Goal: Task Accomplishment & Management: Manage account settings

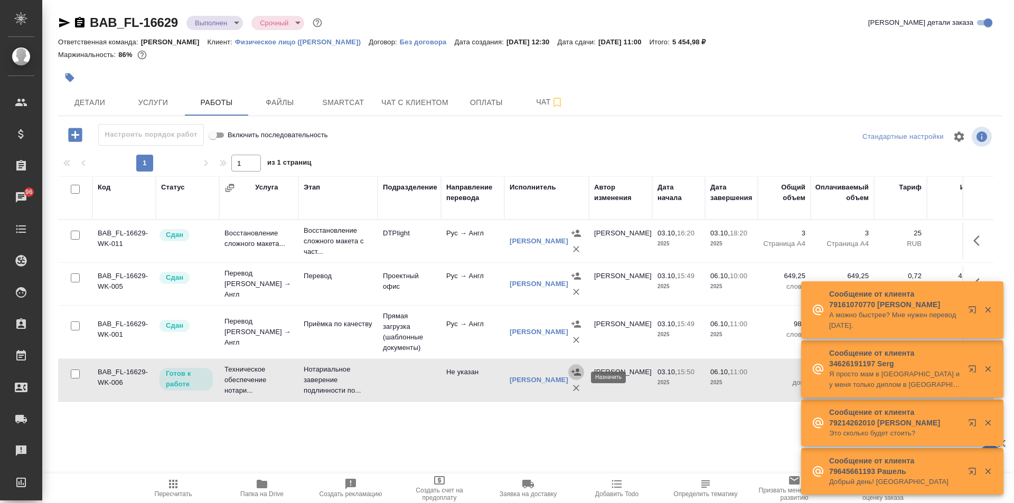
scroll to position [6, 0]
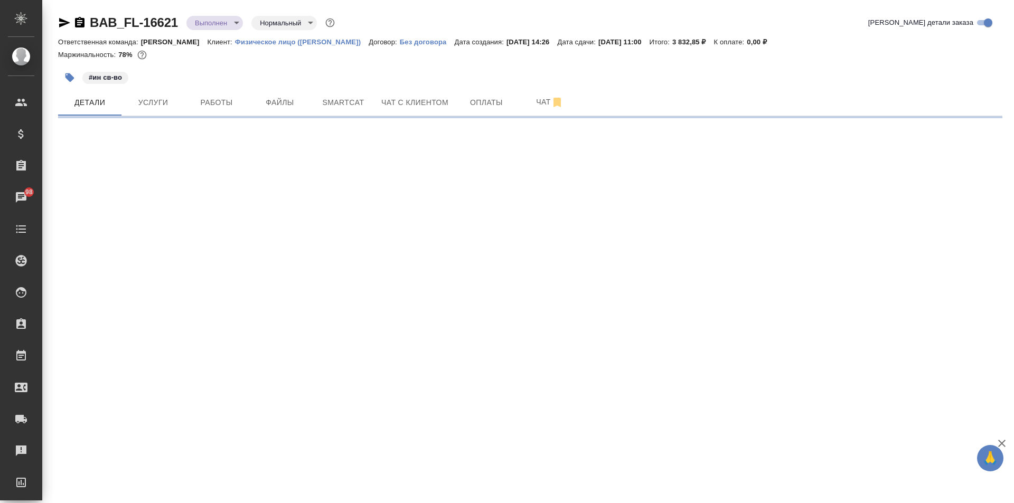
select select "RU"
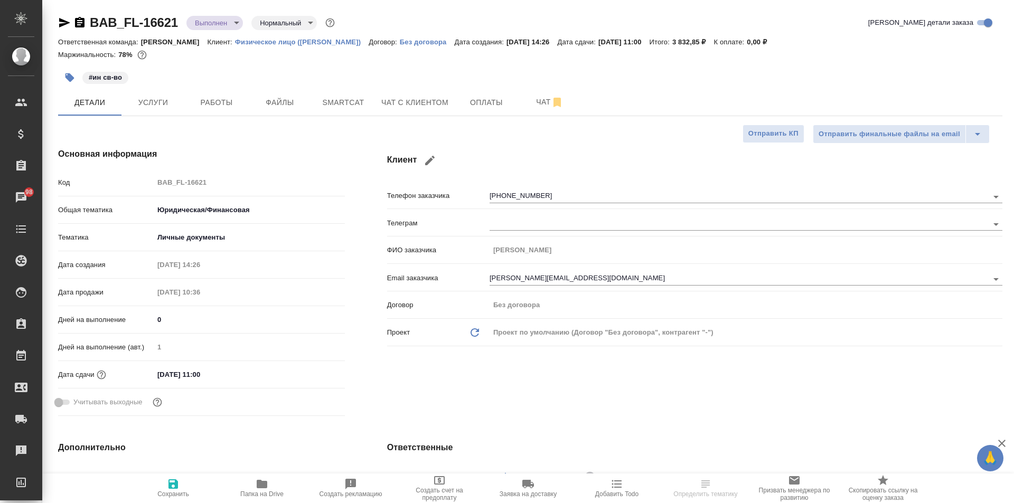
type textarea "x"
click at [249, 377] on div "[DATE] 11:00" at bounding box center [249, 374] width 191 height 15
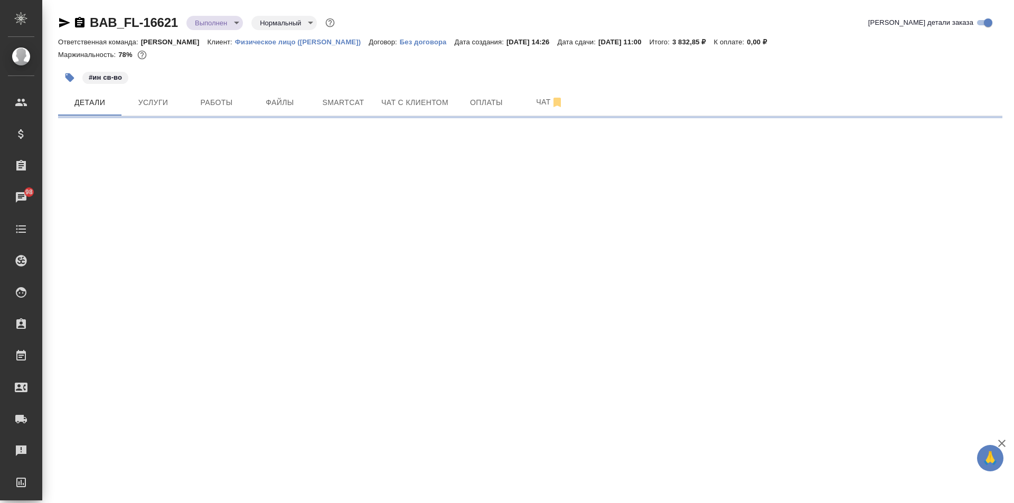
click at [203, 377] on div ".cls-1 fill:#fff; AWATERA Solovkova Ekaterina Клиенты Спецификации Заказы 98 Ча…" at bounding box center [507, 251] width 1014 height 503
select select "RU"
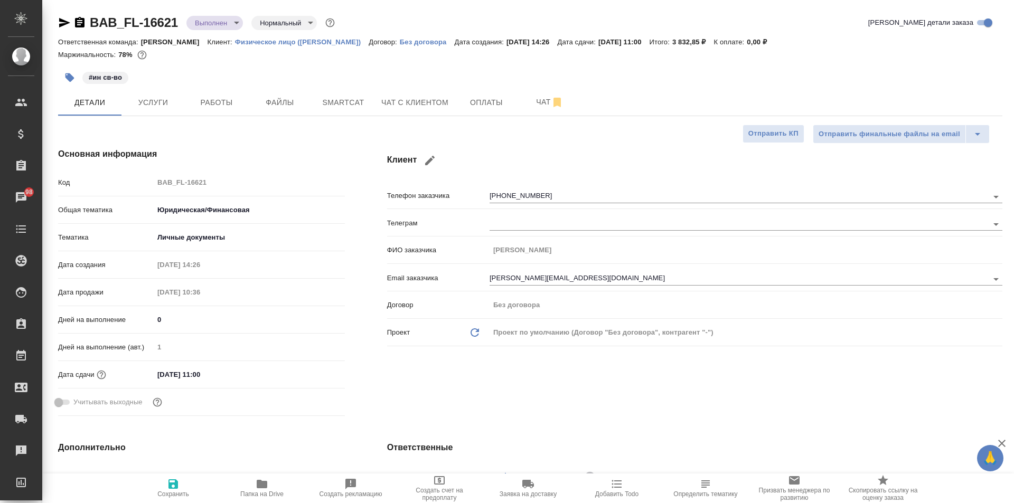
type textarea "x"
click at [207, 372] on input "04.10.2025 11:00" at bounding box center [200, 374] width 92 height 15
click at [313, 374] on icon "button" at bounding box center [314, 374] width 13 height 13
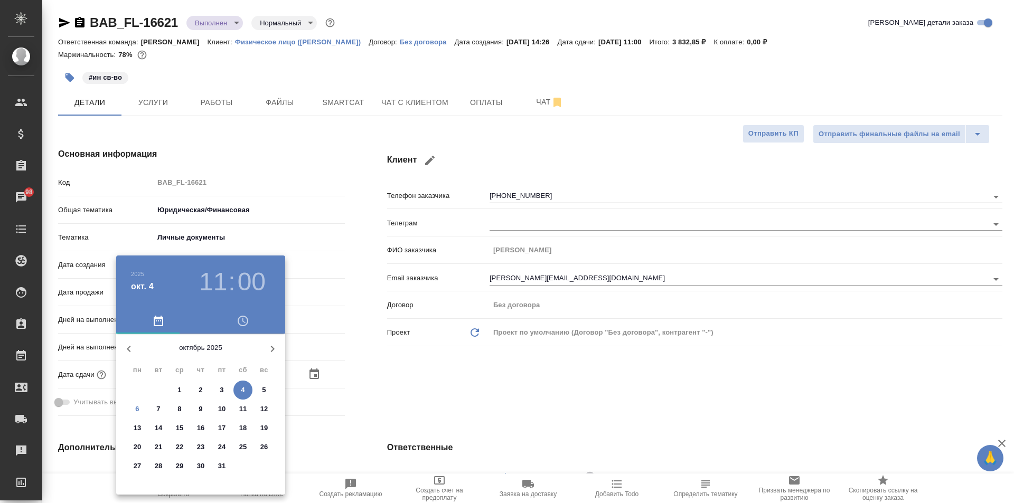
click at [155, 405] on span "7" at bounding box center [158, 409] width 19 height 11
type input "07.10.2025 11:00"
type textarea "x"
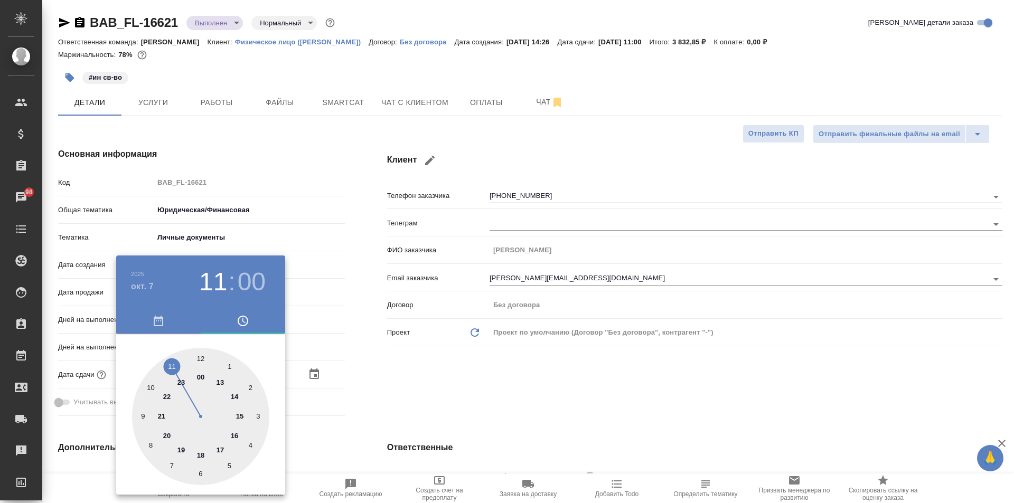
click at [356, 396] on div at bounding box center [507, 251] width 1014 height 503
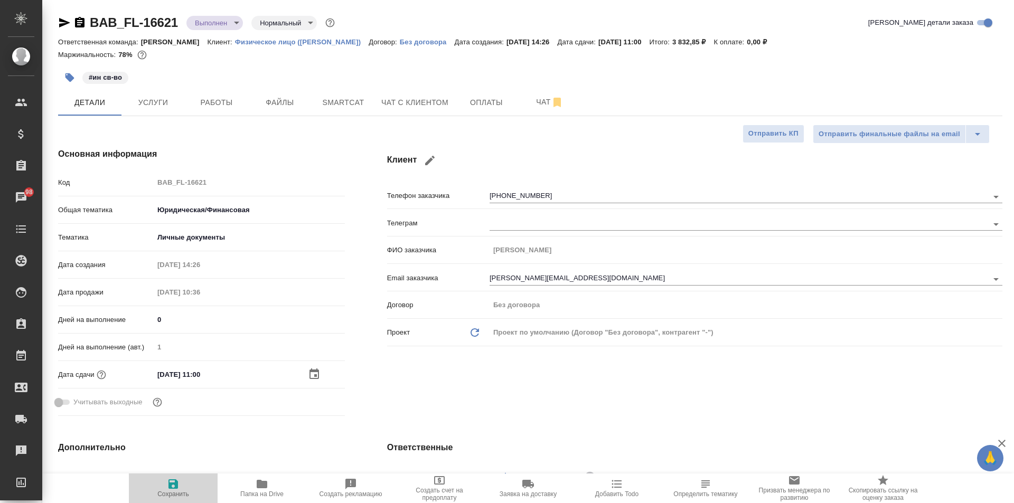
click at [174, 491] on span "Сохранить" at bounding box center [173, 494] width 32 height 7
type textarea "x"
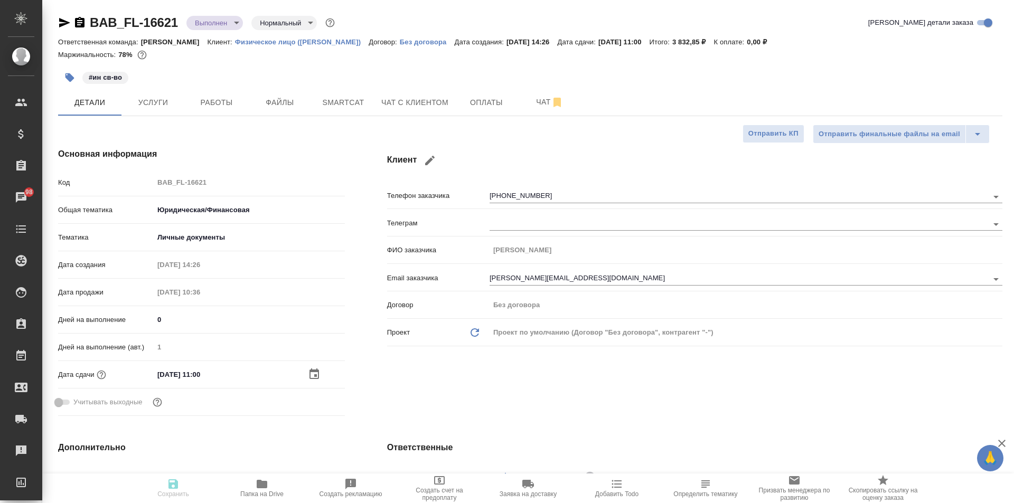
type textarea "x"
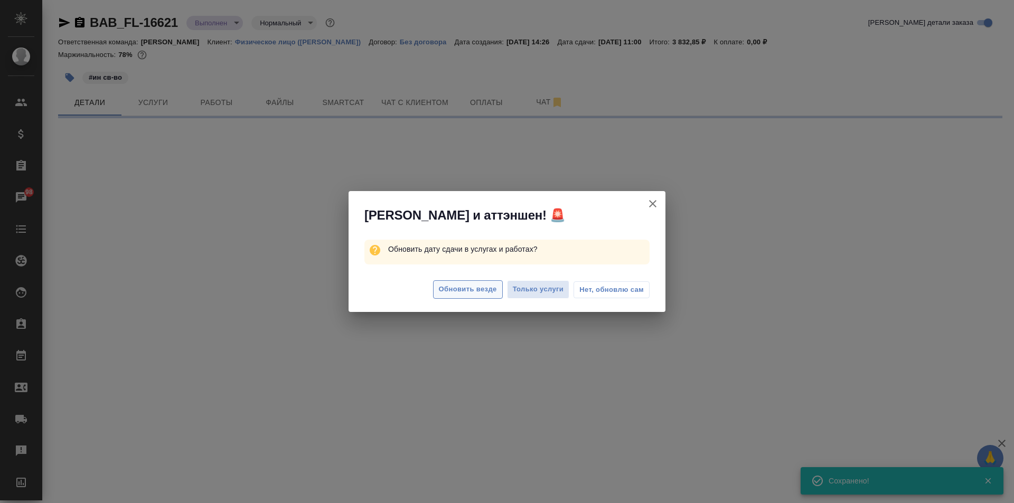
click at [480, 290] on span "Обновить везде" at bounding box center [468, 290] width 58 height 12
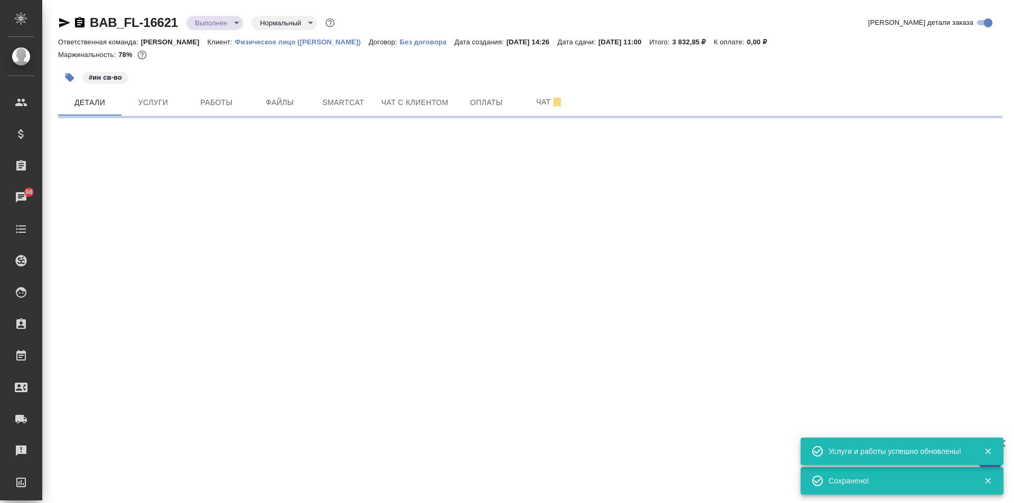
select select "RU"
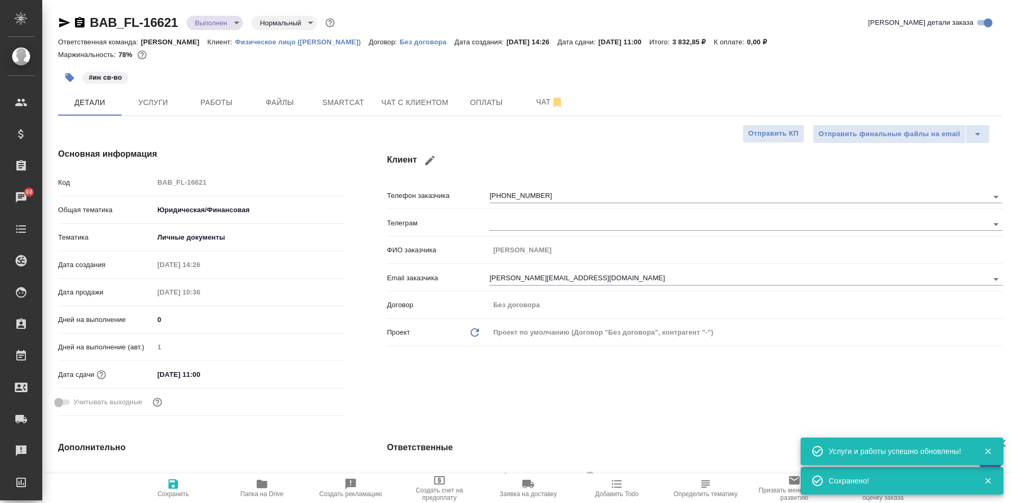
type textarea "x"
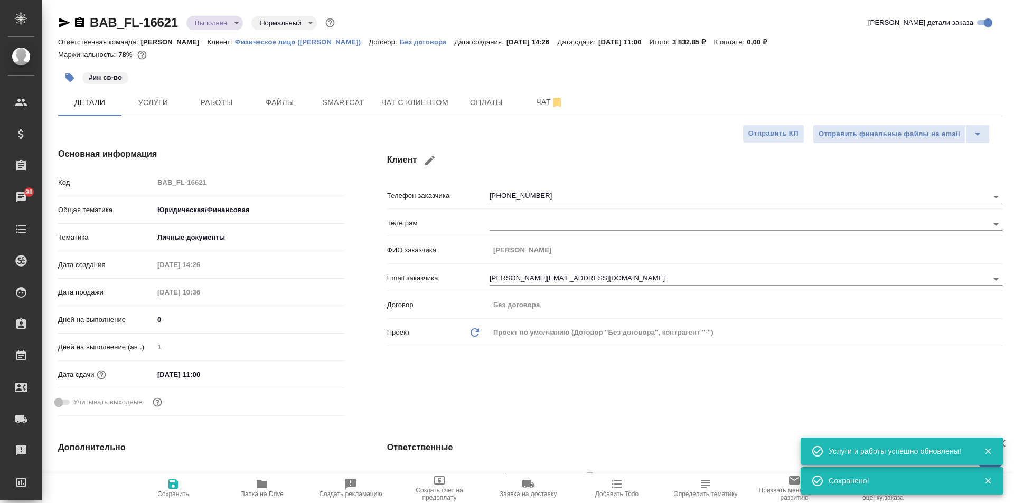
type textarea "x"
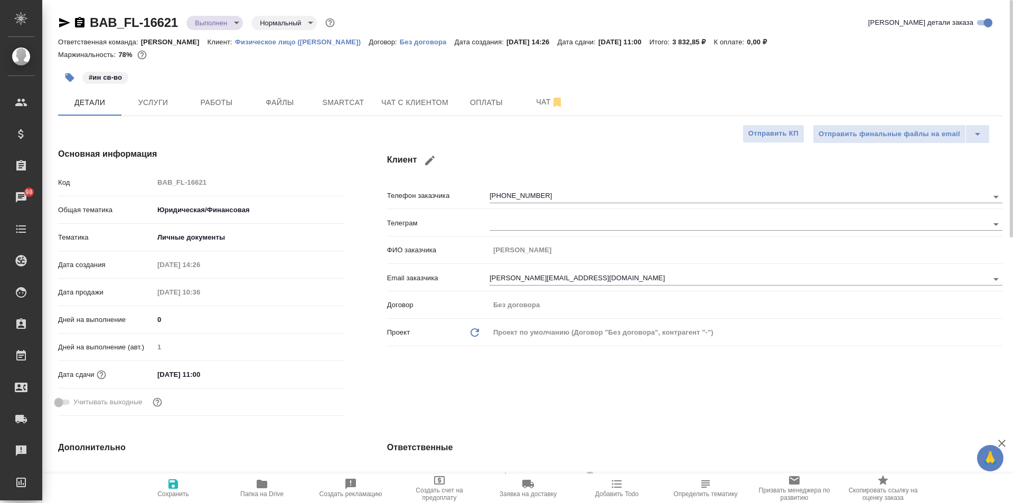
type textarea "x"
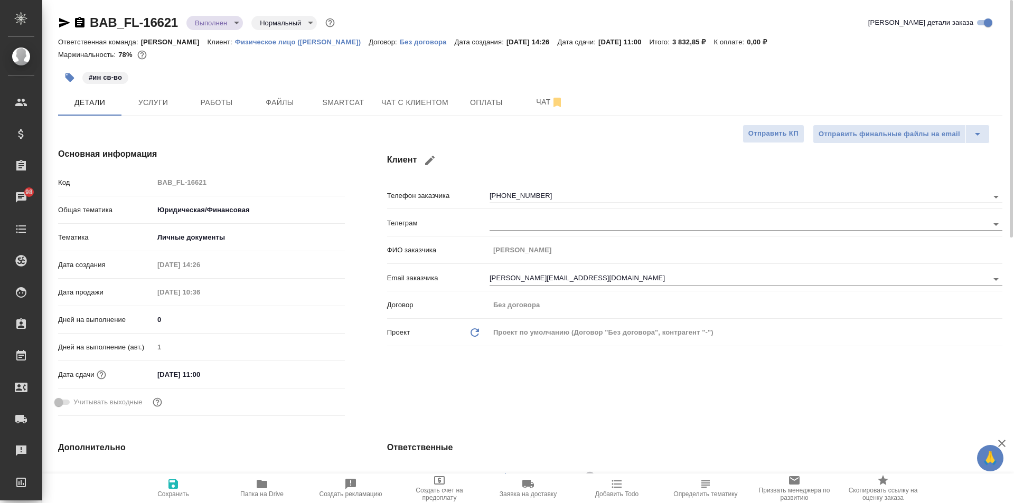
type textarea "x"
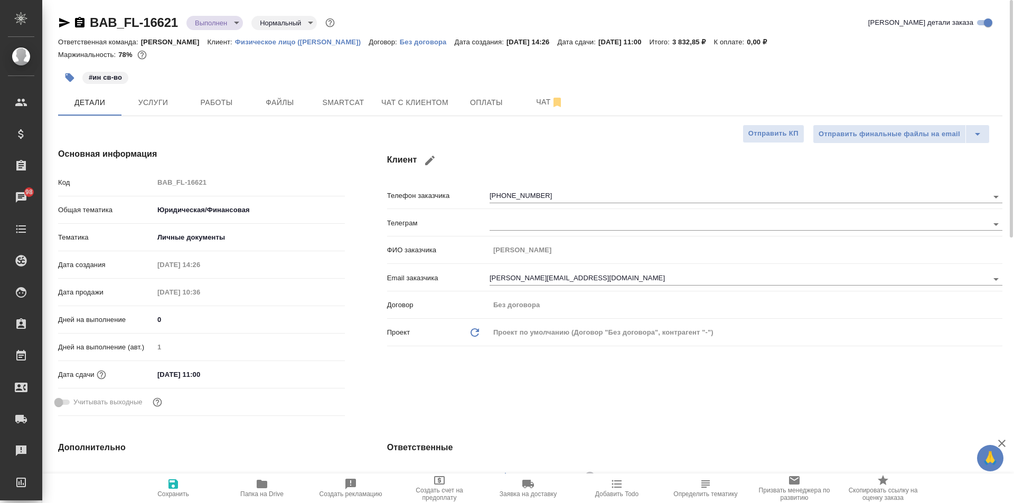
type textarea "x"
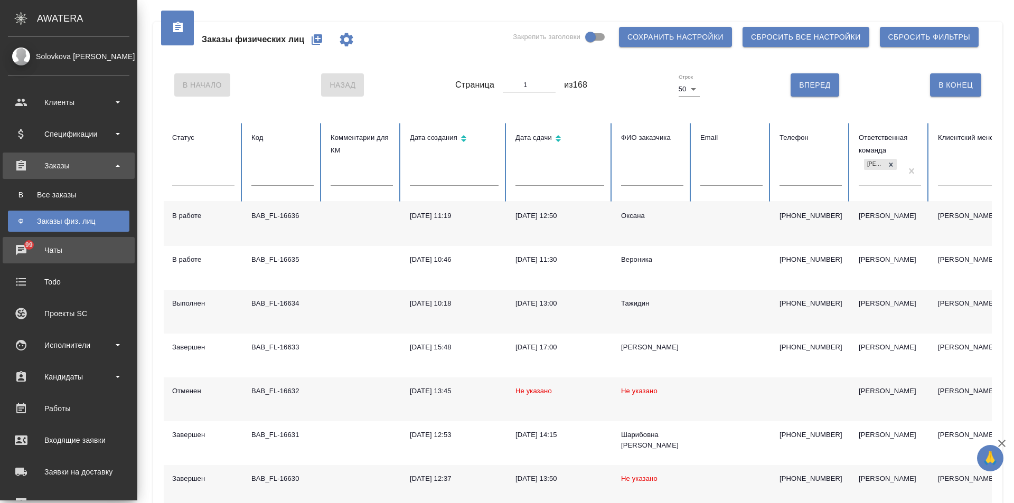
click at [25, 255] on div "Чаты" at bounding box center [69, 250] width 122 height 16
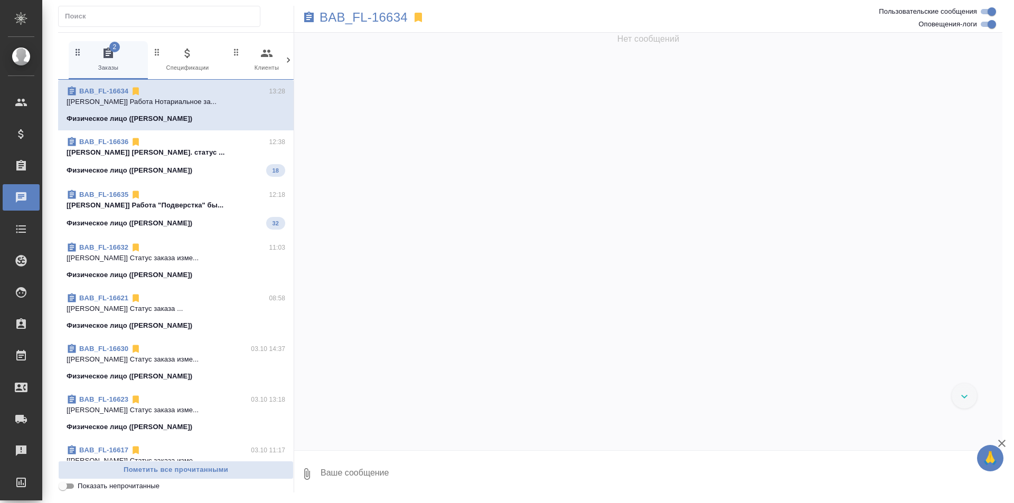
scroll to position [1791, 0]
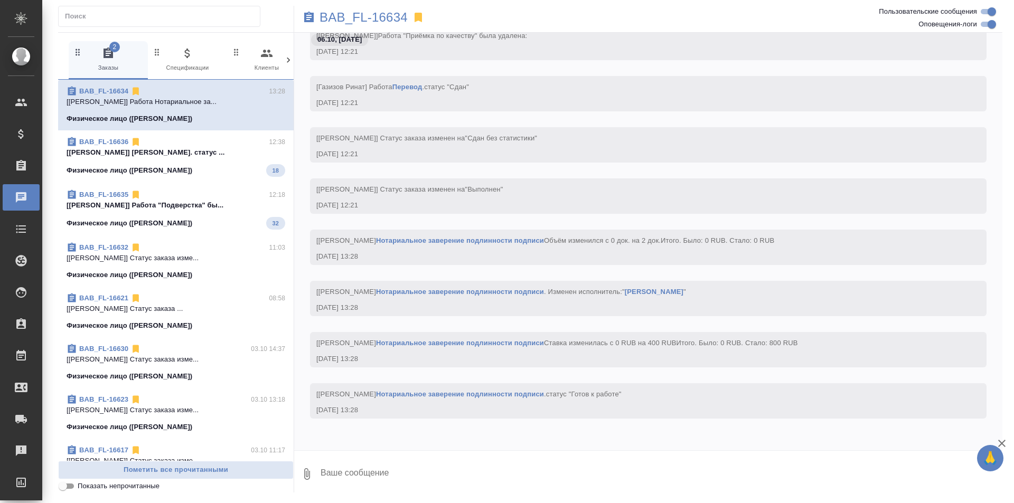
click at [254, 147] on div "BAB_FL-16636 12:38" at bounding box center [176, 142] width 219 height 11
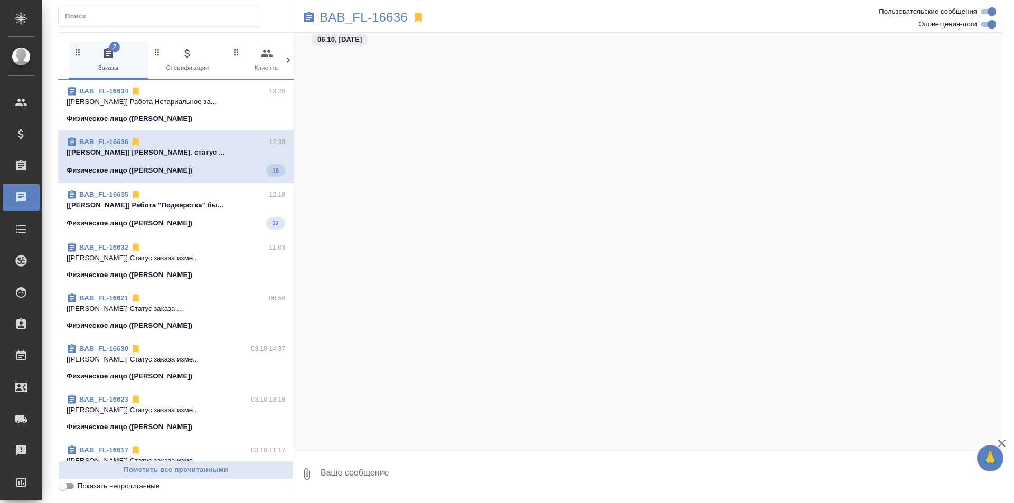
scroll to position [766, 0]
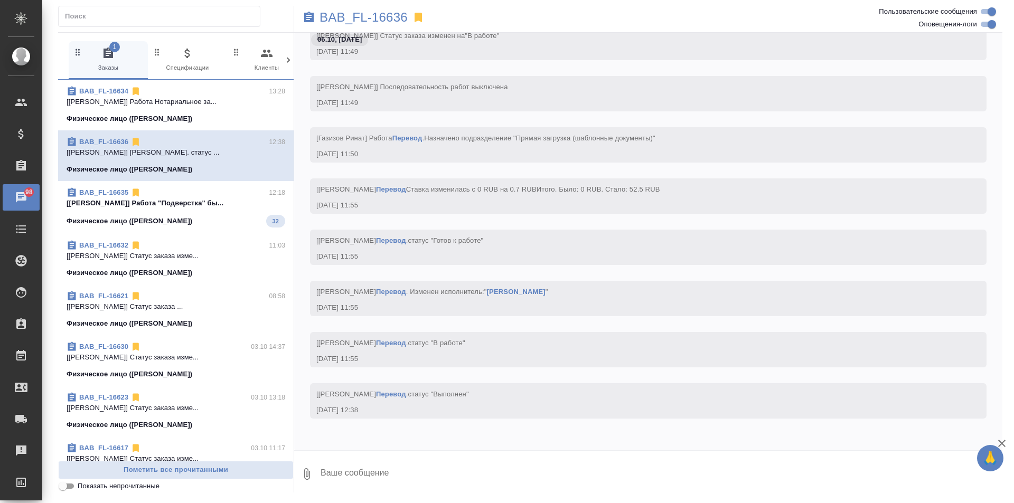
click at [291, 58] on icon at bounding box center [288, 60] width 11 height 11
click at [292, 63] on icon at bounding box center [288, 60] width 11 height 11
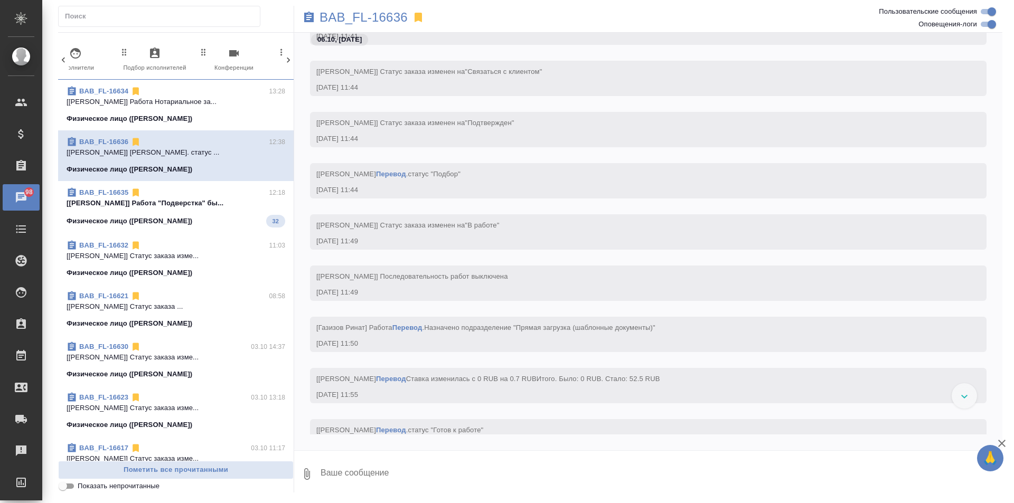
scroll to position [565, 0]
click at [237, 220] on div "Физическое лицо (Бабушкинская) 32" at bounding box center [176, 221] width 219 height 13
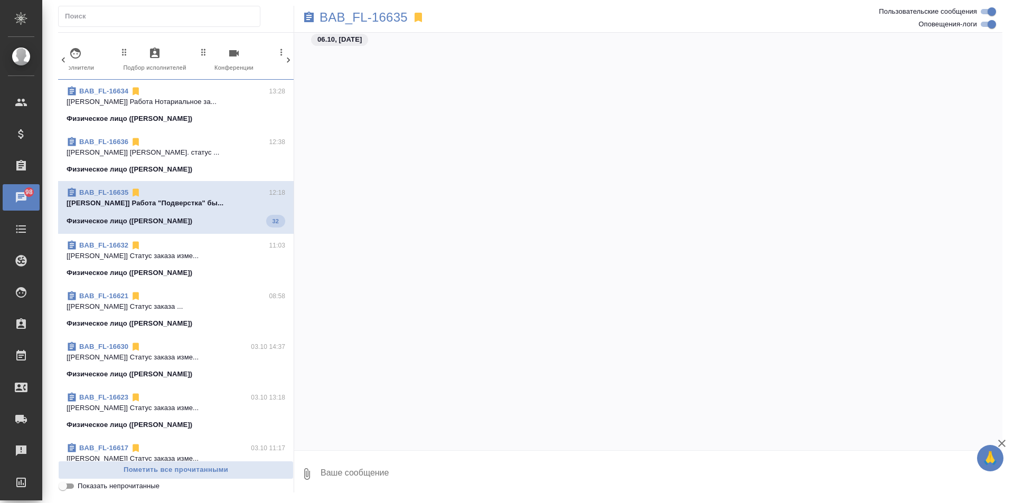
scroll to position [1866, 0]
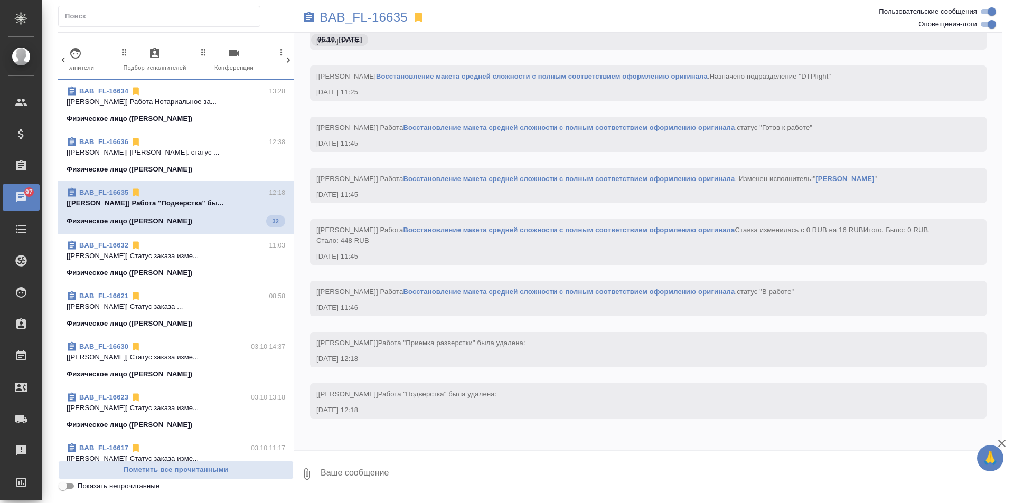
click at [286, 57] on icon at bounding box center [288, 60] width 11 height 11
click at [249, 61] on span "97 Мессенджеры" at bounding box center [243, 60] width 71 height 26
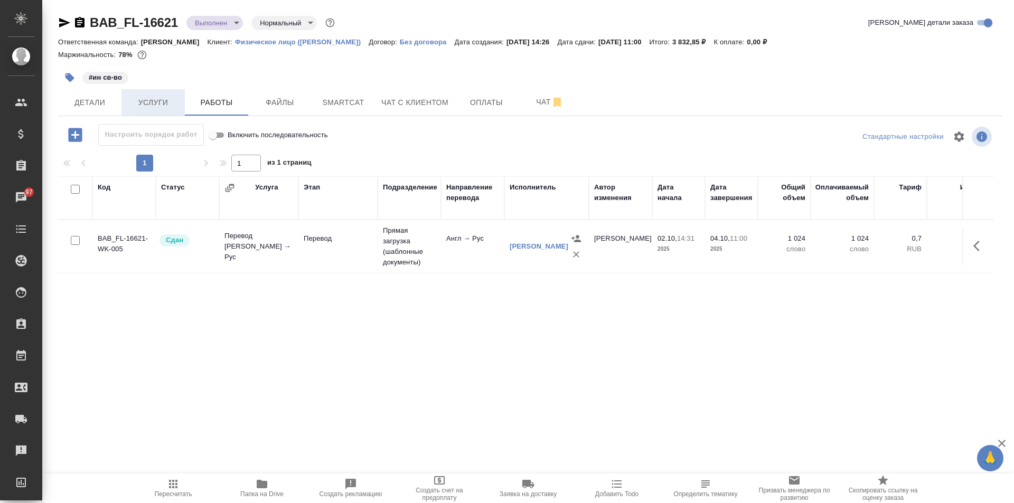
click at [160, 106] on span "Услуги" at bounding box center [153, 102] width 51 height 13
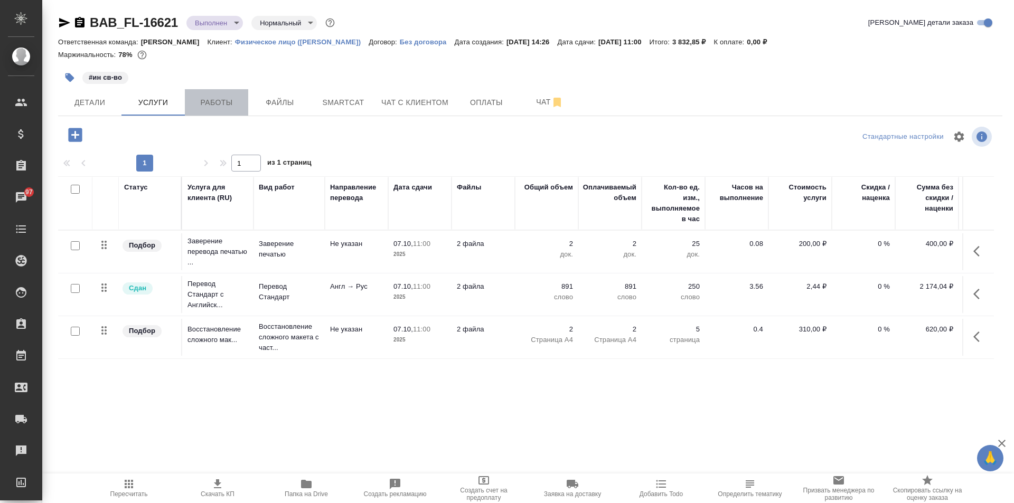
click at [209, 110] on button "Работы" at bounding box center [216, 102] width 63 height 26
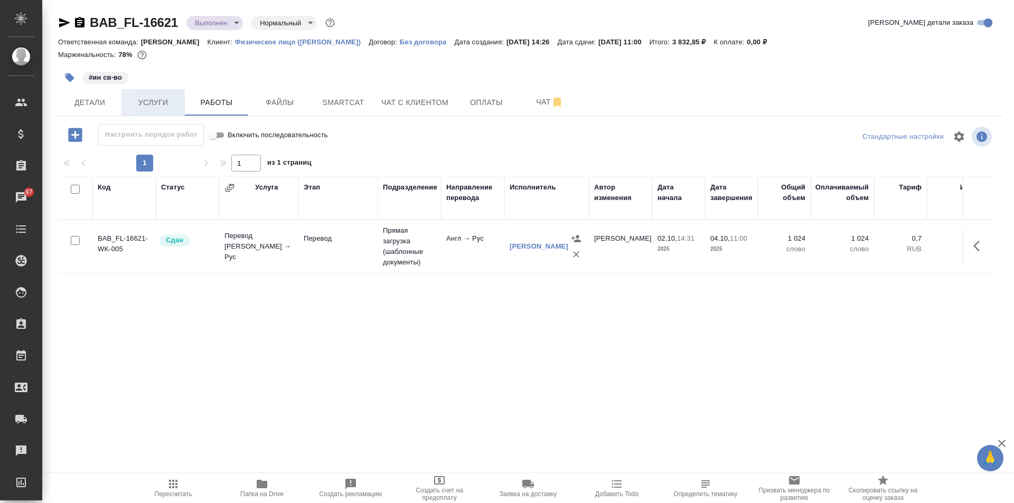
click at [166, 102] on span "Услуги" at bounding box center [153, 102] width 51 height 13
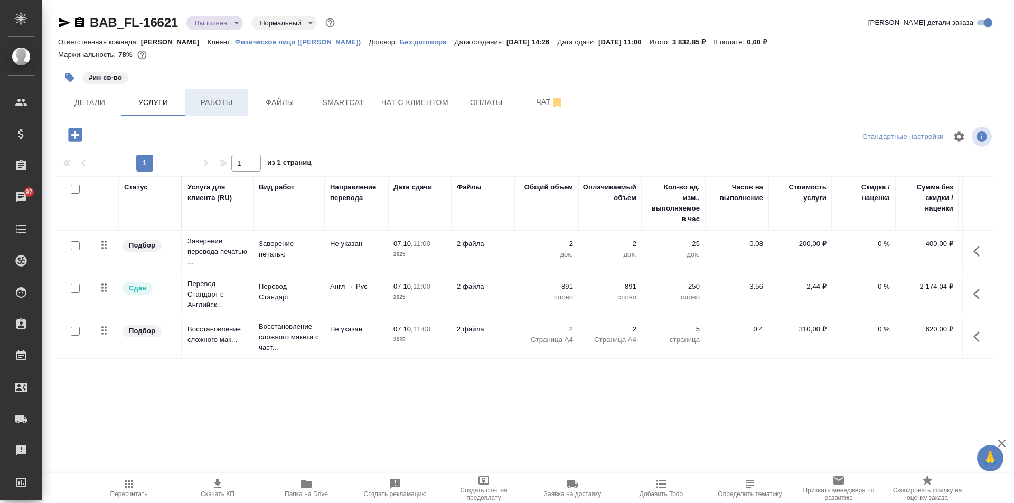
click at [196, 102] on span "Работы" at bounding box center [216, 102] width 51 height 13
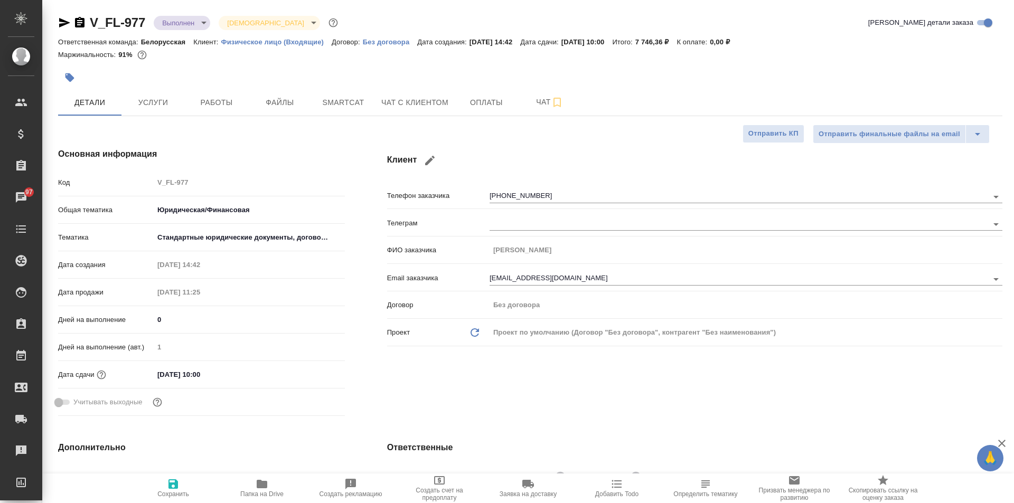
select select "RU"
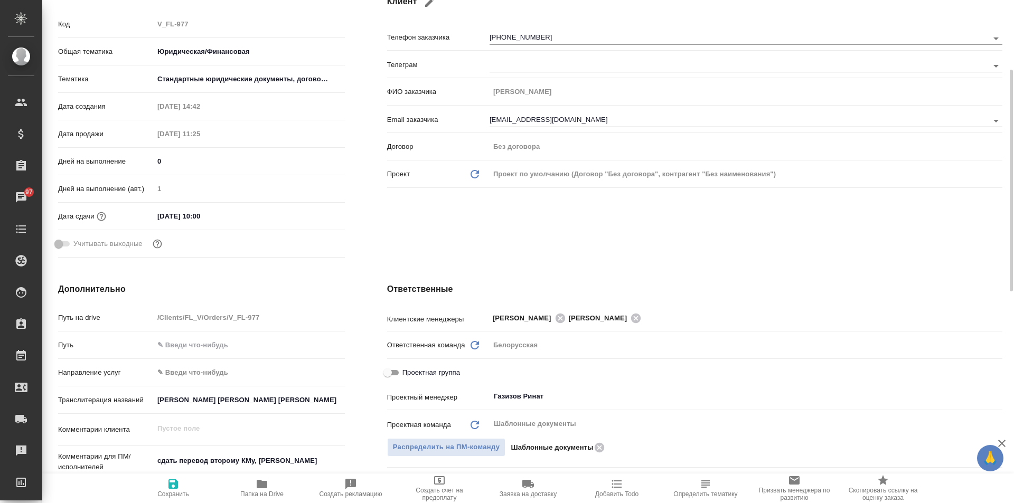
scroll to position [106, 0]
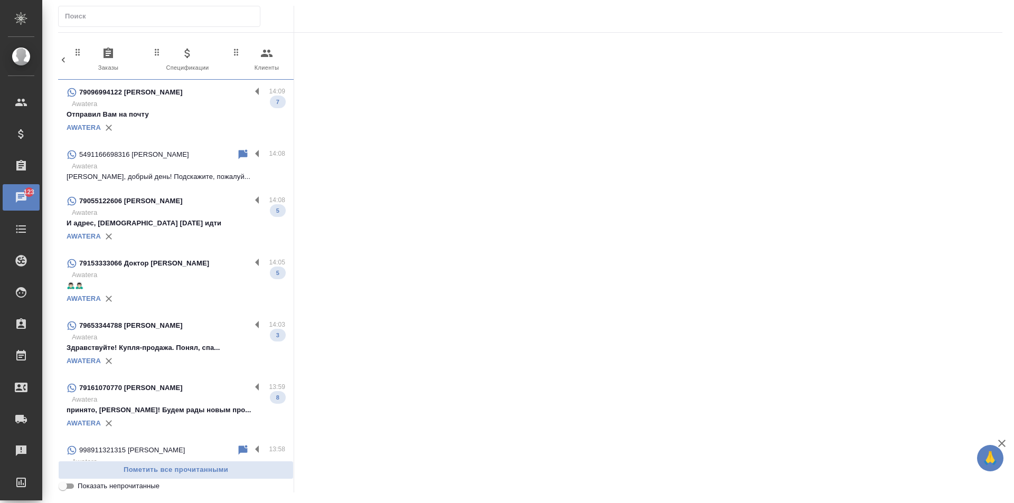
scroll to position [0, 499]
click at [249, 59] on icon "button" at bounding box center [243, 53] width 13 height 13
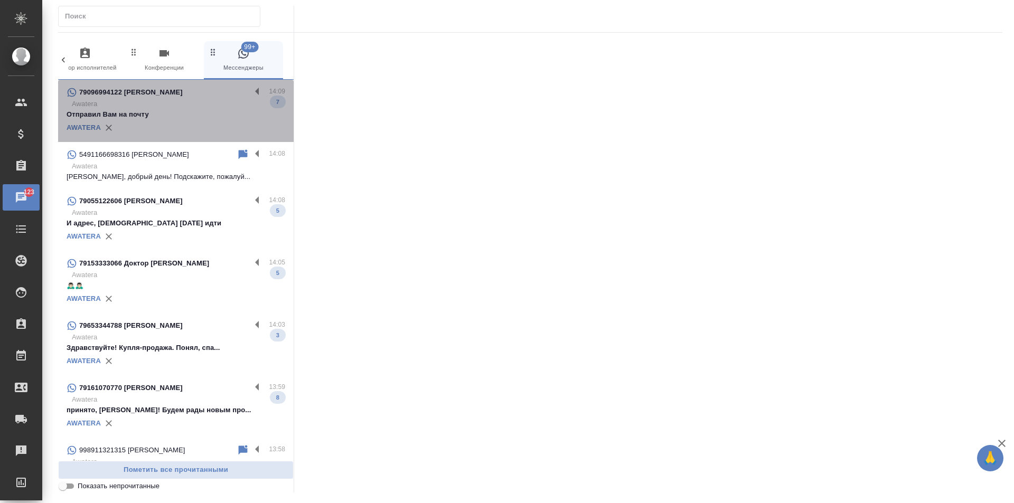
click at [203, 115] on p "Отправил Вам на почту" at bounding box center [176, 114] width 219 height 11
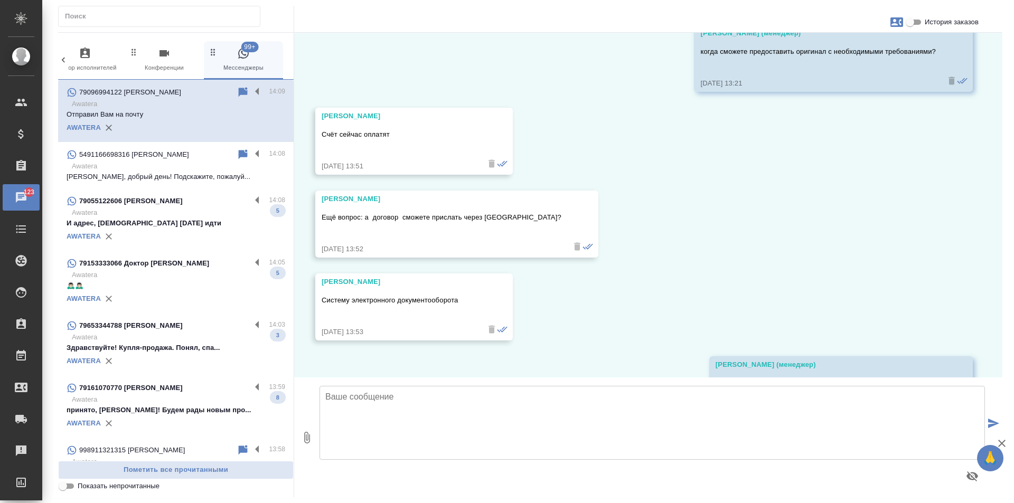
scroll to position [2581, 0]
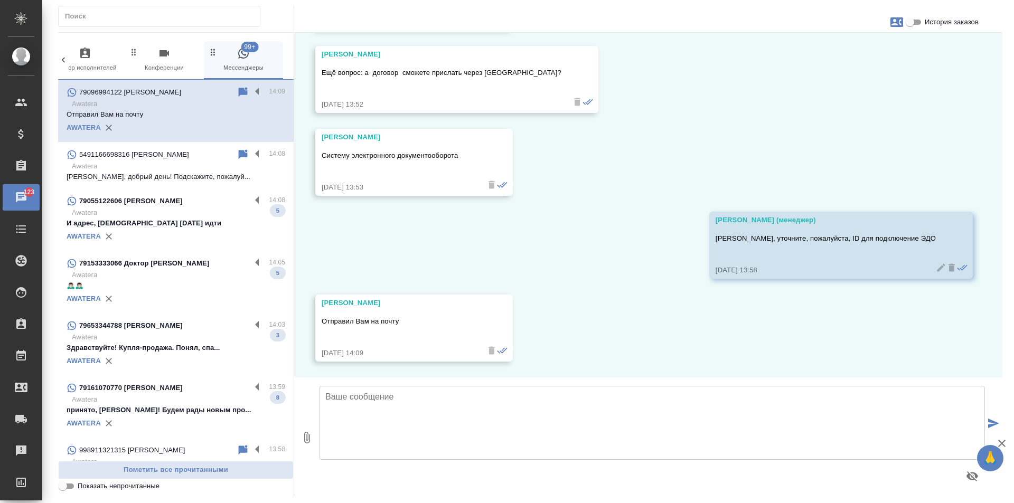
click at [207, 233] on div "AWATERA" at bounding box center [176, 237] width 219 height 16
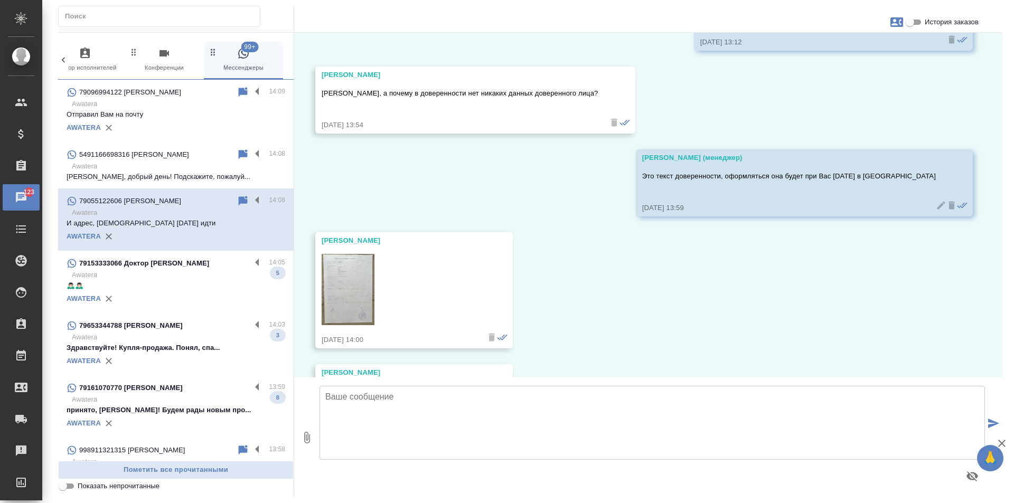
click at [210, 283] on p "🙇🏻‍♂️🙇🏻‍♂️" at bounding box center [176, 286] width 219 height 11
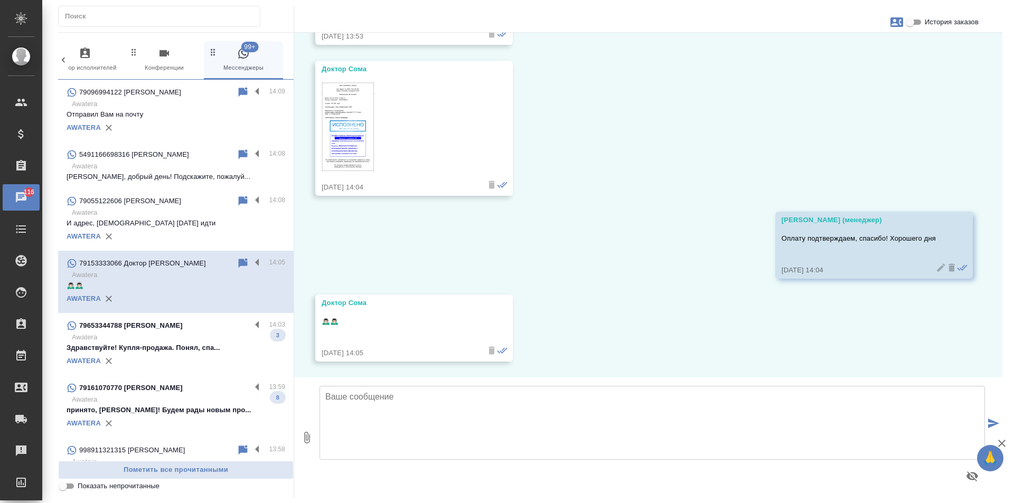
scroll to position [513, 0]
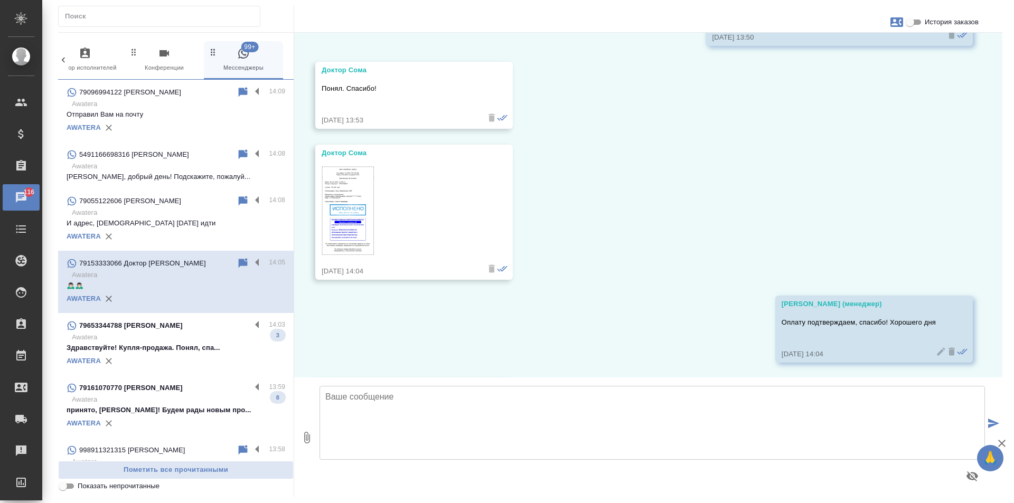
click at [205, 333] on p "Awatera" at bounding box center [178, 337] width 213 height 11
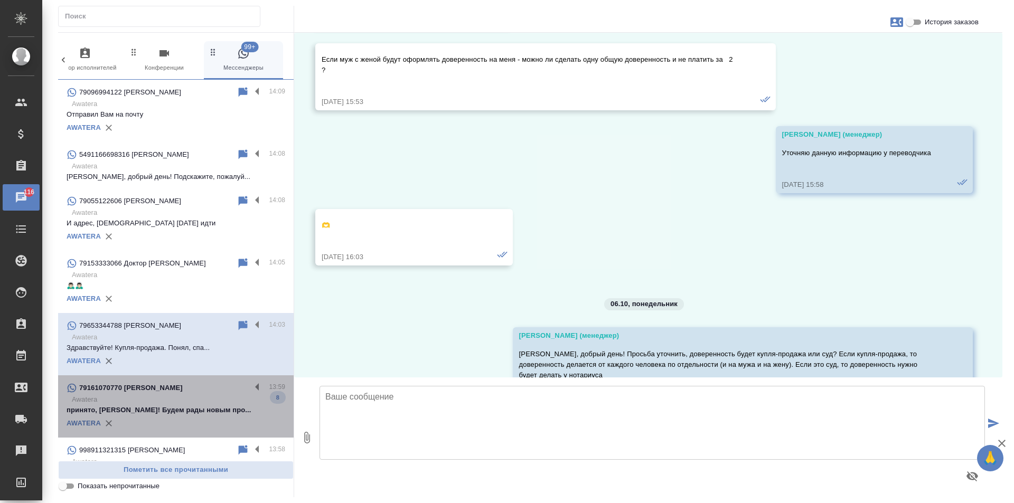
click at [204, 387] on div "79161070770 Вячеслав Иванов" at bounding box center [159, 388] width 184 height 13
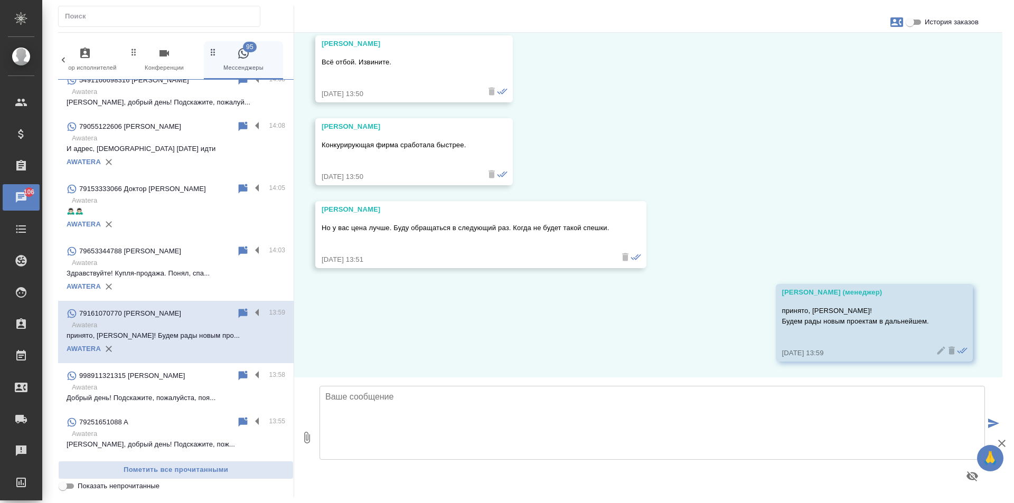
scroll to position [158, 0]
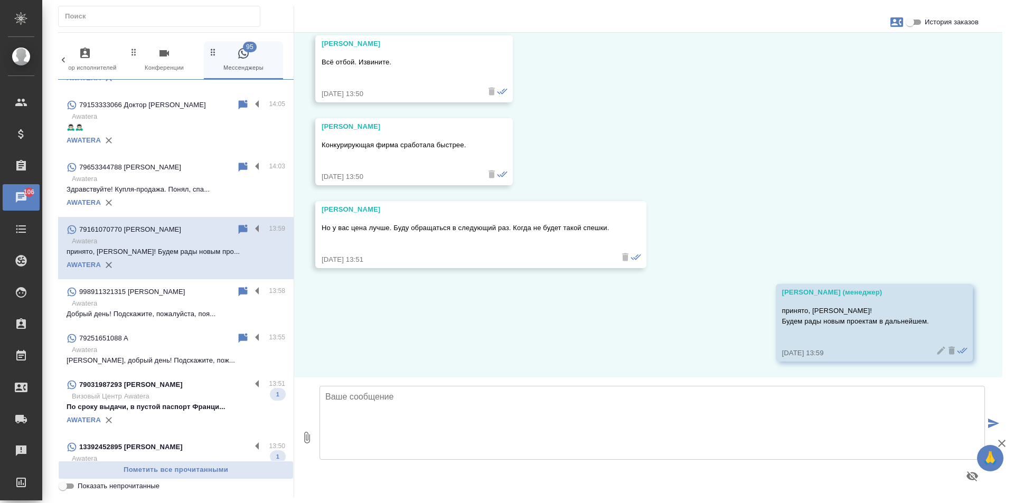
click at [204, 387] on div "79031987293 Жанна" at bounding box center [159, 385] width 184 height 13
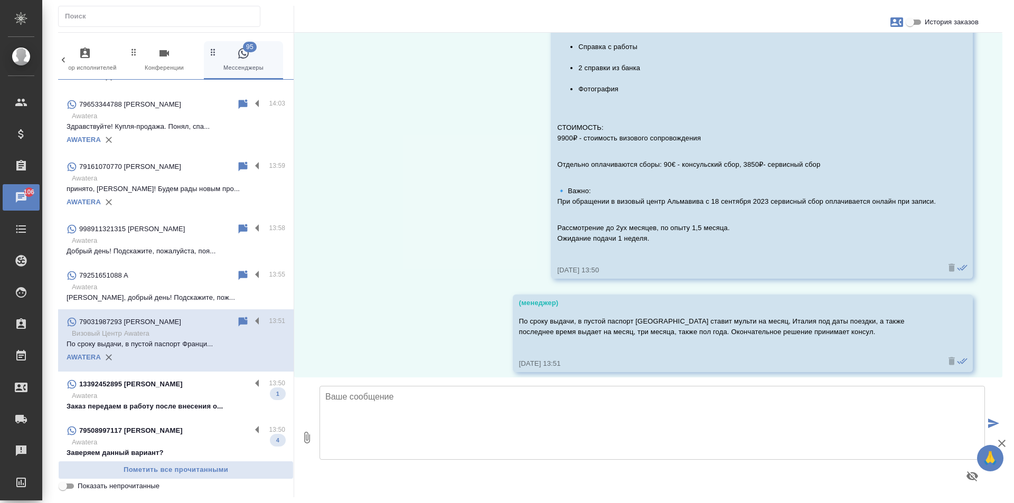
scroll to position [370, 0]
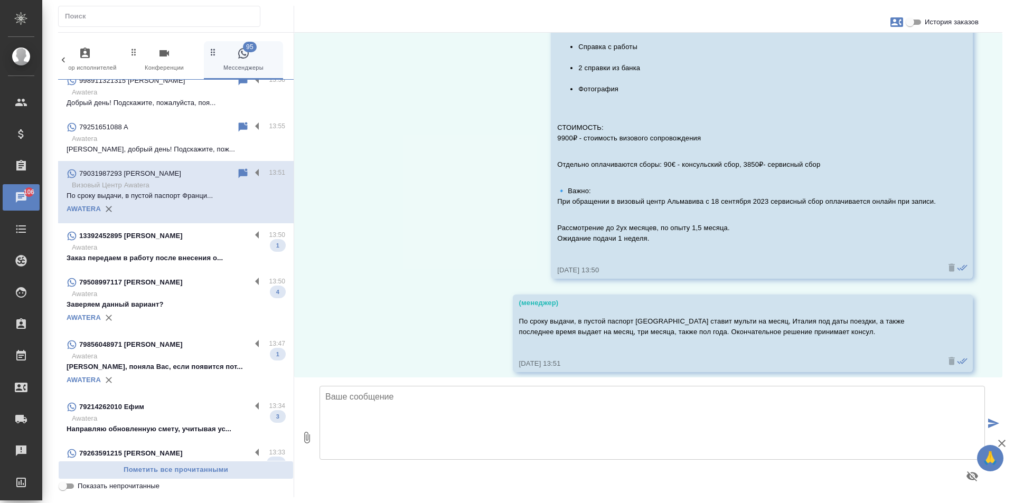
click at [216, 257] on p "Заказ передаем в работу после внесения о..." at bounding box center [176, 258] width 219 height 11
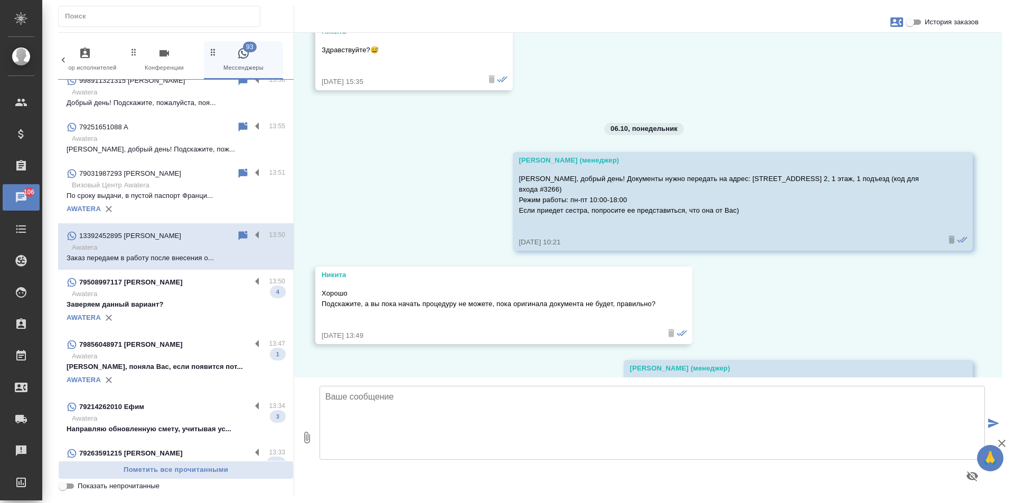
scroll to position [2224, 0]
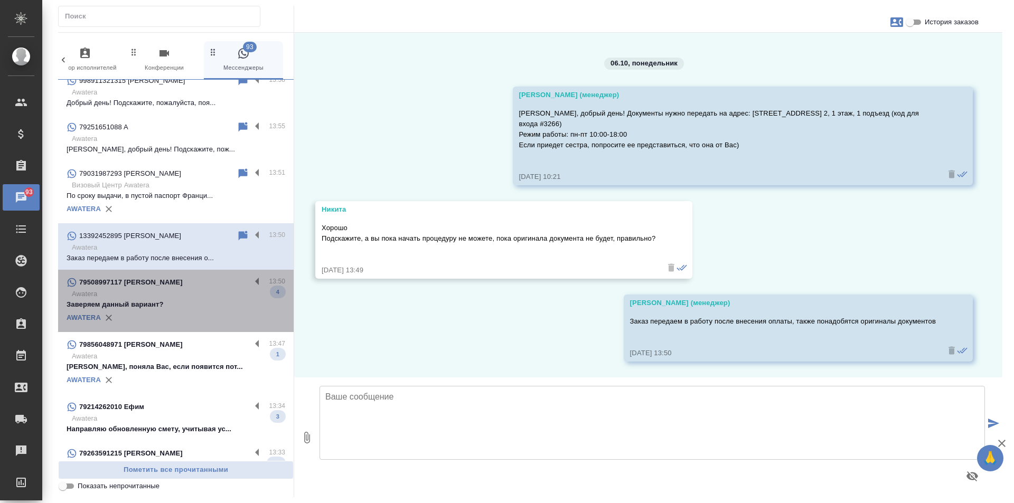
click at [220, 311] on div "AWATERA" at bounding box center [176, 318] width 219 height 16
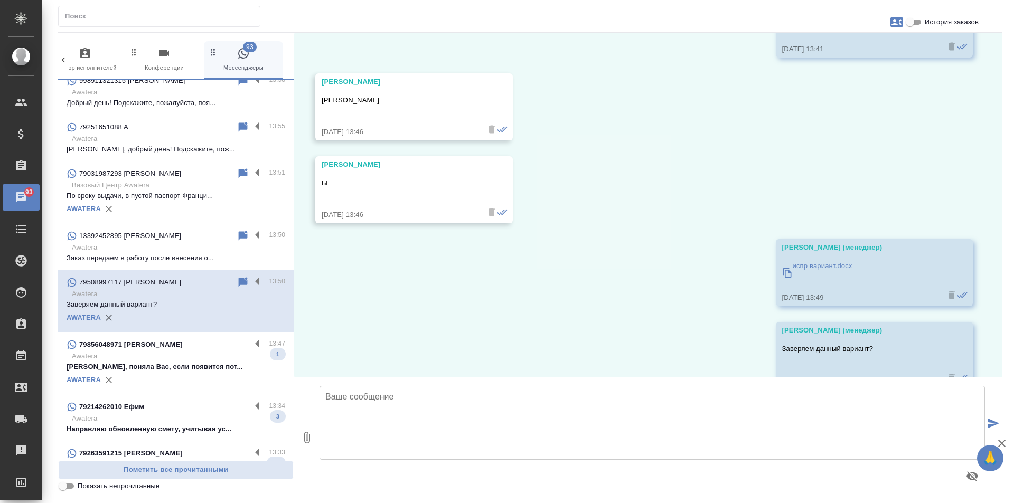
scroll to position [2731, 0]
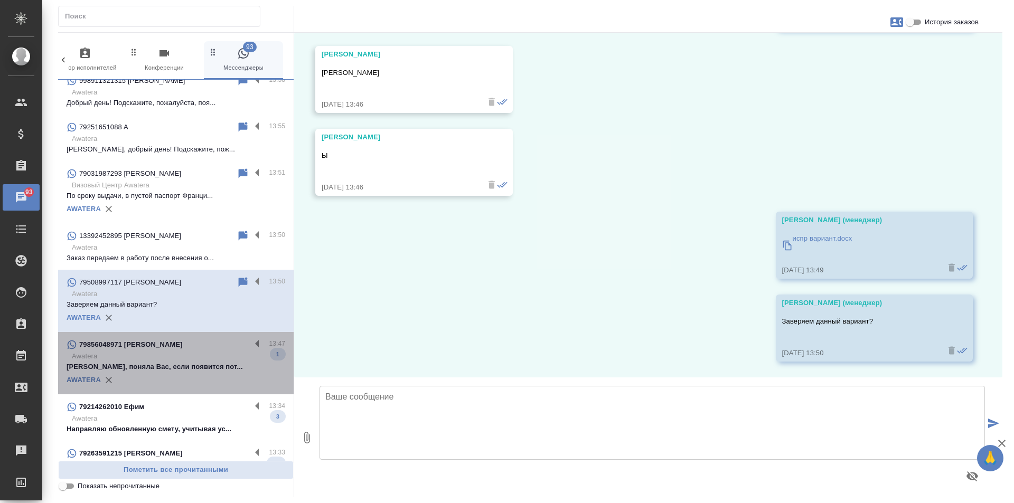
click at [212, 349] on div "79856048971 Екатерина" at bounding box center [159, 345] width 184 height 13
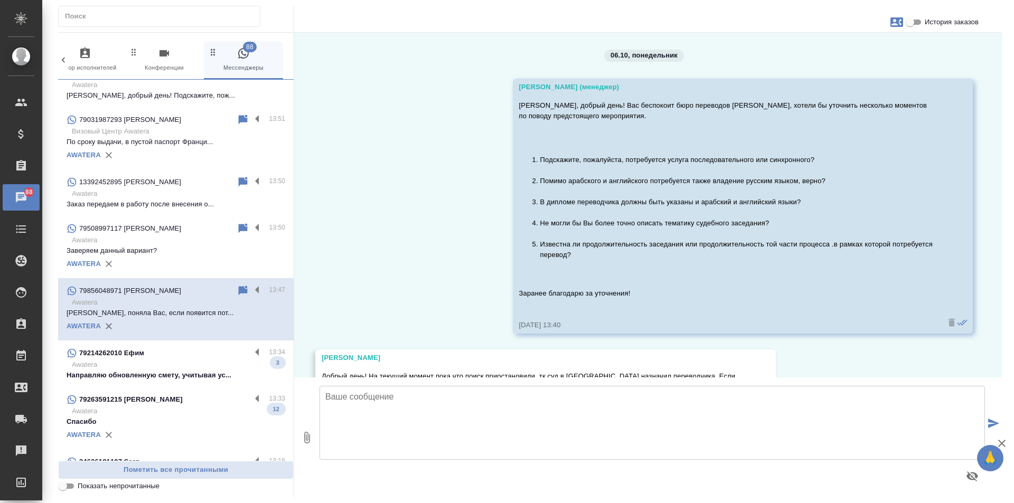
scroll to position [528, 0]
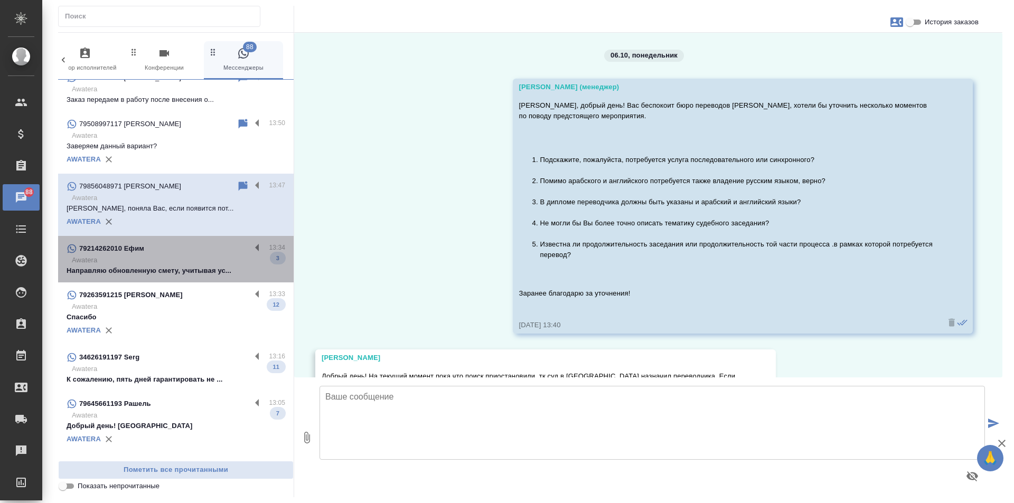
click at [208, 255] on div "79214262010 Ефим" at bounding box center [159, 248] width 184 height 13
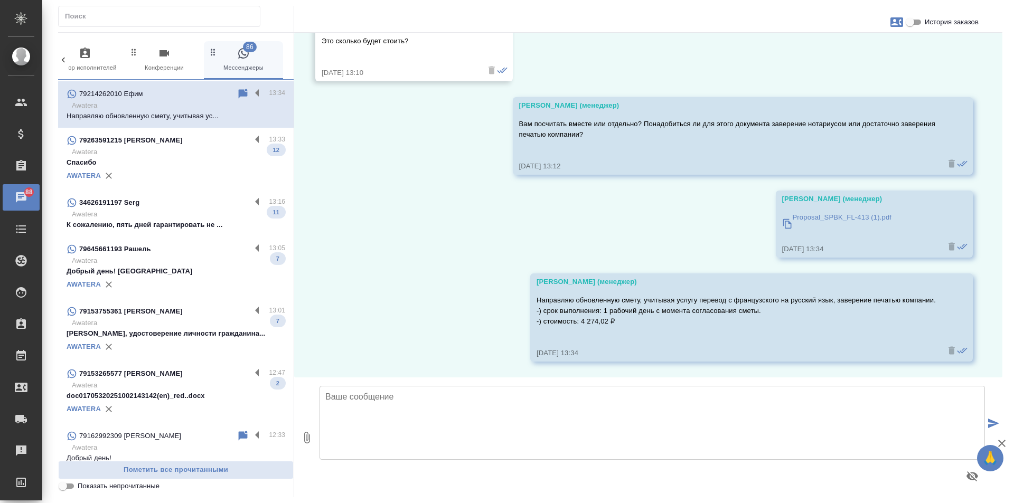
scroll to position [634, 0]
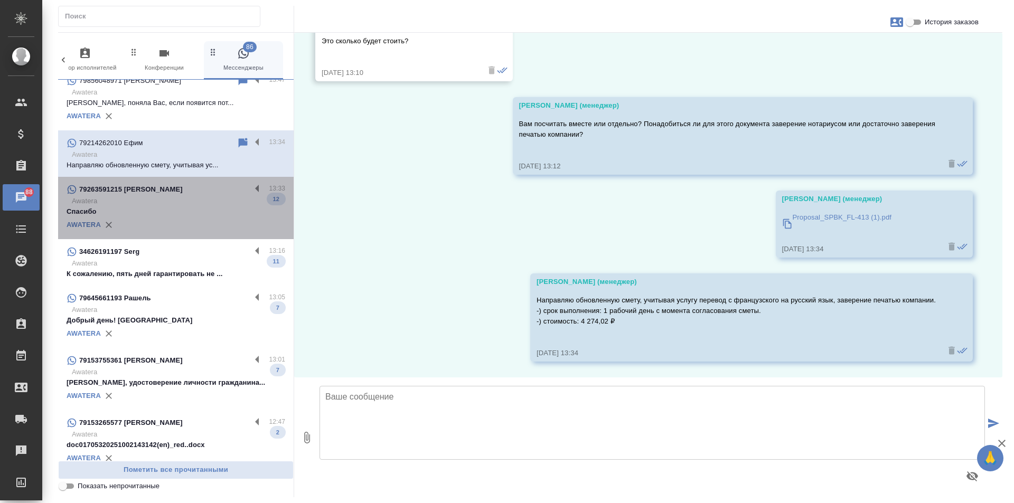
click at [202, 217] on p "Спасибо" at bounding box center [176, 212] width 219 height 11
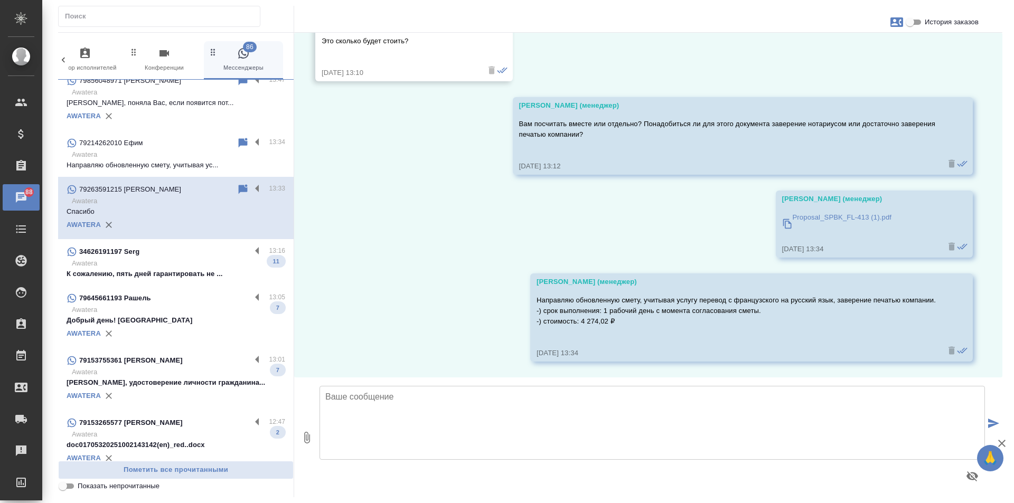
scroll to position [1305, 0]
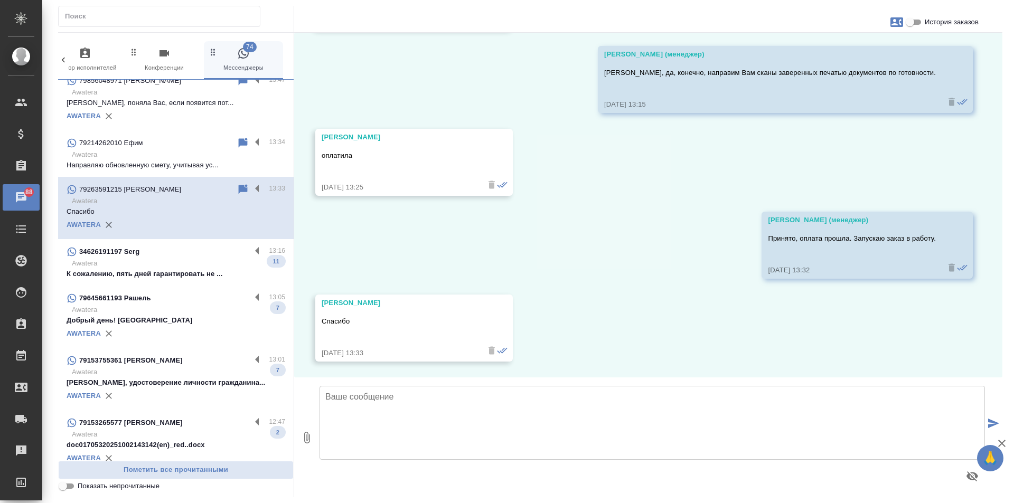
click at [218, 268] on p "Awatera" at bounding box center [178, 263] width 213 height 11
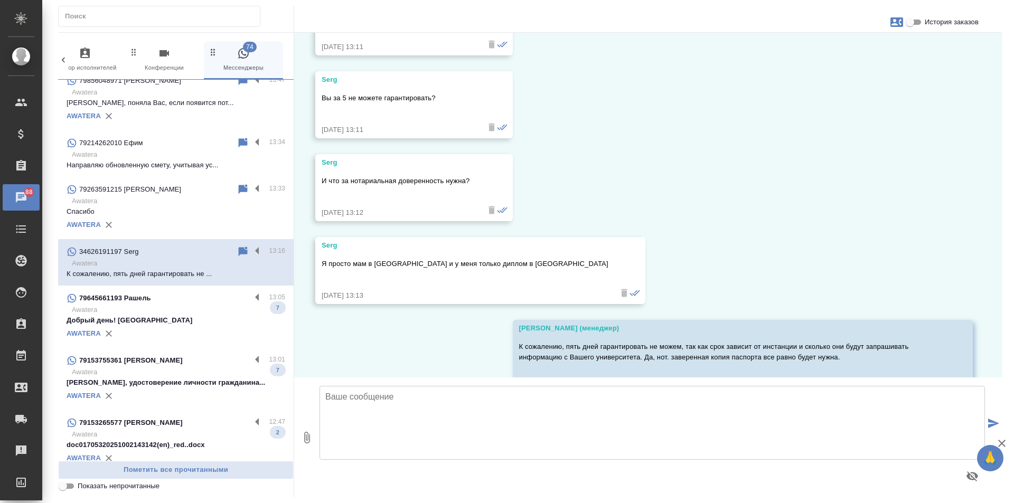
scroll to position [1684, 0]
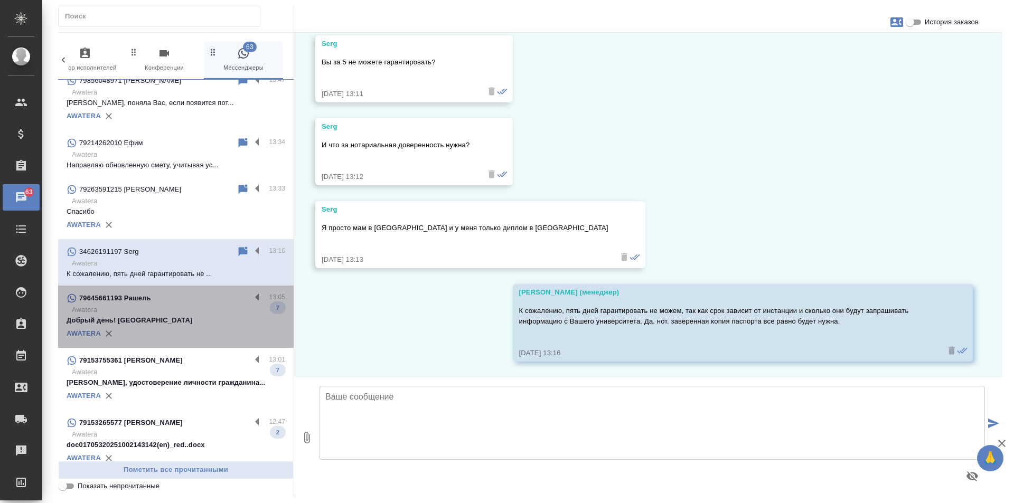
click at [232, 315] on p "Awatera" at bounding box center [178, 310] width 213 height 11
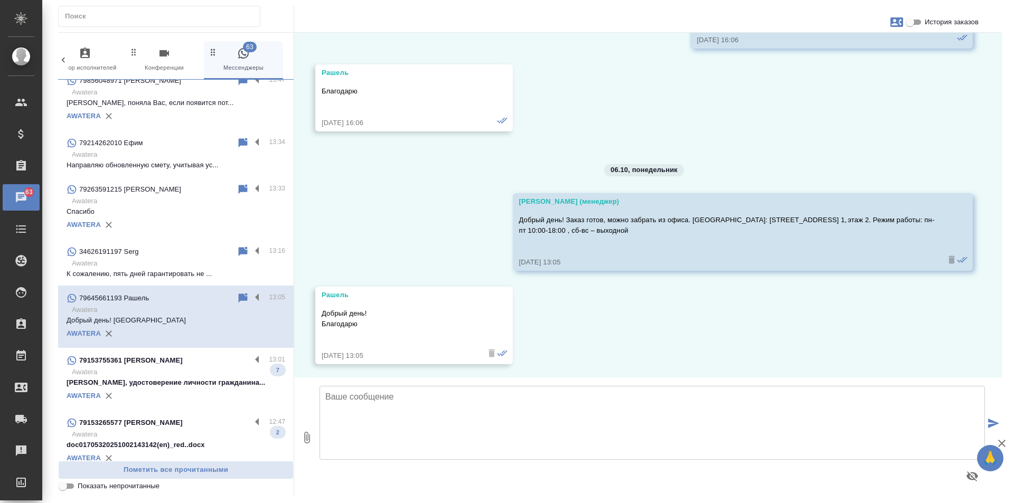
scroll to position [4696, 0]
click at [237, 401] on div "AWATERA" at bounding box center [176, 396] width 219 height 16
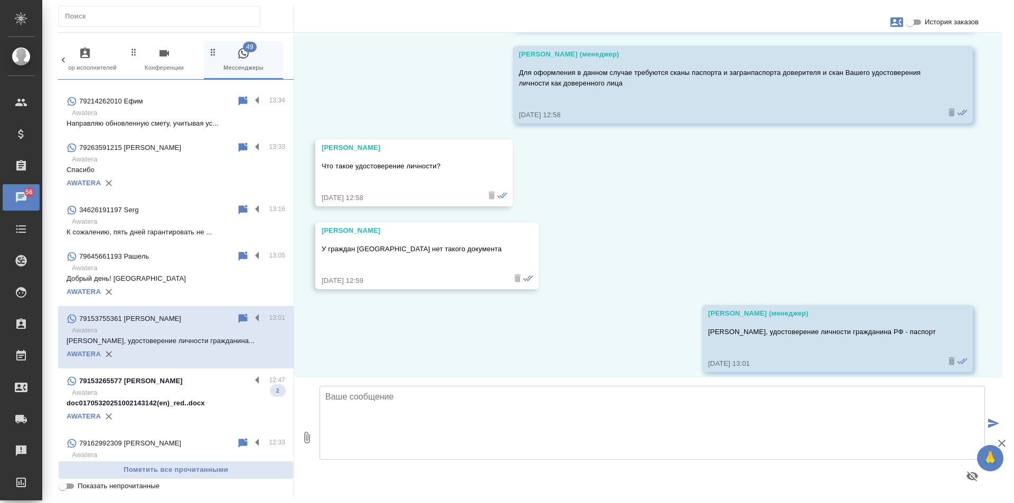
scroll to position [740, 0]
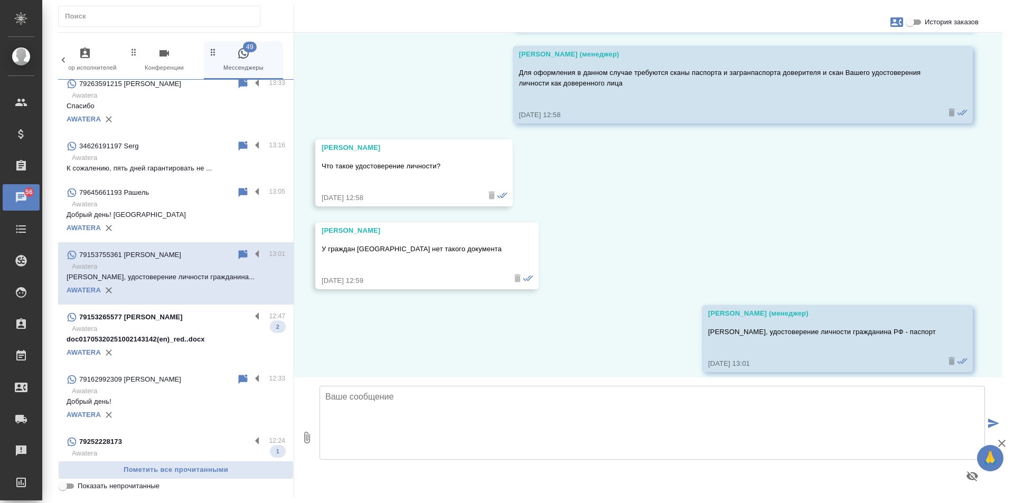
click at [214, 318] on div "79153265577 Константин 12:47 Awatera doc01705320251002143142(en)_red..docx 2 AW…" at bounding box center [176, 336] width 236 height 62
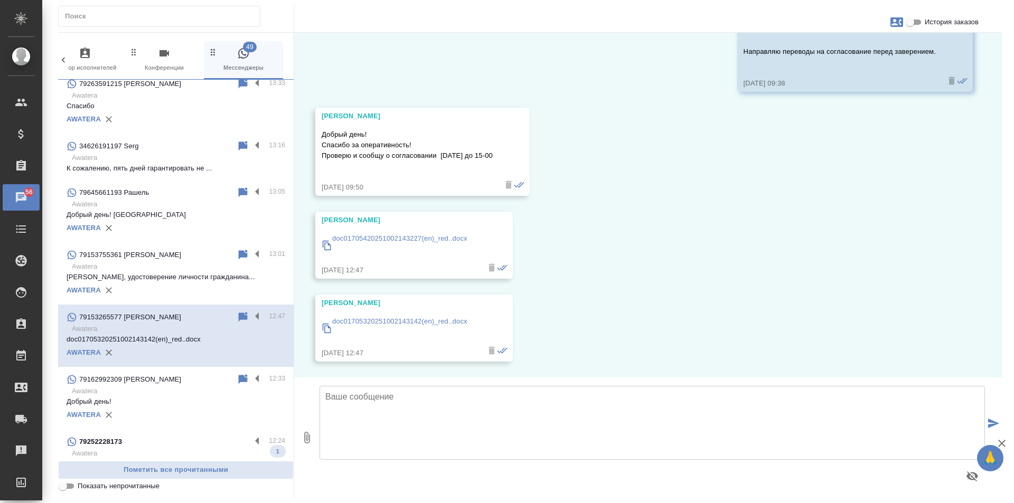
scroll to position [246, 0]
click at [210, 283] on p "Игорь, удостоверение личности гражданина..." at bounding box center [176, 277] width 219 height 11
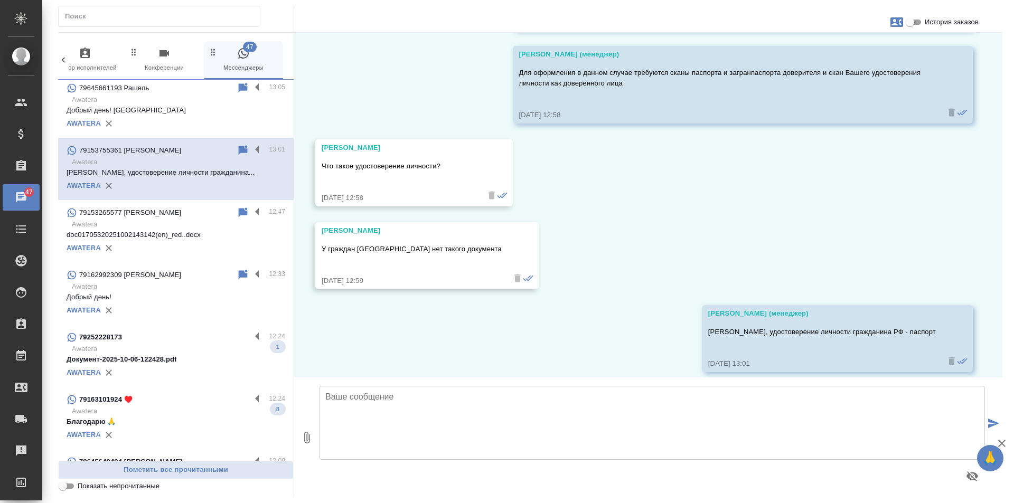
scroll to position [845, 0]
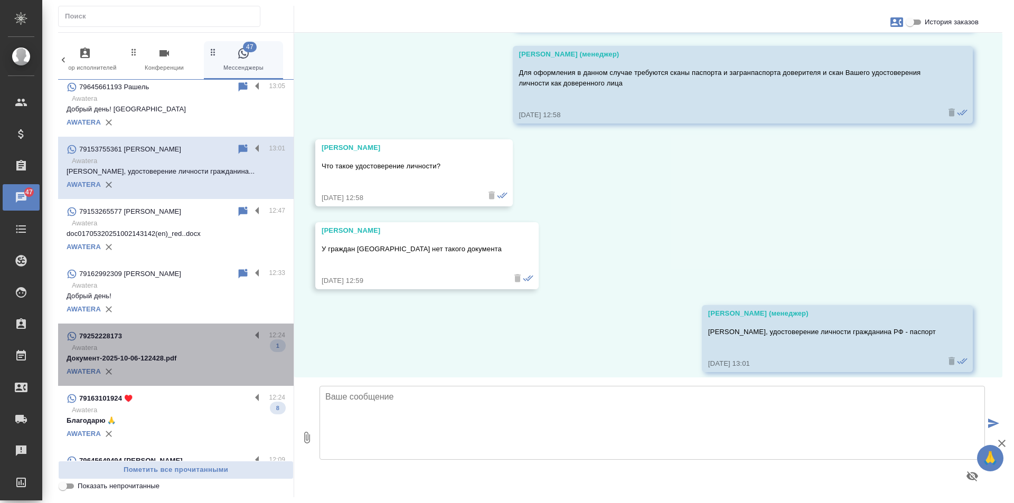
click at [202, 353] on p "Awatera" at bounding box center [178, 348] width 213 height 11
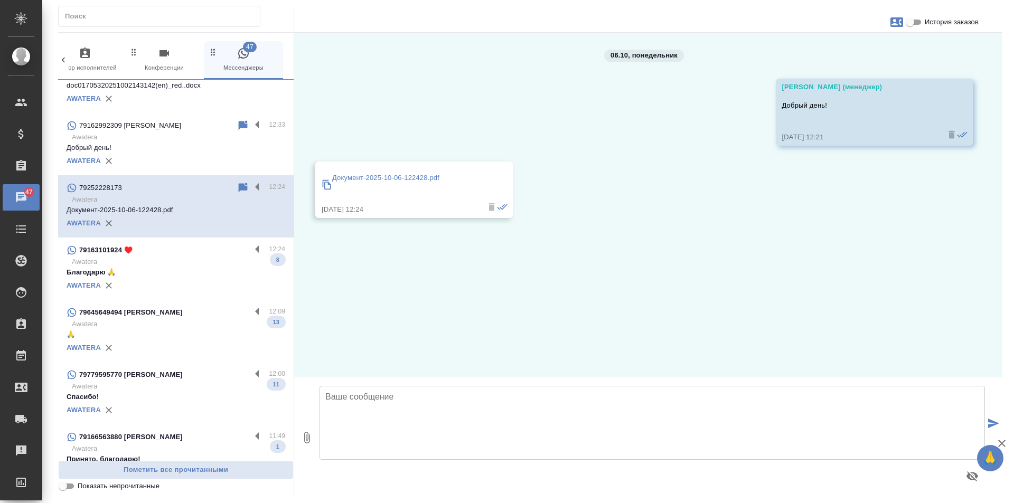
scroll to position [1004, 0]
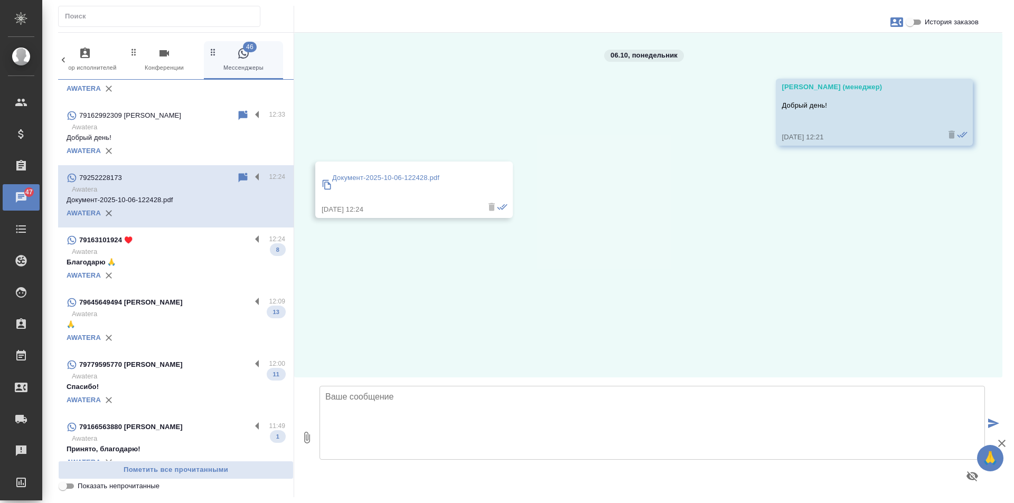
click at [201, 257] on p "Awatera" at bounding box center [178, 252] width 213 height 11
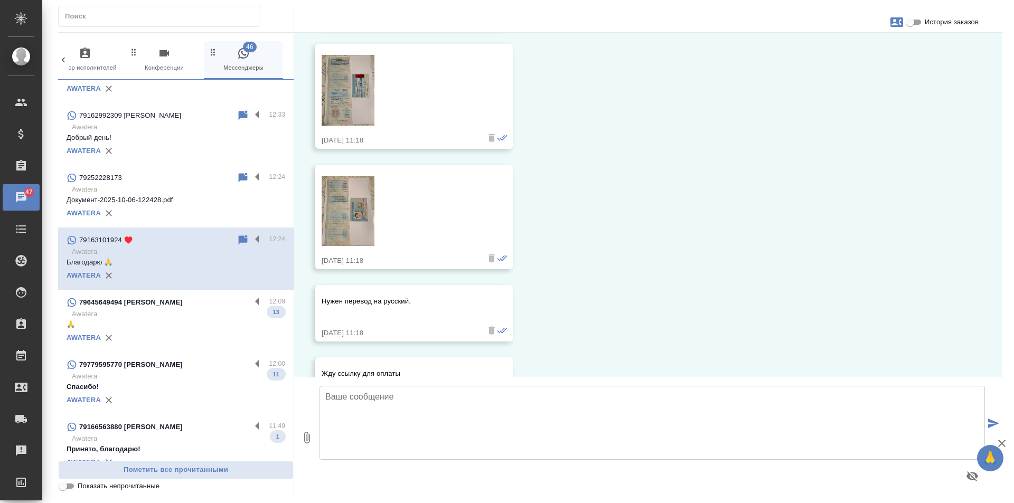
scroll to position [642, 0]
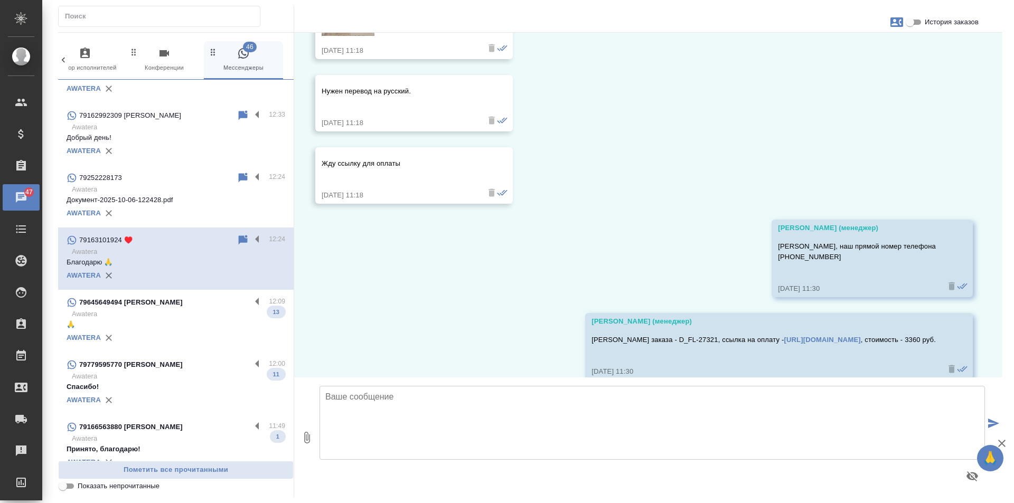
click at [205, 346] on div "AWATERA" at bounding box center [176, 338] width 219 height 16
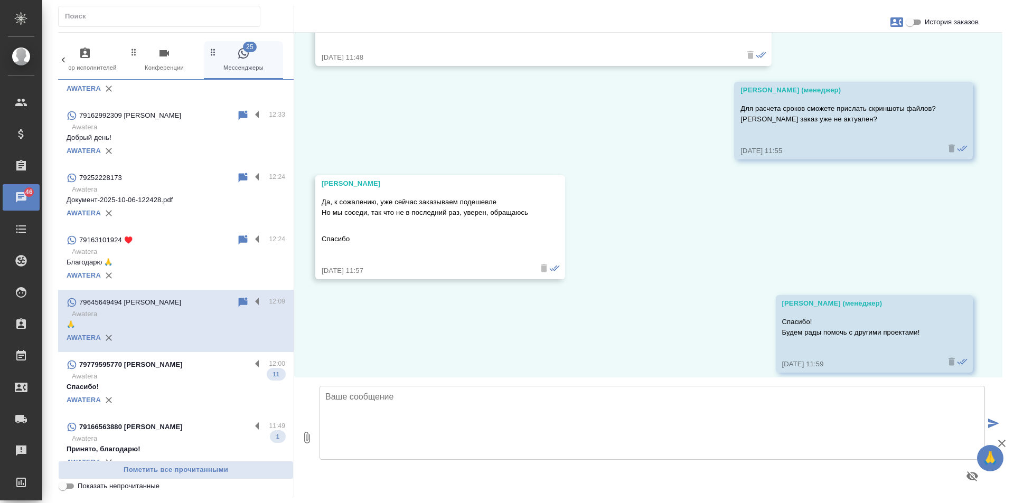
scroll to position [3182, 0]
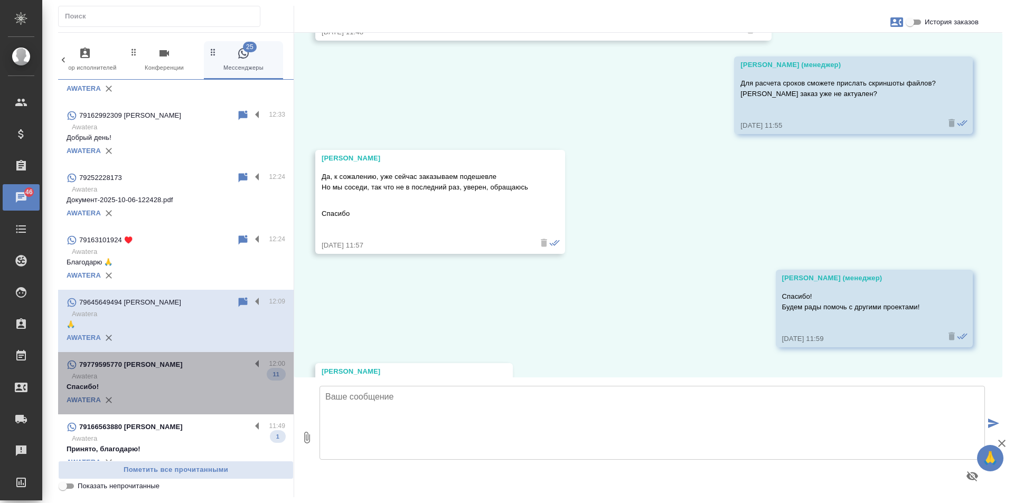
click at [211, 382] on p "Awatera" at bounding box center [178, 376] width 213 height 11
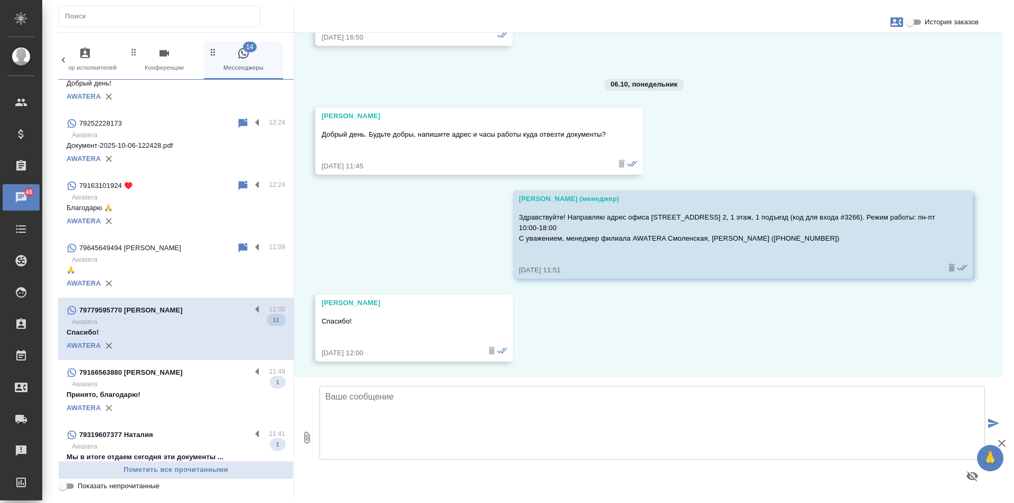
scroll to position [1162, 0]
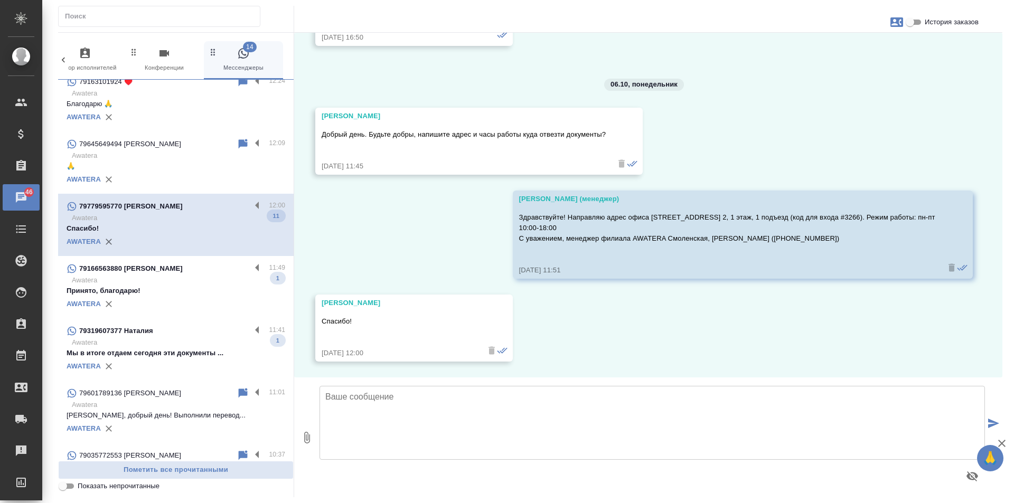
click at [199, 286] on p "Awatera" at bounding box center [178, 280] width 213 height 11
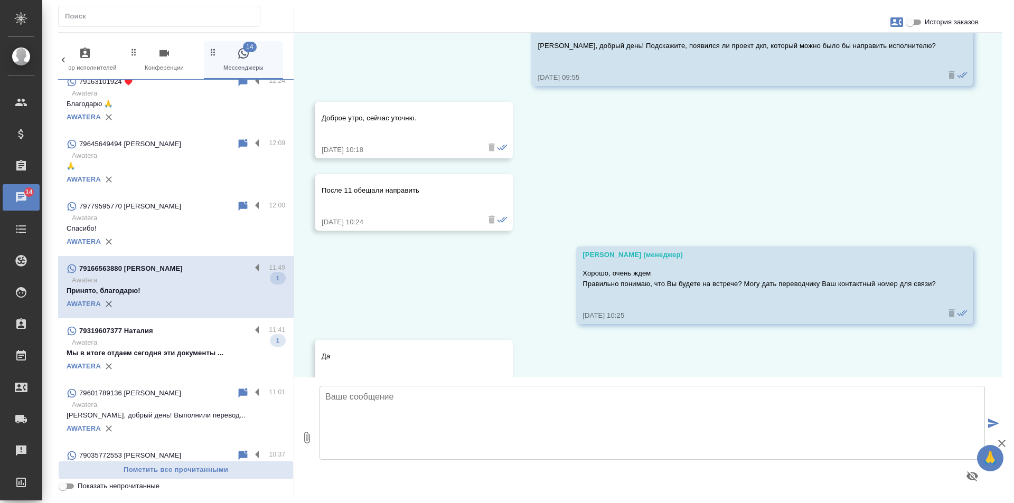
scroll to position [0, 0]
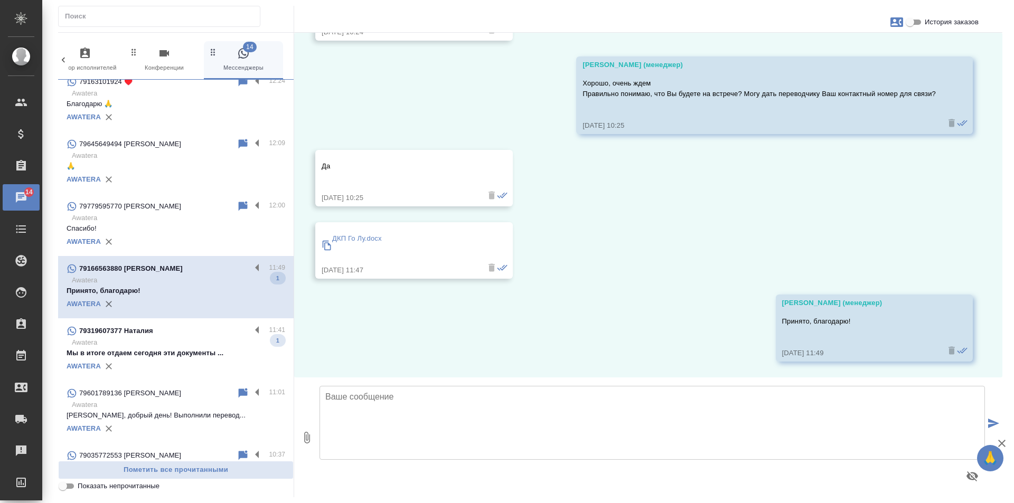
click at [197, 338] on div "79319607377 Наталия" at bounding box center [159, 331] width 184 height 13
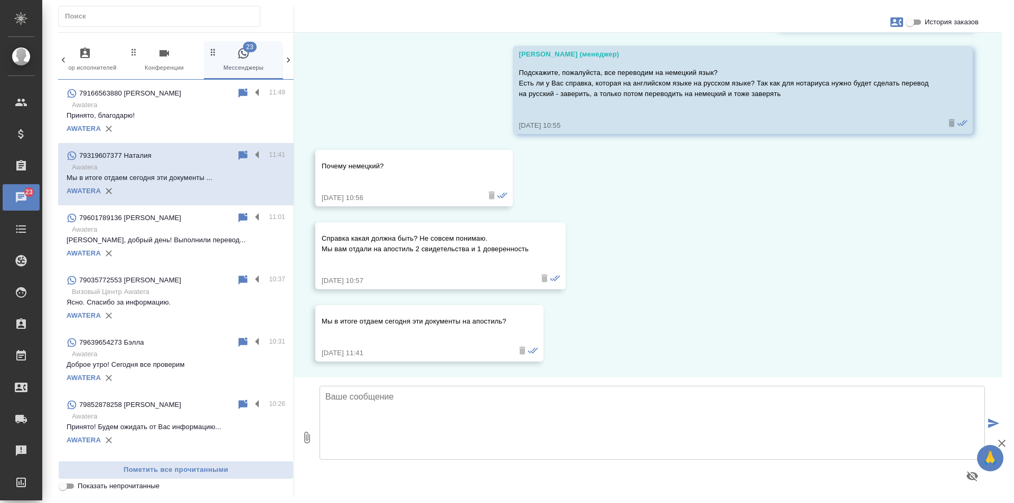
scroll to position [1312, 0]
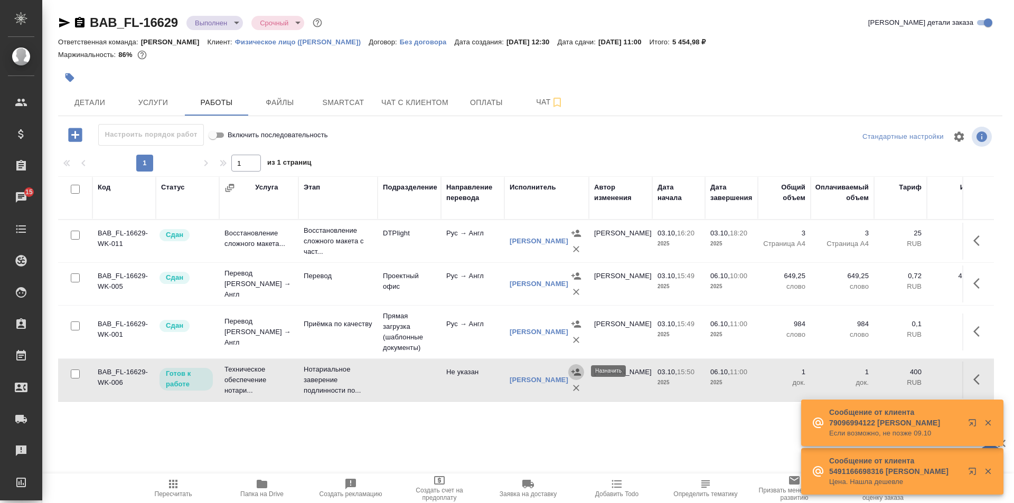
scroll to position [6, 0]
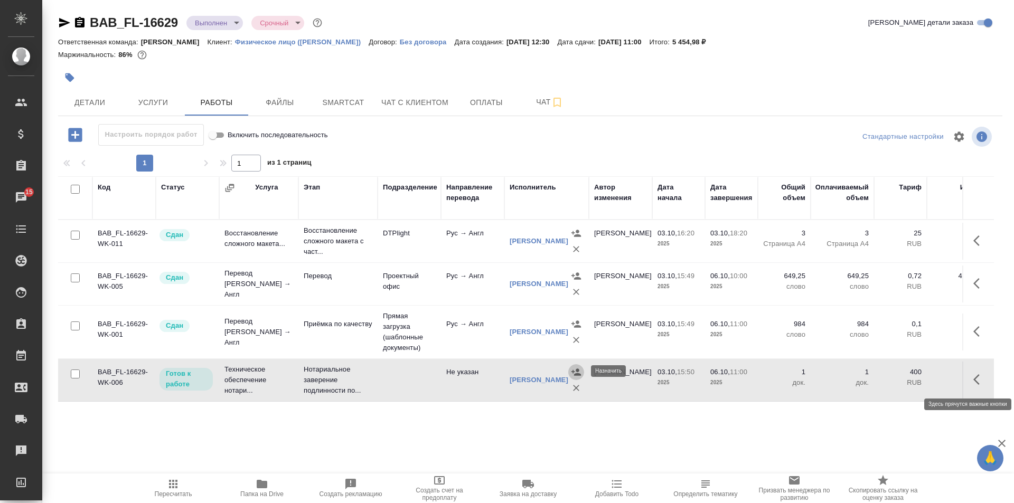
click at [977, 373] on icon "button" at bounding box center [980, 379] width 13 height 13
click at [898, 377] on icon "button" at bounding box center [903, 380] width 10 height 10
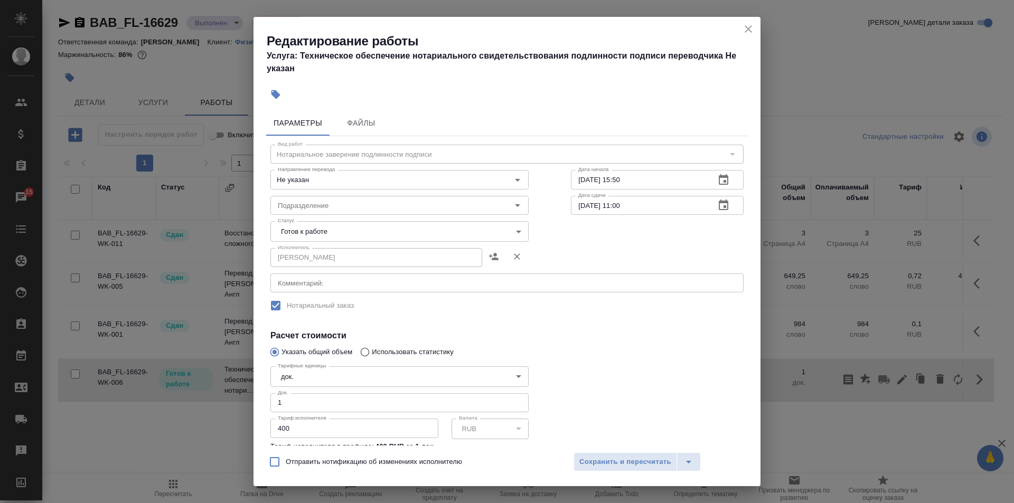
click at [344, 235] on body "🙏 .cls-1 fill:#fff; AWATERA Solovkova [PERSON_NAME] Спецификации Заказы 15 Чаты…" at bounding box center [507, 251] width 1014 height 503
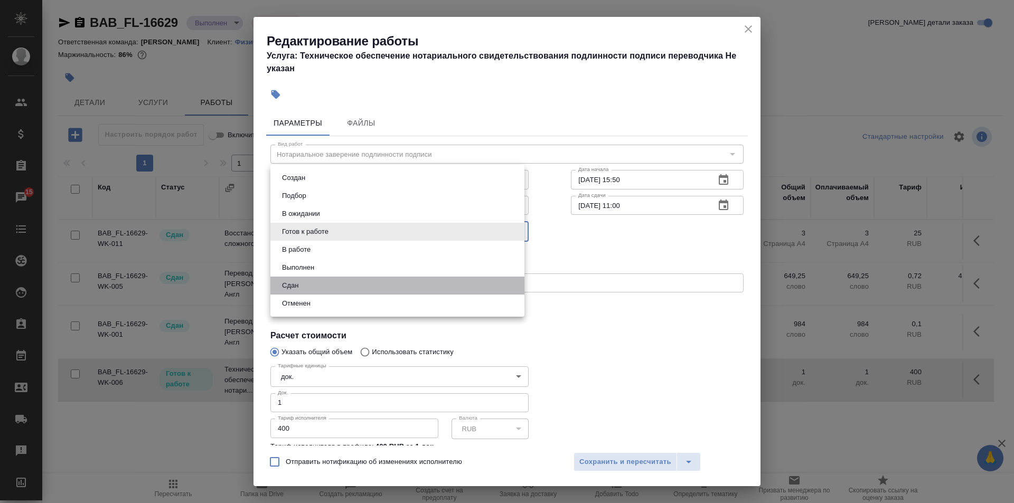
click at [328, 288] on li "Сдан" at bounding box center [397, 286] width 254 height 18
type input "closed"
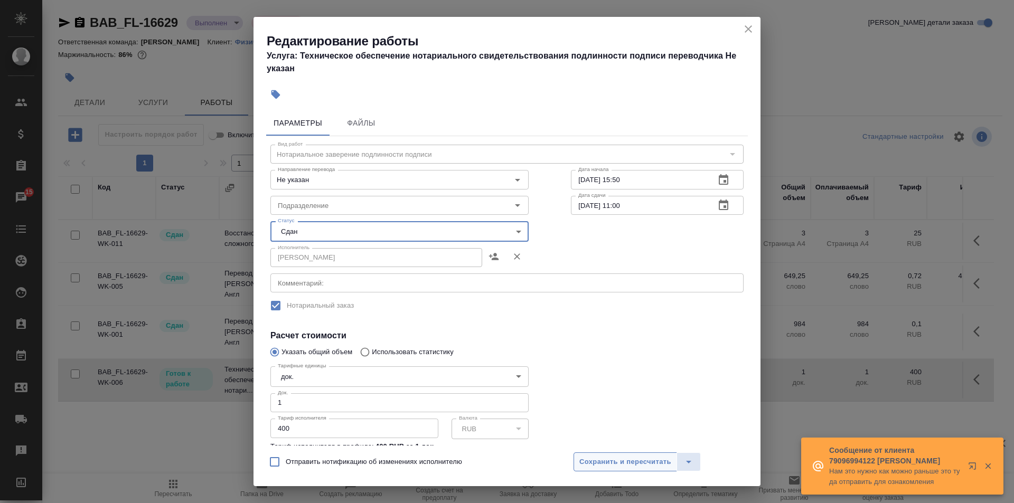
click at [640, 461] on span "Сохранить и пересчитать" at bounding box center [626, 462] width 92 height 12
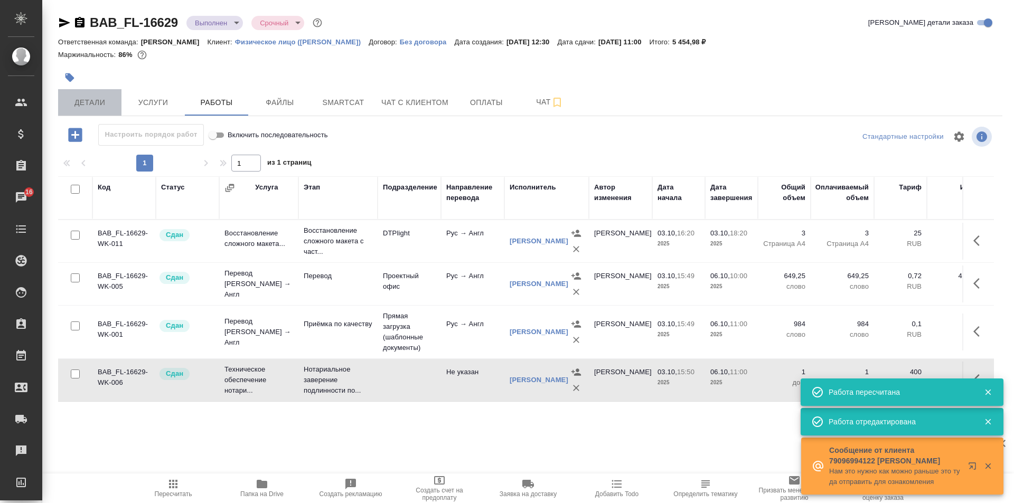
click at [88, 111] on button "Детали" at bounding box center [89, 102] width 63 height 26
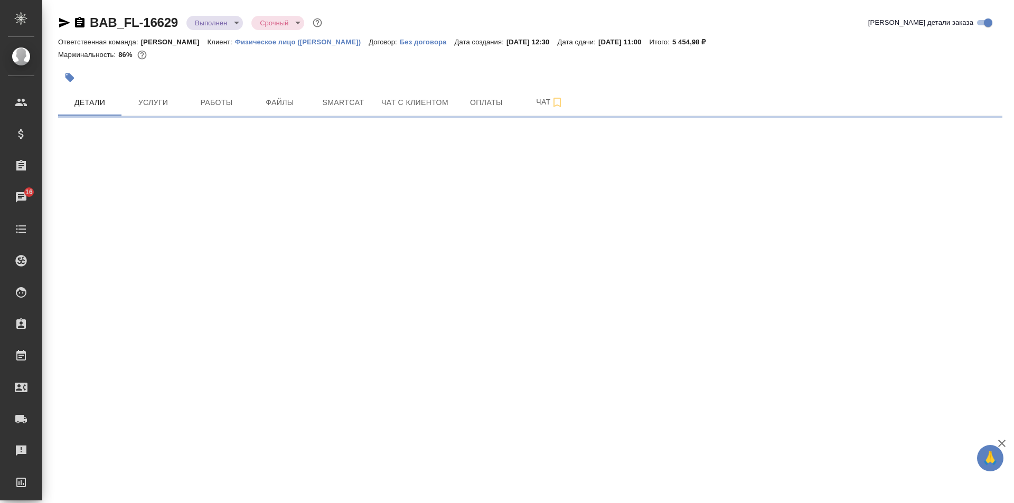
select select "RU"
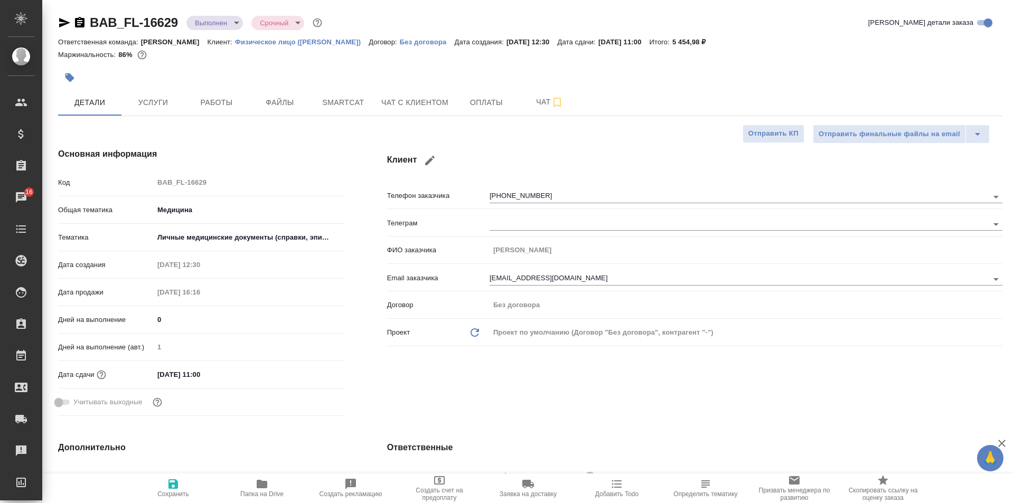
type textarea "x"
click at [199, 103] on span "Работы" at bounding box center [216, 102] width 51 height 13
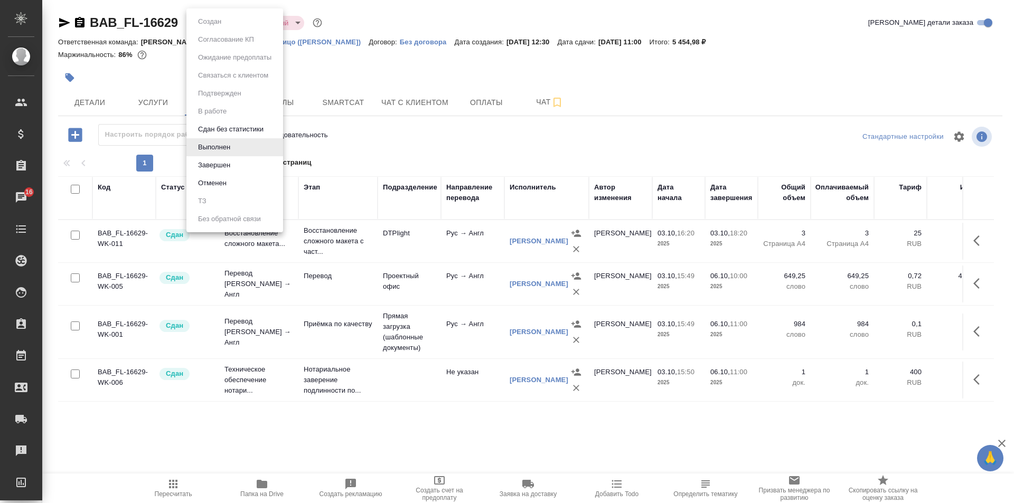
click at [219, 22] on body "🙏 .cls-1 fill:#fff; AWATERA Solovkova [PERSON_NAME] Спецификации Заказы 16 Чаты…" at bounding box center [507, 251] width 1014 height 503
click at [457, 139] on div at bounding box center [507, 251] width 1014 height 503
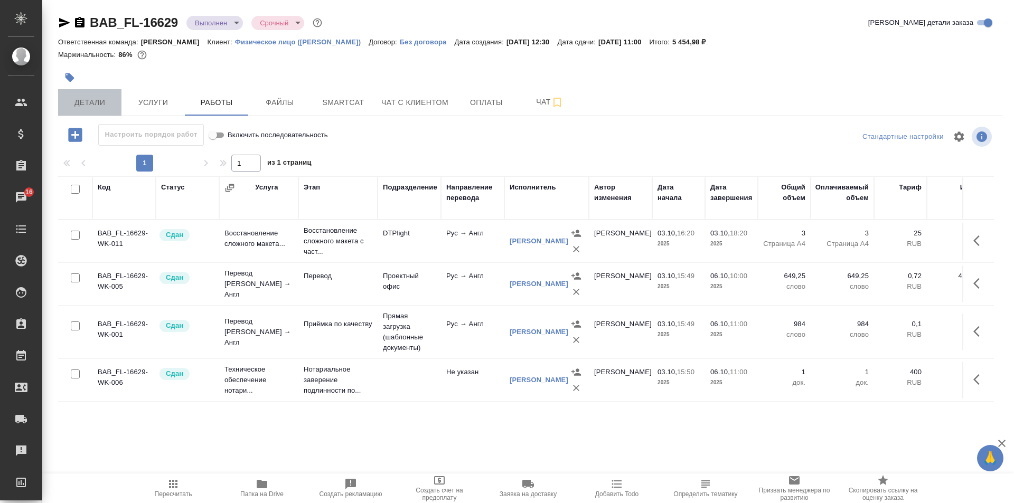
click at [89, 101] on span "Детали" at bounding box center [89, 102] width 51 height 13
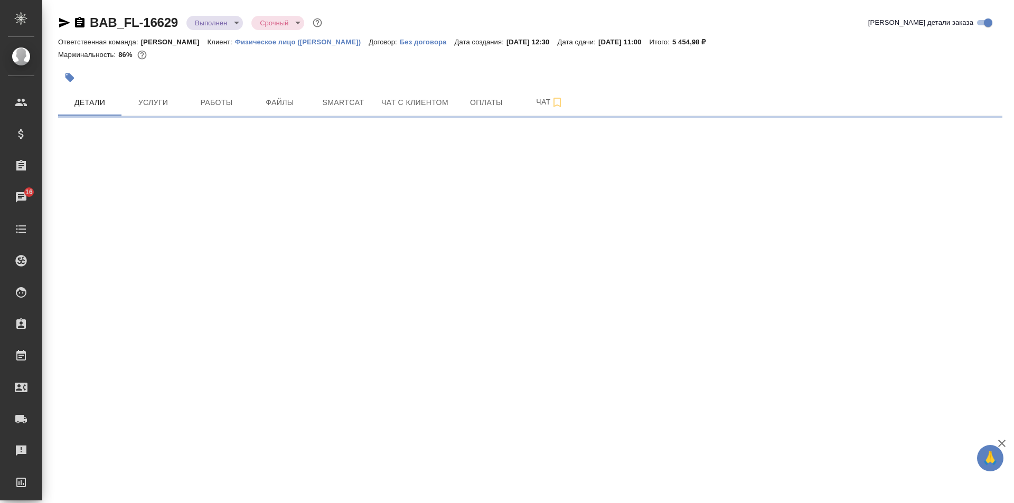
select select "RU"
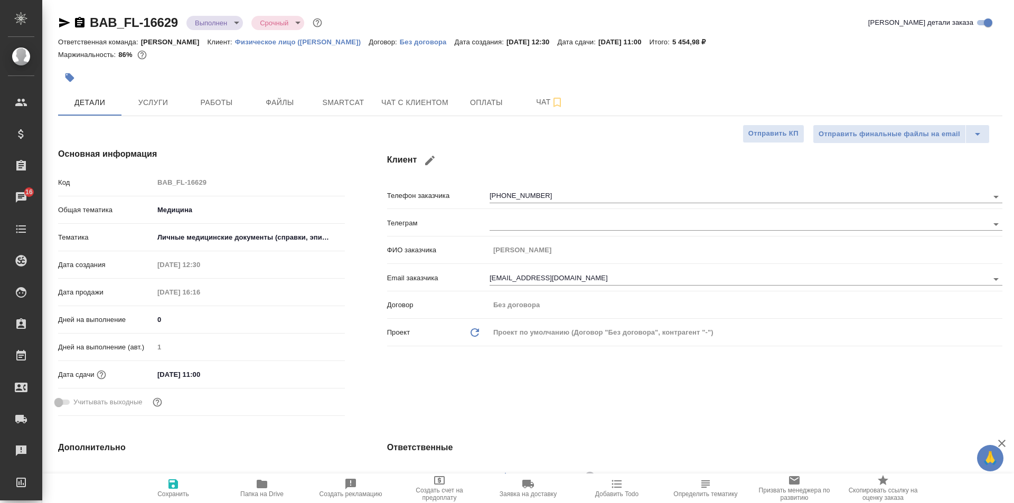
type textarea "x"
click at [217, 22] on body "🙏 .cls-1 fill:#fff; AWATERA Solovkova [PERSON_NAME] Спецификации Заказы 16 Чаты…" at bounding box center [507, 251] width 1014 height 503
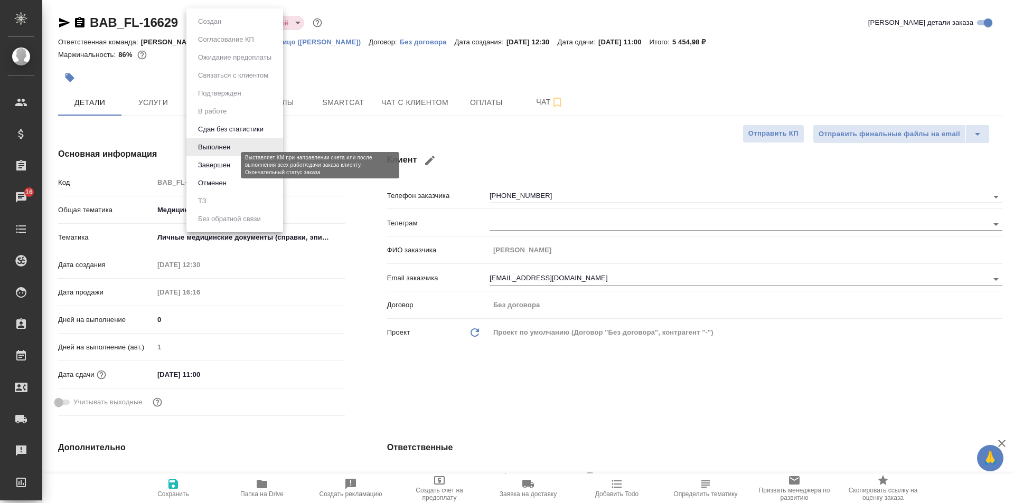
click at [222, 163] on button "Завершен" at bounding box center [214, 166] width 39 height 12
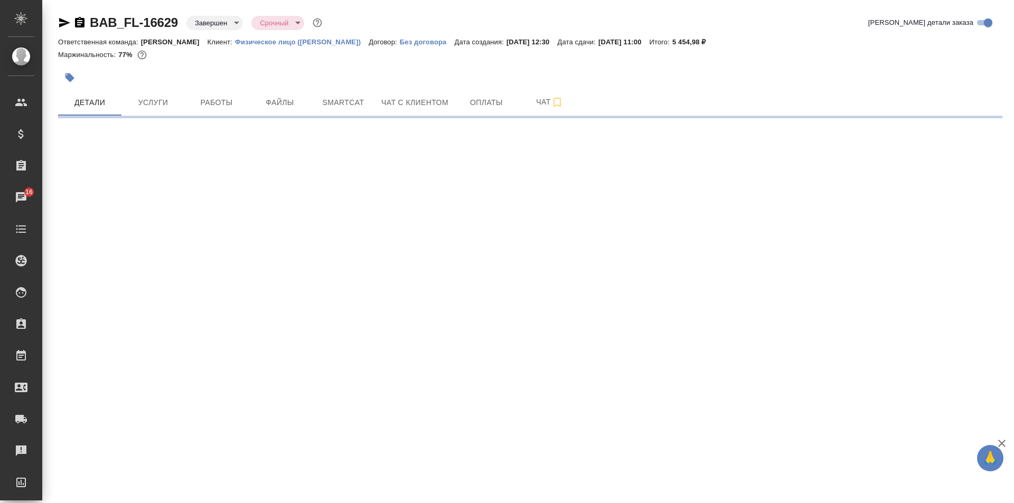
select select "RU"
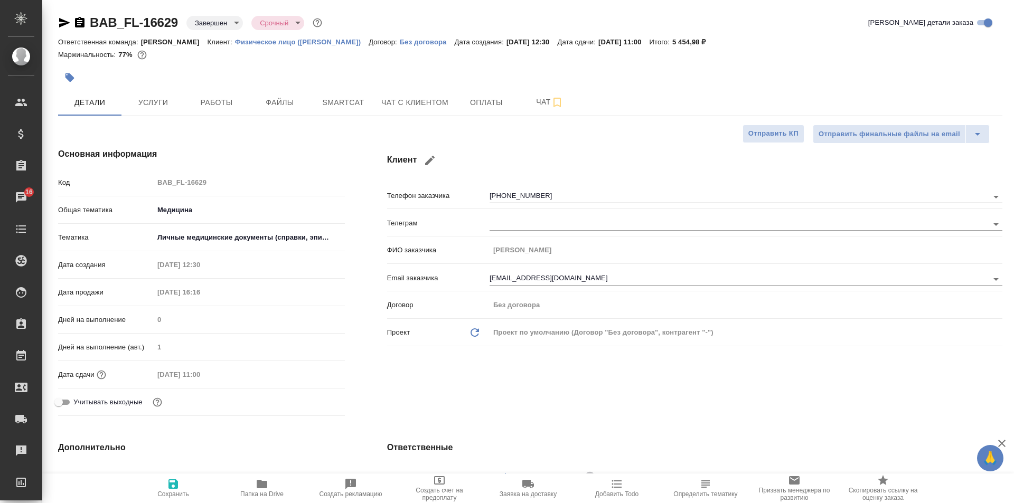
type textarea "x"
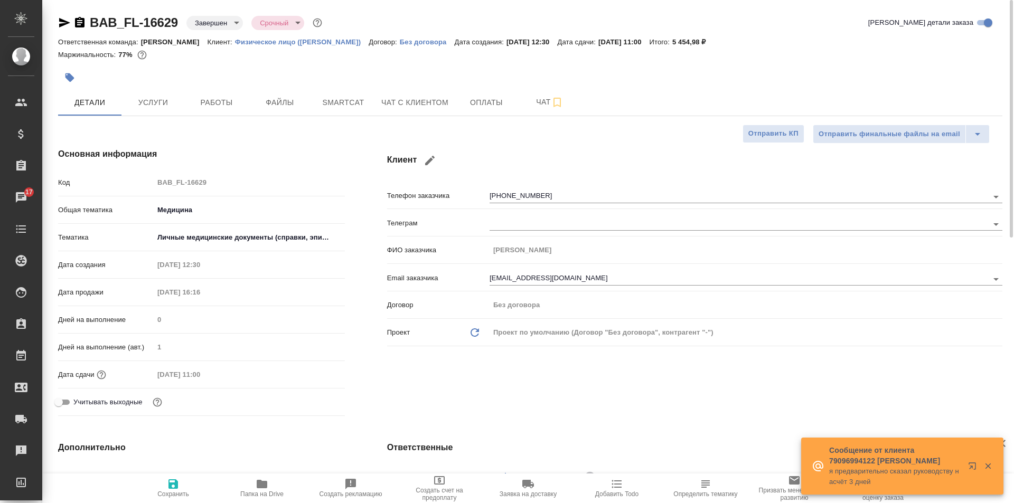
click at [212, 24] on body "🙏 .cls-1 fill:#fff; AWATERA Solovkova [PERSON_NAME] Спецификации Заказы 17 Чаты…" at bounding box center [507, 251] width 1014 height 503
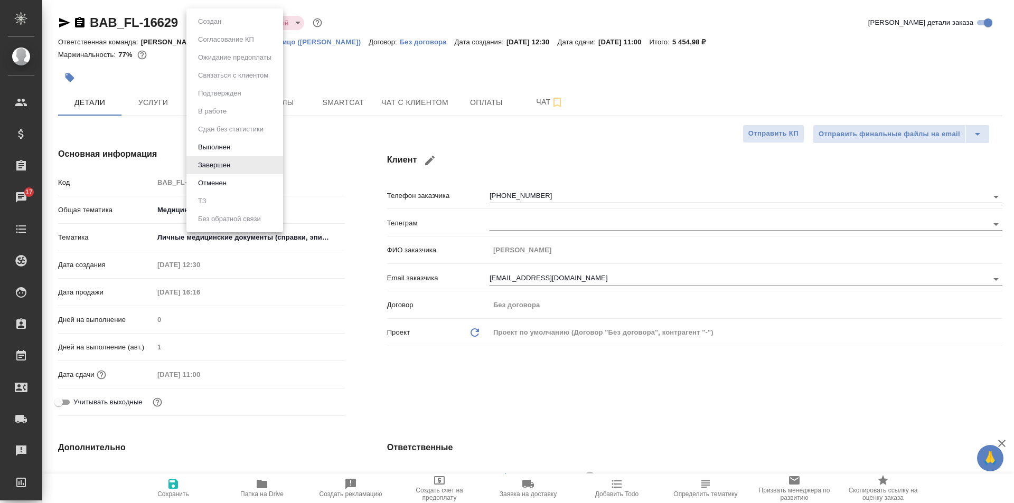
click at [246, 147] on li "Выполнен" at bounding box center [234, 147] width 97 height 18
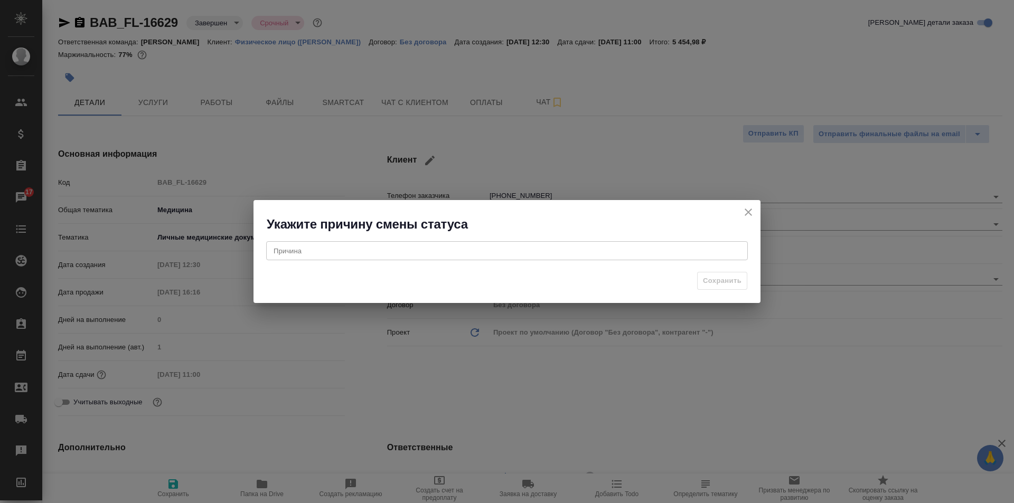
click at [748, 211] on icon "close" at bounding box center [748, 212] width 7 height 7
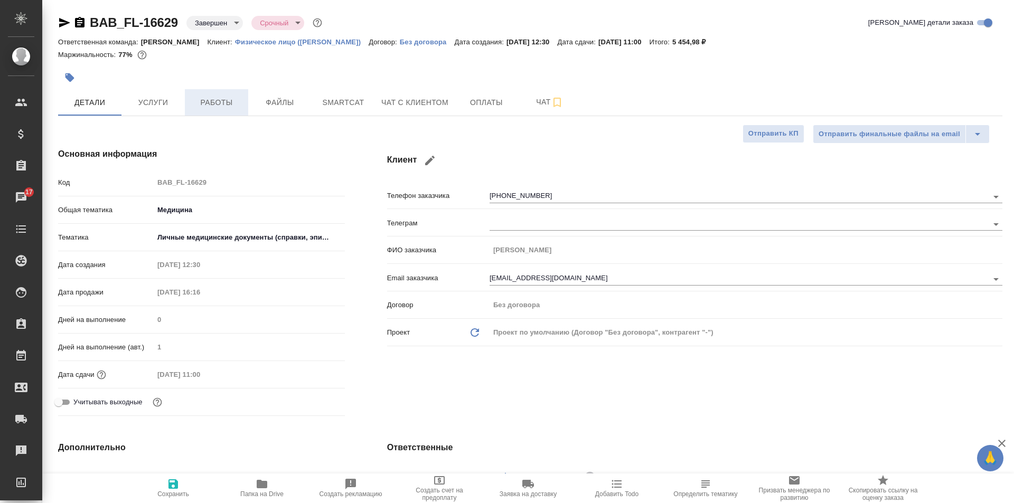
click at [201, 110] on button "Работы" at bounding box center [216, 102] width 63 height 26
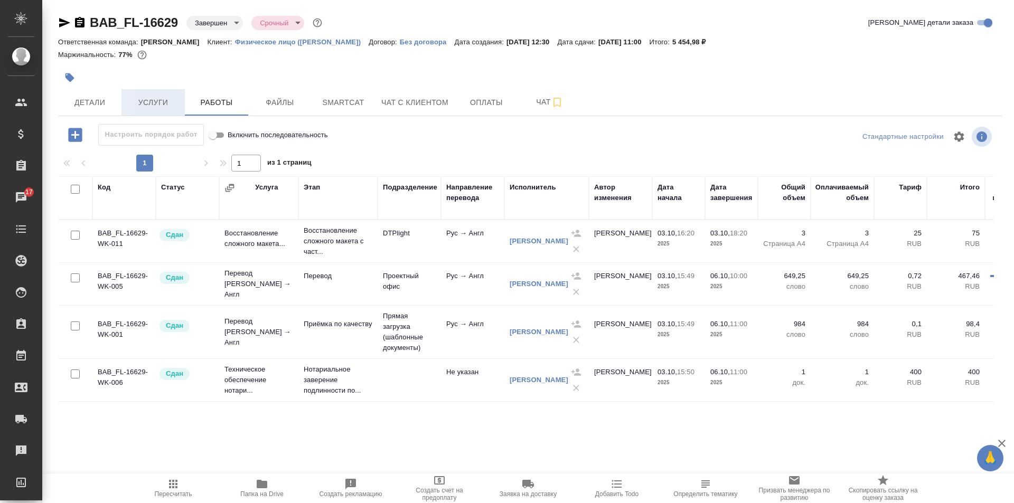
click at [152, 103] on span "Услуги" at bounding box center [153, 102] width 51 height 13
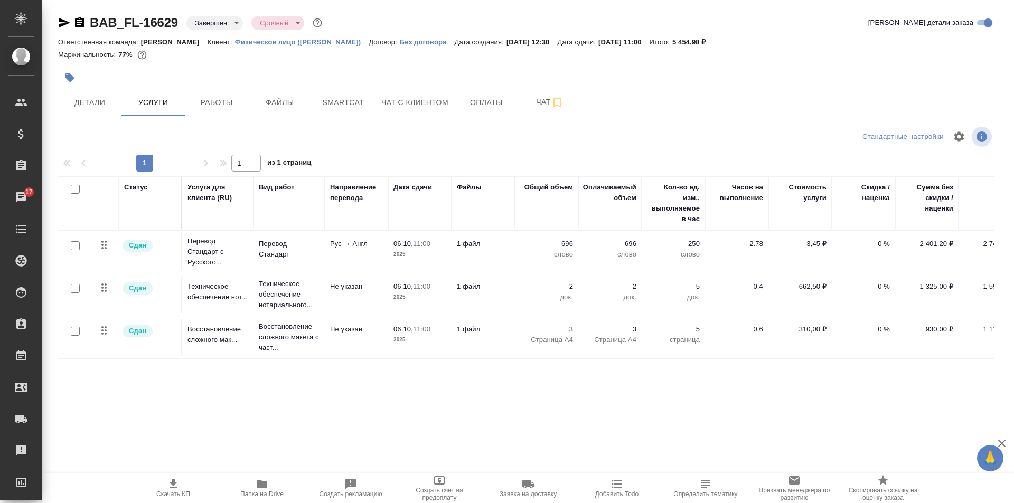
scroll to position [0, 36]
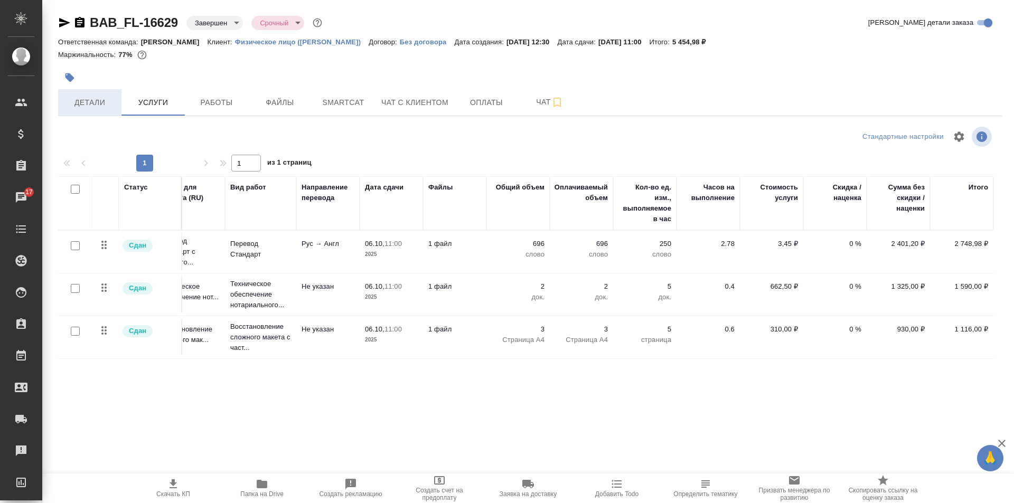
click at [80, 111] on button "Детали" at bounding box center [89, 102] width 63 height 26
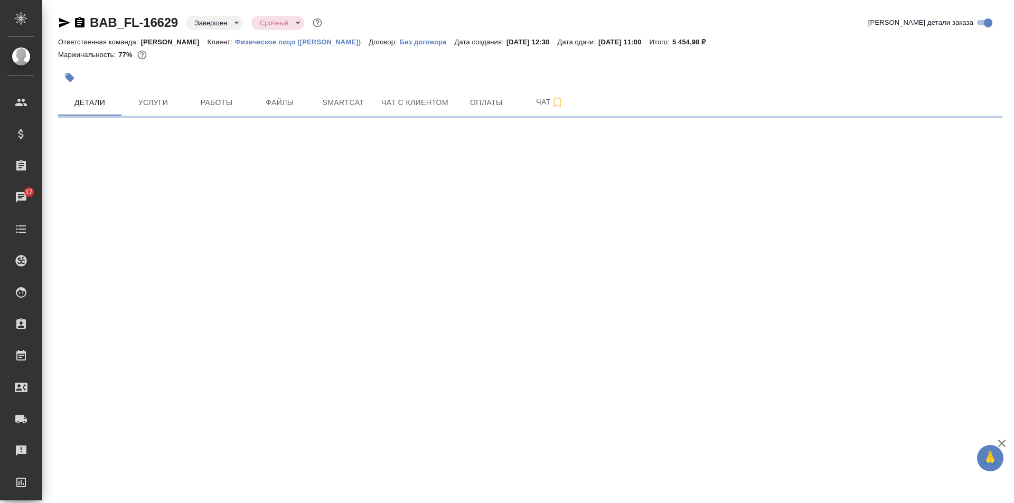
select select "RU"
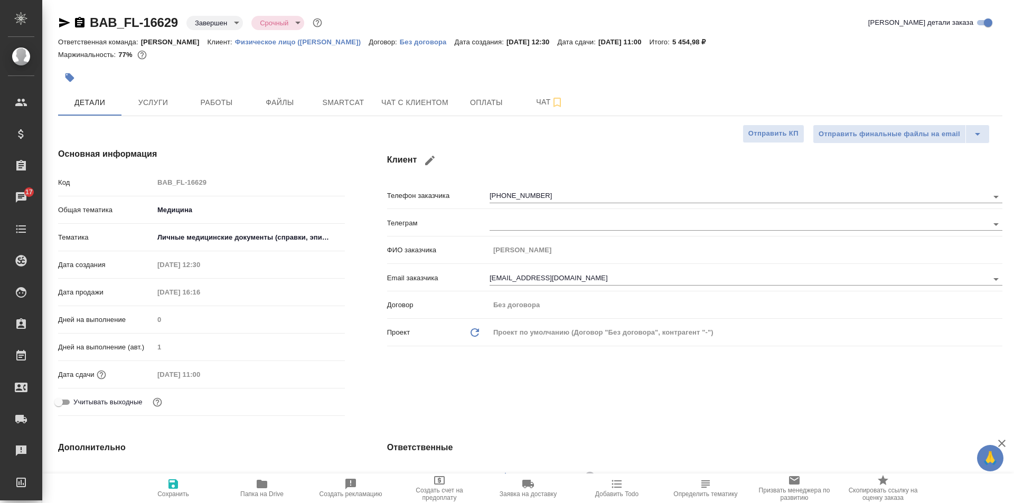
type textarea "x"
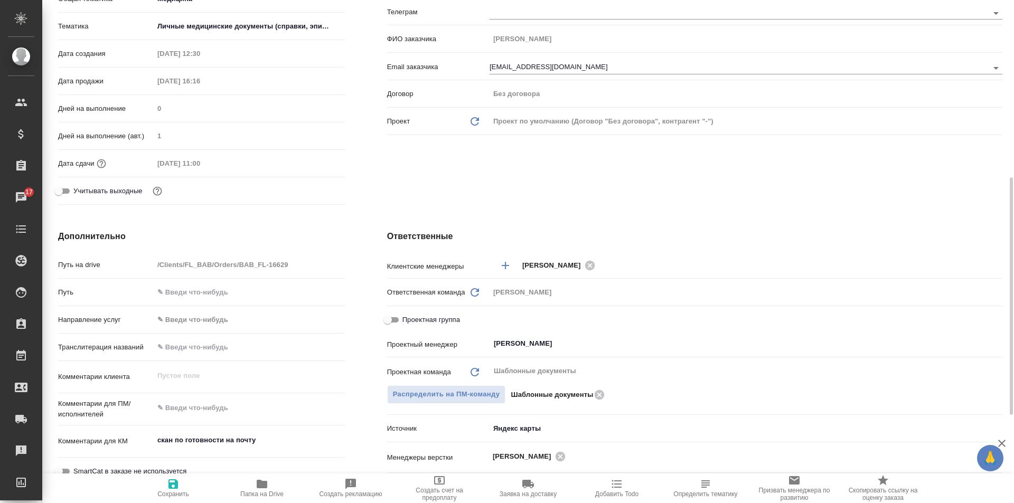
scroll to position [264, 0]
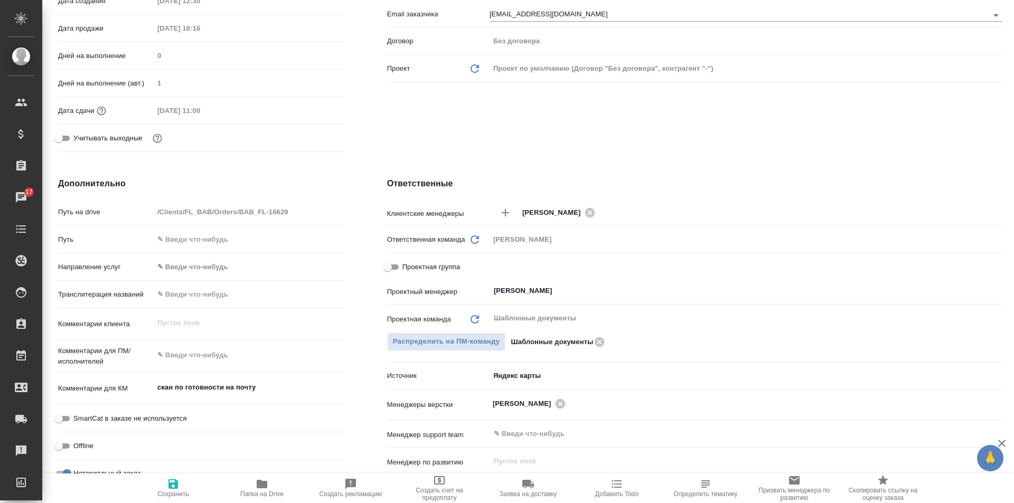
click at [396, 265] on input "Проектная группа" at bounding box center [388, 267] width 38 height 13
checkbox input "true"
type textarea "x"
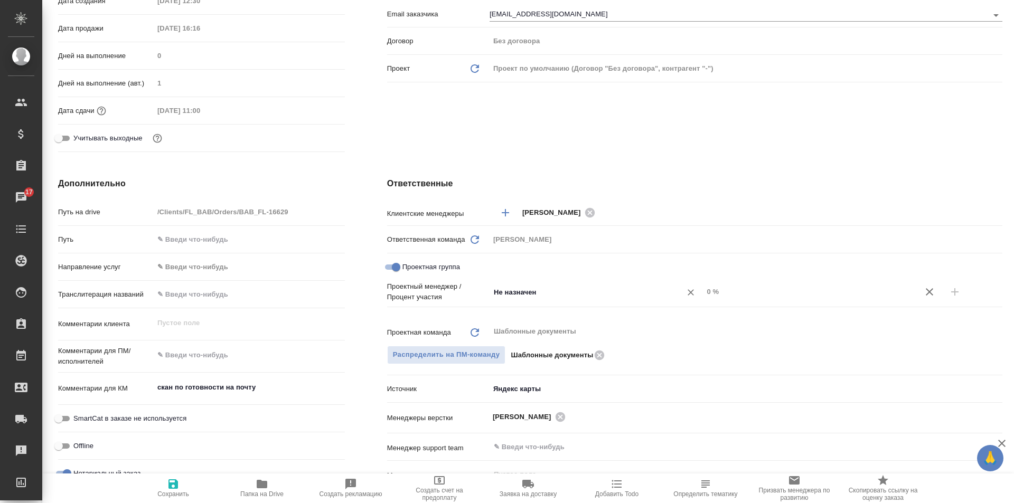
click at [528, 294] on input "Не назначен" at bounding box center [579, 292] width 172 height 13
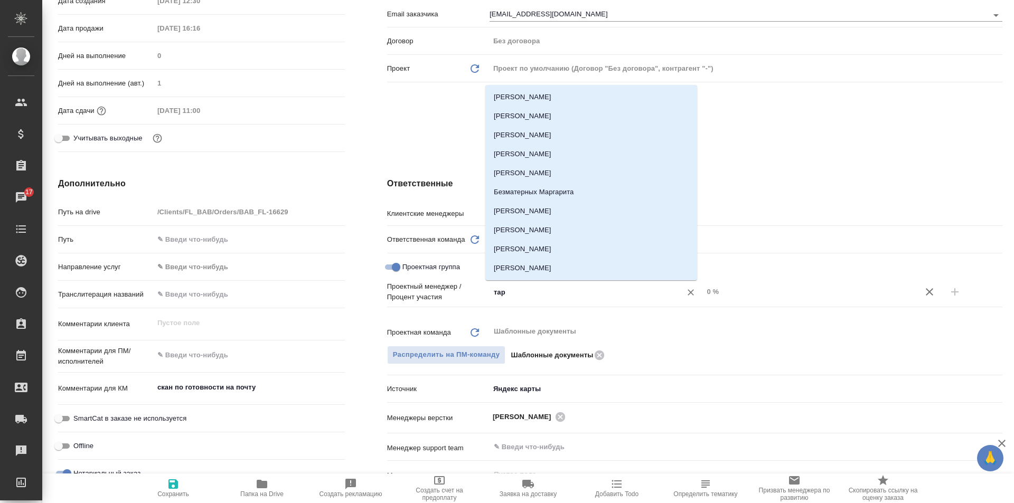
type input "тара"
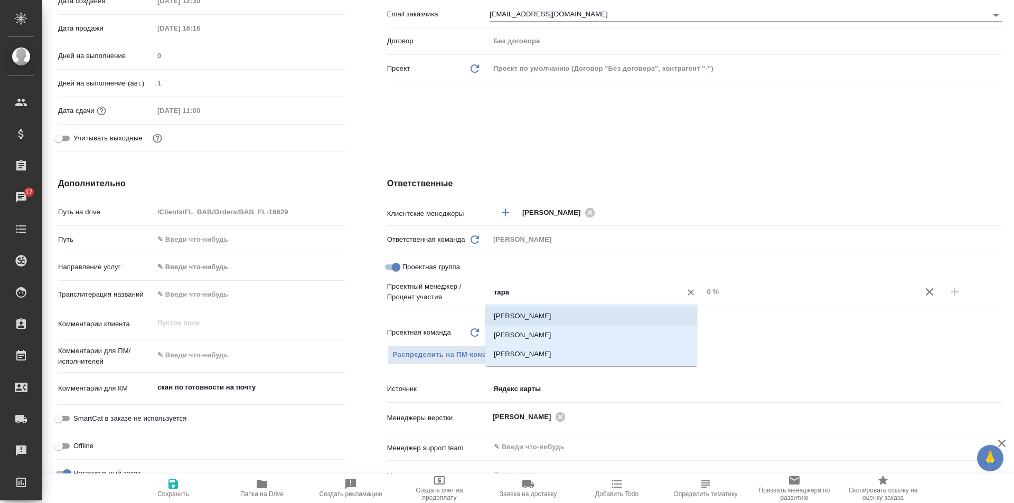
click at [555, 316] on li "[PERSON_NAME]" at bounding box center [591, 316] width 212 height 19
type textarea "x"
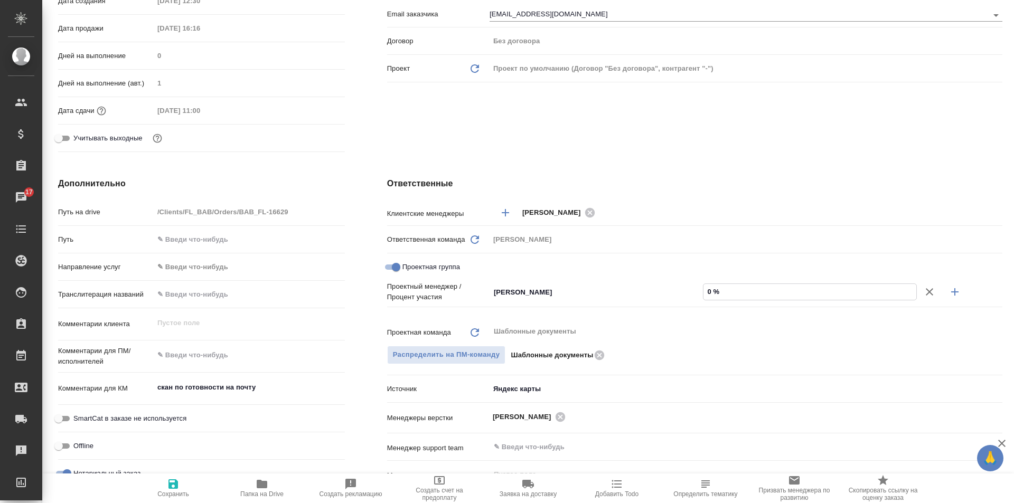
click at [705, 291] on input "0 %" at bounding box center [810, 291] width 213 height 15
type textarea "x"
type input "7 %"
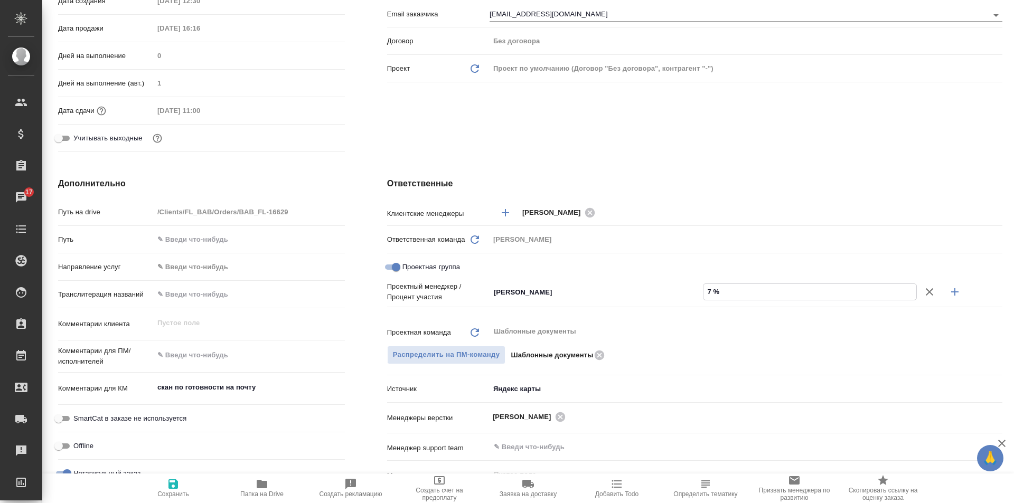
type textarea "x"
type input "70 %"
type textarea "x"
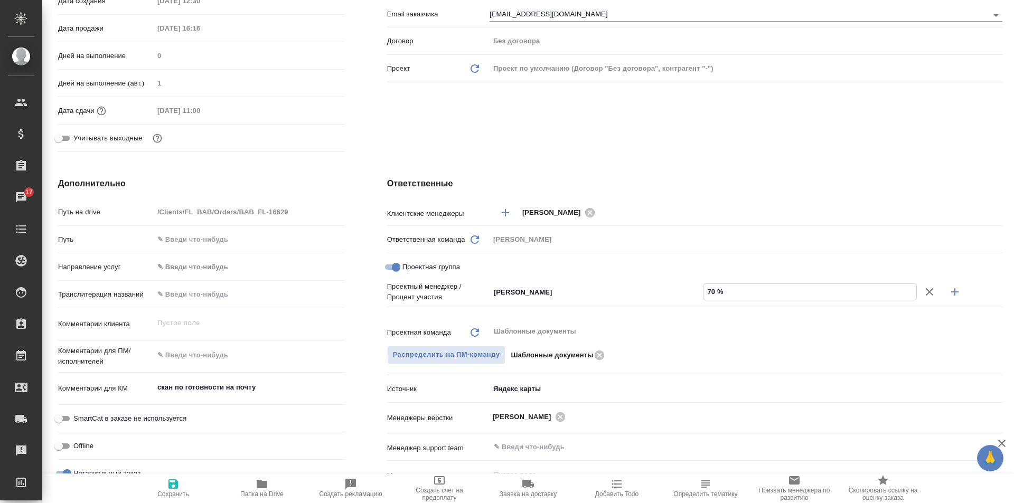
type textarea "x"
type input "70 %"
click at [951, 290] on icon "button" at bounding box center [955, 292] width 13 height 13
type textarea "x"
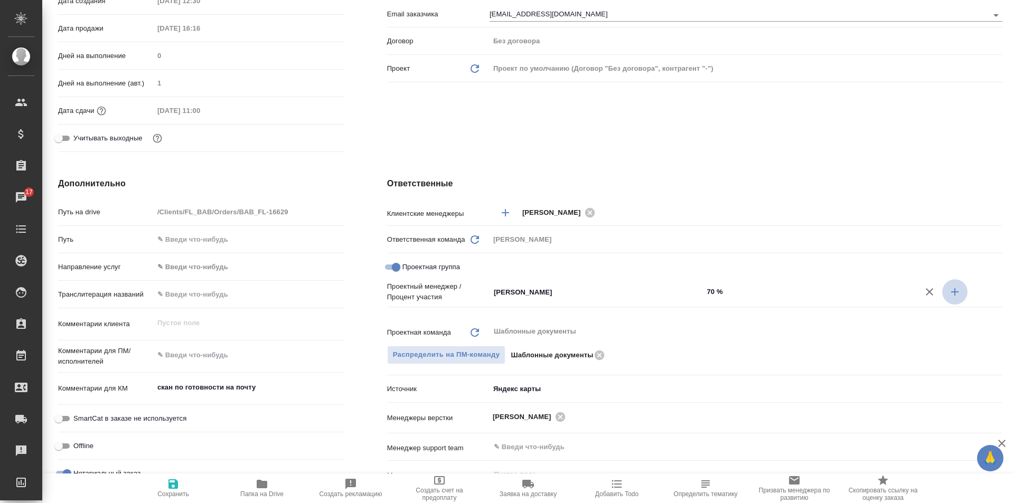
type textarea "x"
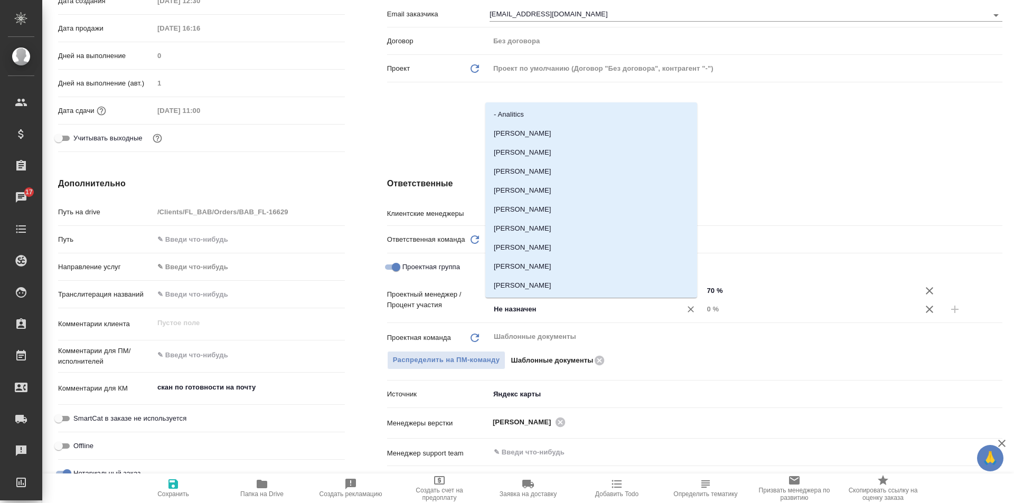
click at [546, 314] on input "Не назначен" at bounding box center [579, 309] width 172 height 13
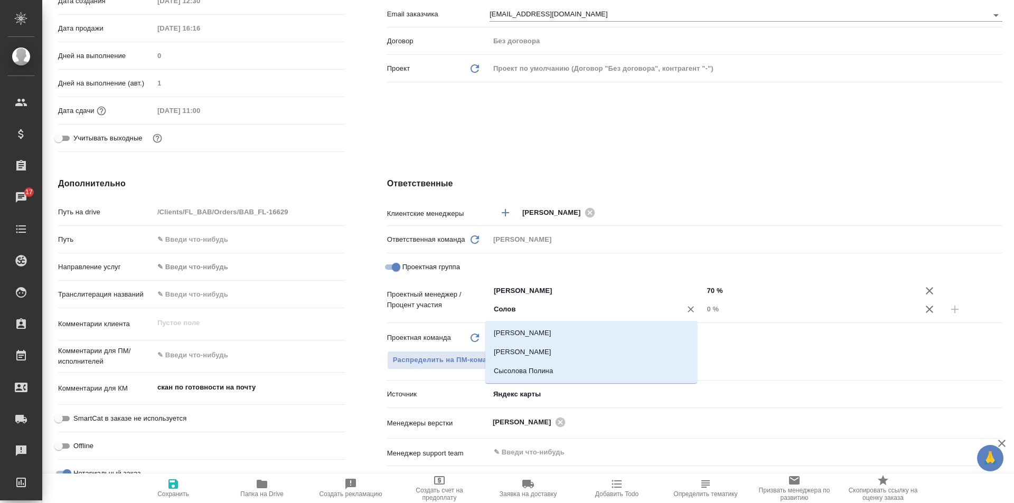
type input "Соловк"
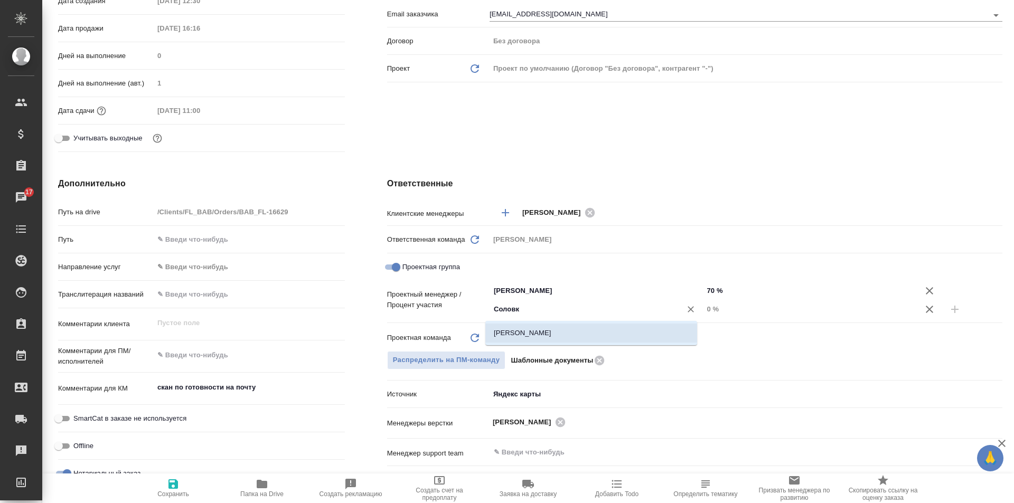
click at [548, 333] on li "[PERSON_NAME]" at bounding box center [591, 333] width 212 height 19
type textarea "x"
click at [709, 309] on input "0 %" at bounding box center [810, 309] width 213 height 15
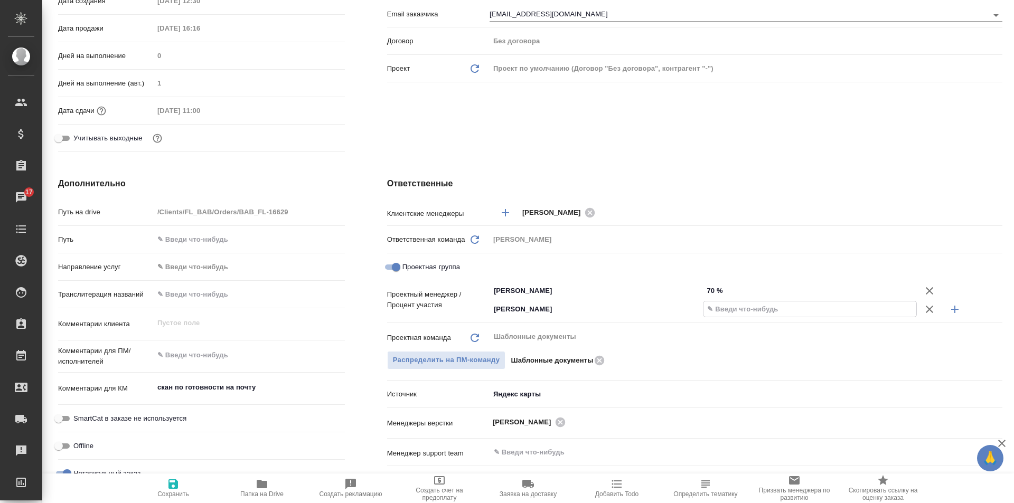
type textarea "x"
type input "3 %"
type textarea "x"
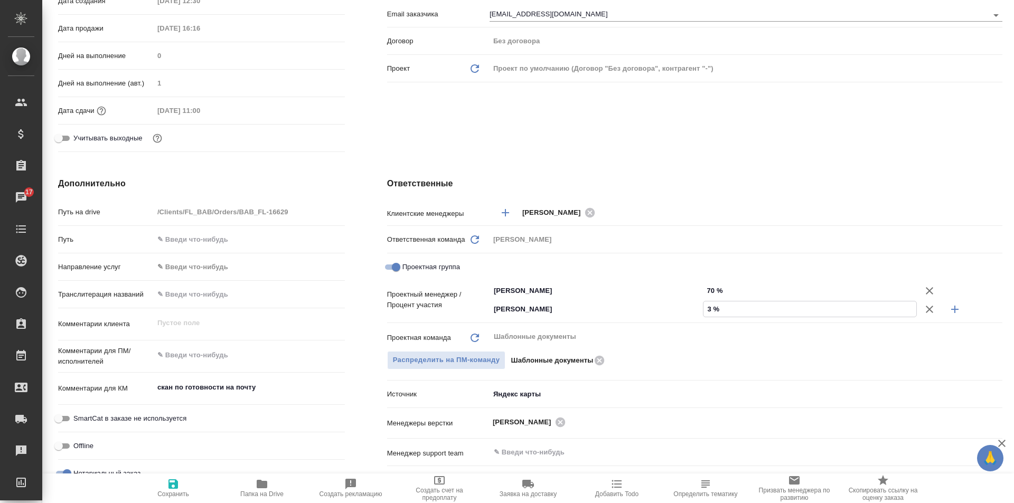
type textarea "x"
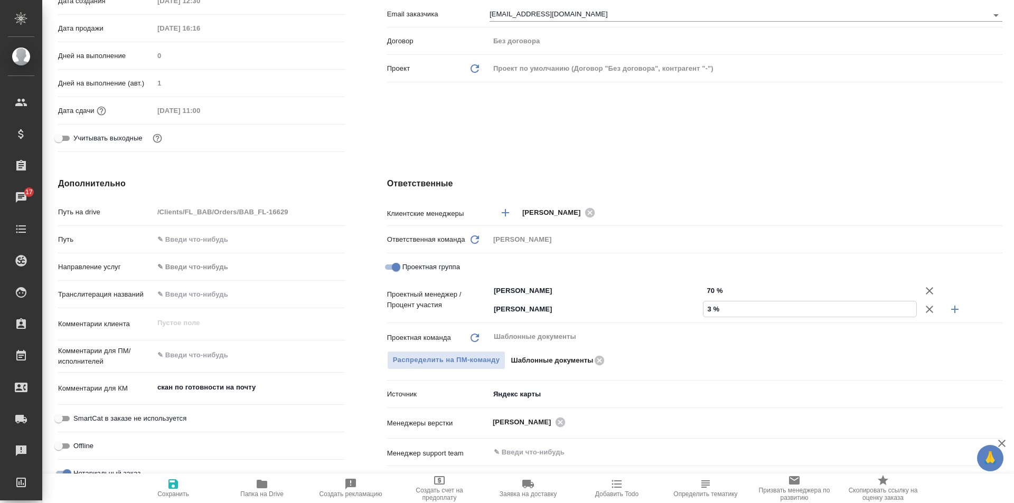
type input "30 %"
type textarea "x"
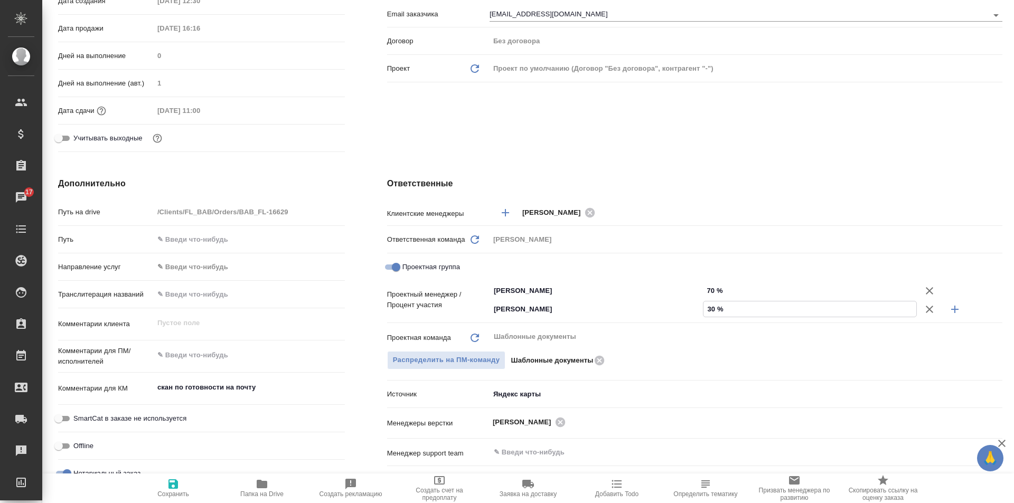
type textarea "x"
type input "30 %"
click at [172, 492] on span "Сохранить" at bounding box center [173, 494] width 32 height 7
type textarea "x"
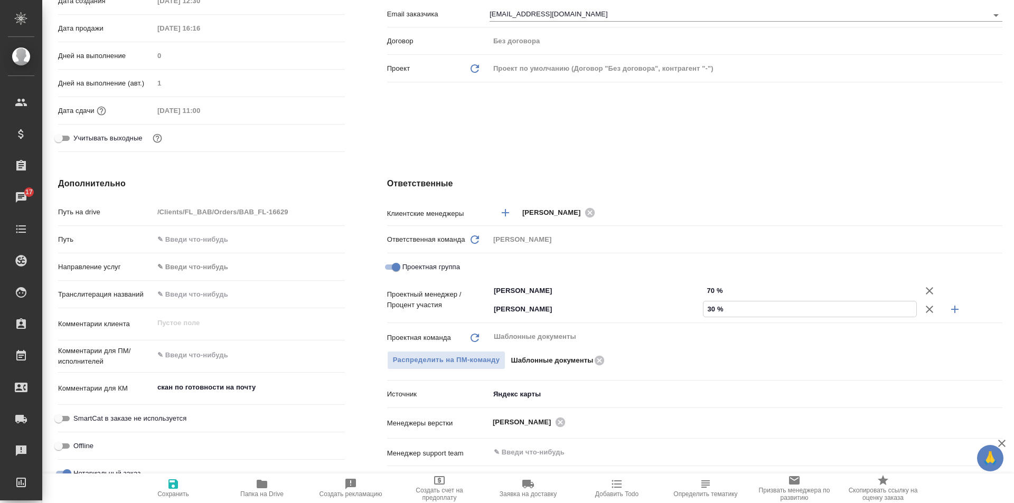
type textarea "x"
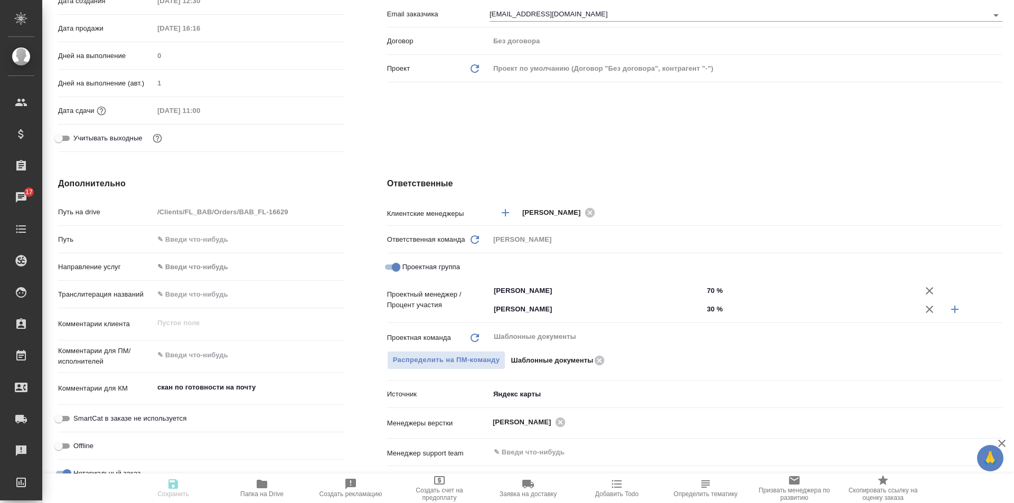
type textarea "x"
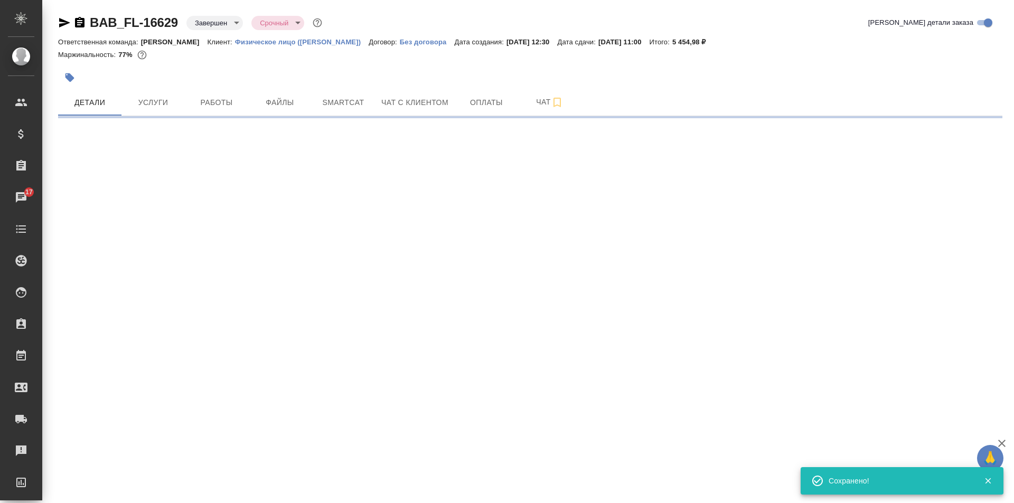
scroll to position [0, 0]
select select "RU"
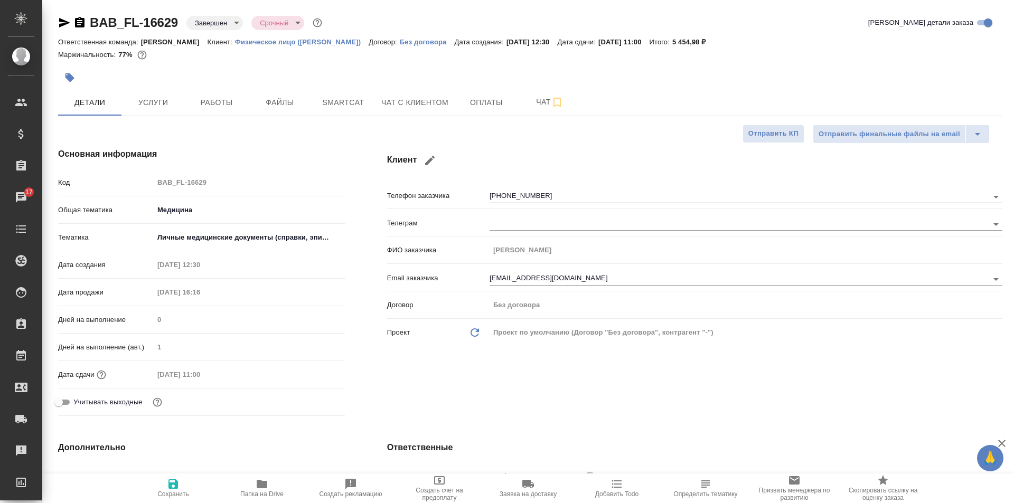
type textarea "x"
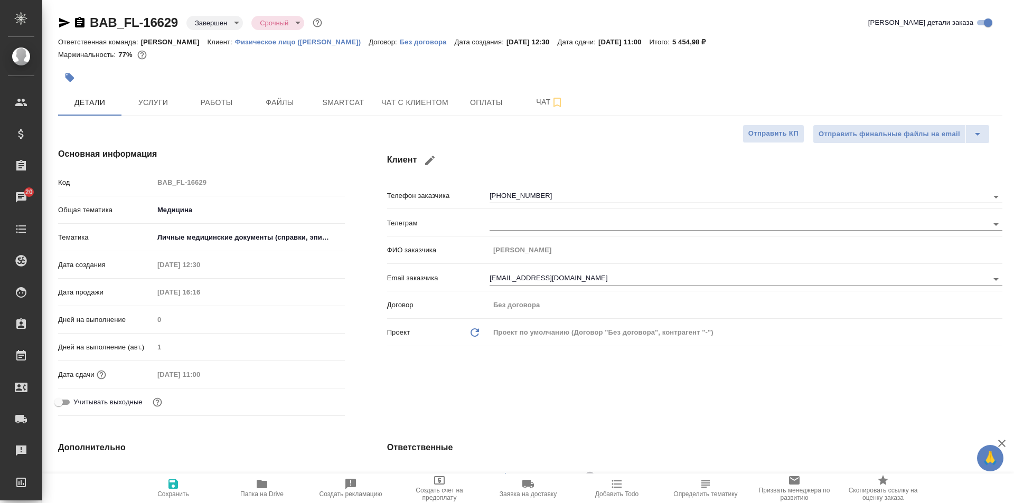
type textarea "x"
drag, startPoint x: 483, startPoint y: 277, endPoint x: 575, endPoint y: 276, distance: 91.9
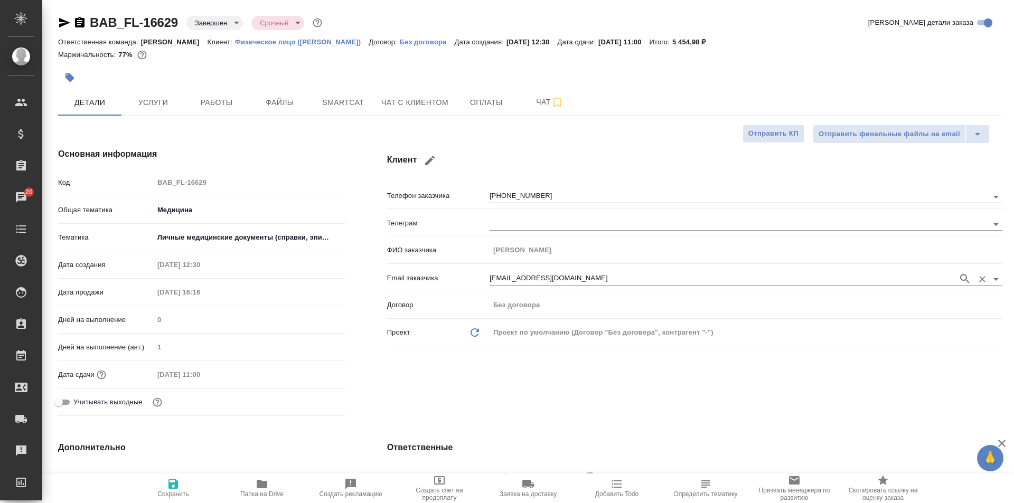
click at [575, 276] on div "Email заказчика shemyanskayat@gmail.com" at bounding box center [694, 277] width 615 height 18
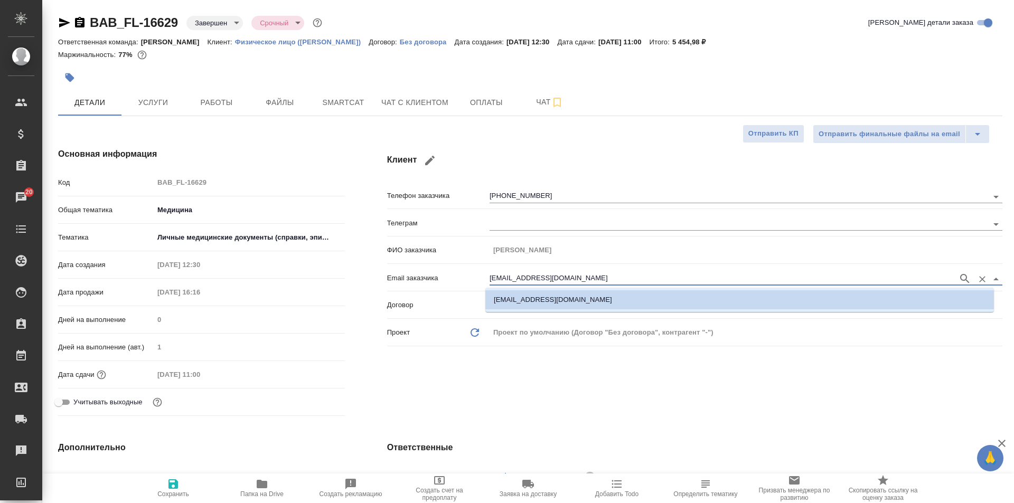
drag, startPoint x: 597, startPoint y: 279, endPoint x: 448, endPoint y: 292, distance: 149.5
click at [448, 292] on div "Email заказчика shemyanskayat@gmail.com" at bounding box center [694, 281] width 615 height 27
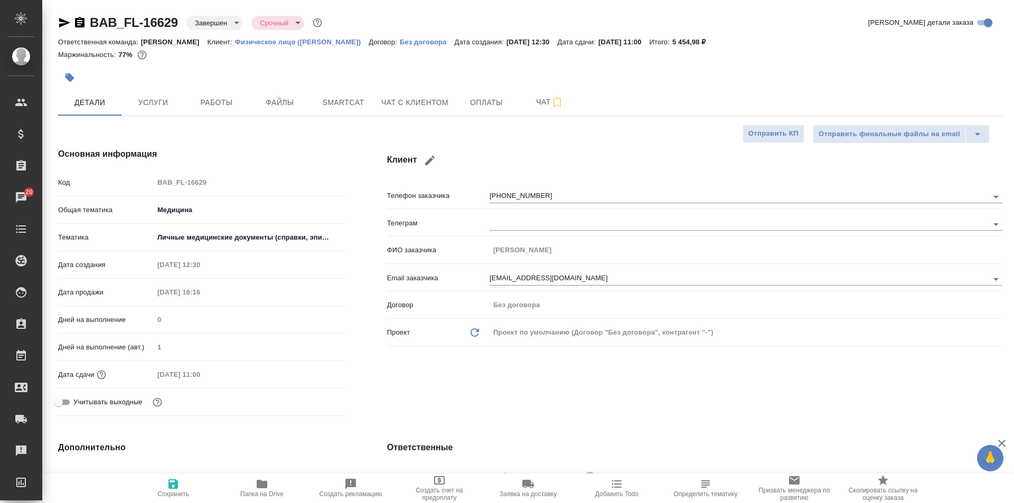
click at [533, 369] on div "Клиент Телефон заказчика +79104292051 Телеграм ФИО заказчика Татьяна Email зака…" at bounding box center [695, 284] width 658 height 315
type textarea "x"
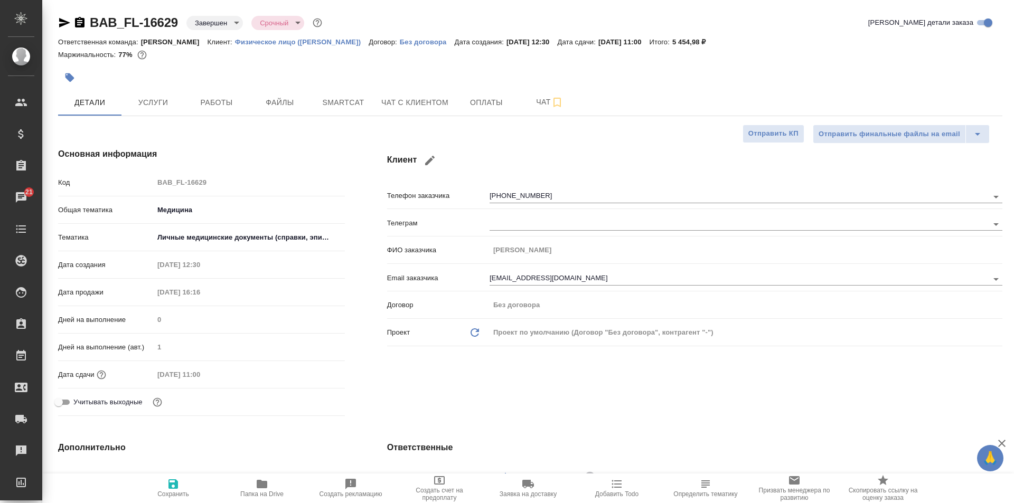
type textarea "x"
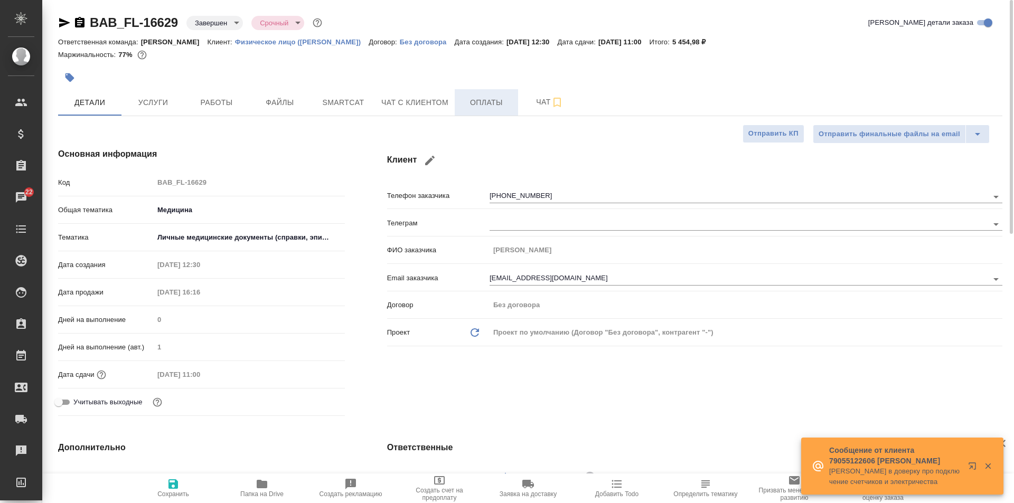
click at [480, 99] on span "Оплаты" at bounding box center [486, 102] width 51 height 13
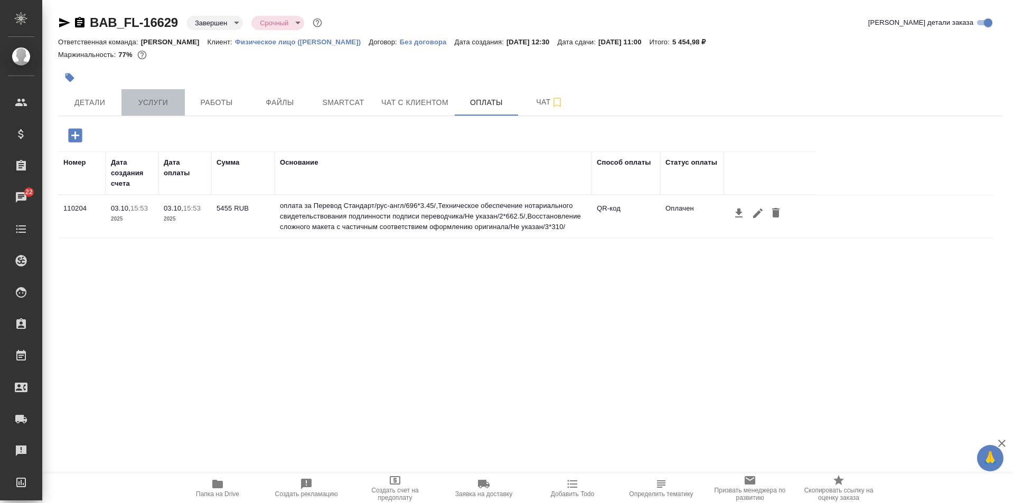
click at [153, 105] on span "Услуги" at bounding box center [153, 102] width 51 height 13
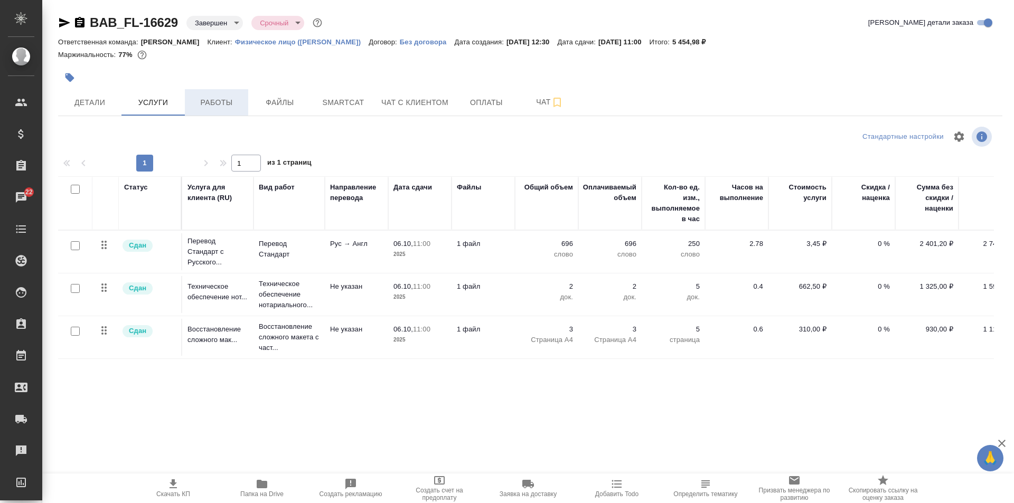
click at [232, 102] on span "Работы" at bounding box center [216, 102] width 51 height 13
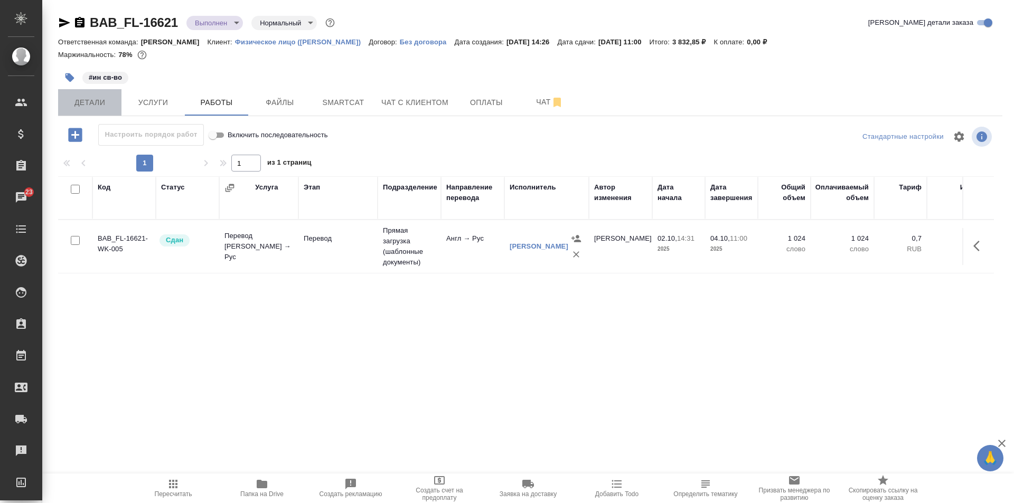
click at [82, 104] on span "Детали" at bounding box center [89, 102] width 51 height 13
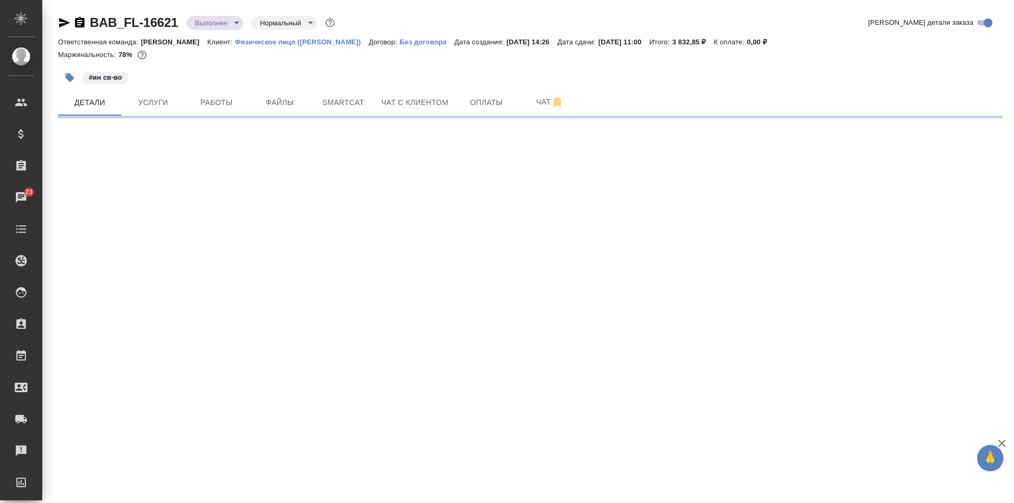
select select "RU"
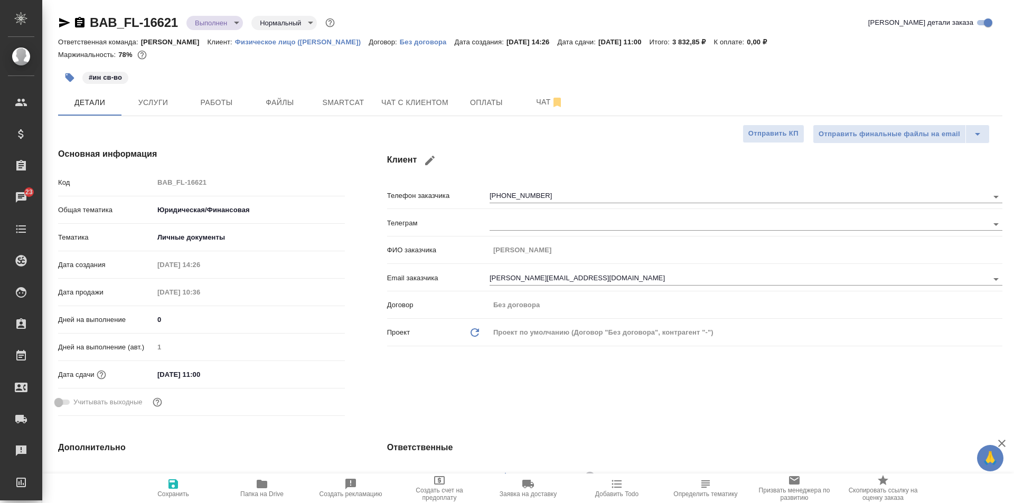
type textarea "x"
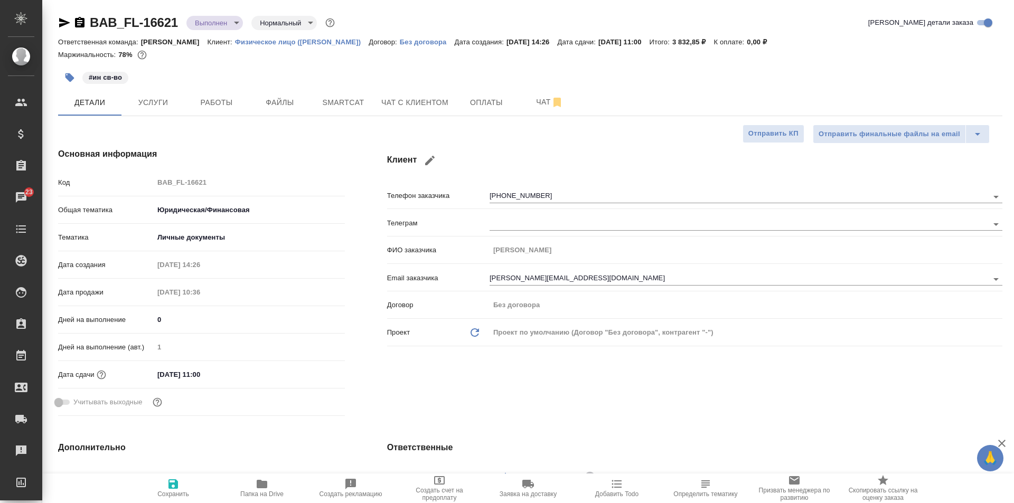
type textarea "x"
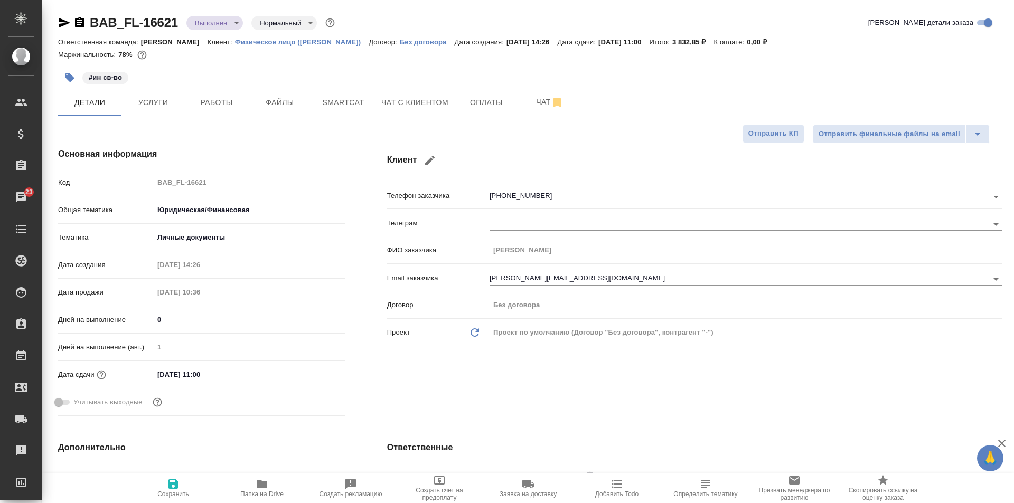
type textarea "x"
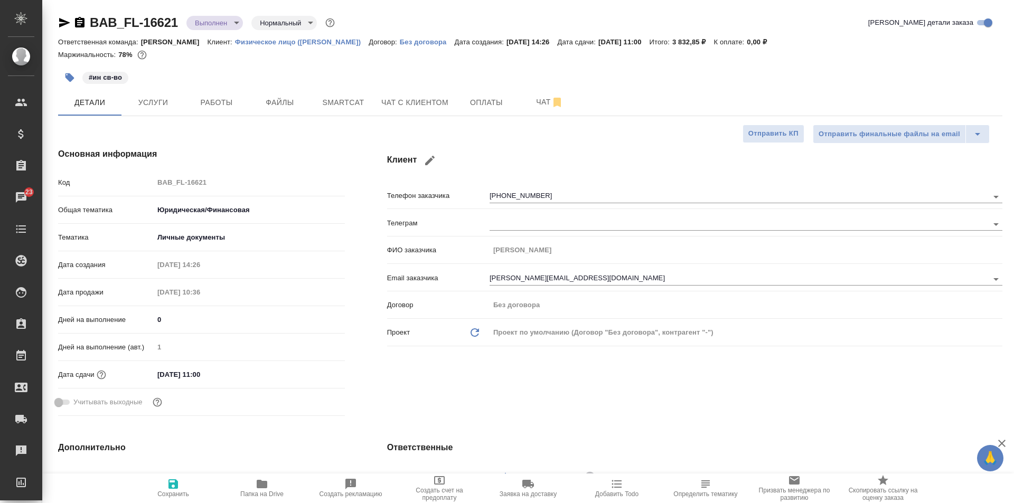
click at [268, 487] on icon "button" at bounding box center [262, 484] width 13 height 13
type textarea "x"
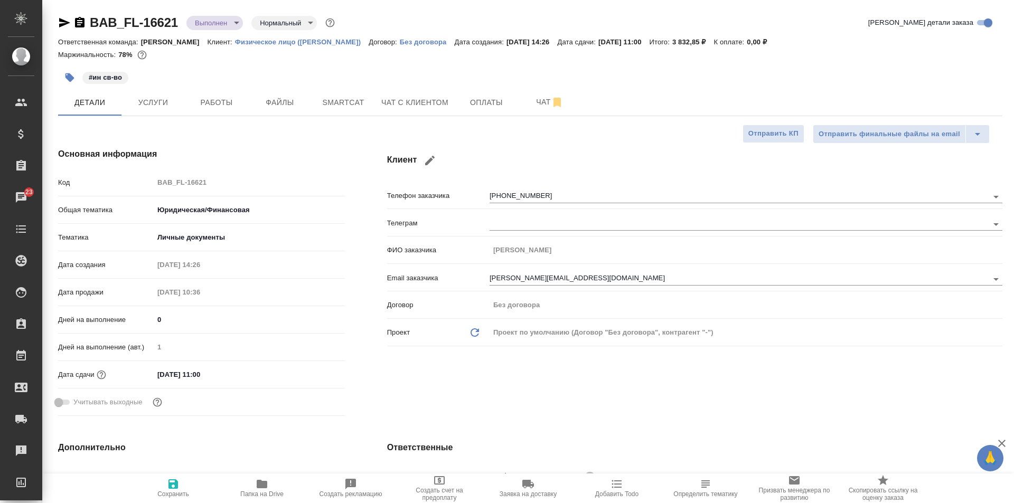
type textarea "x"
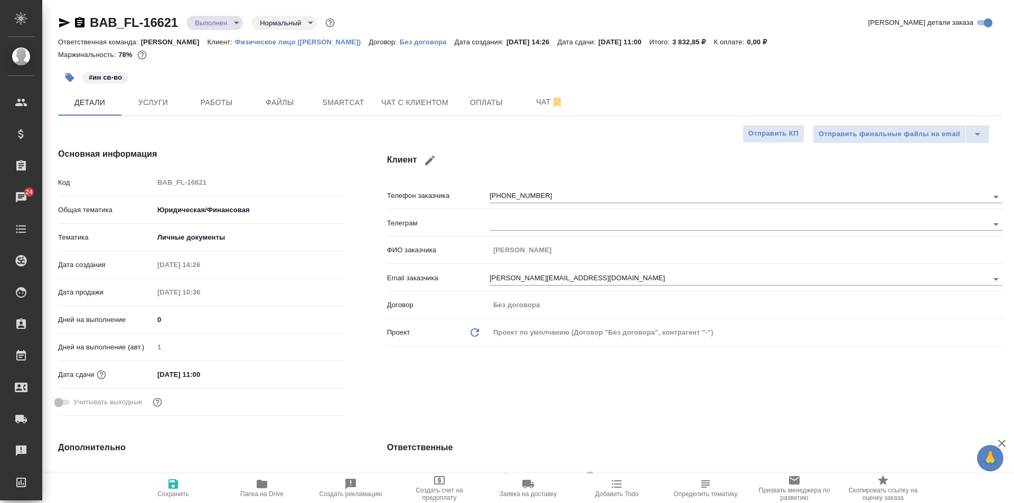
type textarea "x"
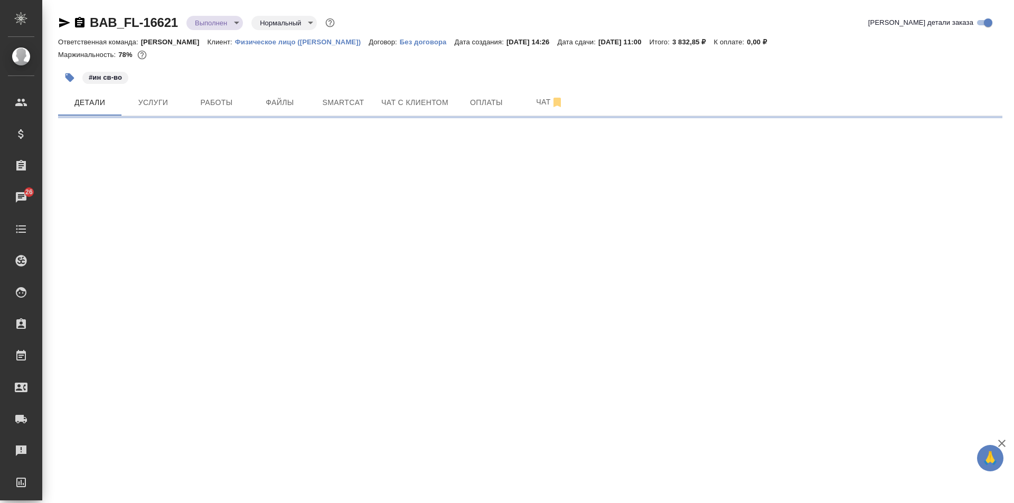
select select "RU"
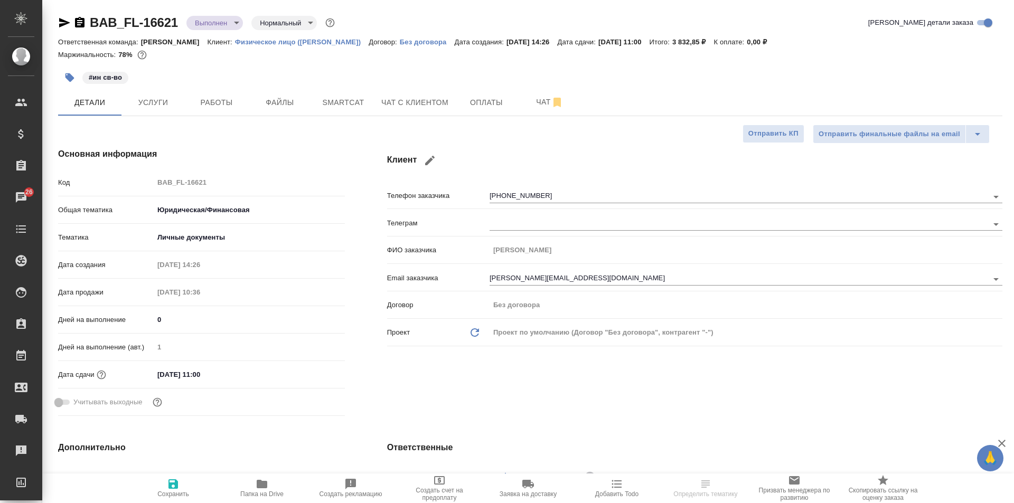
type textarea "x"
click at [259, 489] on icon "button" at bounding box center [262, 484] width 11 height 8
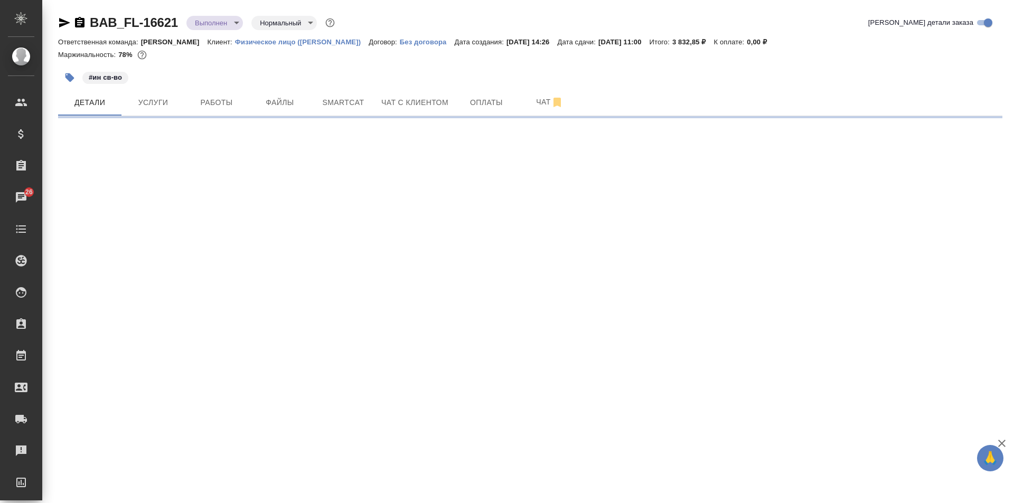
select select "RU"
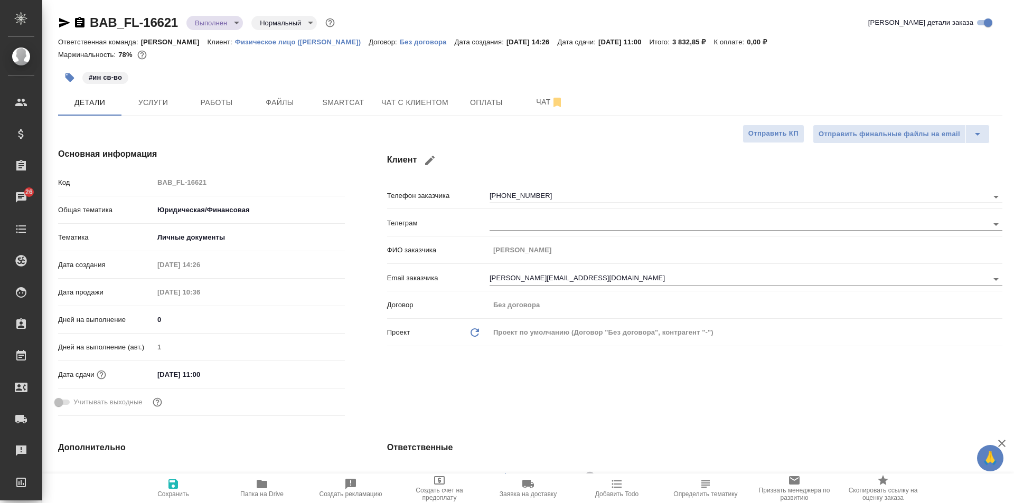
type textarea "x"
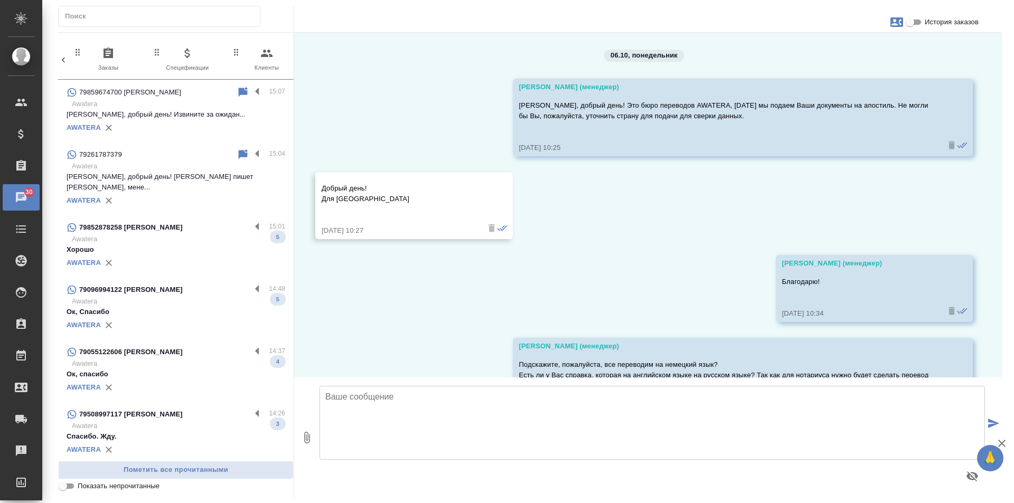
scroll to position [292, 0]
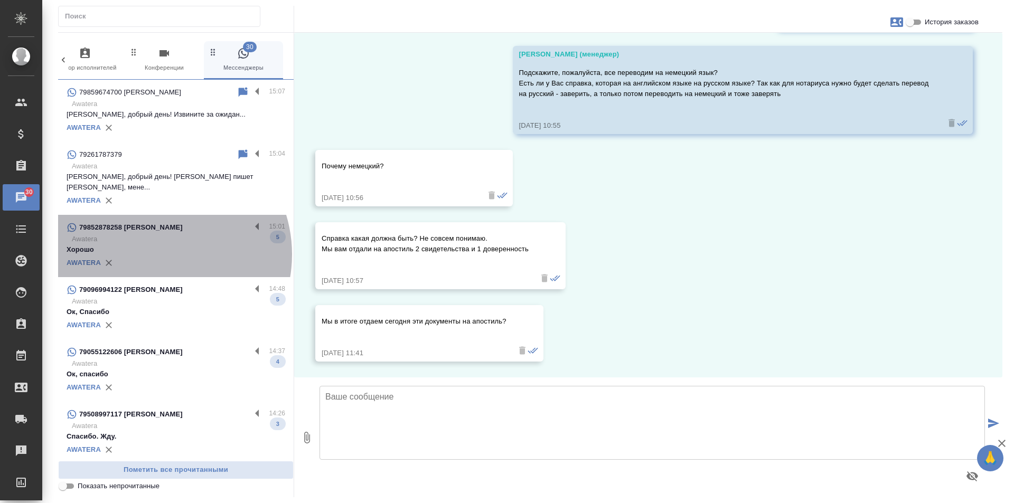
click at [155, 245] on p "Хорошо" at bounding box center [176, 250] width 219 height 11
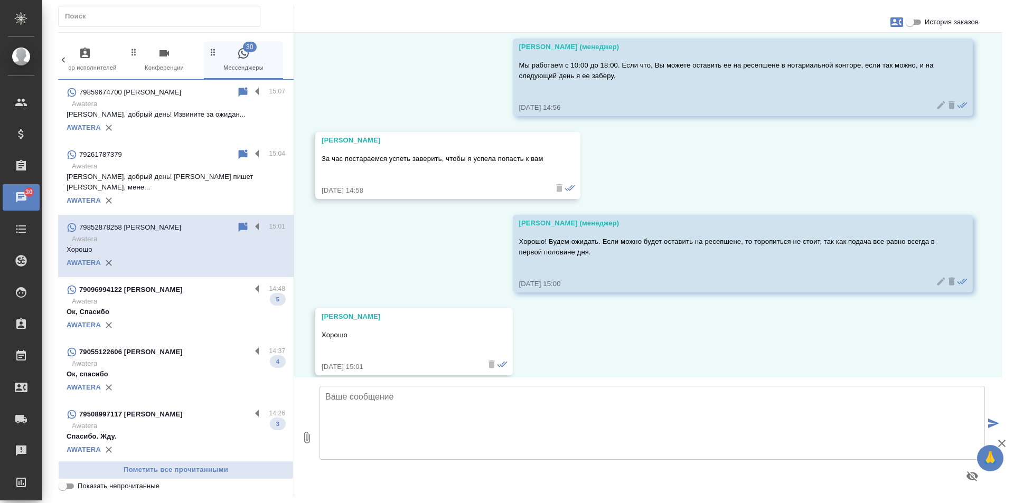
scroll to position [5782, 0]
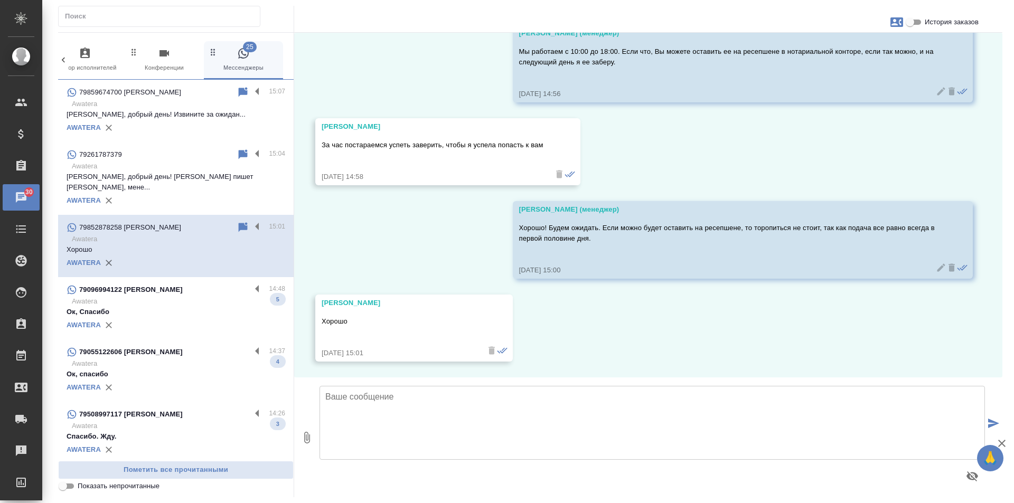
click at [191, 296] on p "Awatera" at bounding box center [178, 301] width 213 height 11
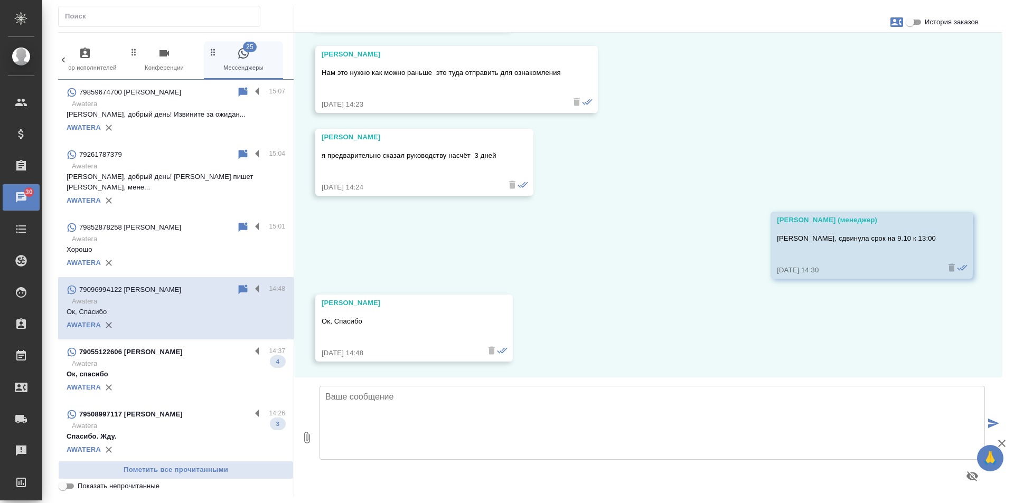
scroll to position [3162, 0]
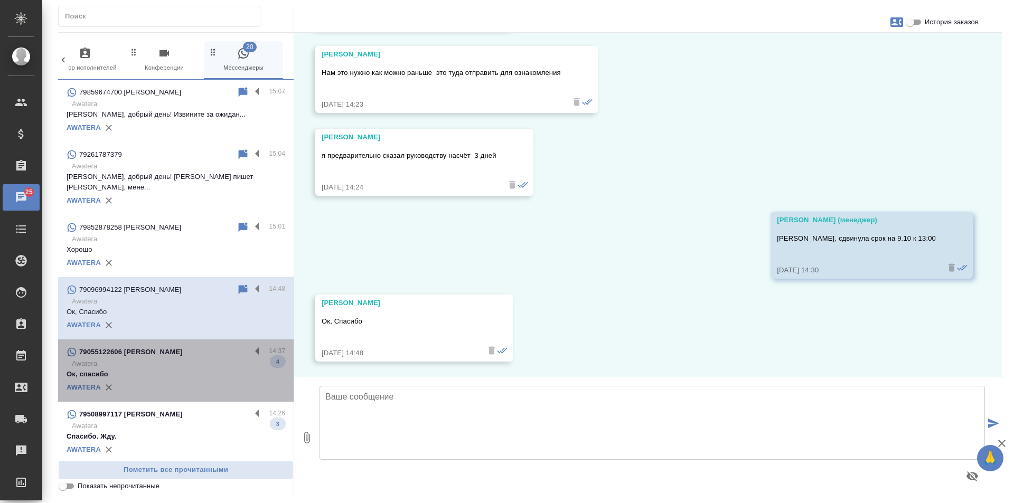
click at [198, 369] on p "Ок, спасибо" at bounding box center [176, 374] width 219 height 11
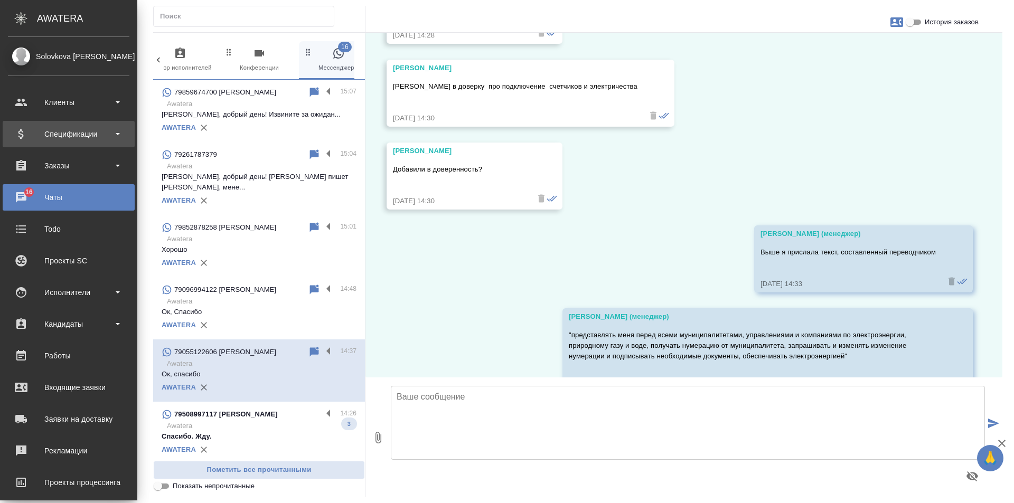
scroll to position [5774, 0]
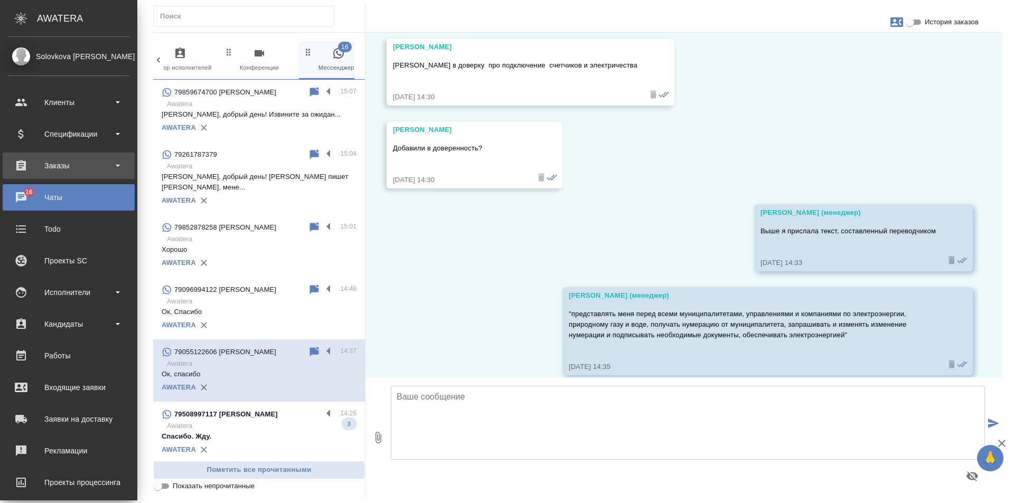
click at [57, 162] on div "Заказы" at bounding box center [69, 166] width 122 height 16
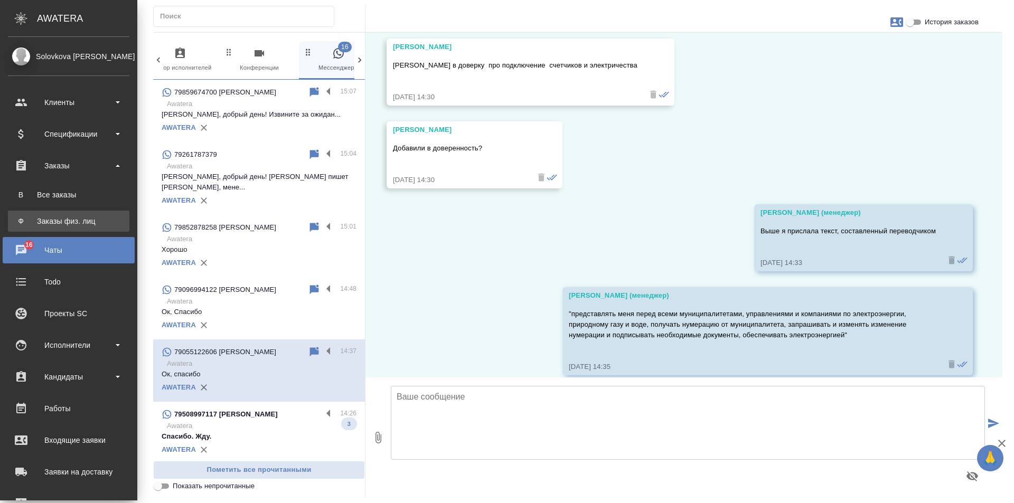
click at [77, 219] on div "Заказы физ. лиц" at bounding box center [68, 221] width 111 height 11
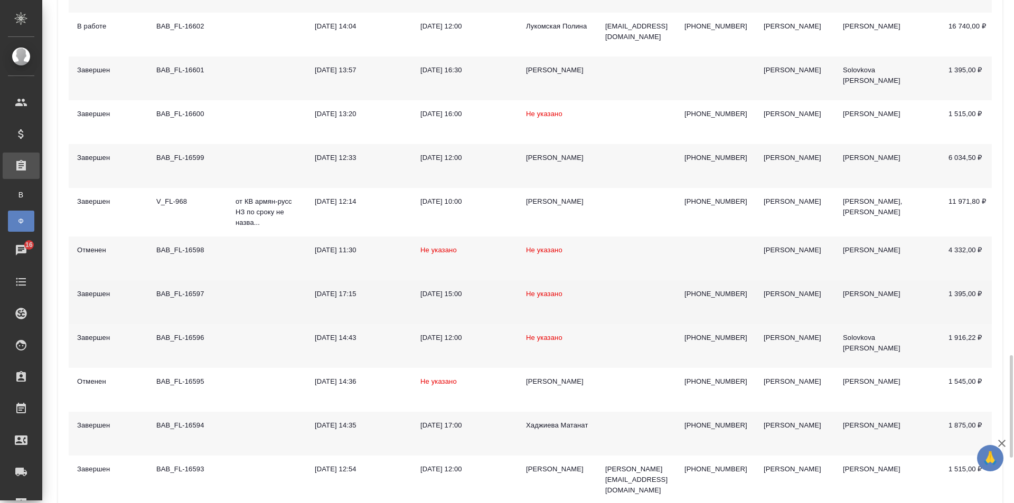
scroll to position [1964, 0]
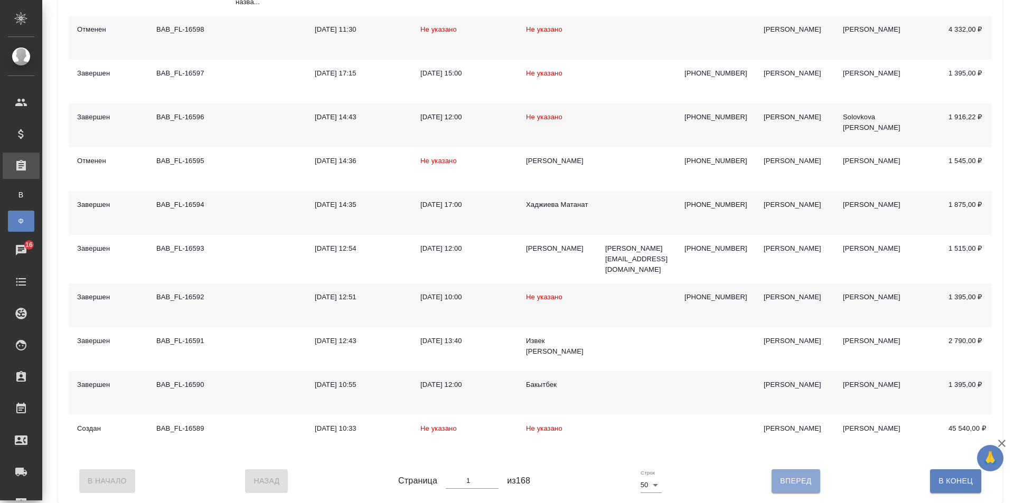
click at [772, 473] on button "Вперед" at bounding box center [796, 481] width 48 height 23
type input "2"
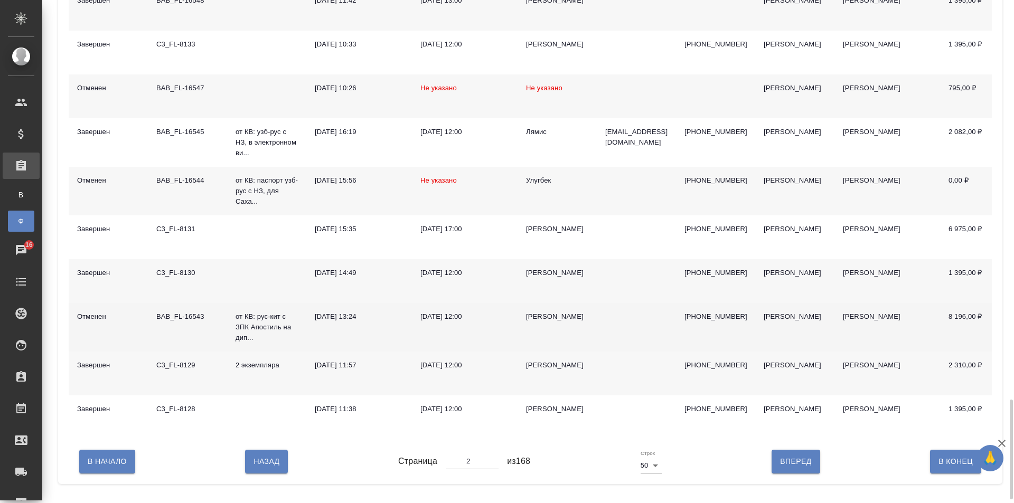
scroll to position [2026, 0]
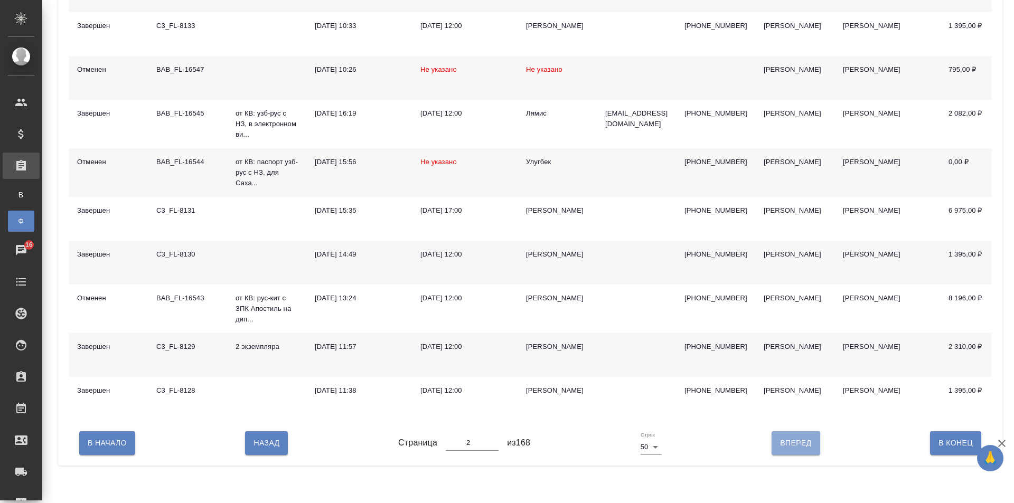
click at [780, 450] on span "Вперед" at bounding box center [795, 443] width 31 height 13
type input "3"
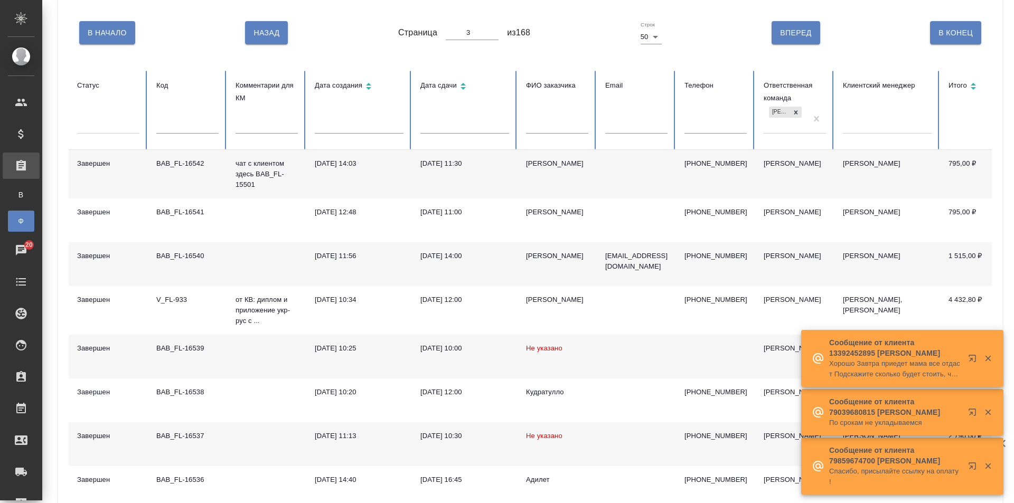
scroll to position [0, 0]
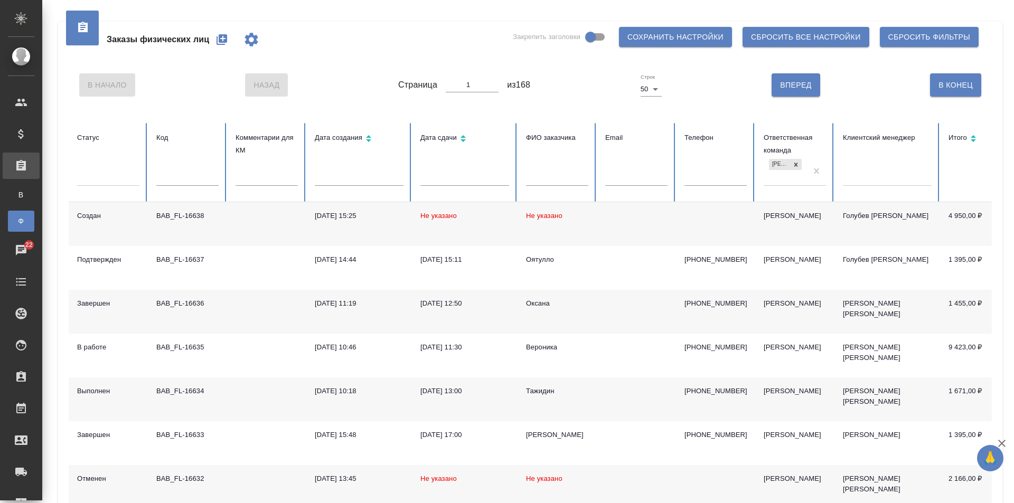
click at [223, 42] on icon "button" at bounding box center [222, 39] width 11 height 11
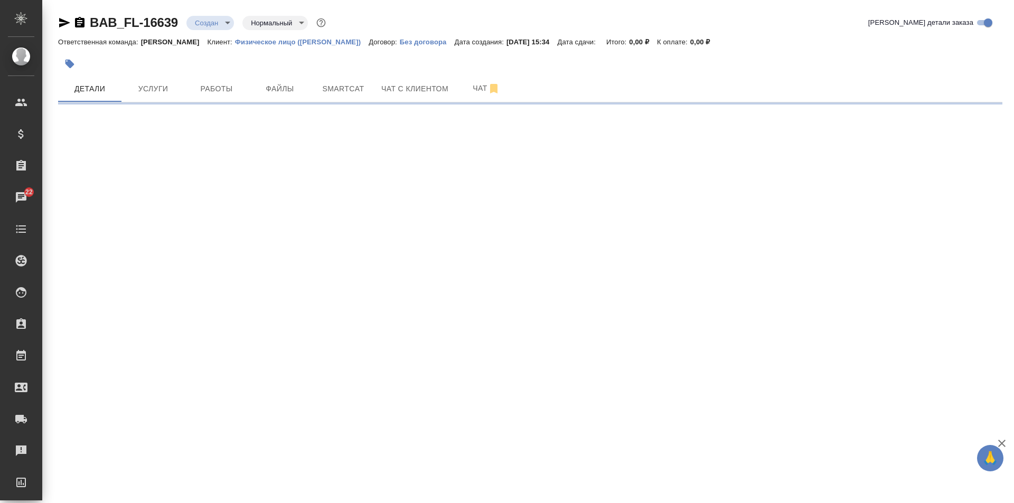
select select "RU"
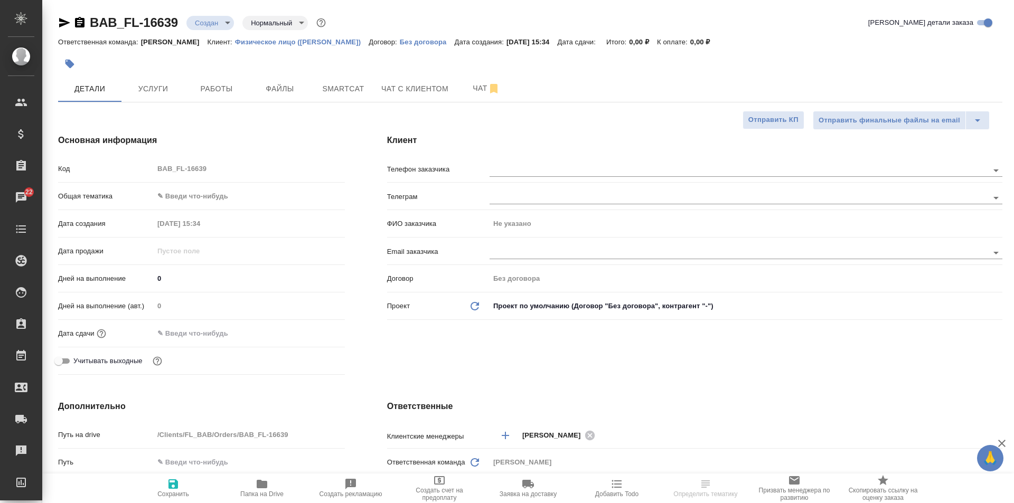
type textarea "x"
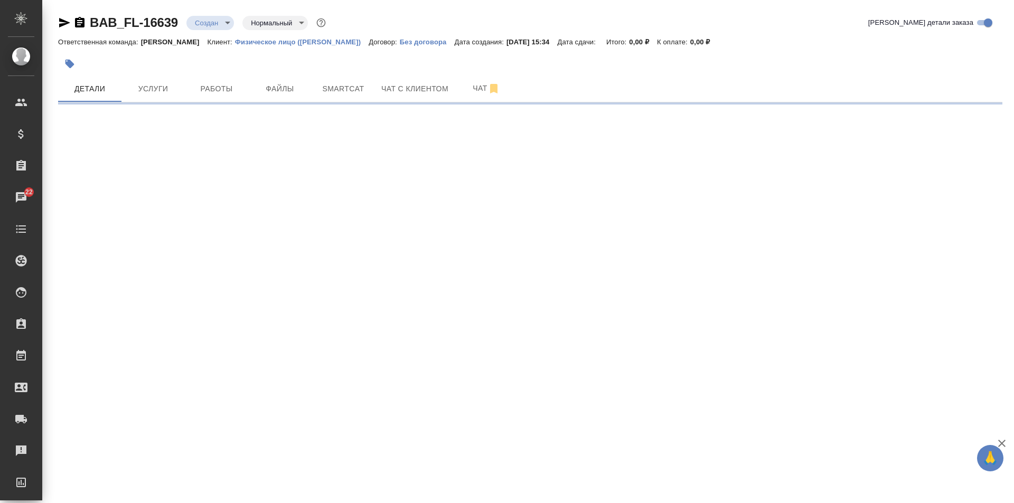
select select "RU"
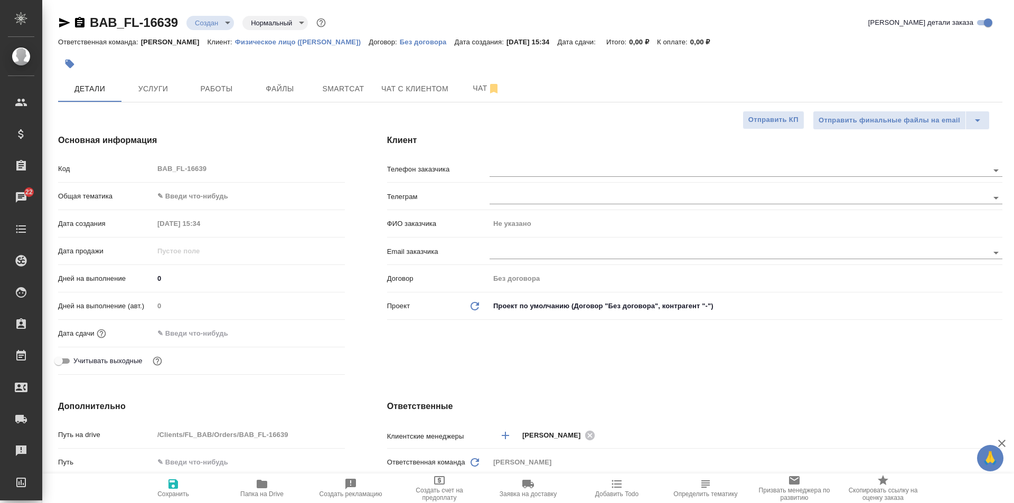
type textarea "x"
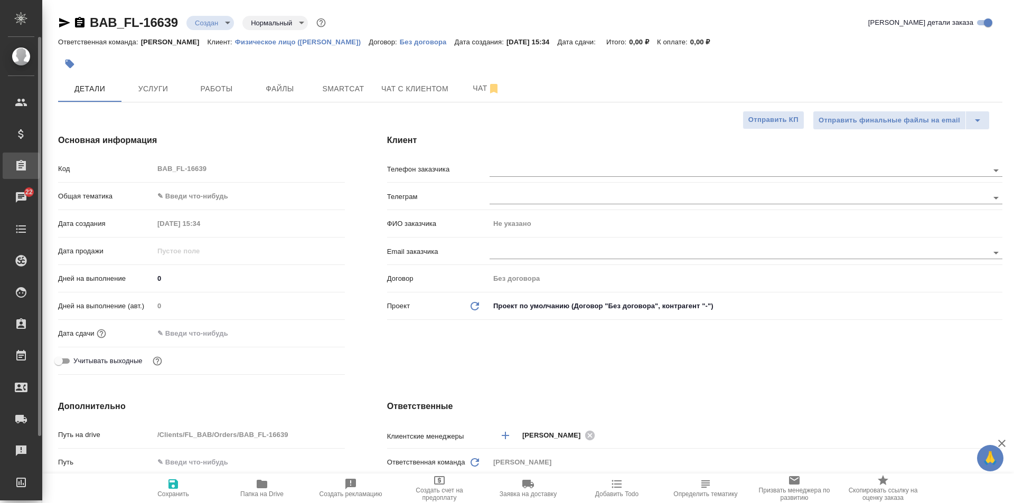
type textarea "x"
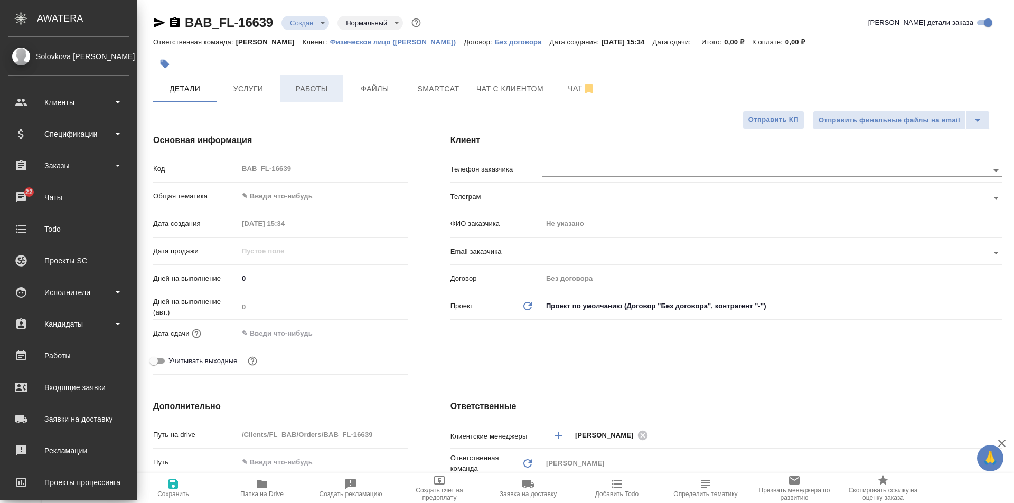
type textarea "x"
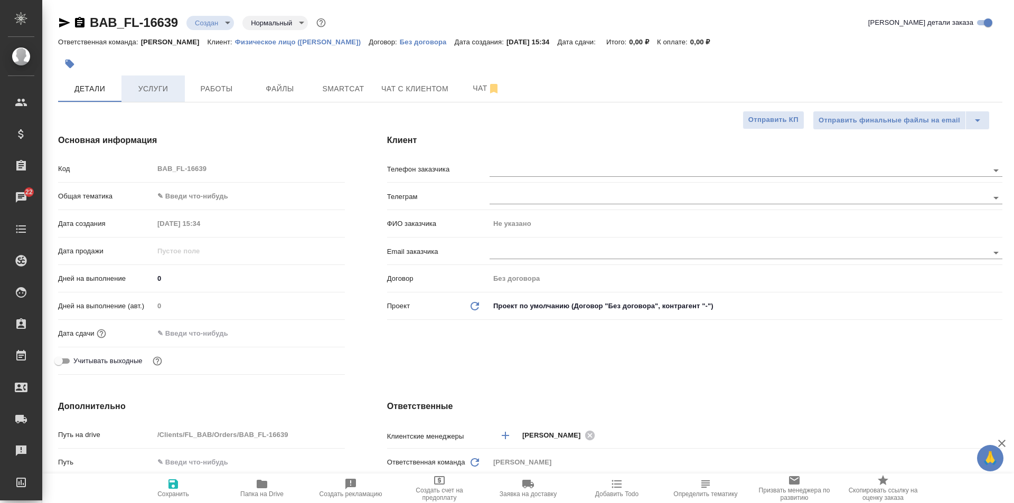
click at [163, 87] on span "Услуги" at bounding box center [153, 88] width 51 height 13
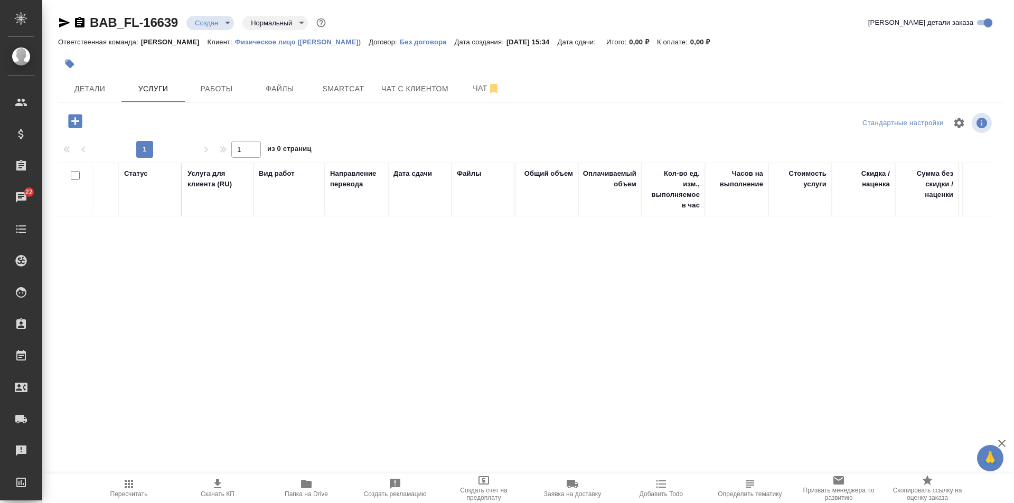
click at [73, 120] on icon "button" at bounding box center [75, 121] width 14 height 14
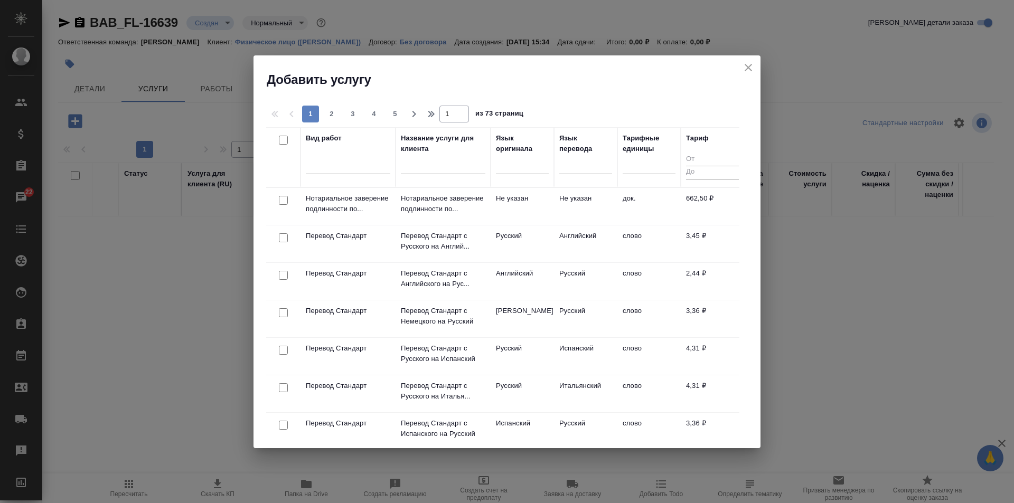
click at [283, 201] on input "checkbox" at bounding box center [283, 200] width 9 height 9
checkbox input "true"
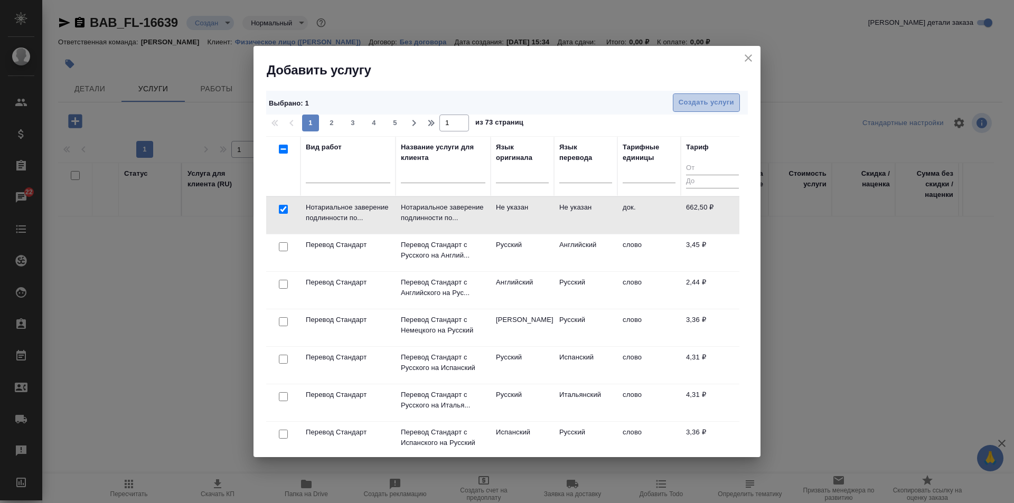
click at [691, 101] on span "Создать услуги" at bounding box center [706, 103] width 55 height 12
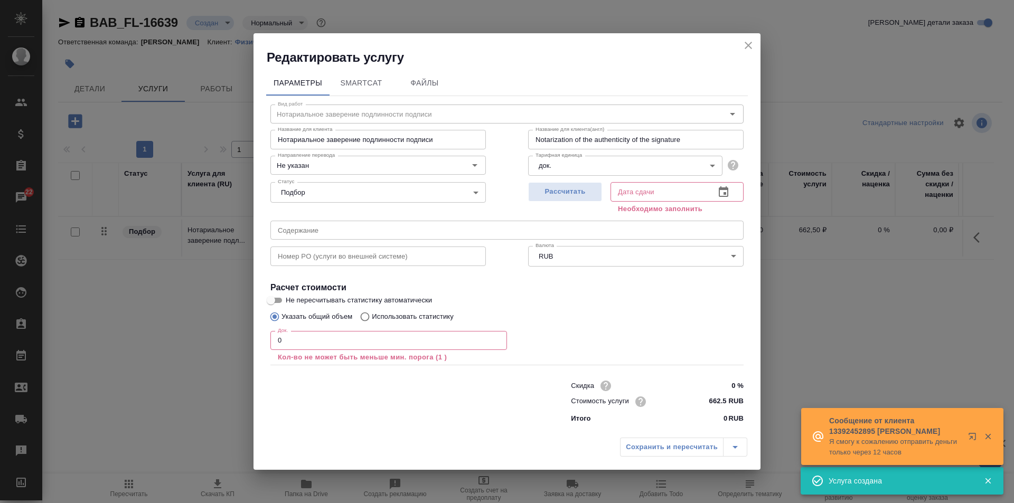
click at [308, 342] on input "0" at bounding box center [388, 340] width 237 height 19
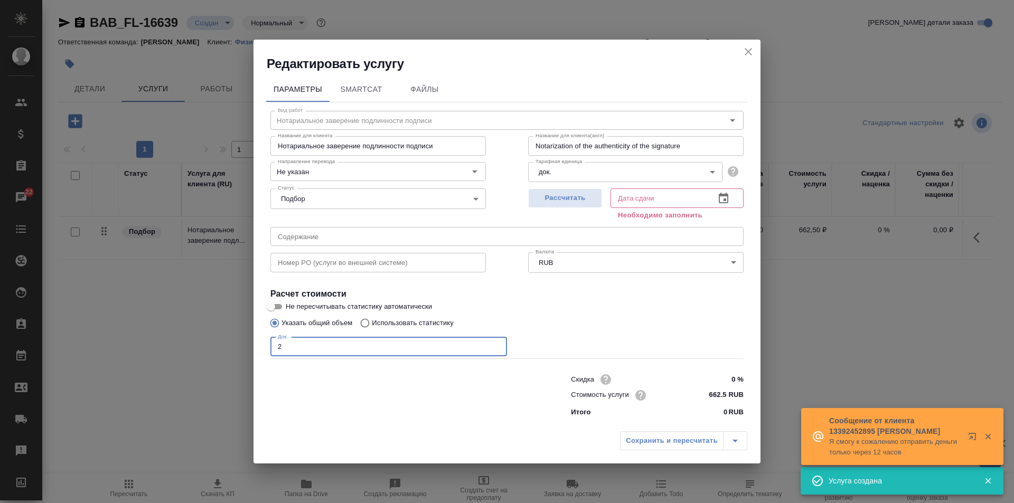
type input "2"
click at [653, 202] on input "text" at bounding box center [659, 198] width 96 height 19
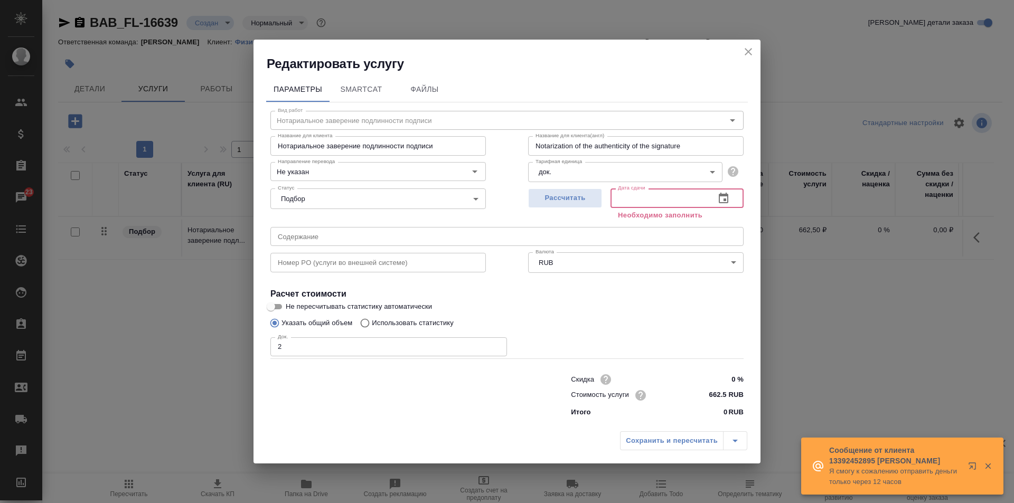
click at [720, 198] on icon "button" at bounding box center [724, 198] width 10 height 11
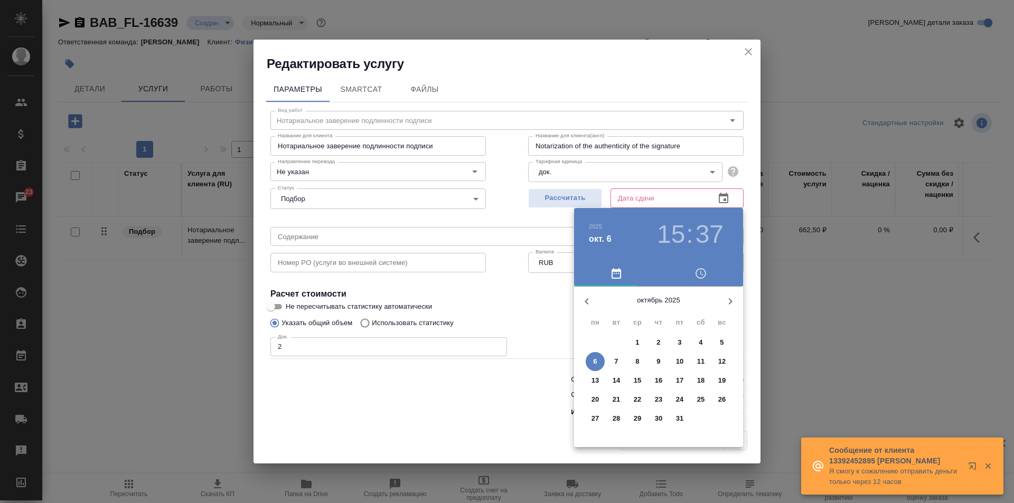
click at [618, 366] on p "7" at bounding box center [616, 362] width 4 height 11
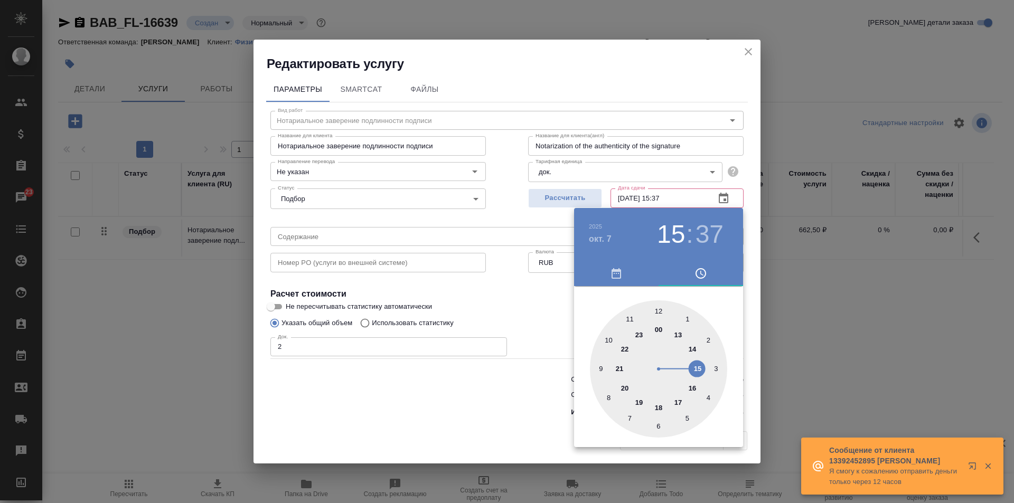
type input "07.10.2025 15:37"
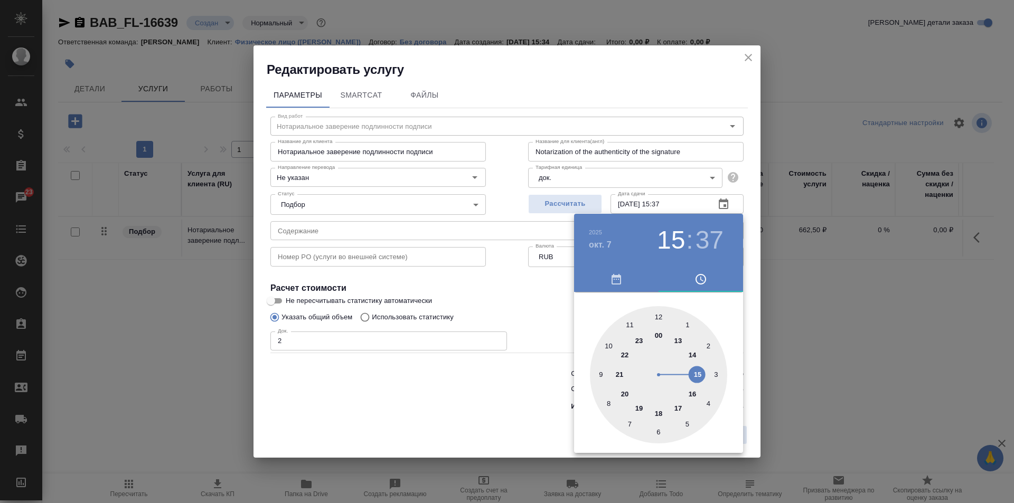
click at [521, 393] on div at bounding box center [507, 251] width 1014 height 503
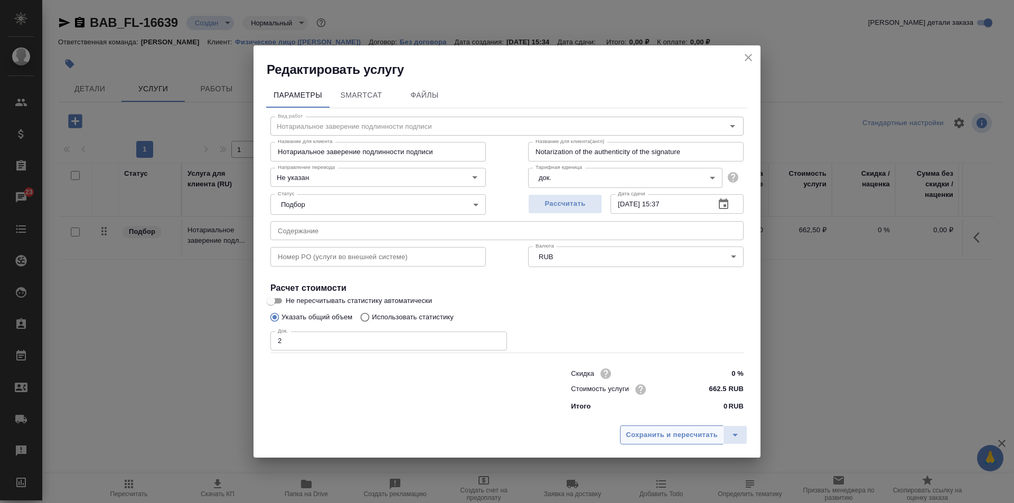
click at [673, 440] on span "Сохранить и пересчитать" at bounding box center [672, 435] width 92 height 12
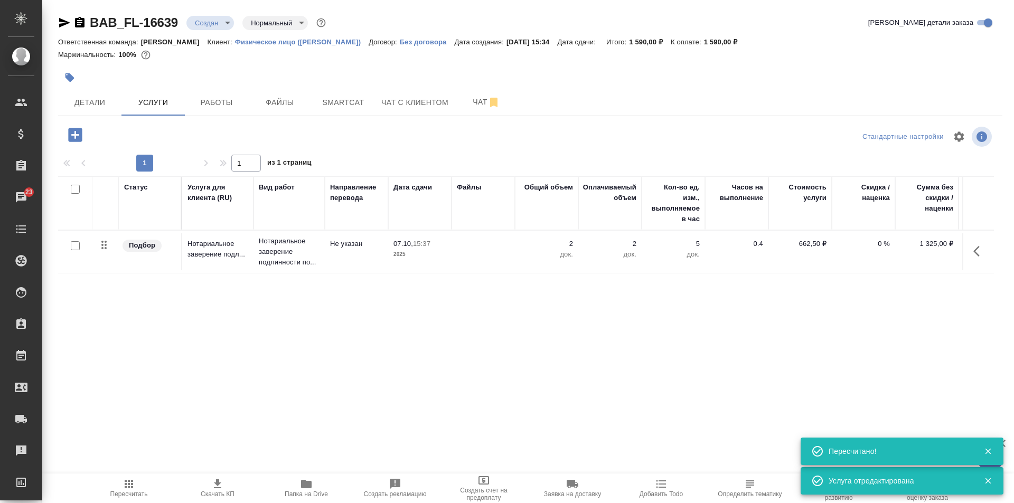
click at [71, 131] on icon "button" at bounding box center [75, 135] width 14 height 14
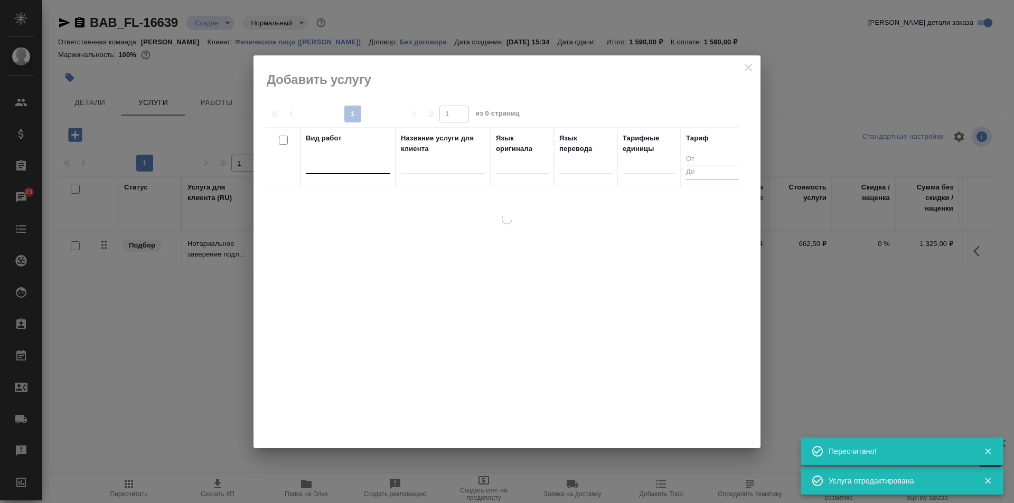
click at [330, 170] on div at bounding box center [348, 163] width 85 height 15
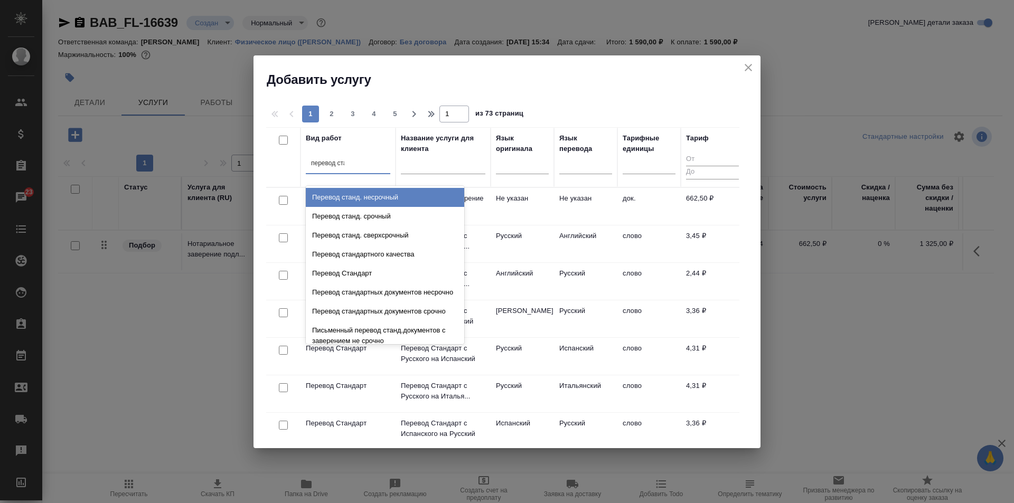
type input "перевод стан"
click at [367, 200] on div "Перевод станд. несрочный" at bounding box center [385, 197] width 158 height 19
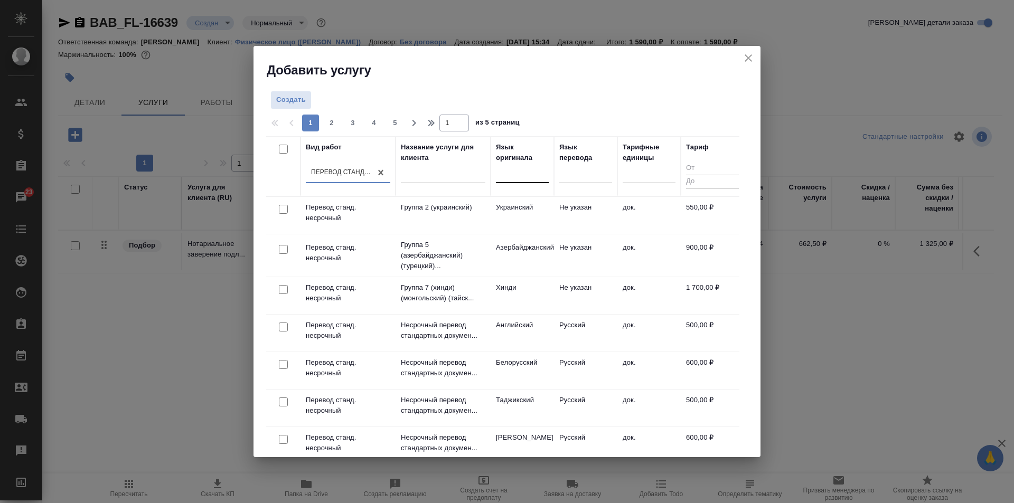
click at [526, 178] on div at bounding box center [522, 172] width 53 height 15
type input "русс"
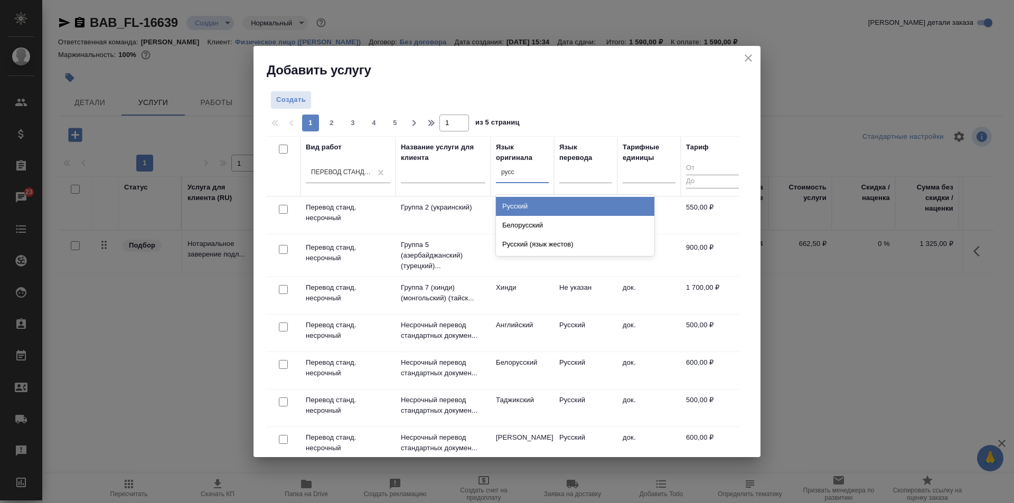
click at [541, 206] on div "Русский" at bounding box center [575, 206] width 158 height 19
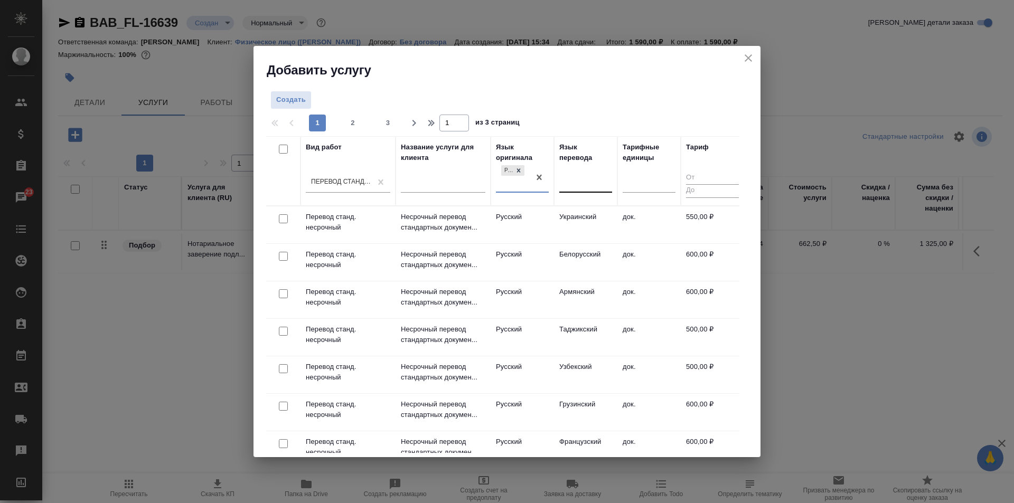
click at [561, 182] on div at bounding box center [585, 181] width 53 height 15
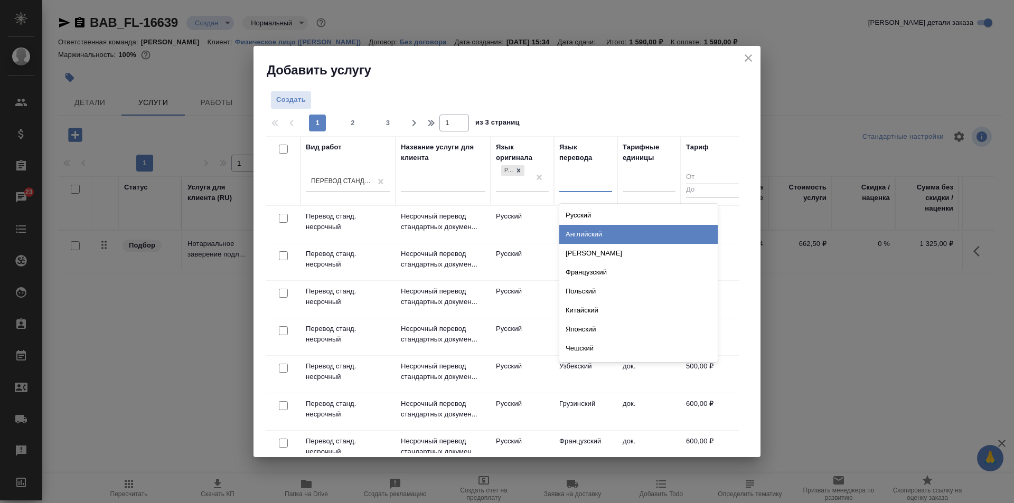
click at [588, 230] on div "Английский" at bounding box center [638, 234] width 158 height 19
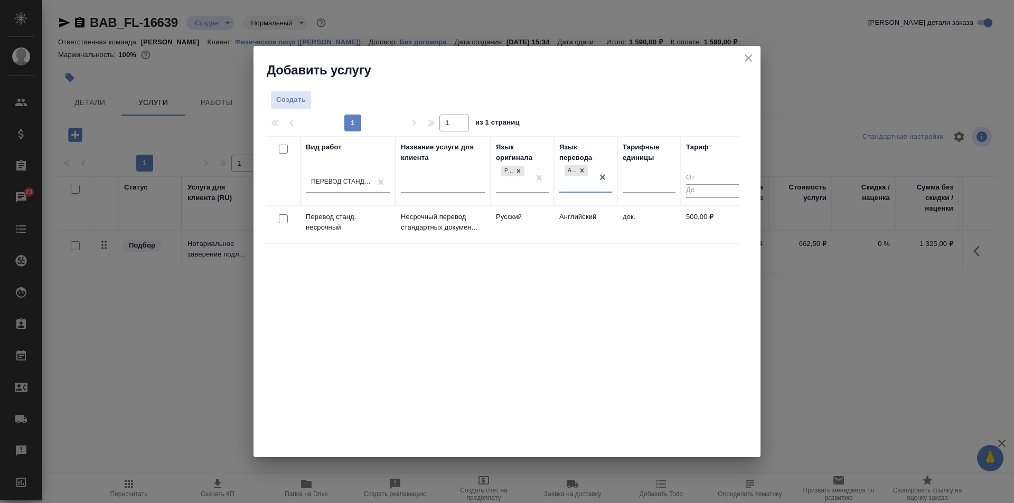
click at [283, 218] on input "checkbox" at bounding box center [283, 218] width 9 height 9
checkbox input "true"
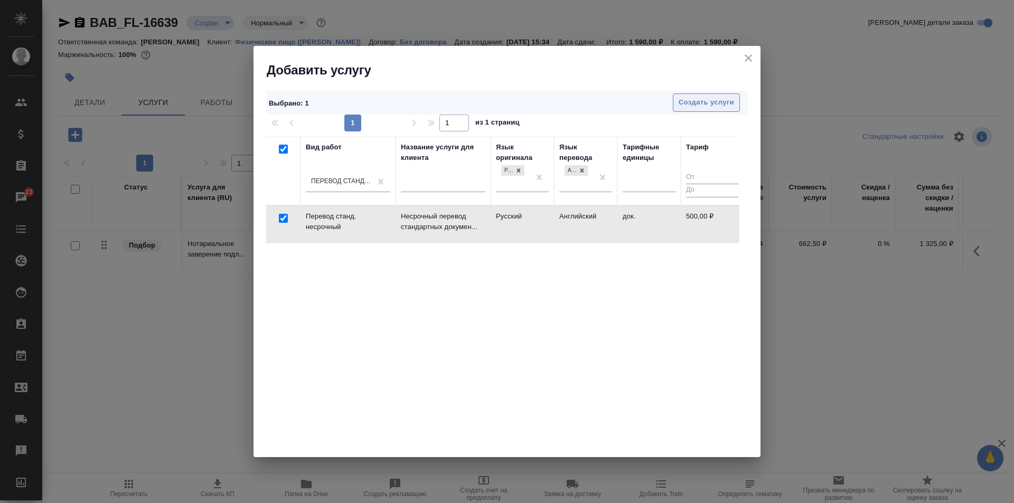
click at [685, 98] on span "Создать услуги" at bounding box center [706, 103] width 55 height 12
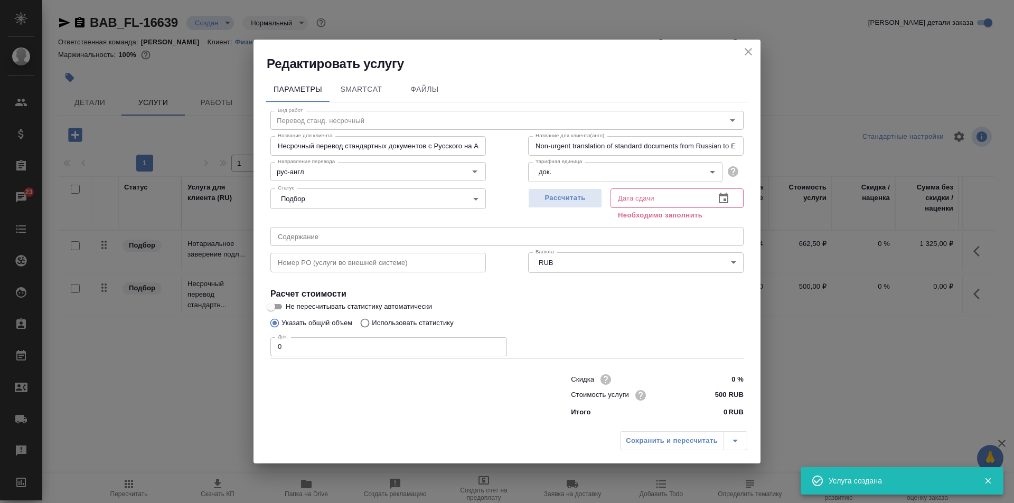
click at [657, 195] on input "text" at bounding box center [659, 198] width 96 height 19
click at [720, 196] on icon "button" at bounding box center [724, 198] width 10 height 11
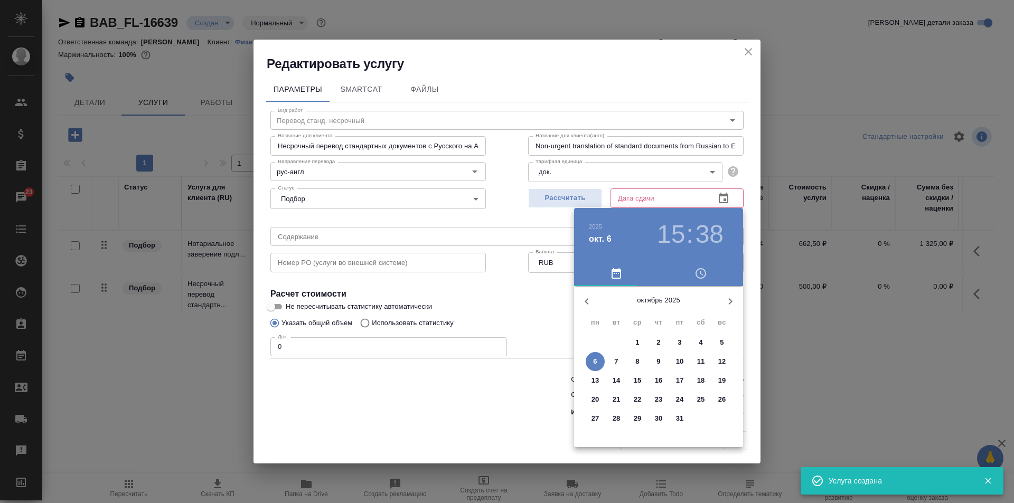
click at [610, 359] on span "7" at bounding box center [616, 362] width 19 height 11
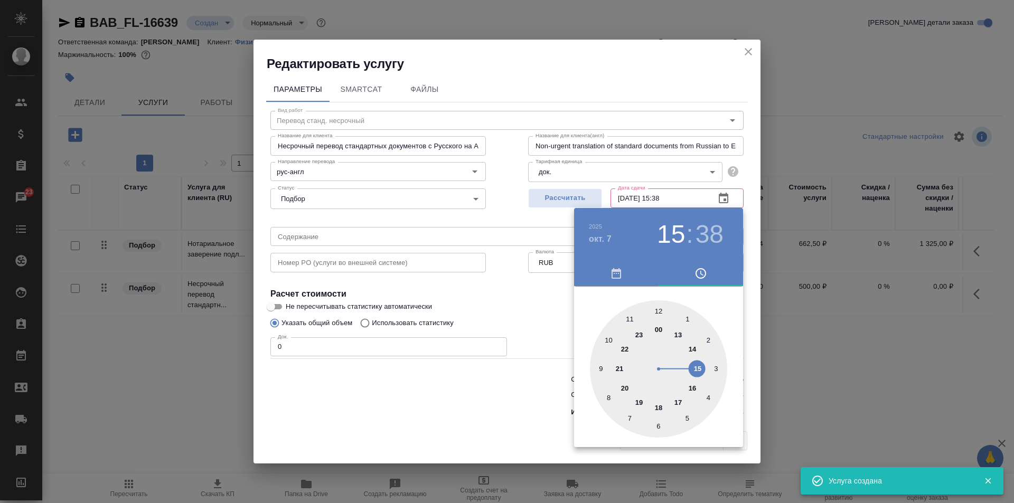
type input "07.10.2025 15:38"
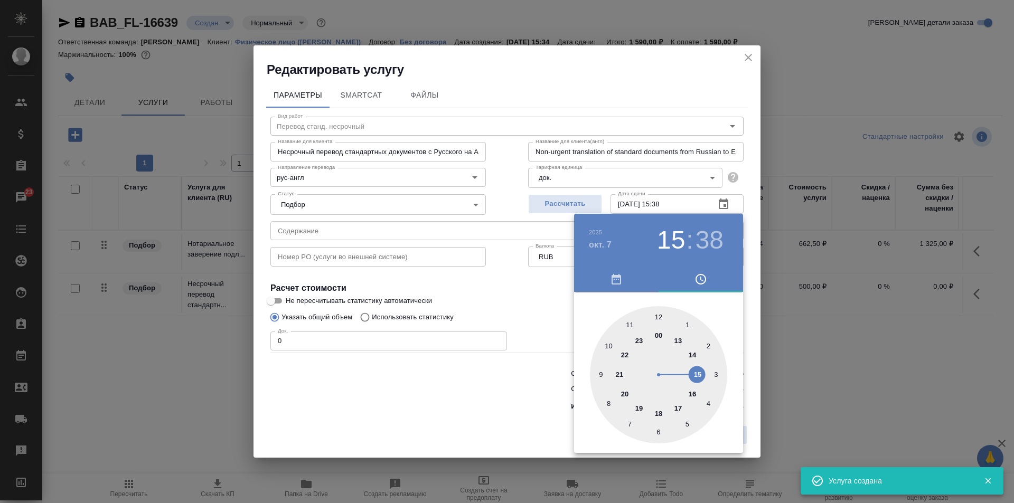
click at [543, 325] on div at bounding box center [507, 251] width 1014 height 503
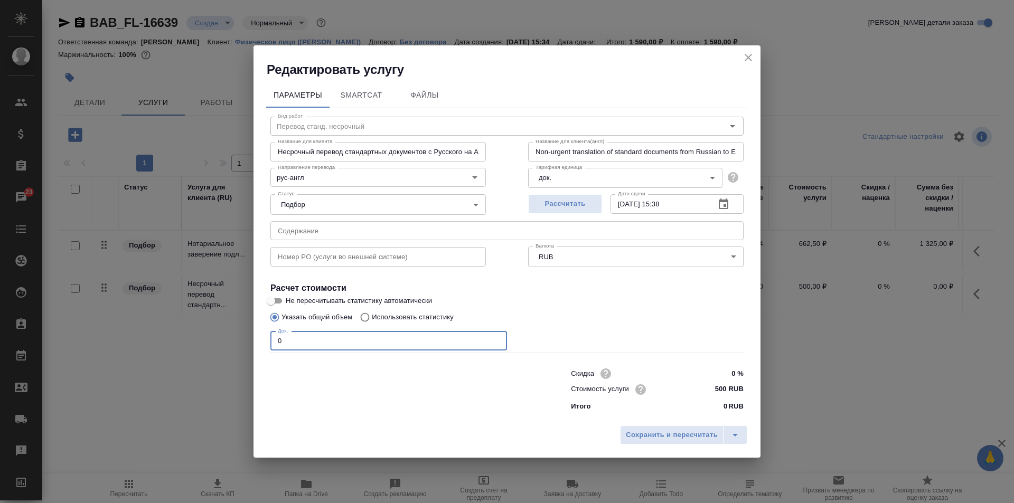
click at [347, 337] on input "0" at bounding box center [388, 341] width 237 height 19
type input "1"
click at [659, 435] on span "Сохранить и пересчитать" at bounding box center [672, 435] width 92 height 12
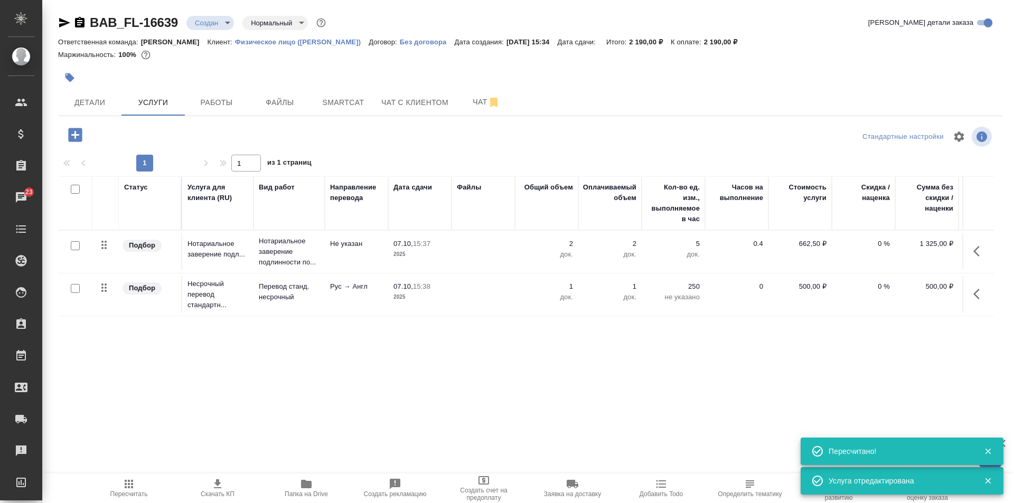
click at [75, 129] on icon "button" at bounding box center [75, 135] width 14 height 14
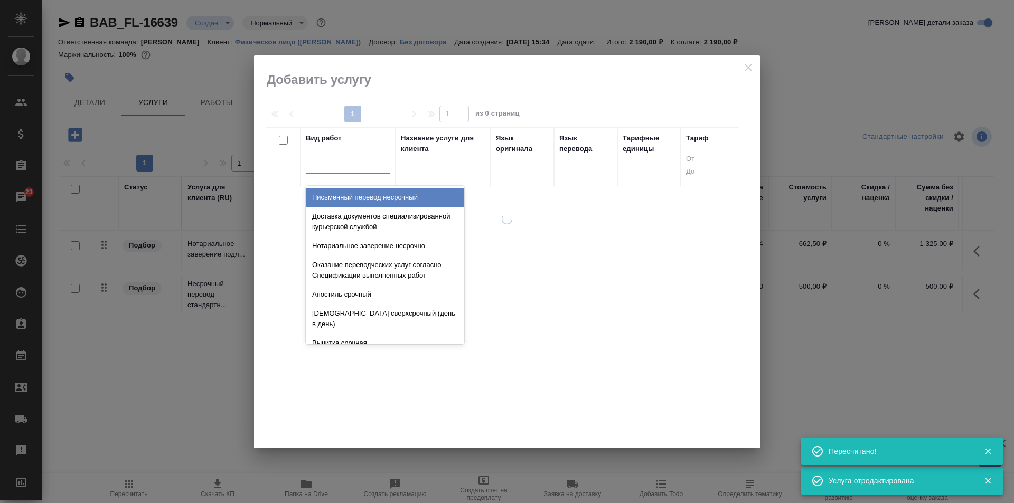
click at [331, 167] on div at bounding box center [348, 163] width 85 height 15
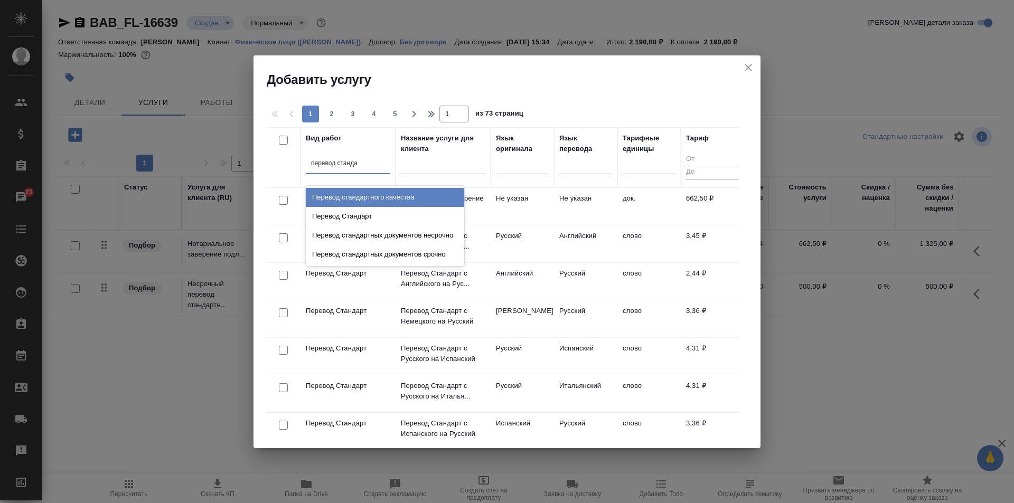
type input "перевод стандар"
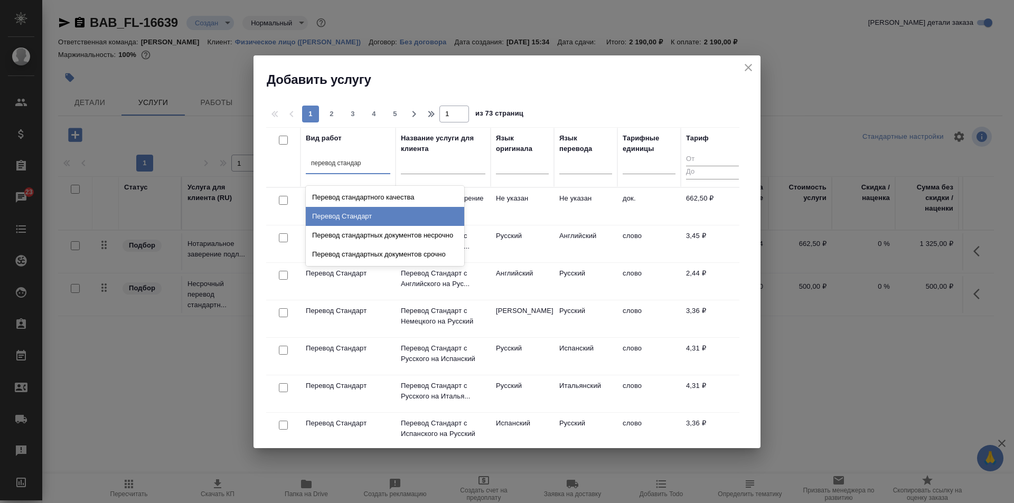
click at [359, 210] on div "Перевод Стандарт" at bounding box center [385, 216] width 158 height 19
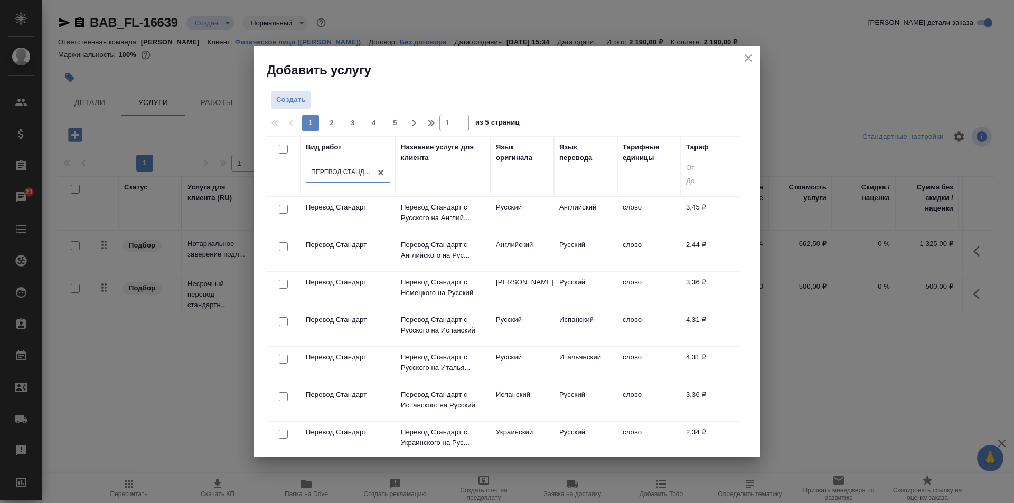
click at [285, 207] on input "checkbox" at bounding box center [283, 209] width 9 height 9
checkbox input "true"
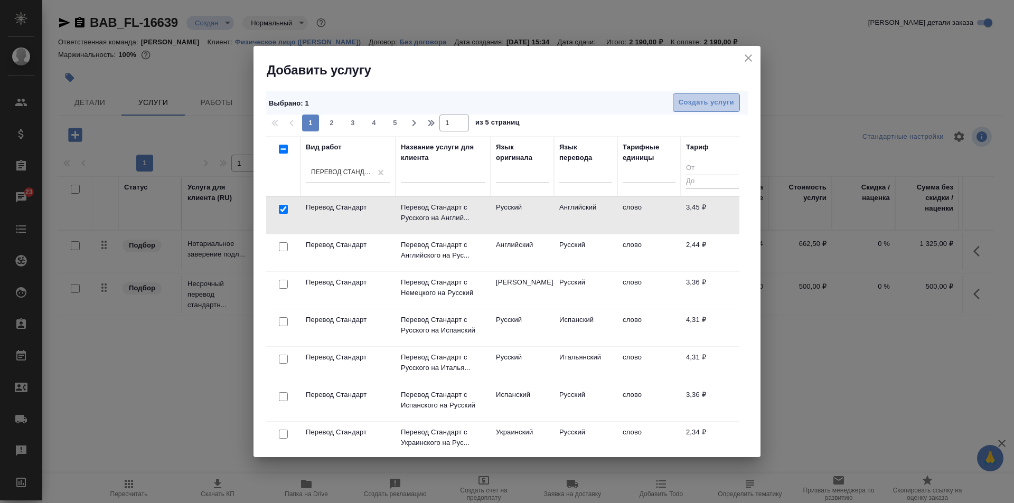
click at [704, 102] on span "Создать услуги" at bounding box center [706, 103] width 55 height 12
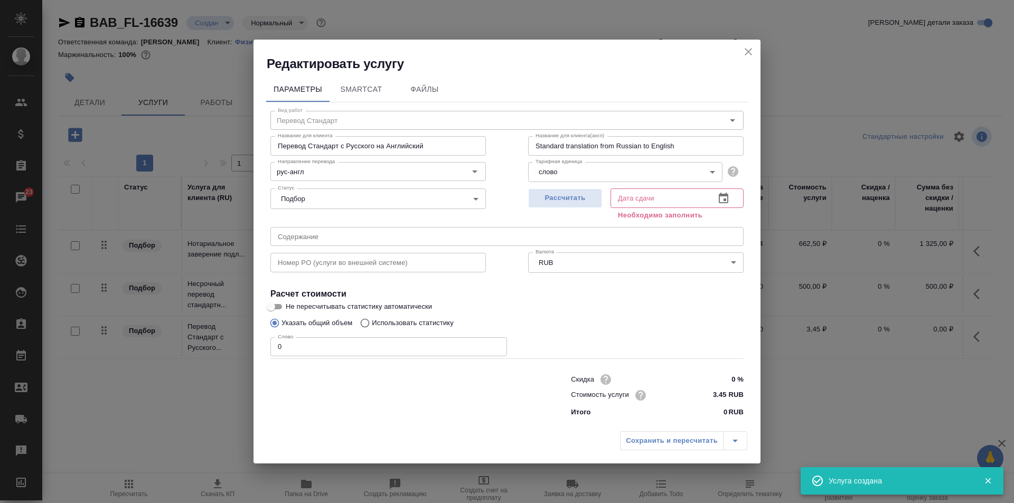
click at [651, 200] on input "text" at bounding box center [659, 198] width 96 height 19
click at [727, 200] on icon "button" at bounding box center [724, 198] width 10 height 11
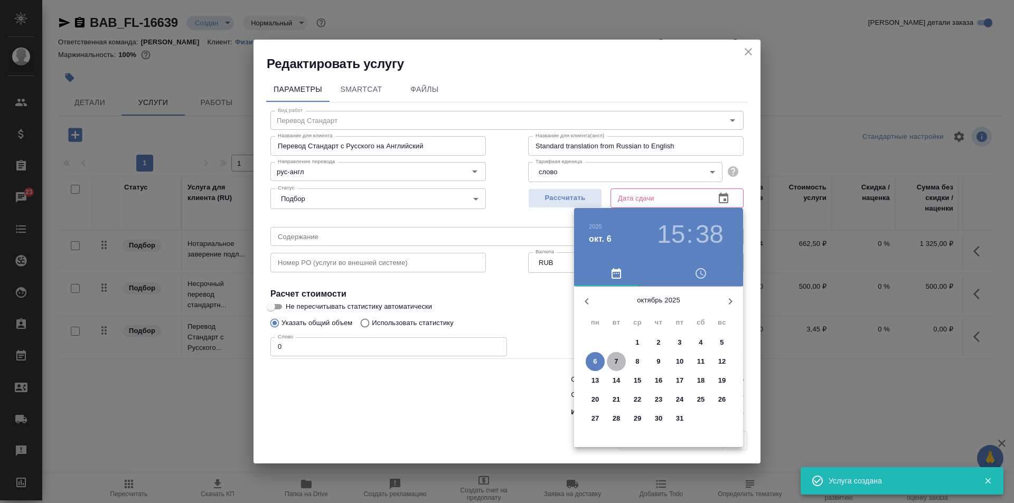
click at [615, 360] on p "7" at bounding box center [616, 362] width 4 height 11
type input "07.10.2025 15:38"
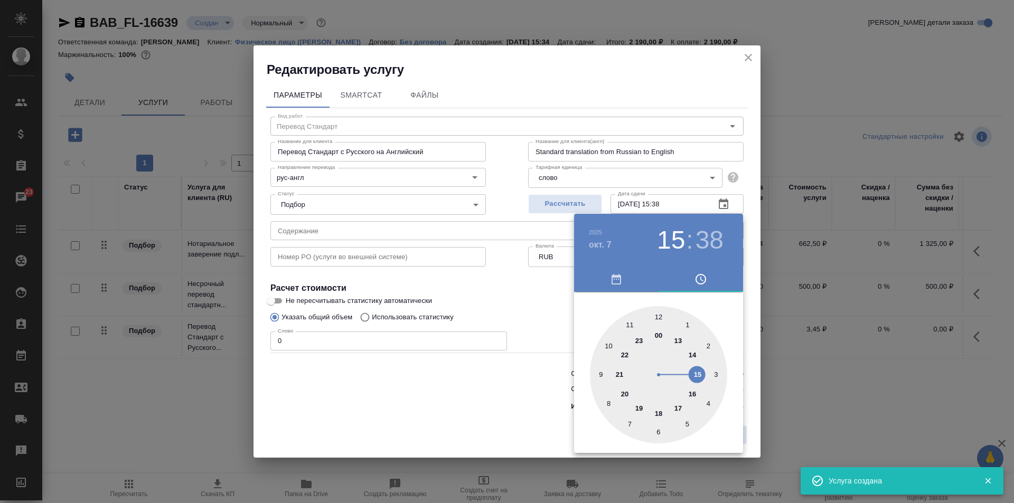
click at [532, 322] on div at bounding box center [507, 251] width 1014 height 503
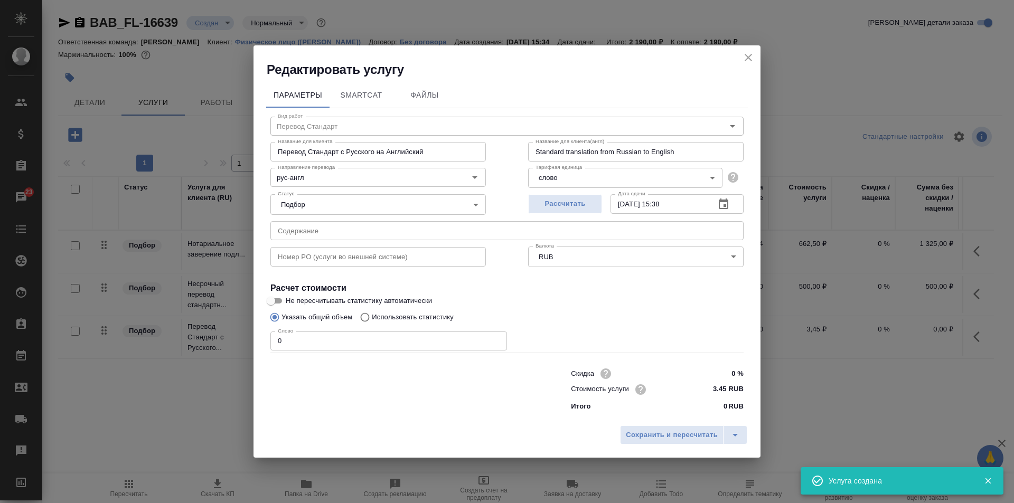
click at [413, 350] on input "0" at bounding box center [388, 341] width 237 height 19
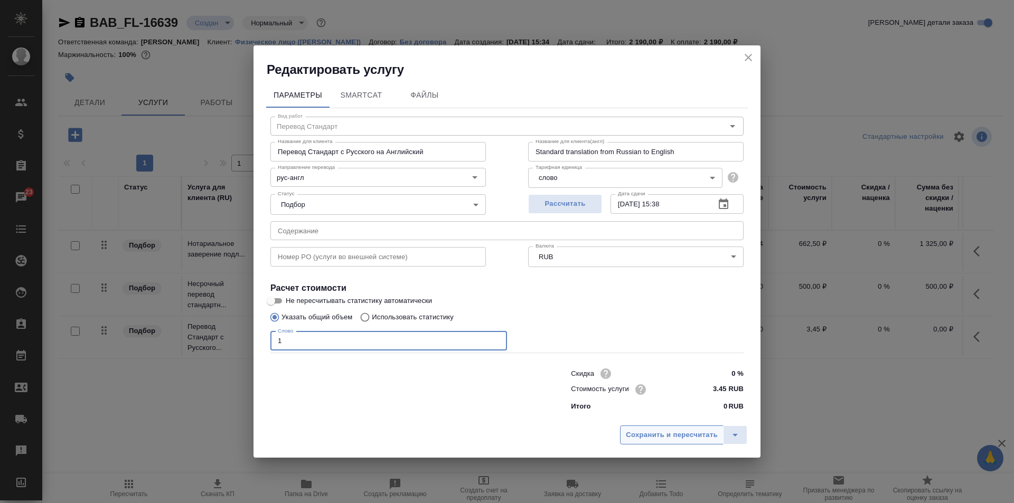
type input "1"
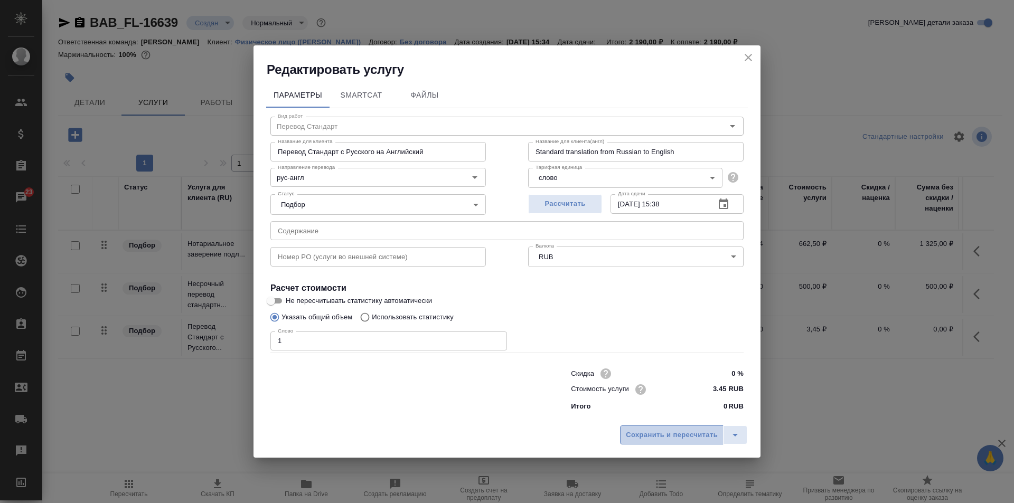
click at [676, 435] on span "Сохранить и пересчитать" at bounding box center [672, 435] width 92 height 12
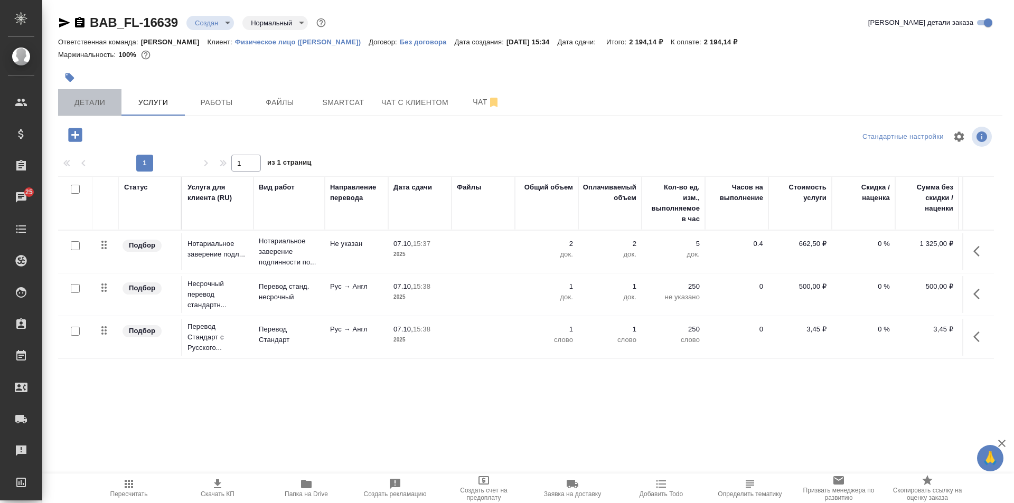
click at [100, 95] on button "Детали" at bounding box center [89, 102] width 63 height 26
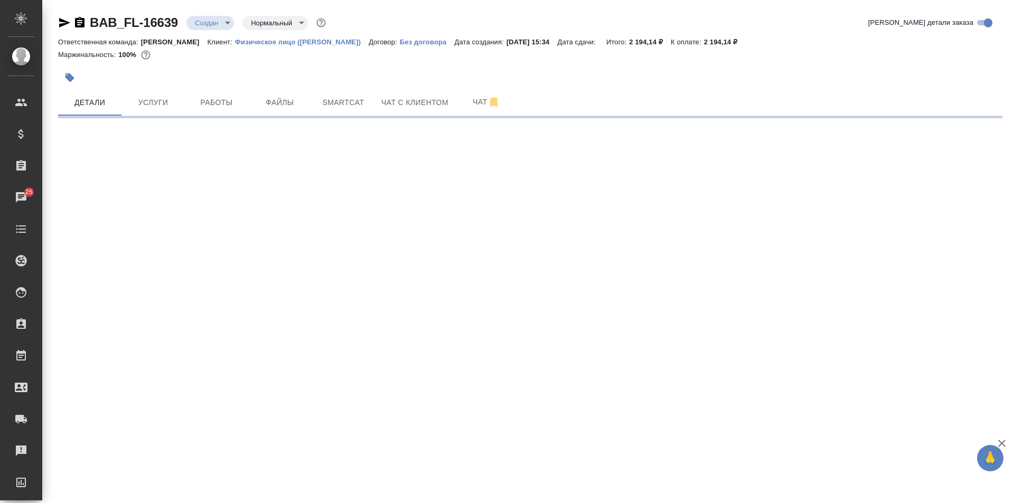
select select "RU"
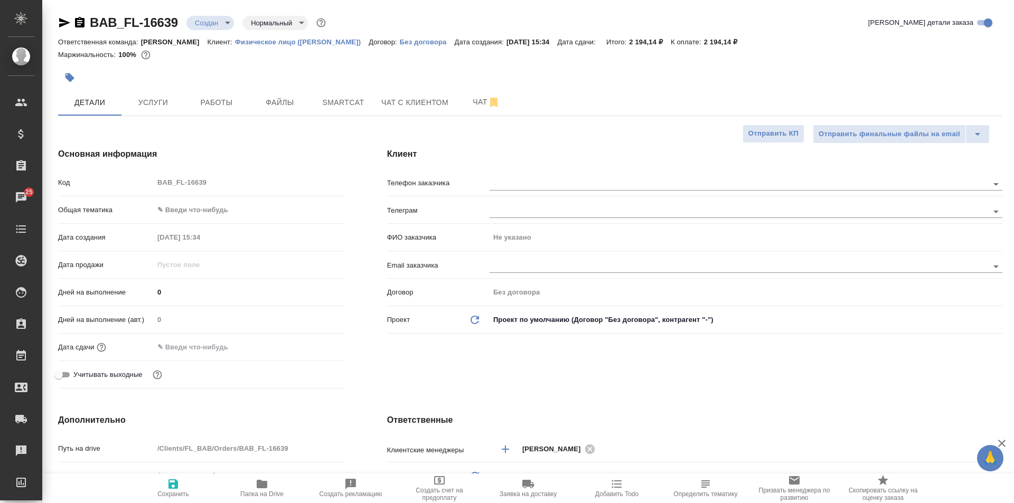
type textarea "x"
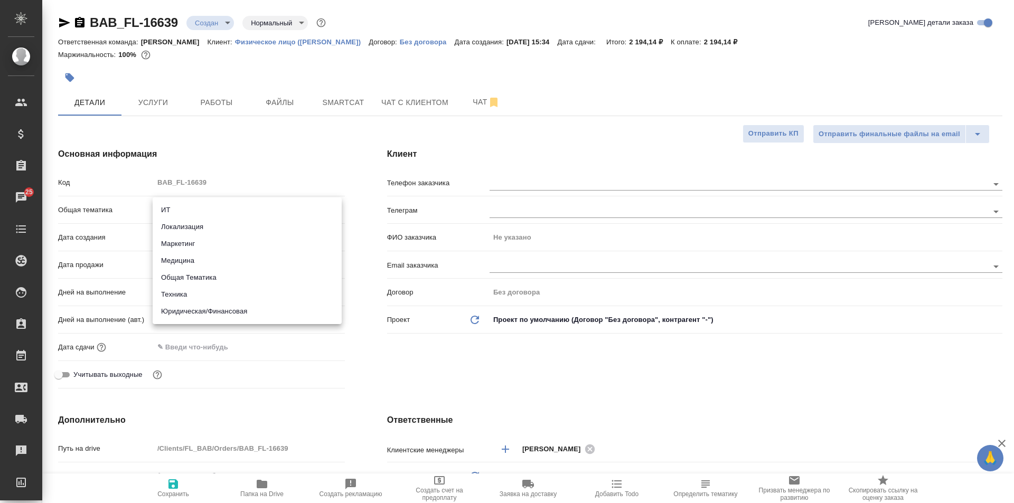
click at [174, 214] on body "🙏 .cls-1 fill:#fff; AWATERA Solovkova Ekaterina Клиенты Спецификации Заказы 25 …" at bounding box center [507, 251] width 1014 height 503
click at [231, 315] on li "Юридическая/Финансовая" at bounding box center [247, 311] width 189 height 17
type input "yr-fn"
type textarea "x"
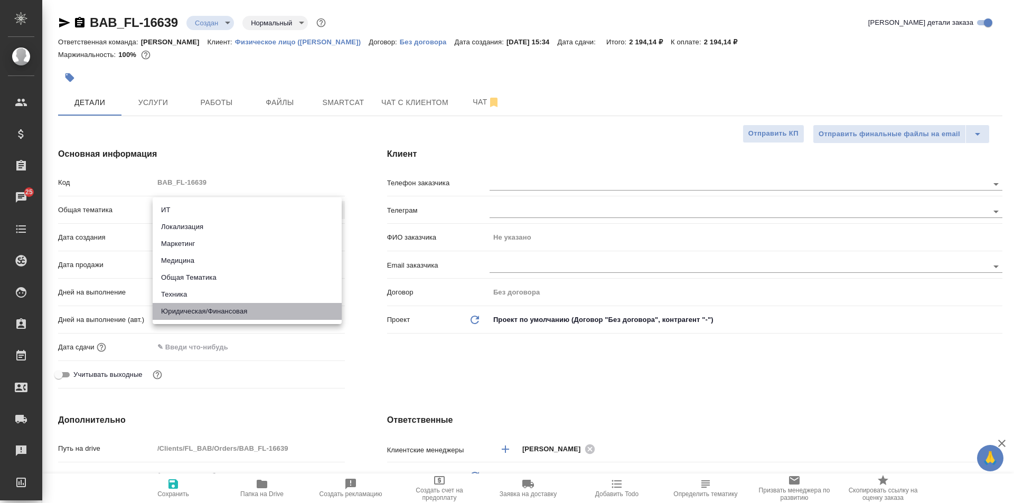
type textarea "x"
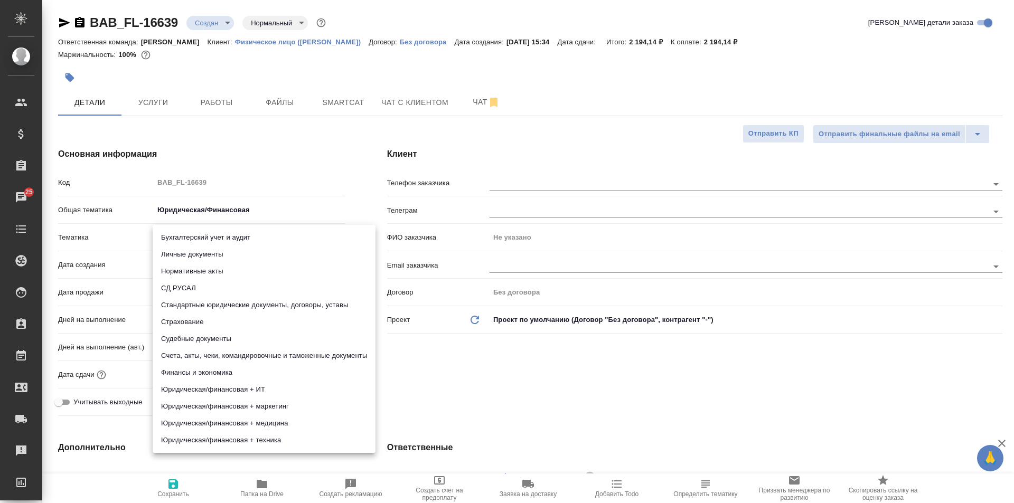
click at [203, 235] on body "🙏 .cls-1 fill:#fff; AWATERA Solovkova Ekaterina Клиенты Спецификации Заказы 25 …" at bounding box center [507, 251] width 1014 height 503
click at [201, 255] on li "Личные документы" at bounding box center [264, 254] width 223 height 17
type textarea "x"
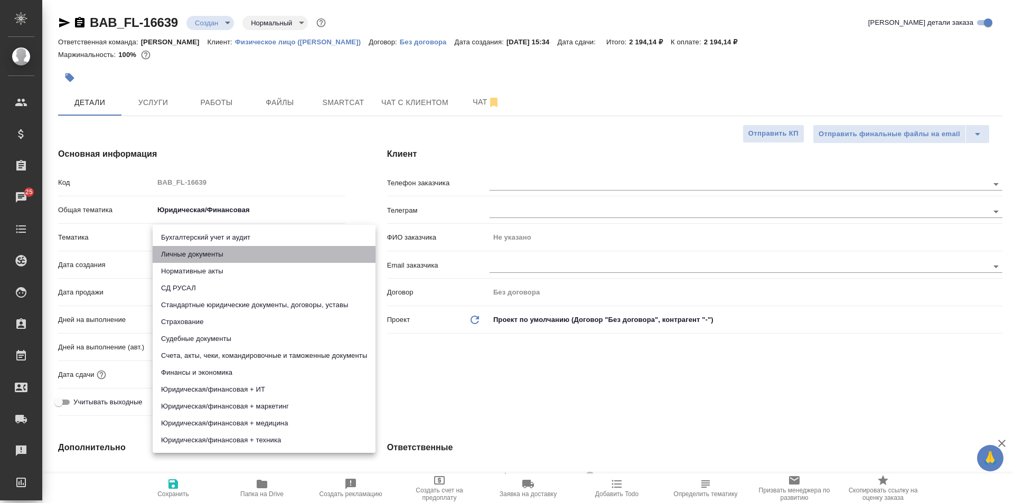
type input "5a8b8b956a9677013d343cfe"
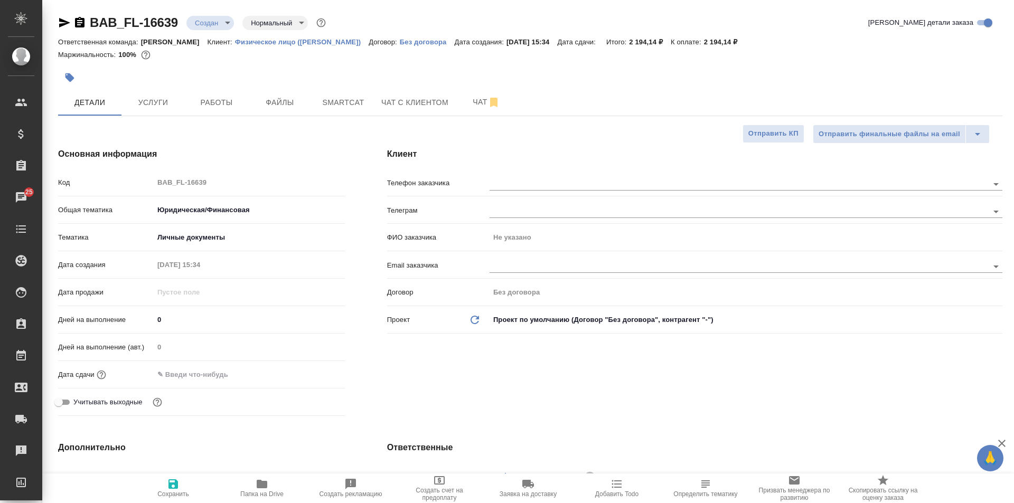
click at [208, 371] on input "text" at bounding box center [200, 374] width 92 height 15
click at [310, 371] on icon "button" at bounding box center [315, 373] width 10 height 11
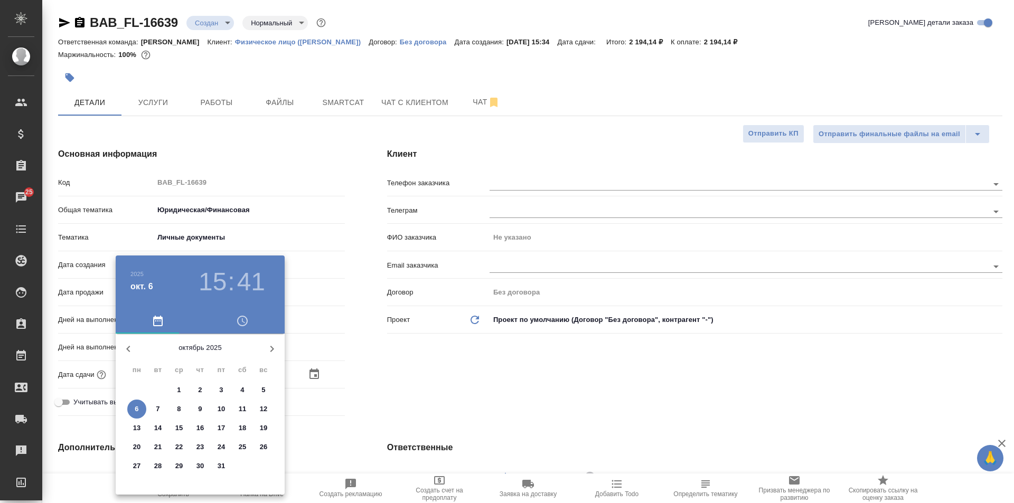
click at [162, 408] on span "7" at bounding box center [157, 409] width 19 height 11
type input "07.10.2025 15:41"
type textarea "x"
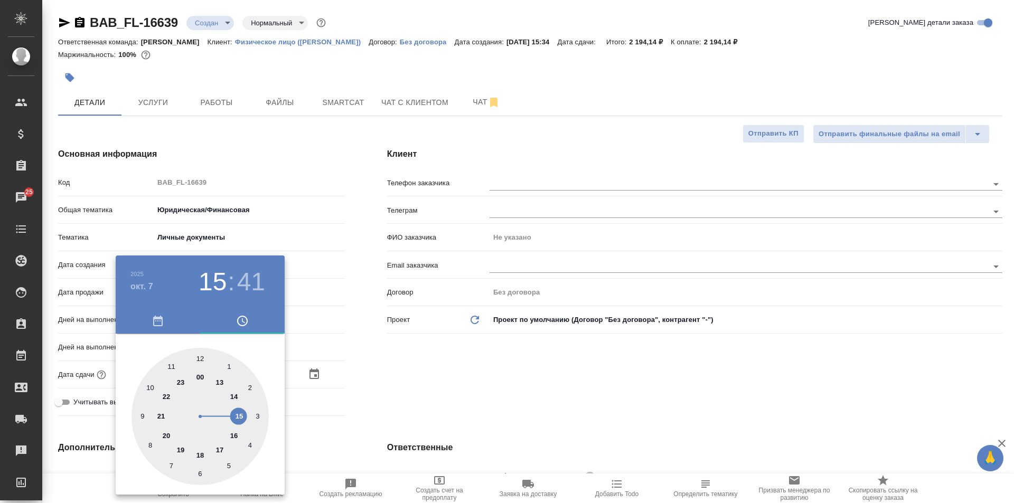
click at [362, 386] on div at bounding box center [507, 251] width 1014 height 503
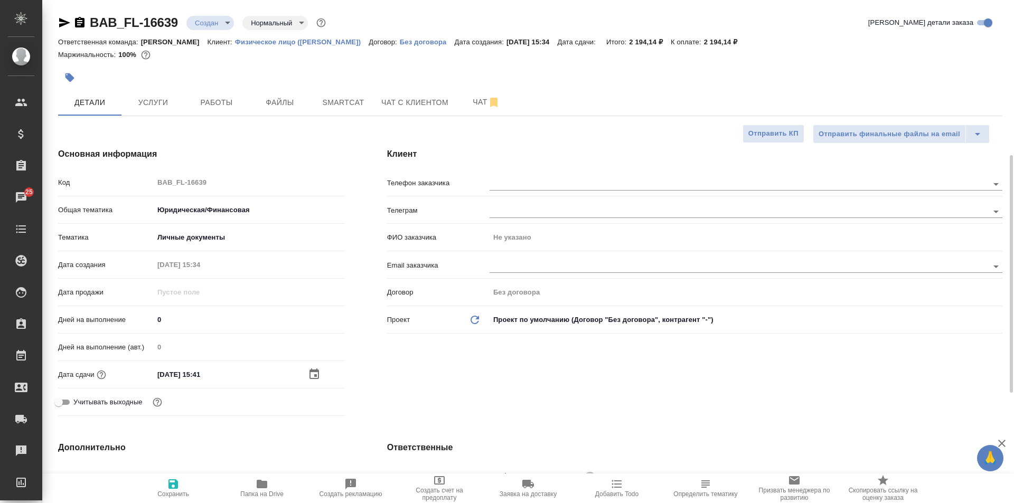
scroll to position [211, 0]
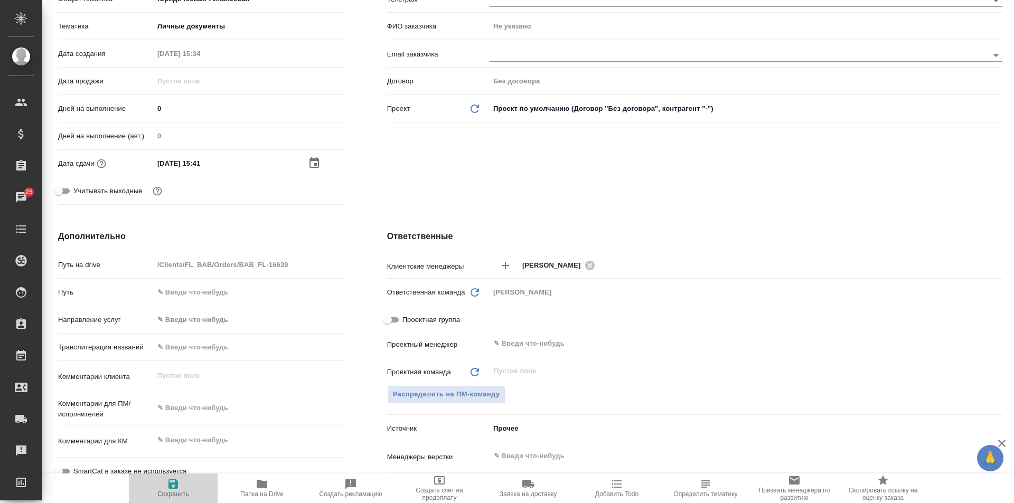
drag, startPoint x: 172, startPoint y: 489, endPoint x: 171, endPoint y: 482, distance: 6.9
click at [172, 486] on icon "button" at bounding box center [174, 485] width 10 height 10
type textarea "x"
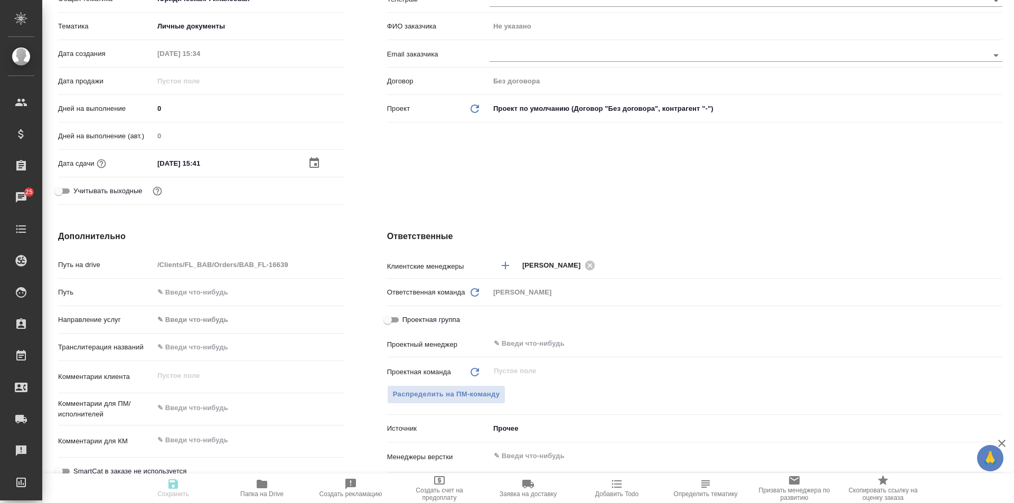
type textarea "x"
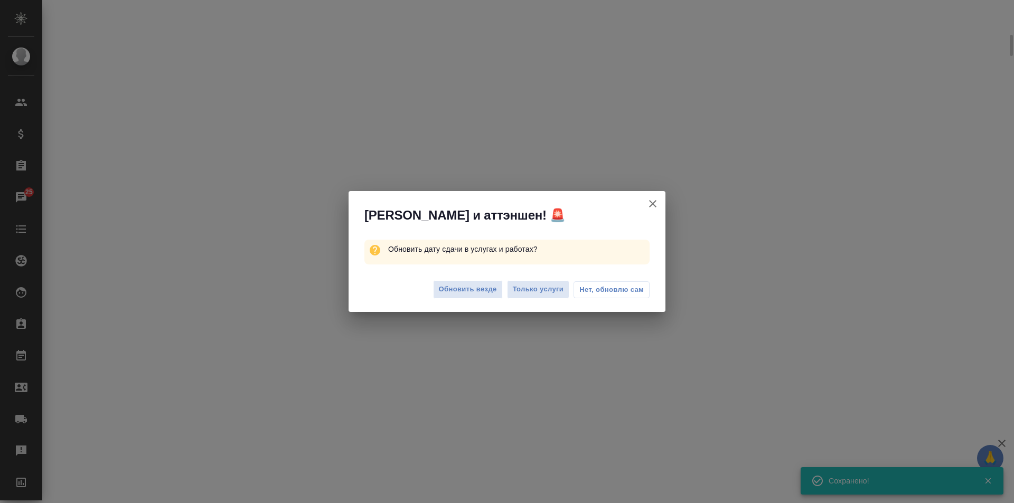
scroll to position [203, 0]
click at [462, 288] on span "Обновить везде" at bounding box center [468, 290] width 58 height 12
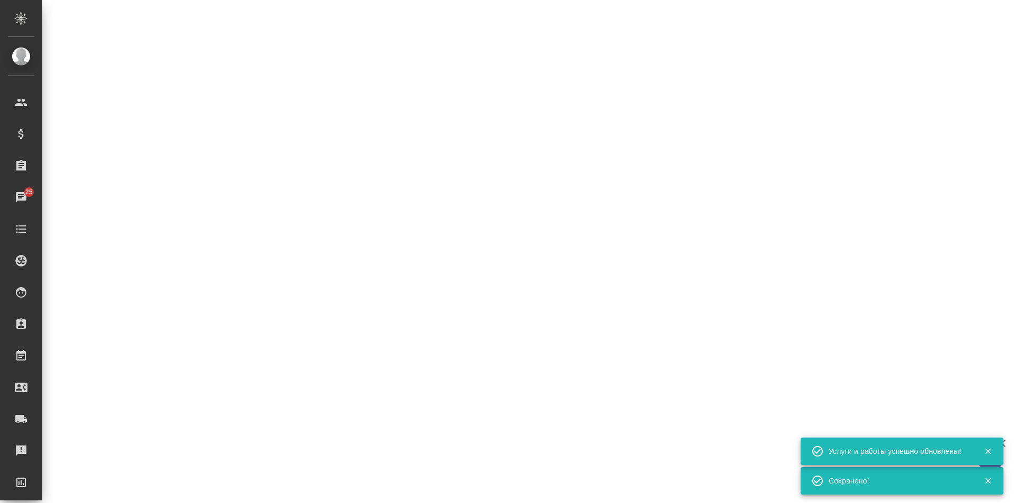
select select "RU"
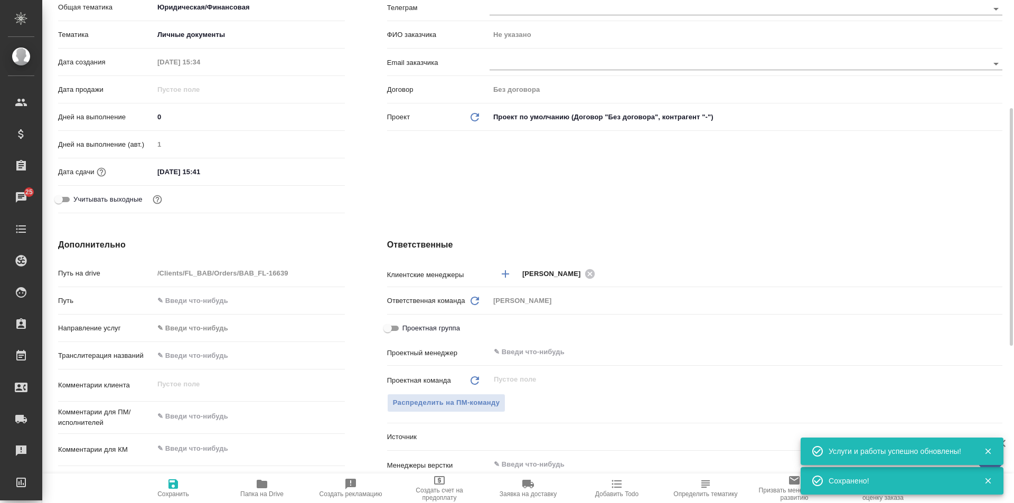
type textarea "x"
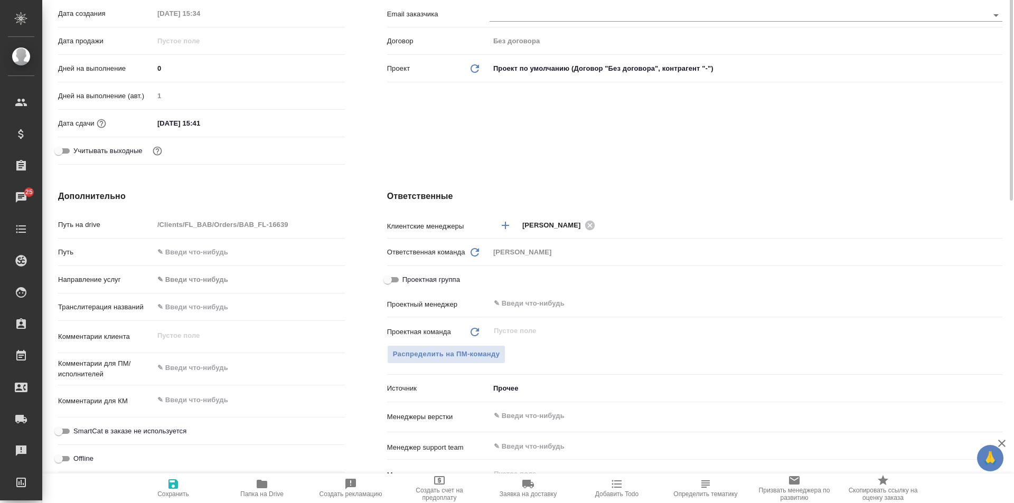
scroll to position [0, 0]
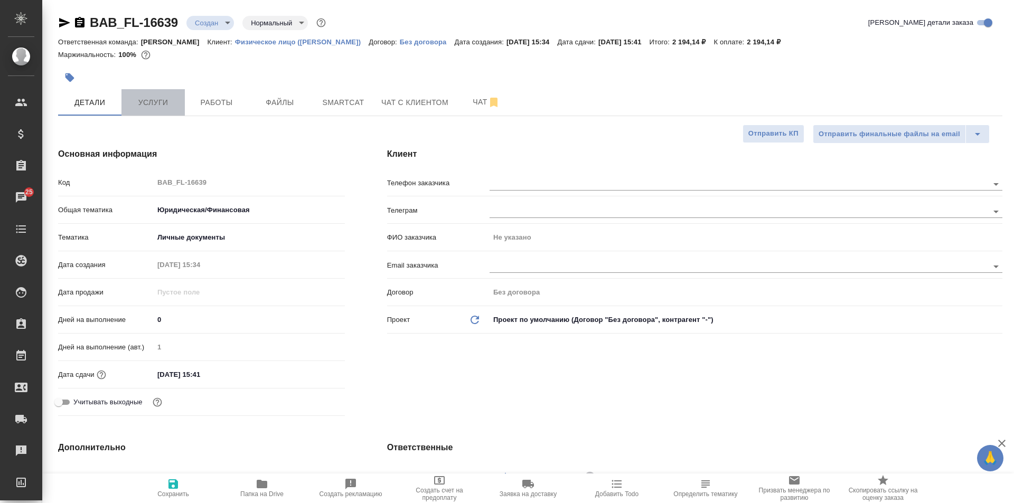
click at [145, 97] on span "Услуги" at bounding box center [153, 102] width 51 height 13
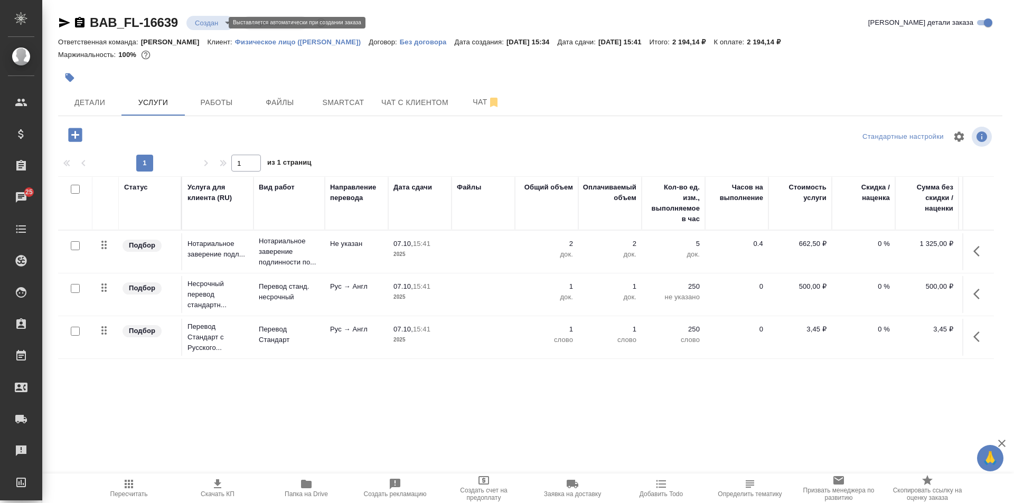
click at [221, 18] on body "🙏 .cls-1 fill:#fff; AWATERA Solovkova Ekaterina Клиенты Спецификации Заказы 25 …" at bounding box center [507, 251] width 1014 height 503
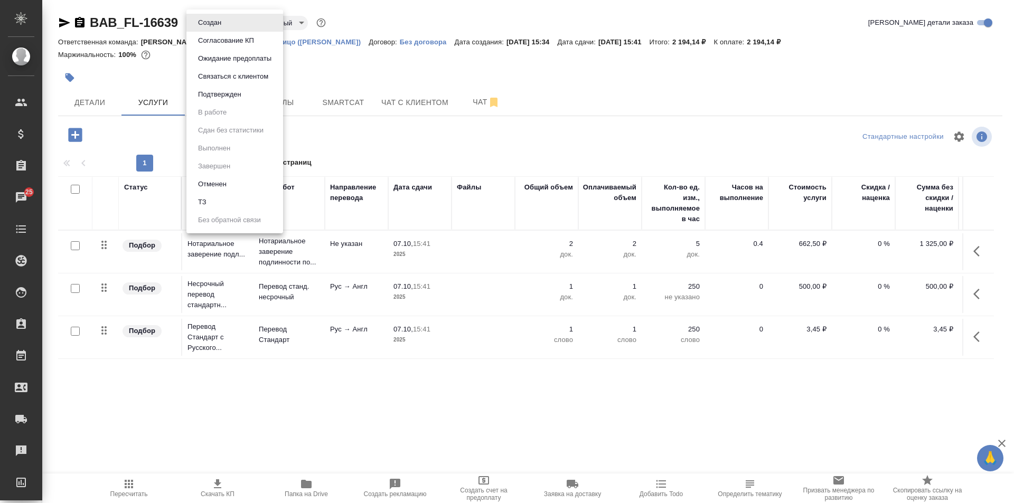
click at [225, 184] on button "Отменен" at bounding box center [212, 185] width 35 height 12
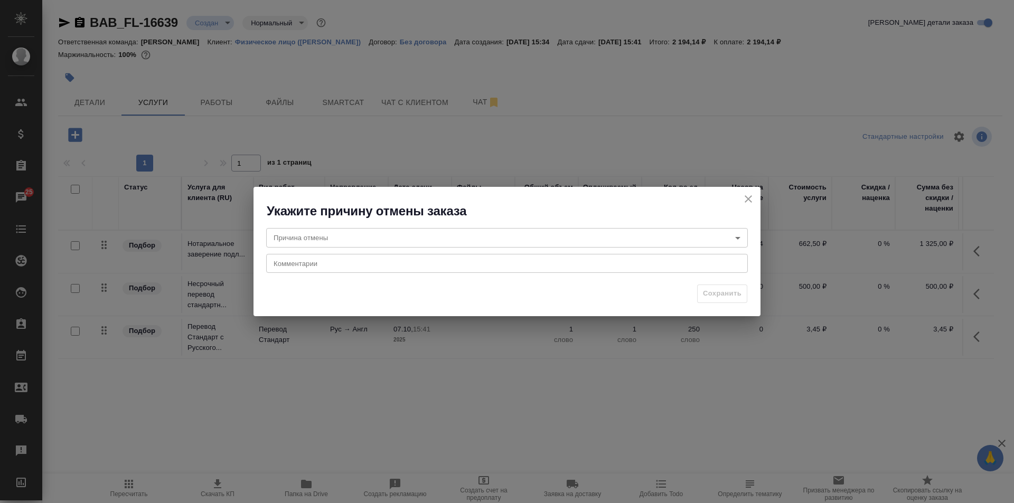
click at [331, 239] on body "🙏 .cls-1 fill:#fff; AWATERA Solovkova Ekaterina Клиенты Спецификации Заказы 25 …" at bounding box center [507, 251] width 1014 height 503
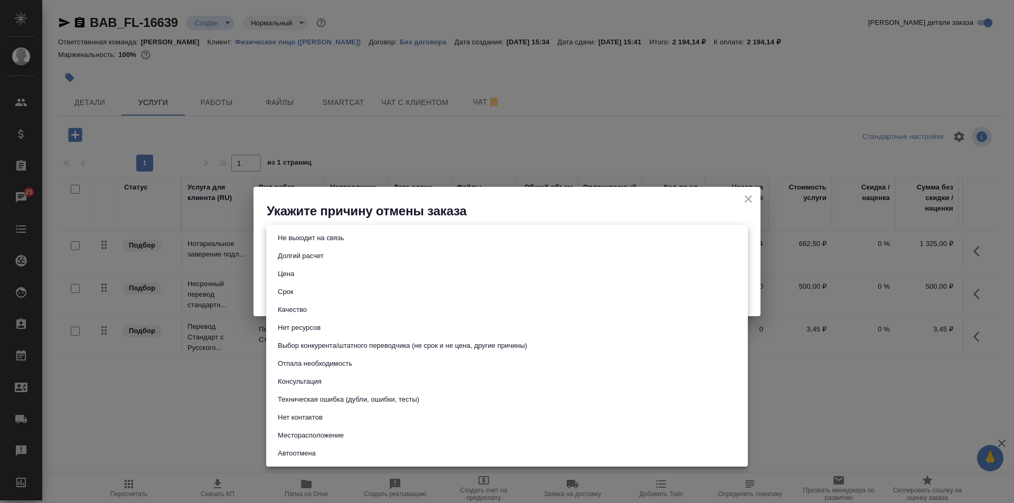
click at [315, 292] on li "Срок" at bounding box center [507, 292] width 482 height 18
type input "term"
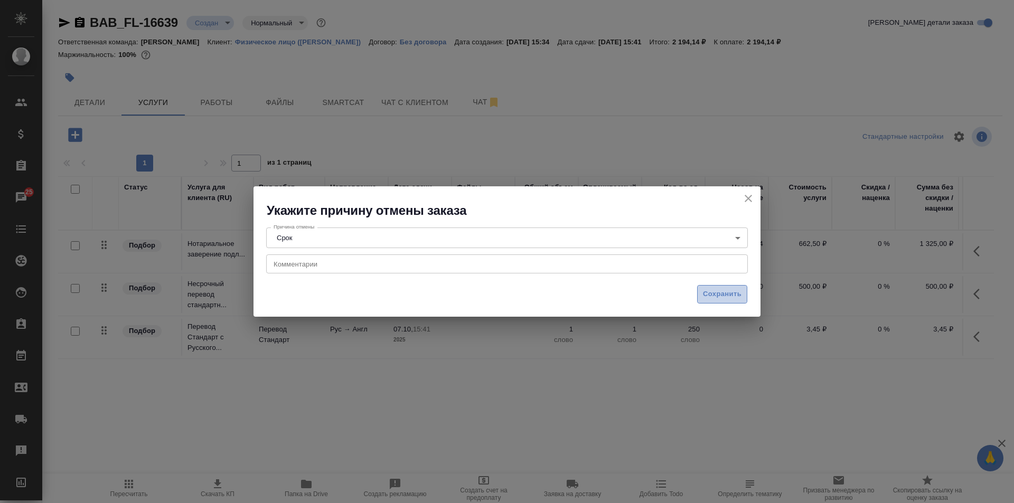
click at [709, 294] on span "Сохранить" at bounding box center [722, 294] width 39 height 12
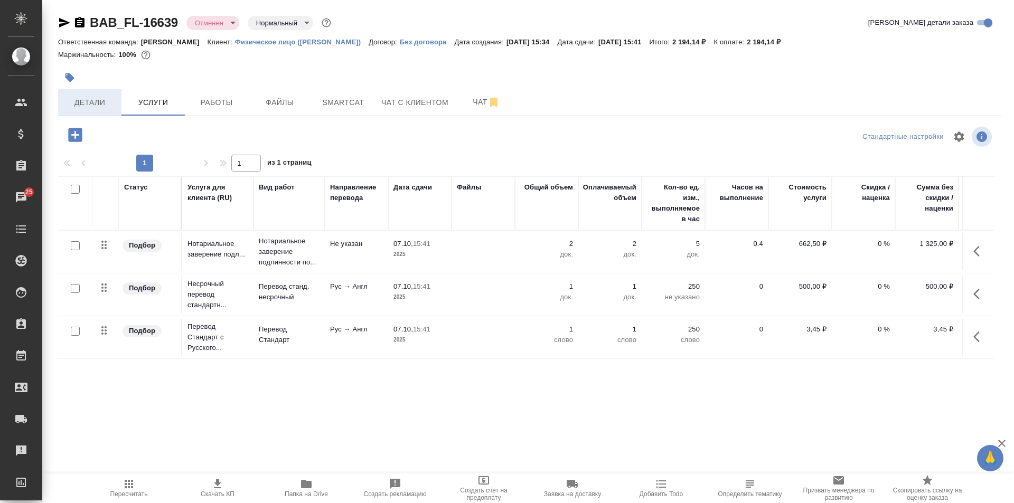
click at [98, 103] on span "Детали" at bounding box center [89, 102] width 51 height 13
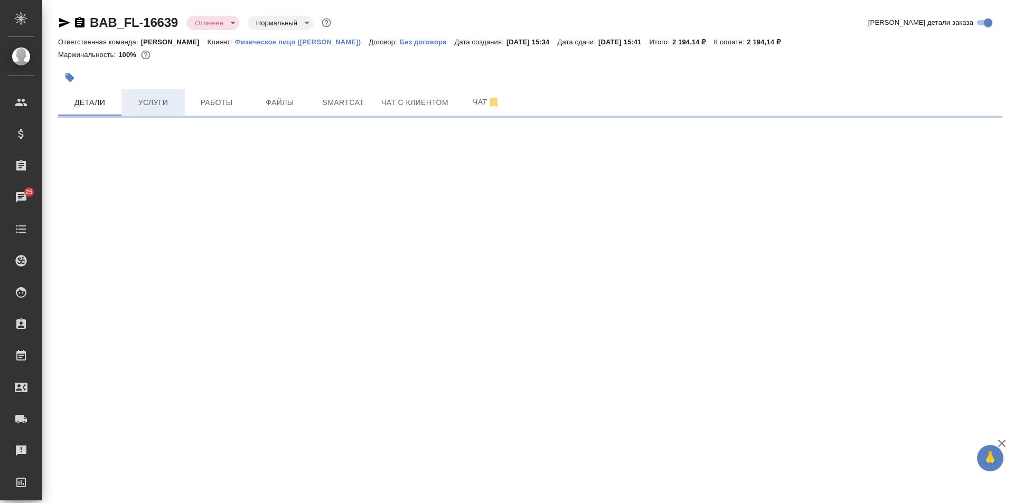
select select "RU"
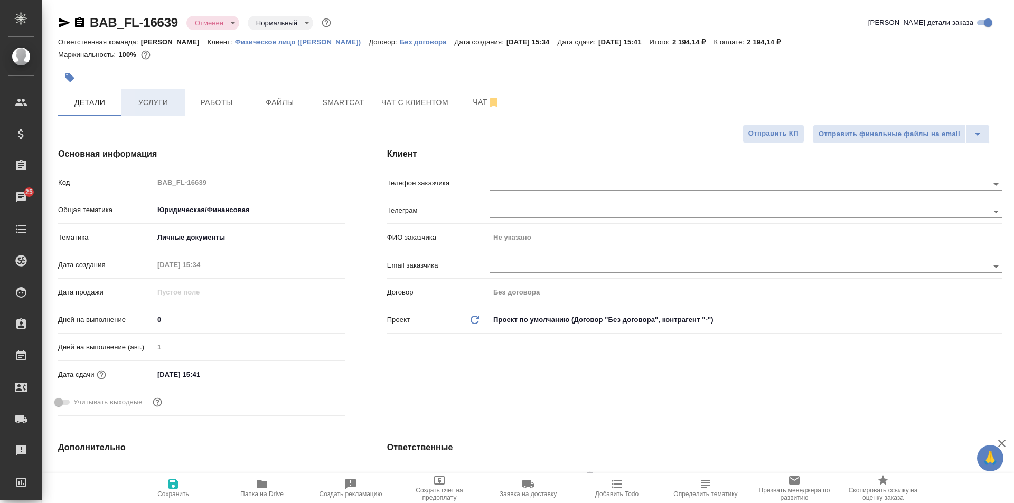
type textarea "x"
click at [154, 99] on span "Услуги" at bounding box center [153, 102] width 51 height 13
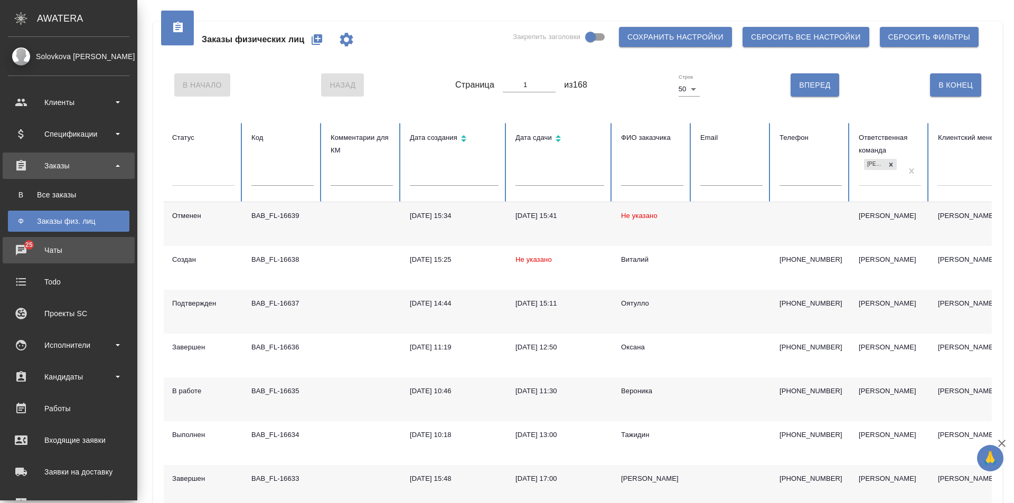
click at [21, 252] on div "Чаты" at bounding box center [69, 250] width 122 height 16
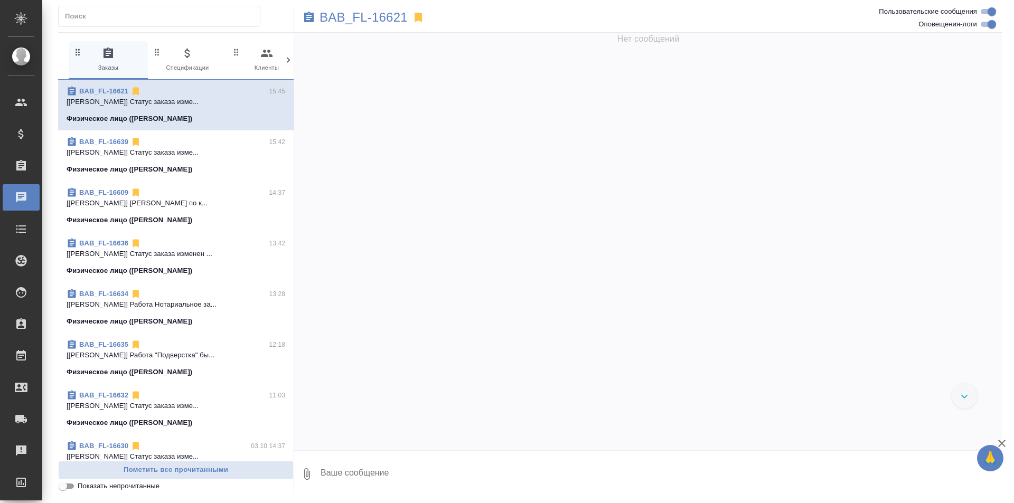
scroll to position [1890, 0]
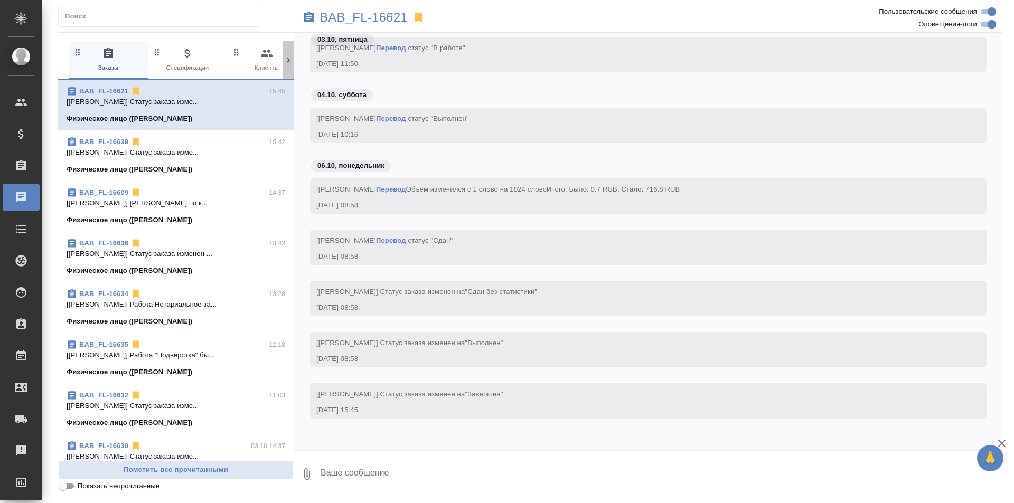
click at [288, 55] on icon at bounding box center [288, 60] width 11 height 11
click at [239, 51] on icon "button" at bounding box center [243, 53] width 11 height 11
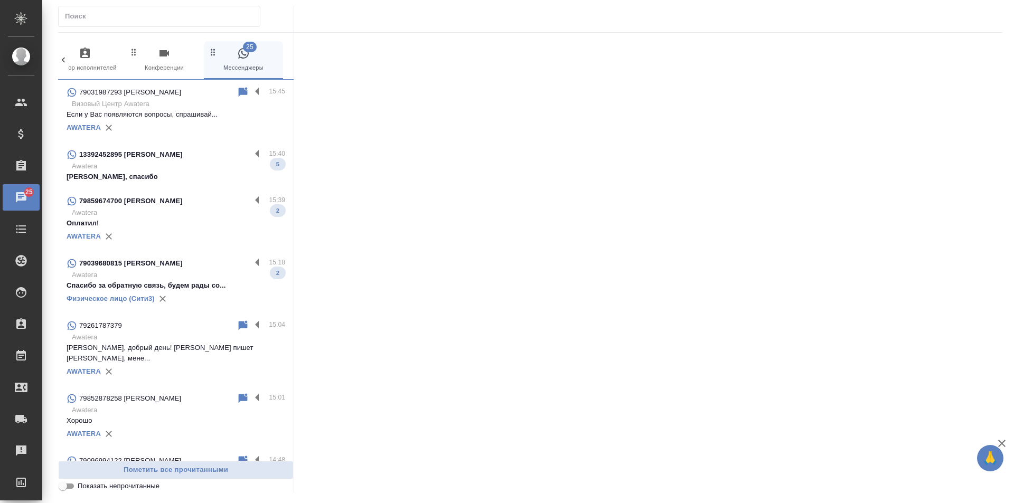
click at [199, 171] on p "Awatera" at bounding box center [178, 166] width 213 height 11
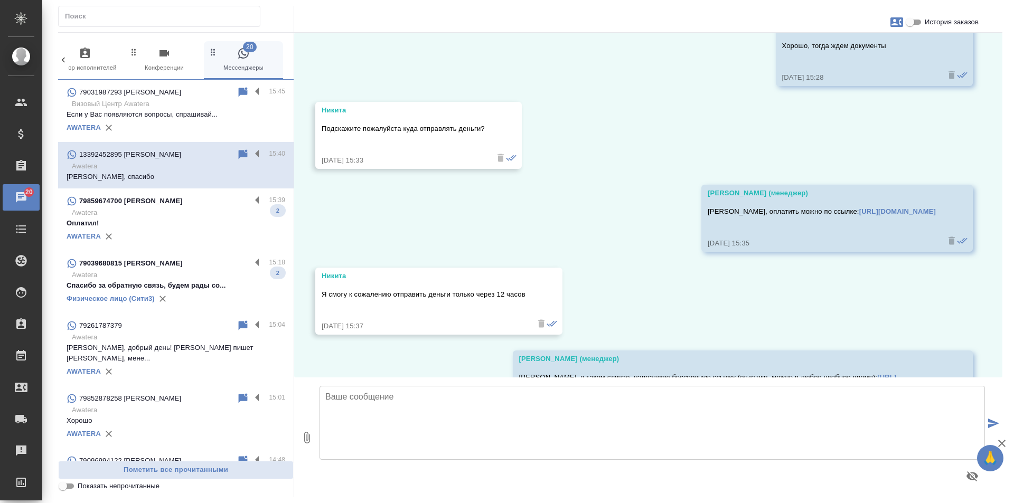
scroll to position [3045, 0]
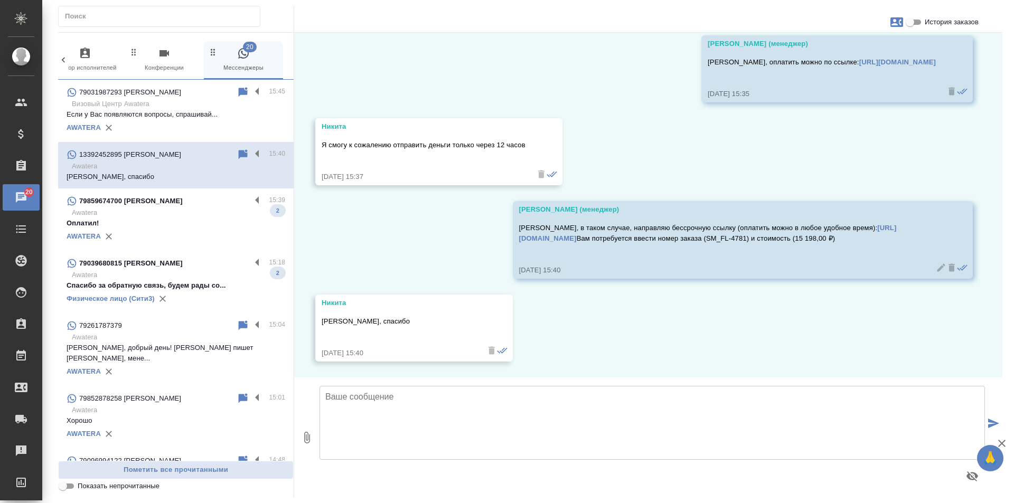
click at [213, 221] on p "Оплатил!" at bounding box center [176, 223] width 219 height 11
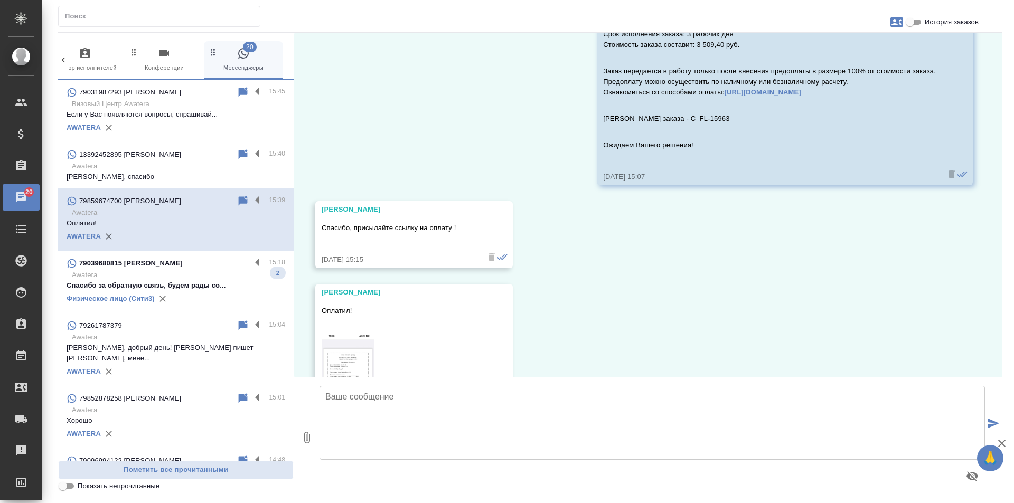
scroll to position [233, 0]
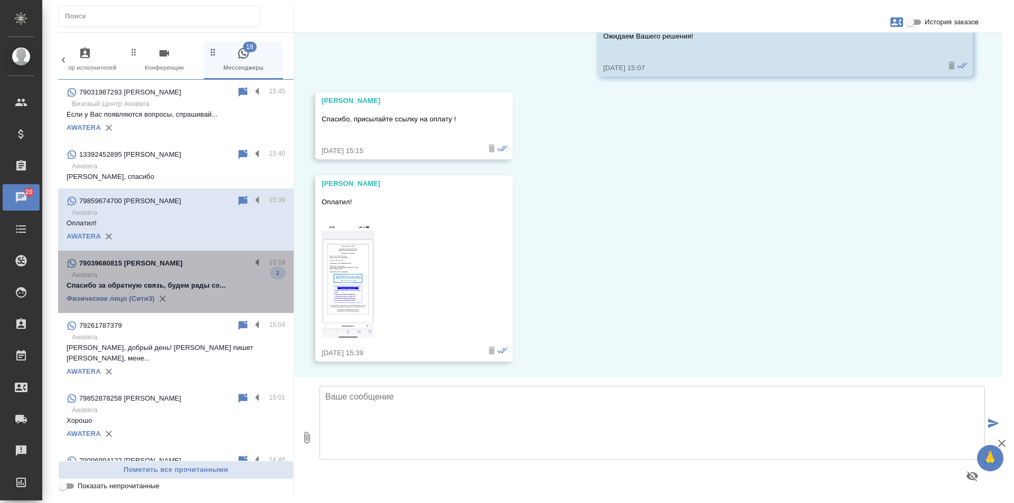
drag, startPoint x: 194, startPoint y: 270, endPoint x: 194, endPoint y: 264, distance: 6.9
click at [195, 270] on p "Awatera" at bounding box center [178, 275] width 213 height 11
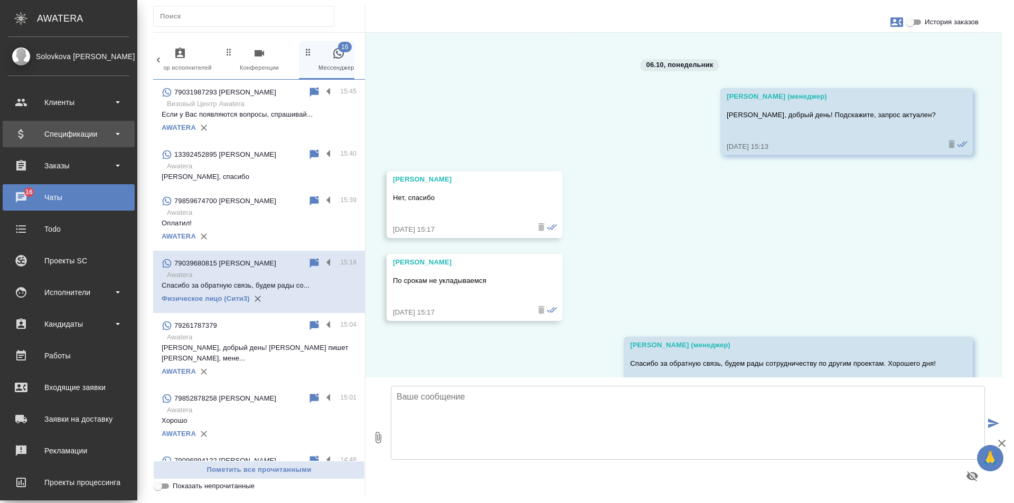
scroll to position [5298, 0]
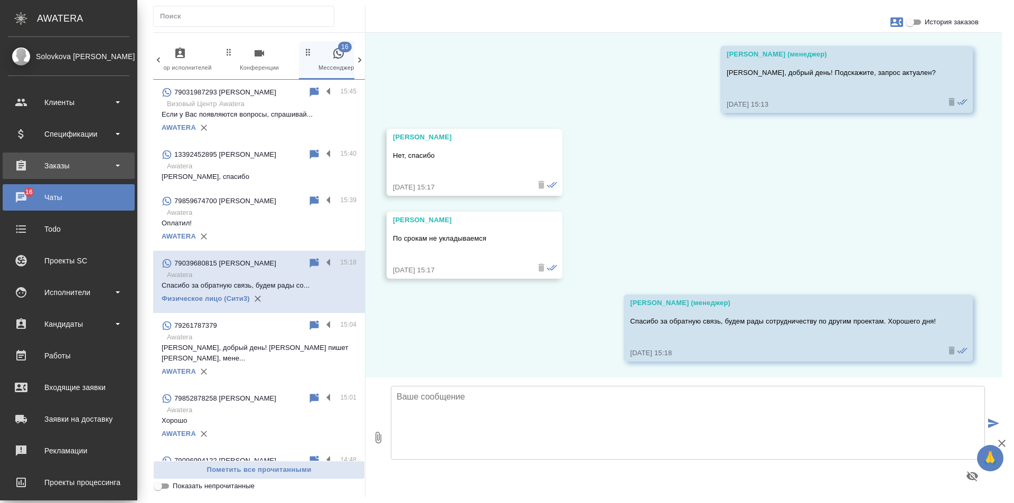
click at [51, 162] on div "Заказы" at bounding box center [69, 166] width 122 height 16
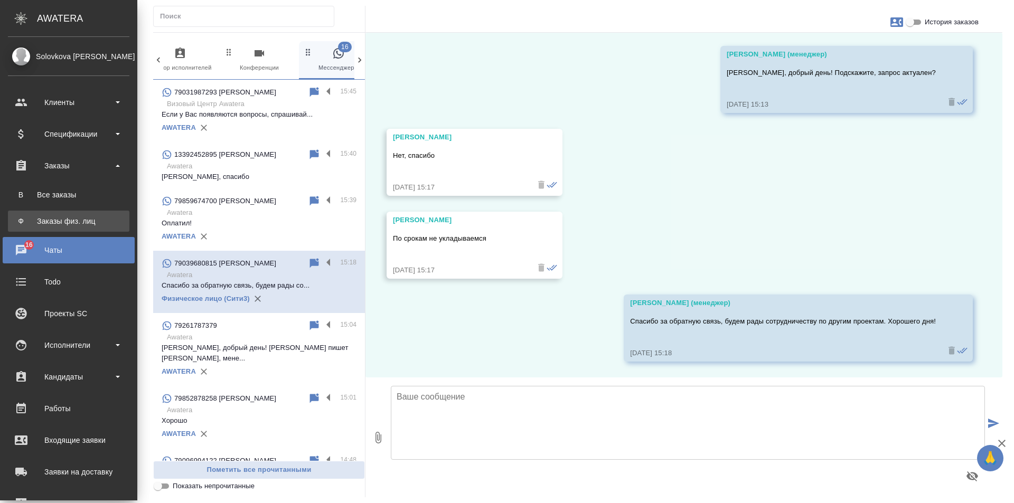
click at [44, 221] on div "Заказы физ. лиц" at bounding box center [68, 221] width 111 height 11
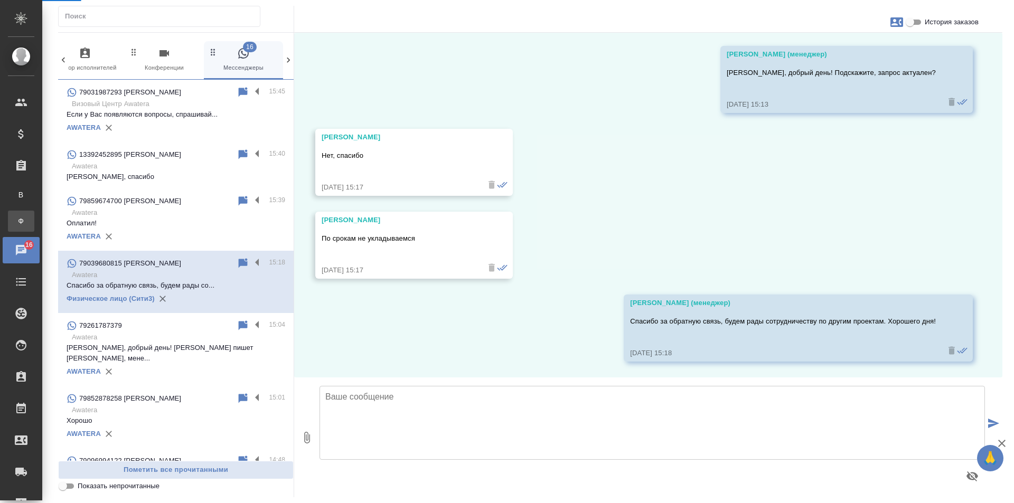
scroll to position [5245, 0]
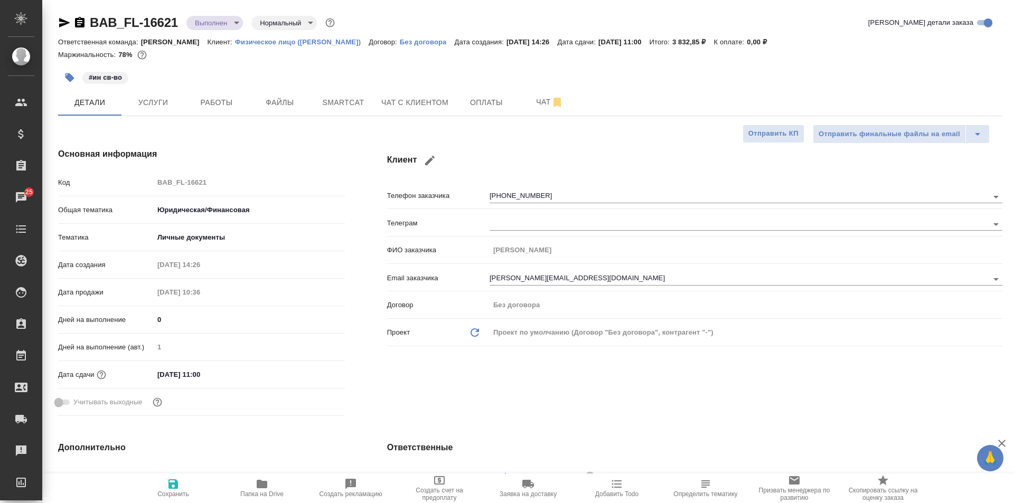
select select "RU"
click at [217, 107] on span "Работы" at bounding box center [216, 102] width 51 height 13
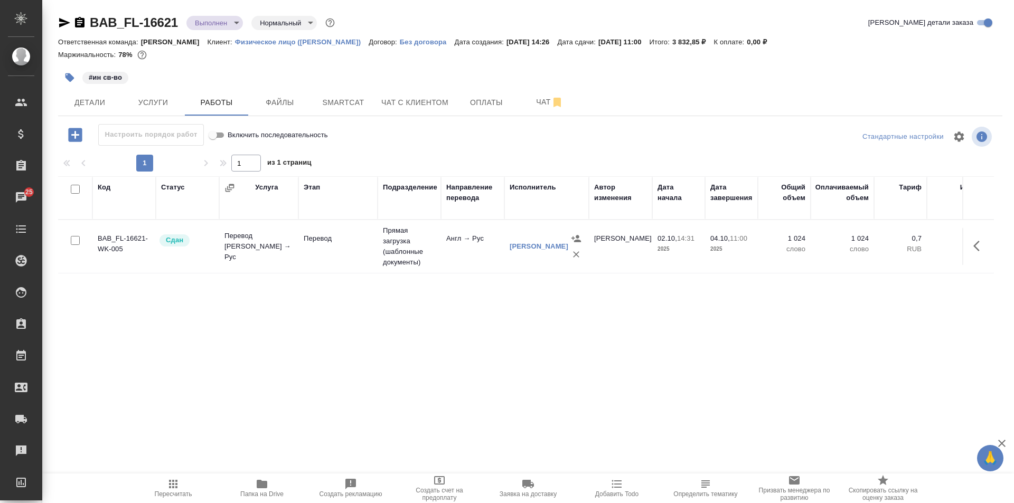
click at [230, 27] on body "🙏 .cls-1 fill:#fff; AWATERA Solovkova [PERSON_NAME] Спецификации Заказы 25 Чаты…" at bounding box center [507, 251] width 1014 height 503
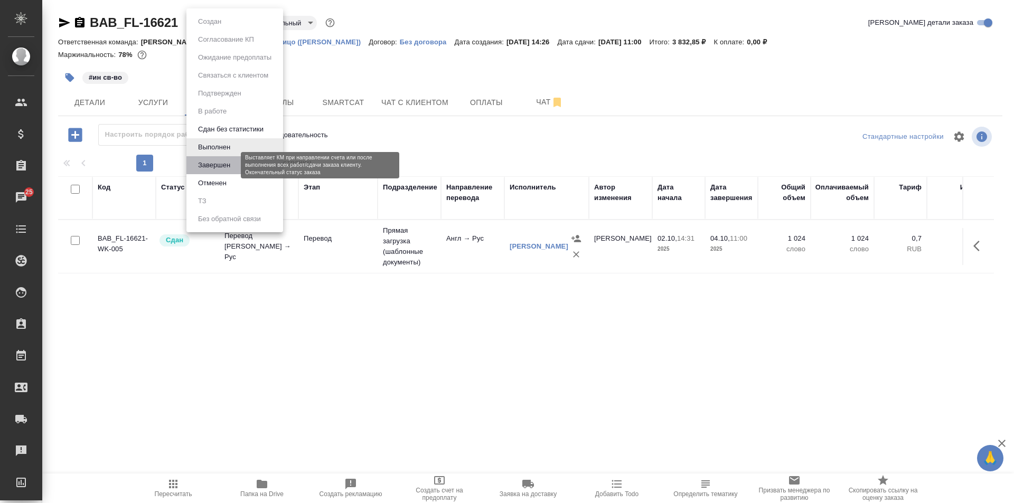
click at [225, 167] on button "Завершен" at bounding box center [214, 166] width 39 height 12
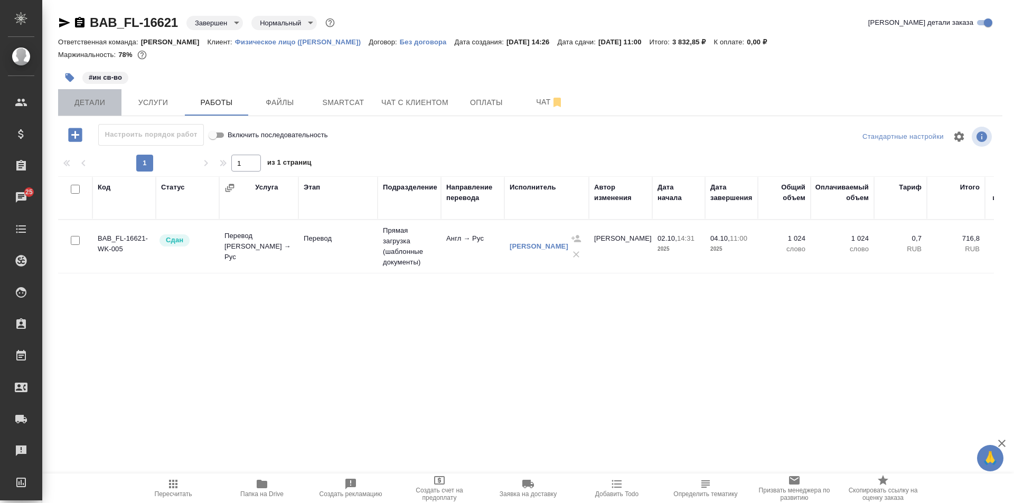
click at [85, 105] on span "Детали" at bounding box center [89, 102] width 51 height 13
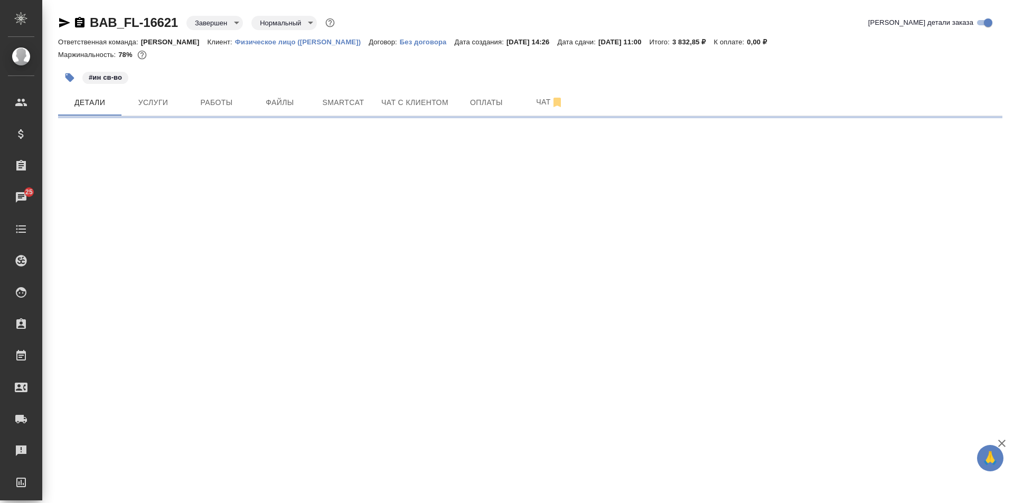
select select "RU"
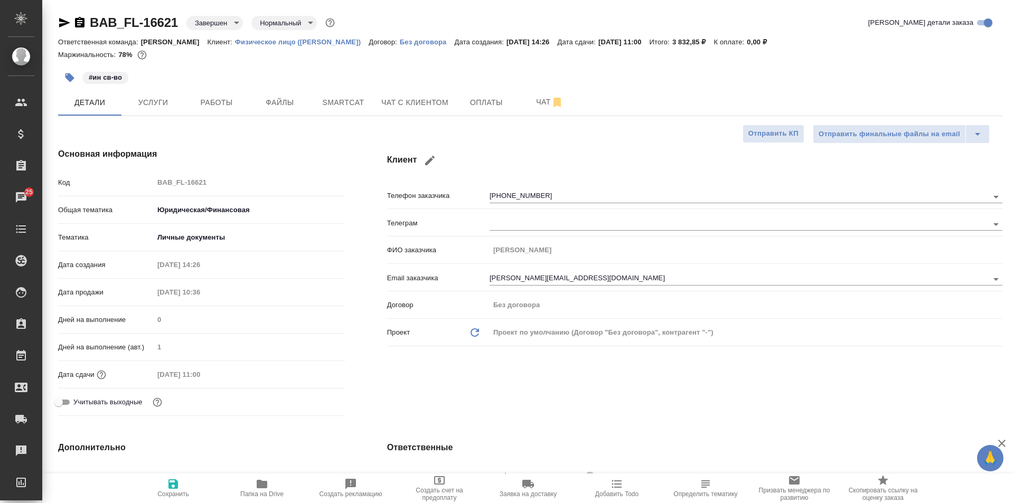
type textarea "x"
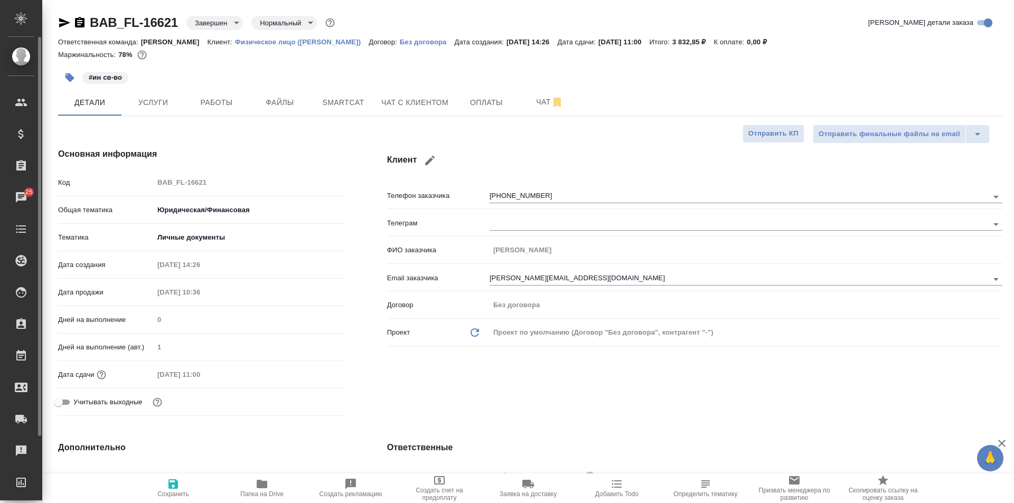
type textarea "x"
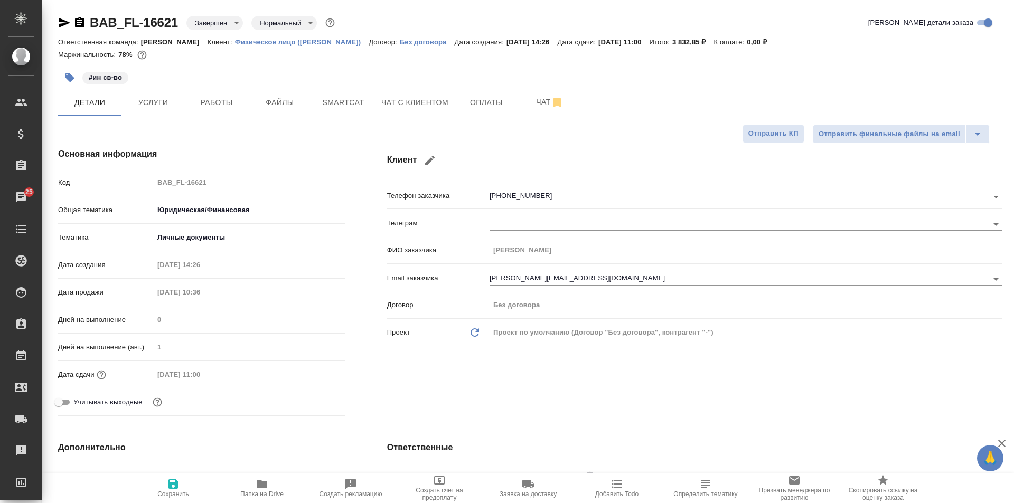
type textarea "x"
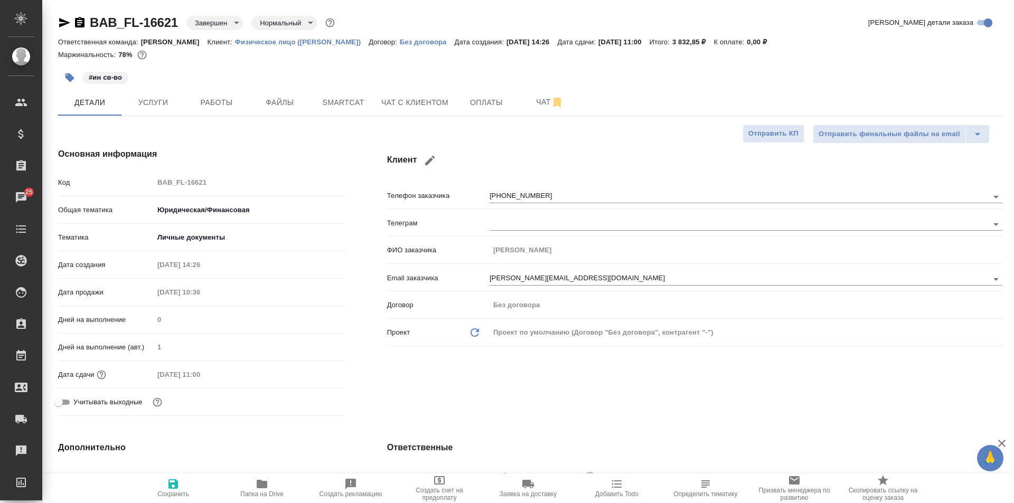
type textarea "x"
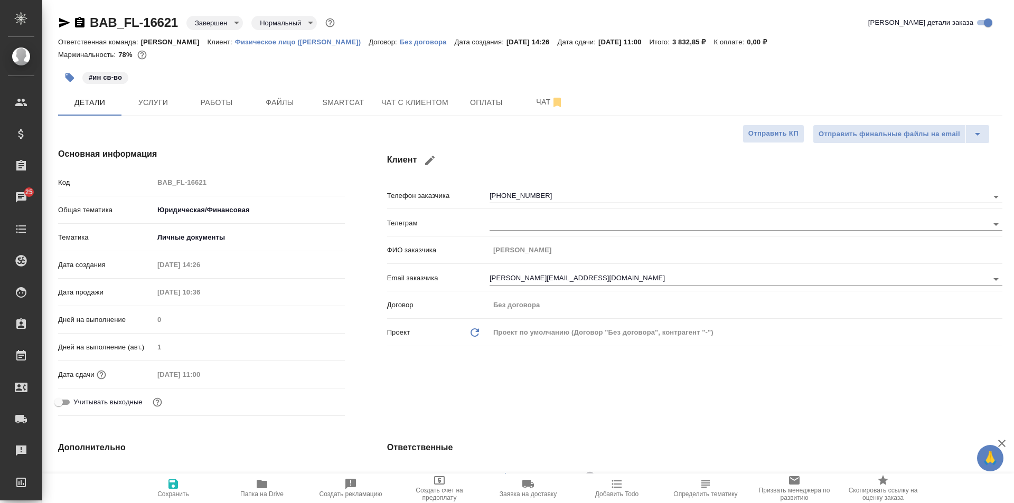
type textarea "x"
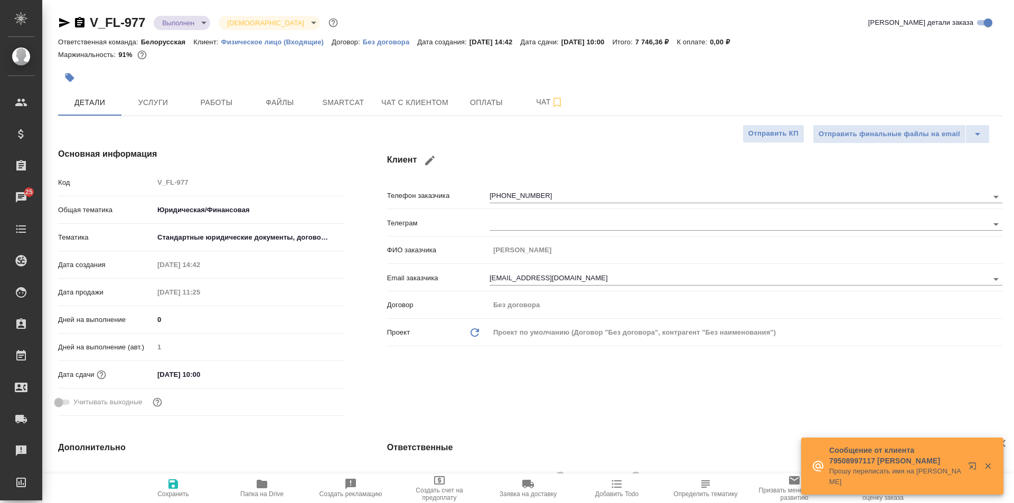
select select "RU"
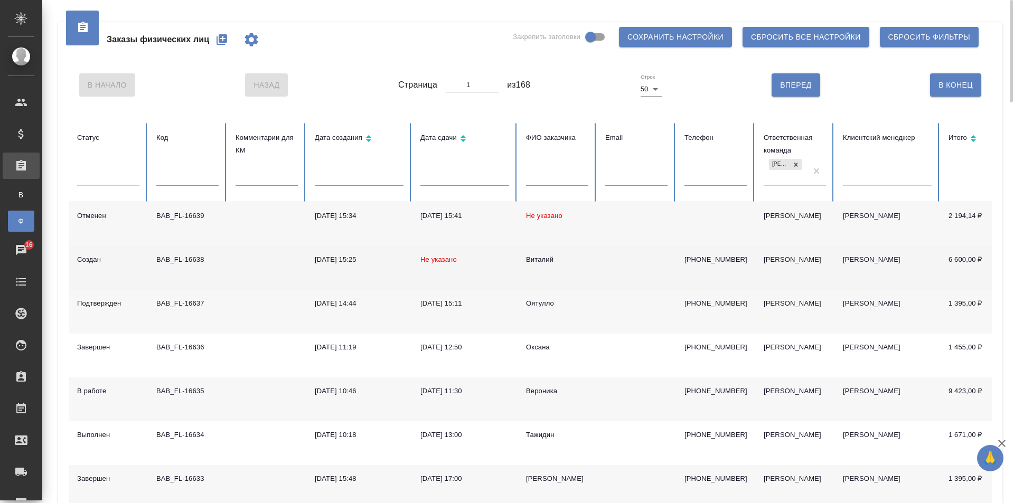
click at [253, 264] on td at bounding box center [266, 268] width 79 height 44
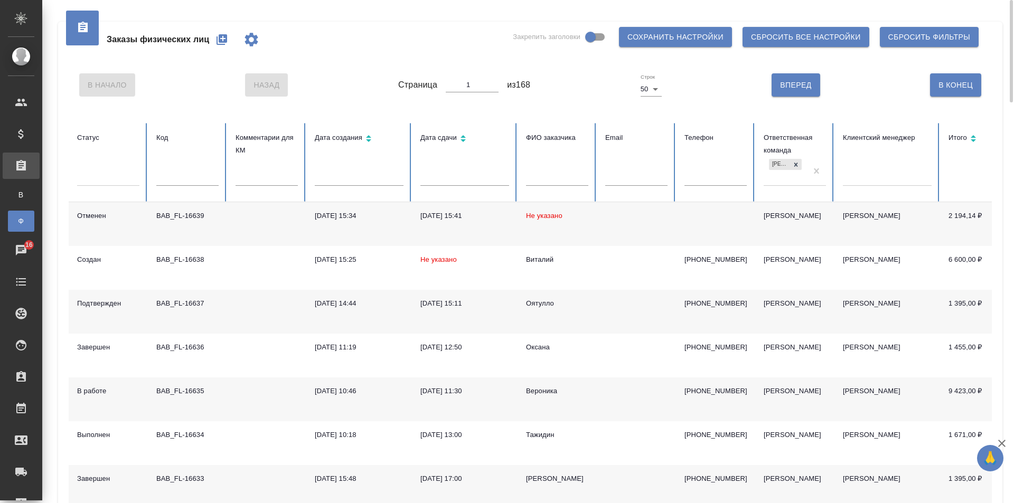
click at [298, 42] on div "Заказы физических лиц Закрепить заголовки Сохранить настройки Сбросить все наст…" at bounding box center [530, 40] width 923 height 36
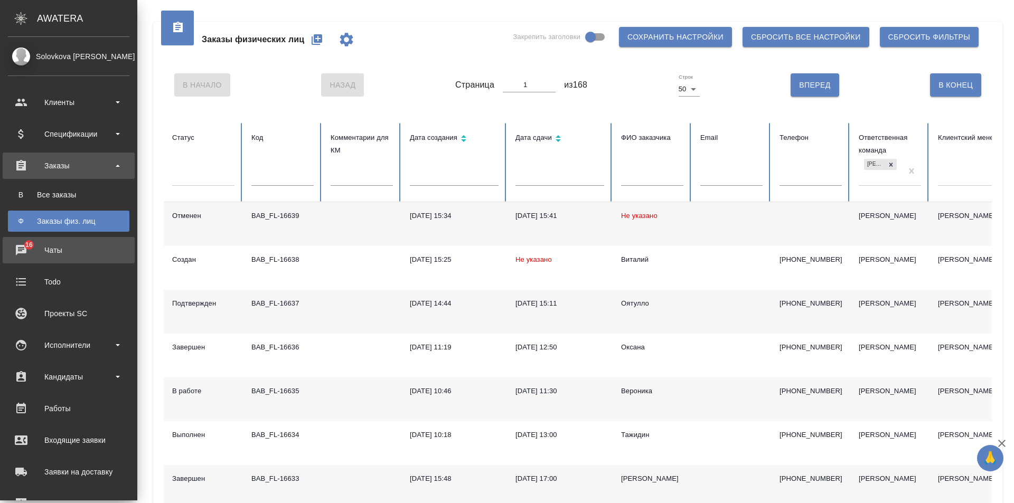
click at [26, 257] on div "Чаты" at bounding box center [69, 250] width 122 height 16
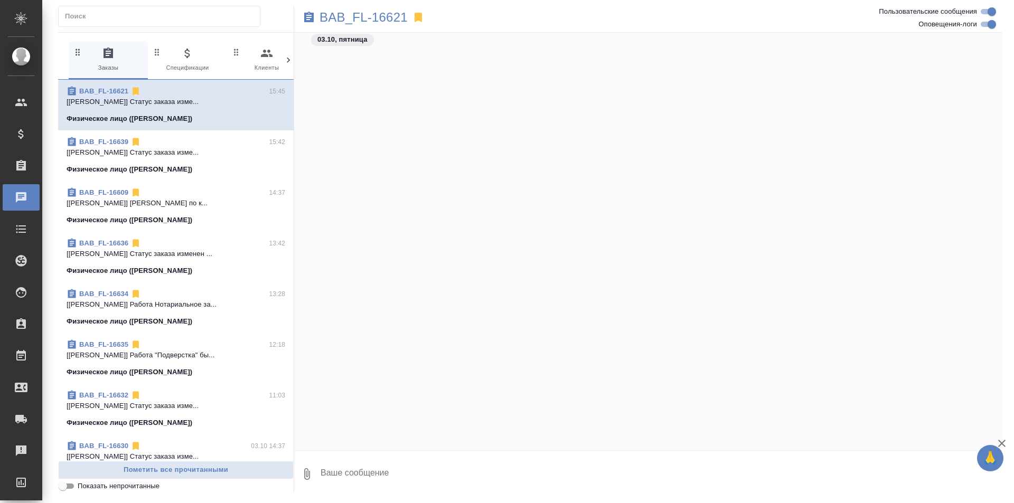
scroll to position [1890, 0]
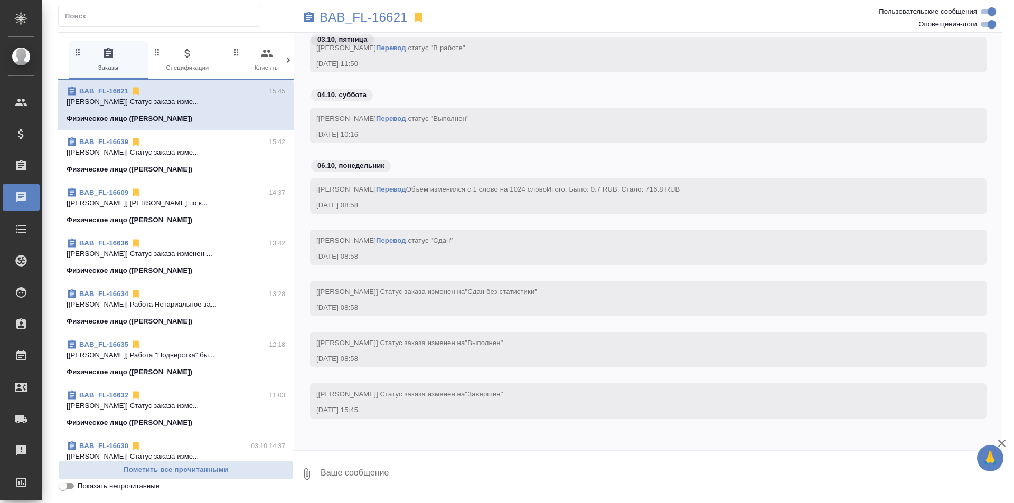
click at [286, 58] on icon at bounding box center [288, 60] width 11 height 11
click at [234, 58] on span "16 Мессенджеры" at bounding box center [243, 60] width 71 height 26
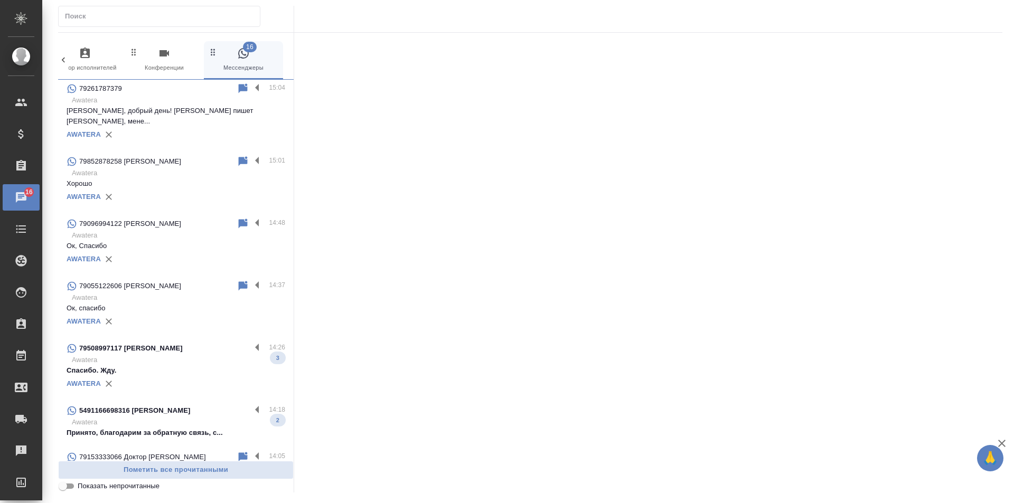
scroll to position [53, 0]
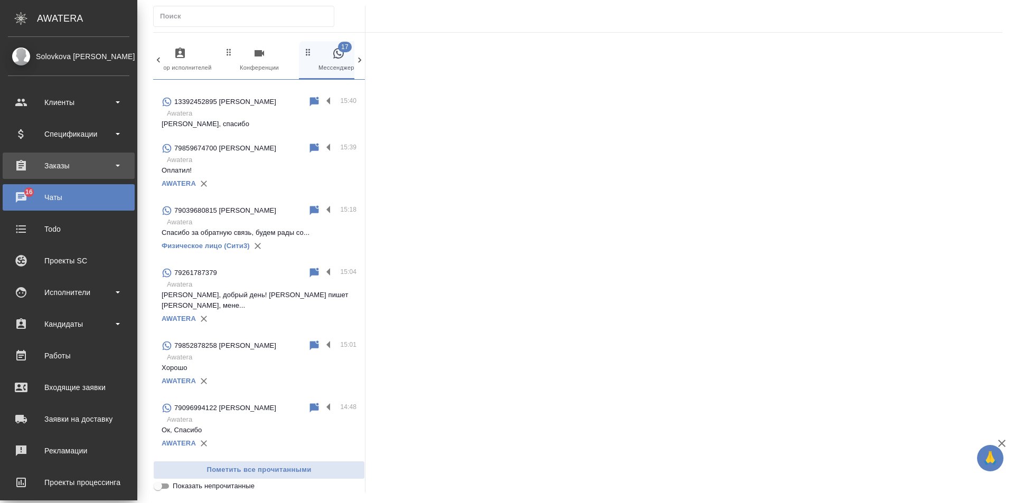
click at [80, 163] on div "Заказы" at bounding box center [69, 166] width 122 height 16
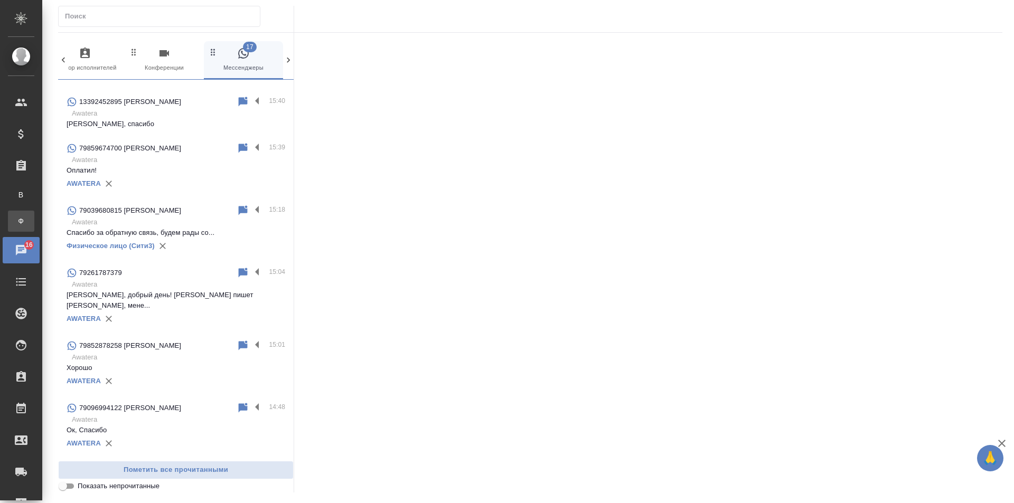
click at [16, 220] on div "Заказы физ. лиц" at bounding box center [8, 221] width 16 height 11
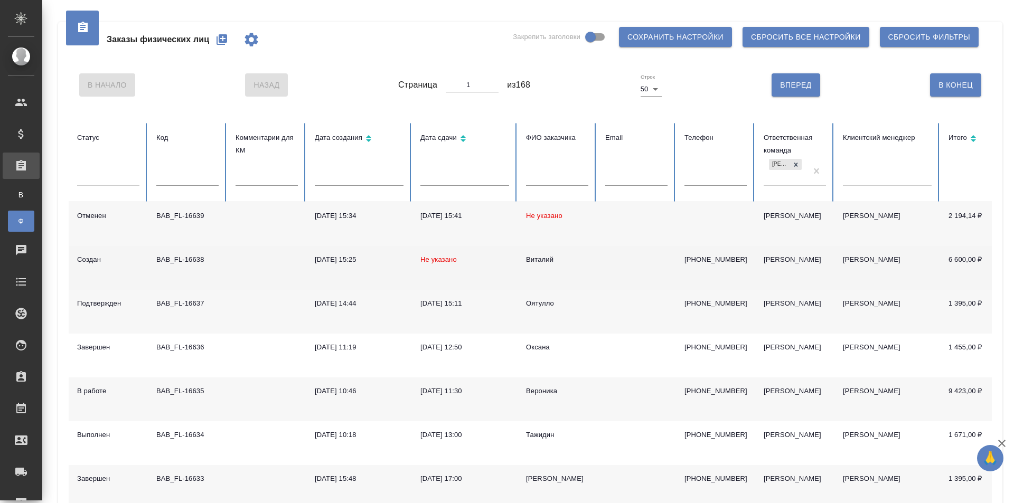
click at [230, 276] on td at bounding box center [266, 268] width 79 height 44
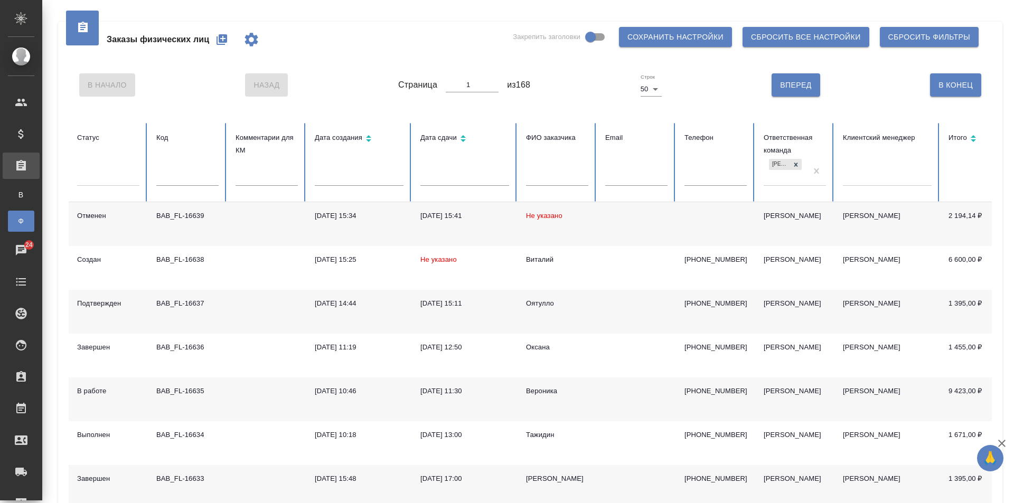
click at [352, 45] on div "Заказы физических лиц Закрепить заголовки Сохранить настройки Сбросить все наст…" at bounding box center [530, 40] width 923 height 36
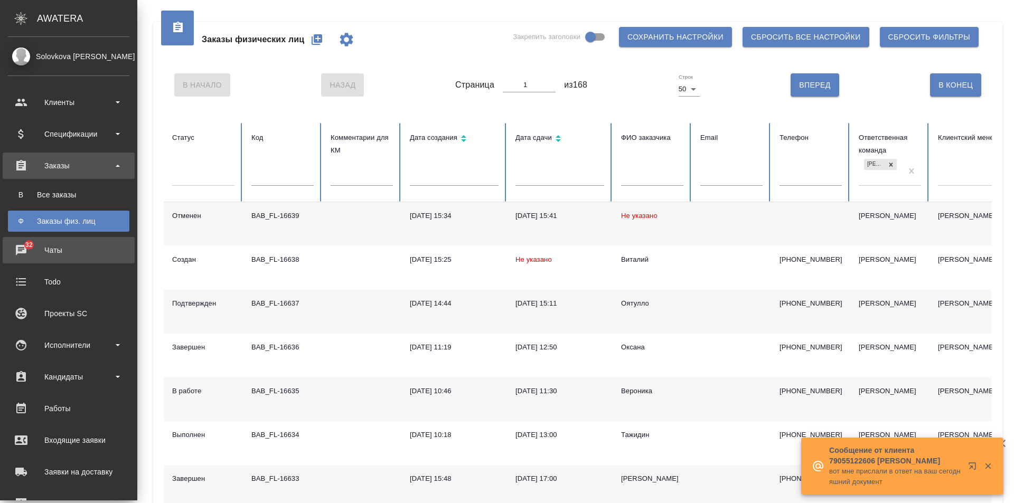
click at [23, 253] on div "Чаты" at bounding box center [69, 250] width 122 height 16
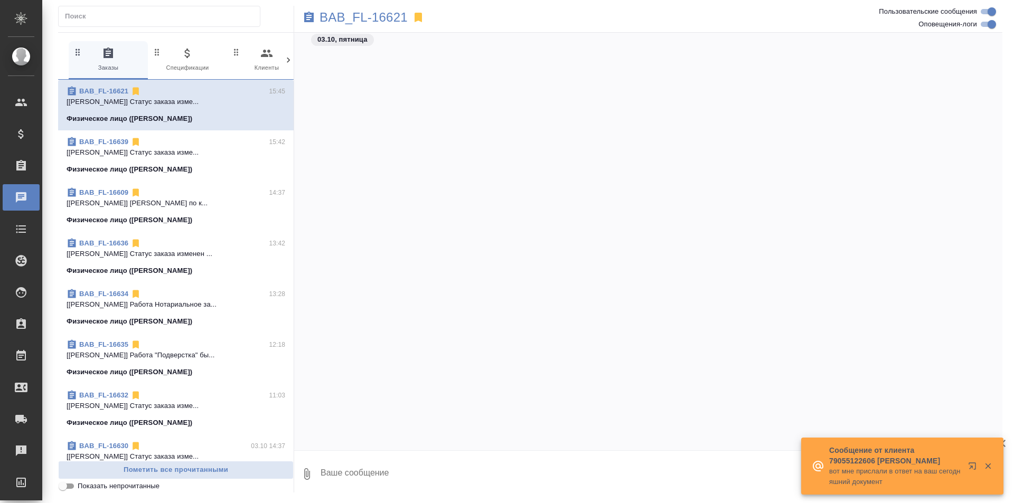
scroll to position [1890, 0]
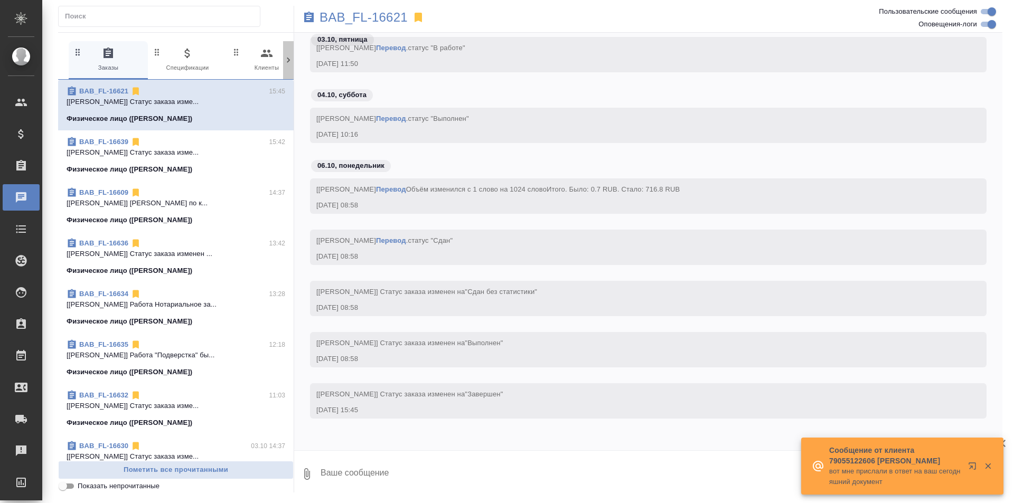
click at [291, 58] on icon at bounding box center [288, 60] width 11 height 11
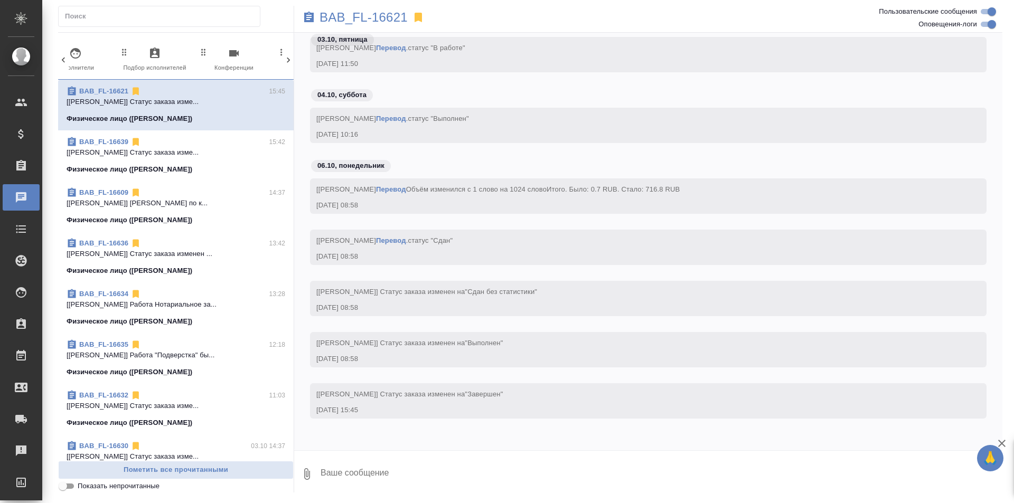
scroll to position [0, 499]
click at [248, 56] on icon "button" at bounding box center [243, 53] width 13 height 13
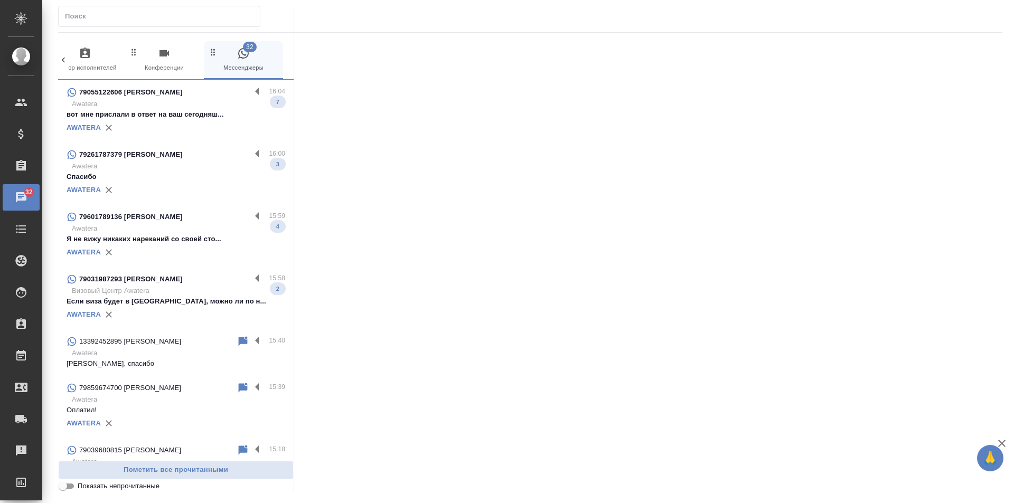
click at [173, 125] on div "AWATERA" at bounding box center [176, 128] width 219 height 16
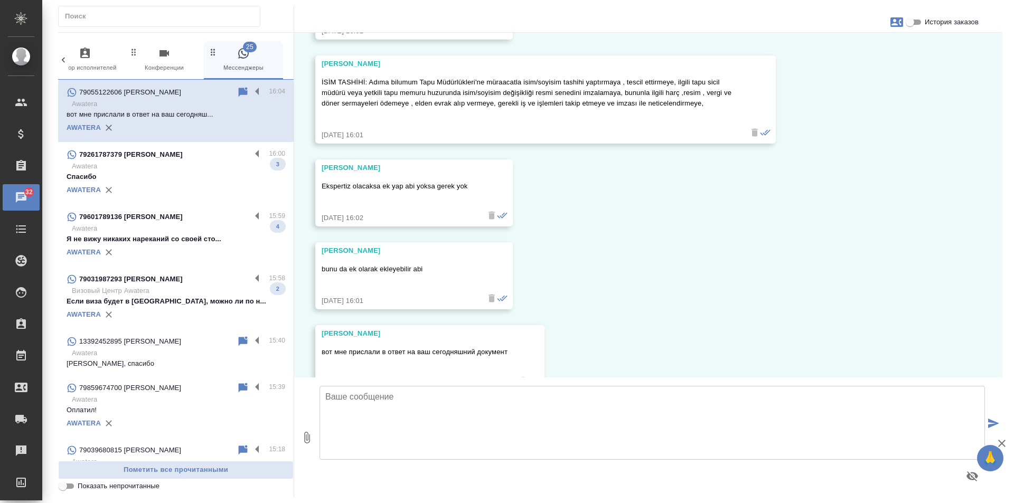
scroll to position [6440, 0]
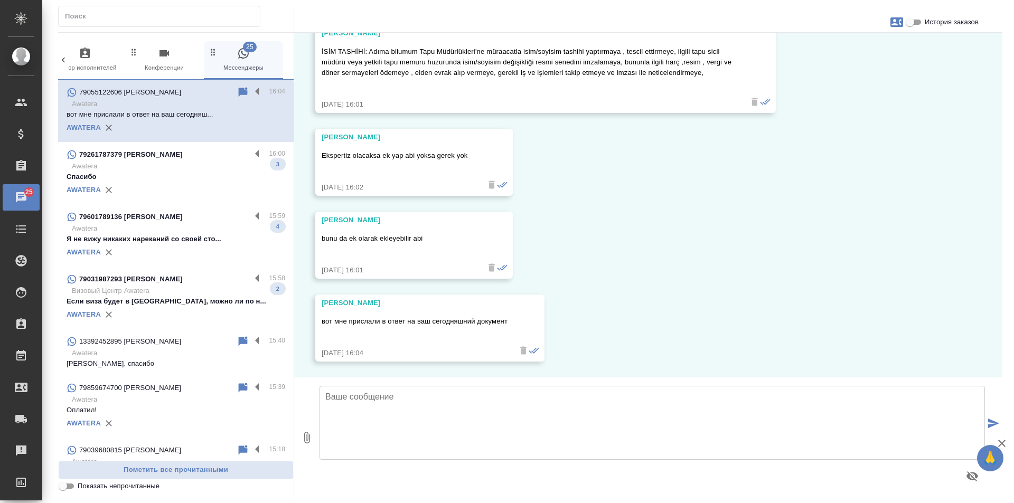
click at [169, 177] on p "Спасибо" at bounding box center [176, 177] width 219 height 11
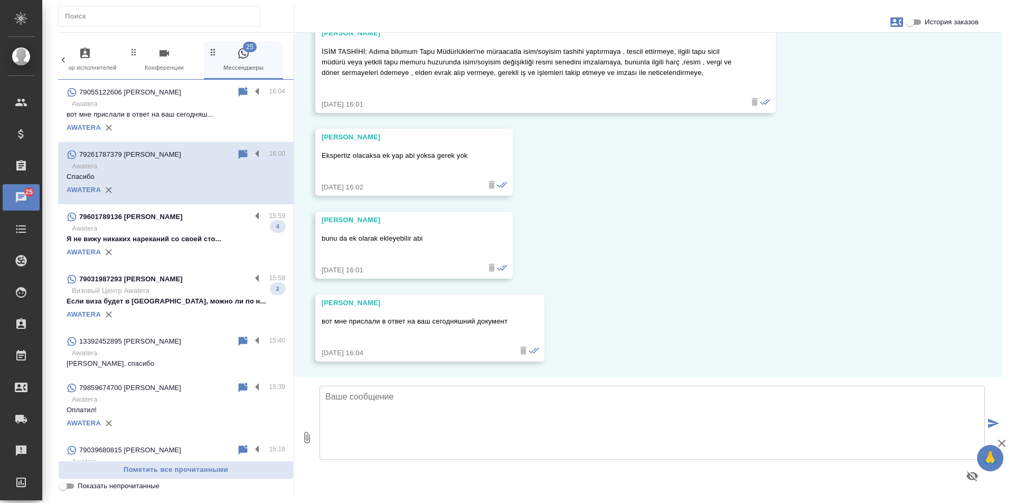
scroll to position [137, 0]
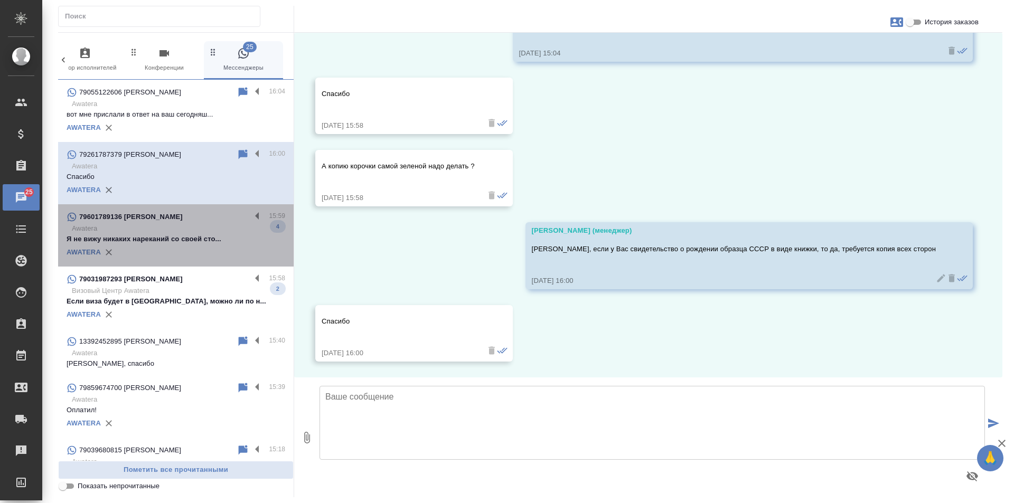
click at [198, 229] on p "Awatera" at bounding box center [178, 228] width 213 height 11
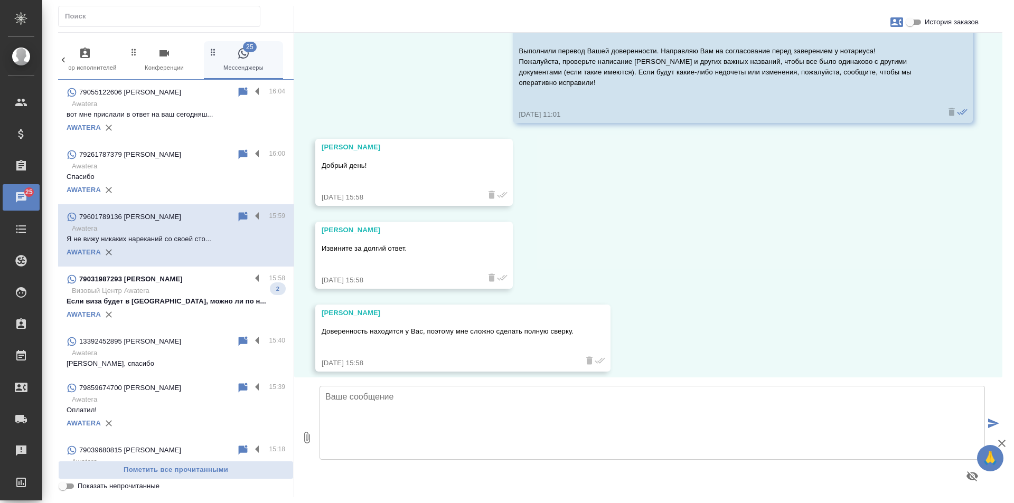
scroll to position [541, 0]
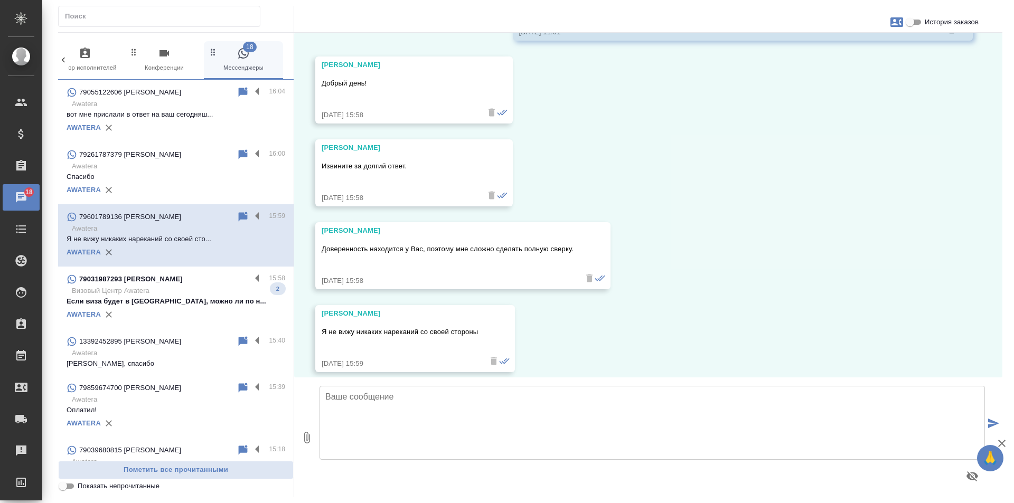
click at [182, 279] on div "79031987293 Жанна" at bounding box center [159, 279] width 184 height 13
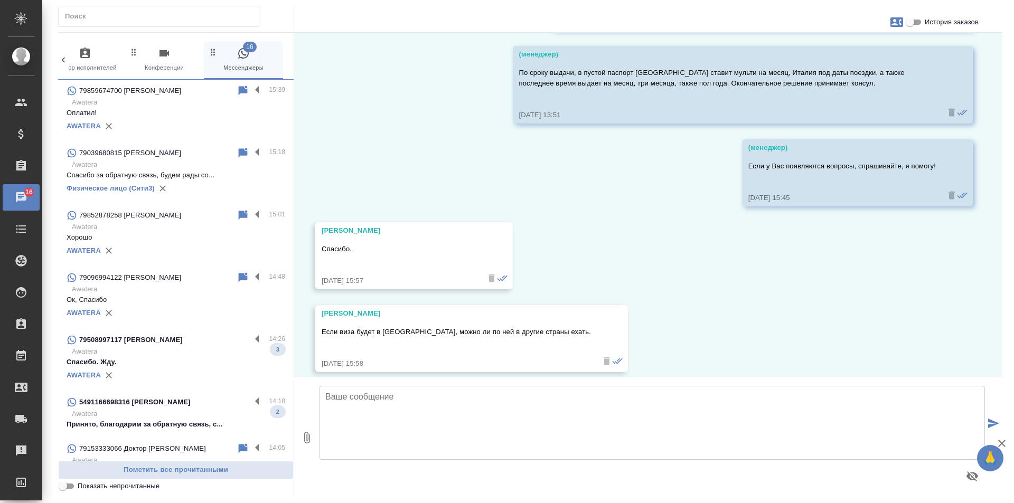
scroll to position [370, 0]
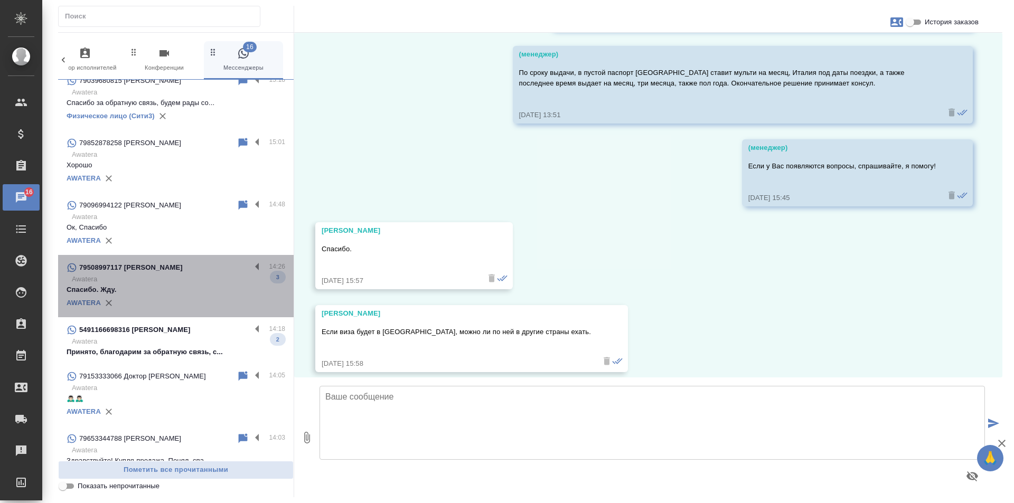
click at [183, 281] on p "Awatera" at bounding box center [178, 279] width 213 height 11
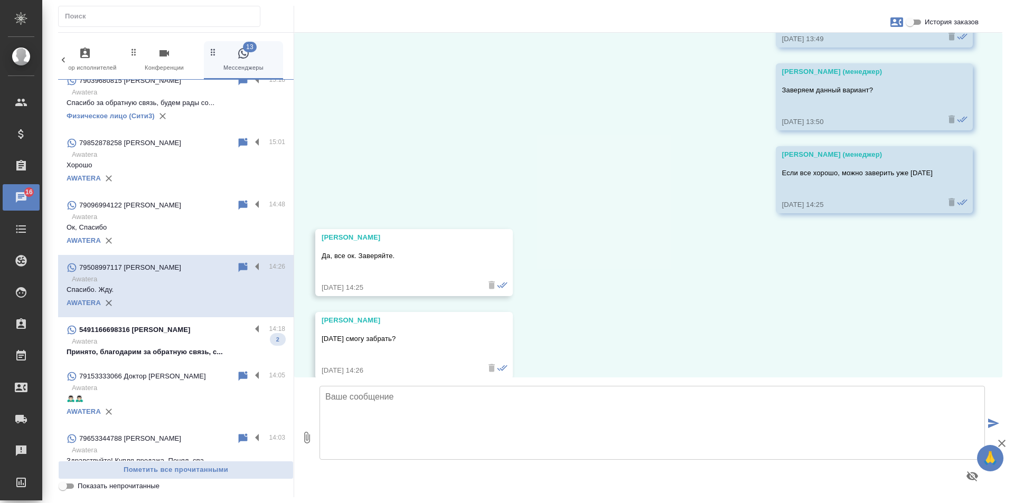
click at [201, 337] on div "5491166698316 Marina Zhuravleva" at bounding box center [159, 330] width 184 height 13
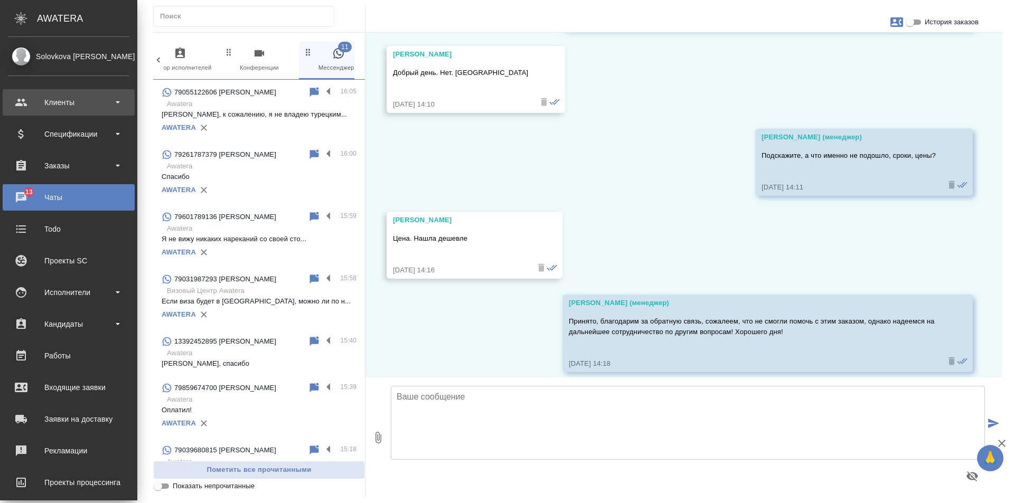
scroll to position [927, 0]
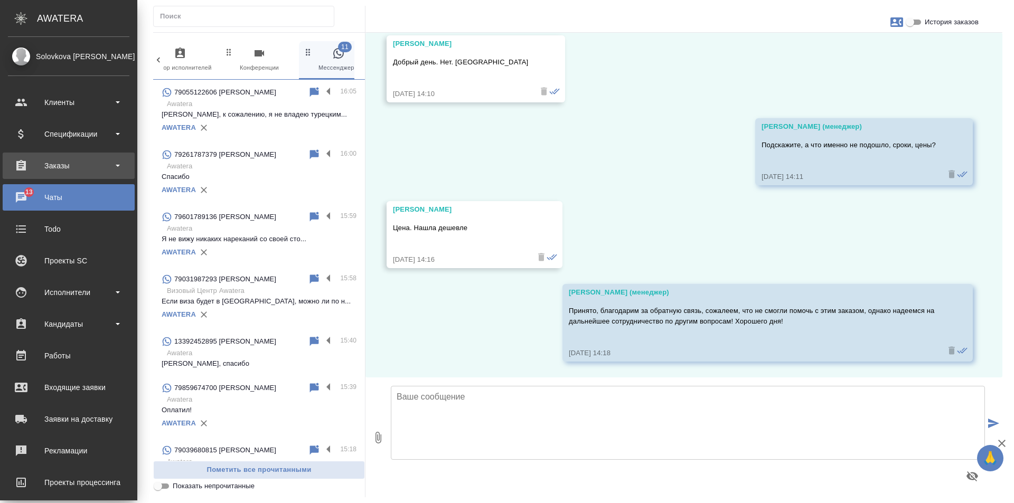
click at [61, 172] on div "Заказы" at bounding box center [69, 166] width 122 height 16
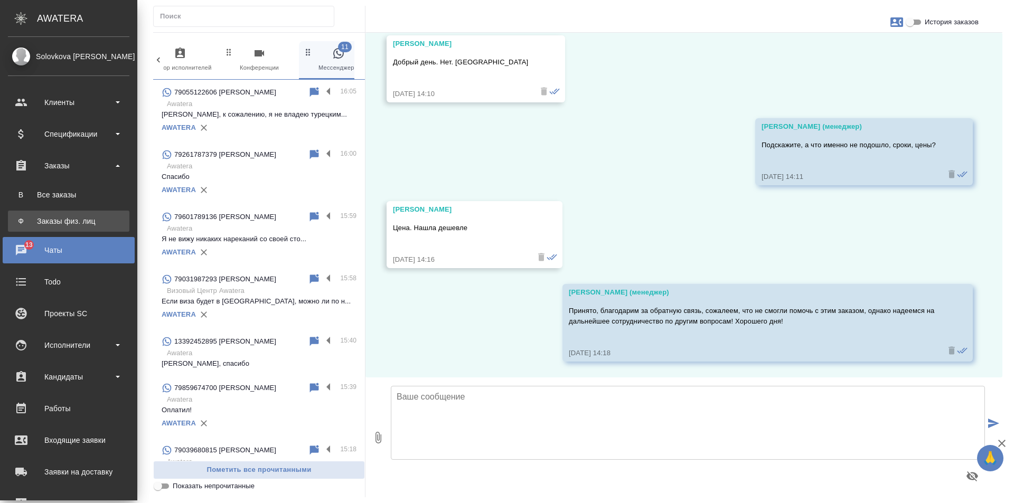
click at [75, 228] on link "Ф Заказы физ. лиц" at bounding box center [69, 221] width 122 height 21
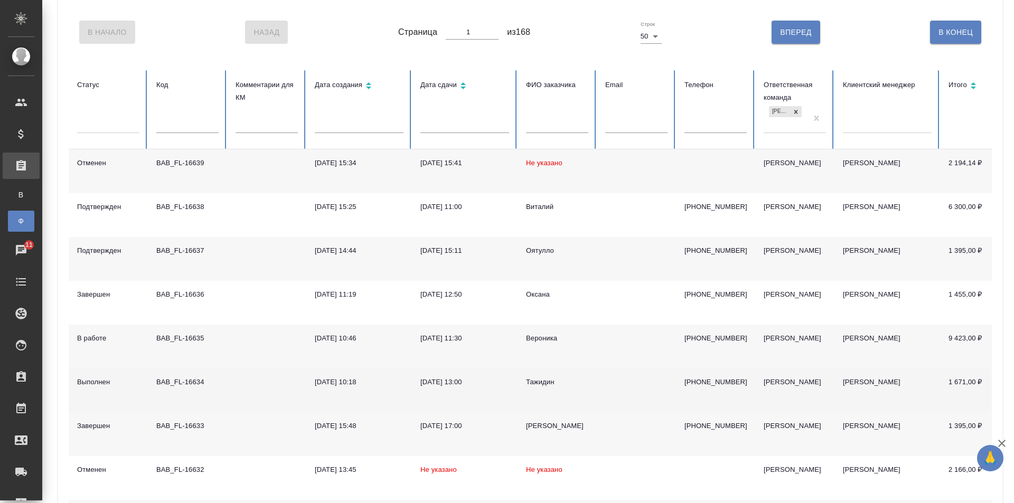
scroll to position [158, 0]
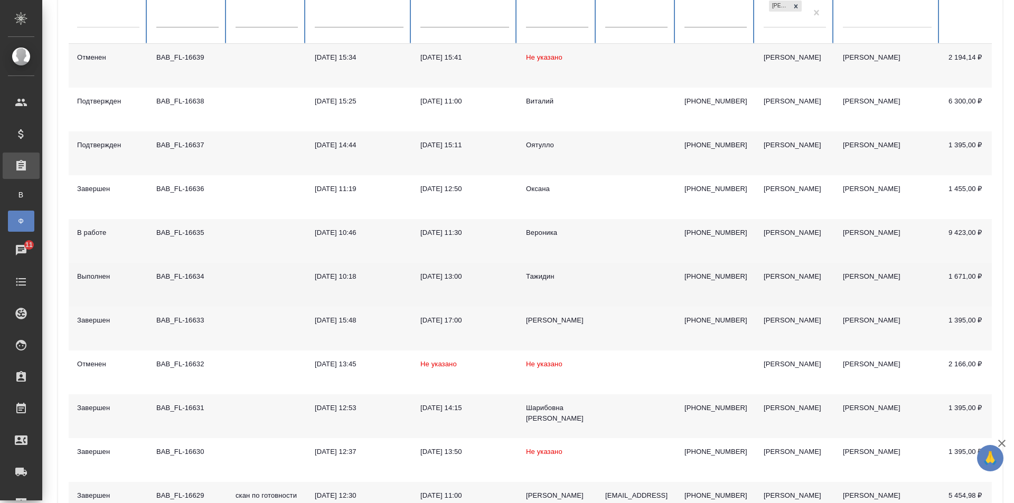
click at [242, 282] on td at bounding box center [266, 285] width 79 height 44
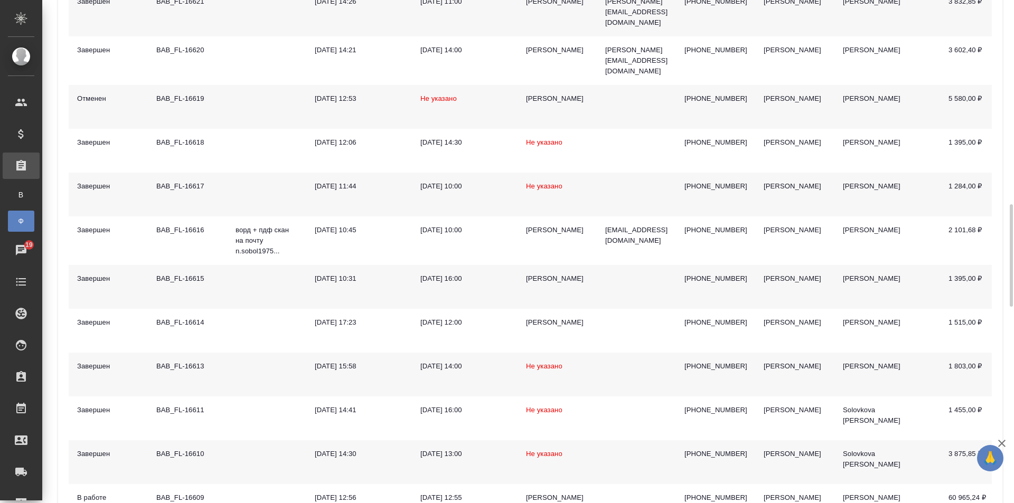
scroll to position [1268, 0]
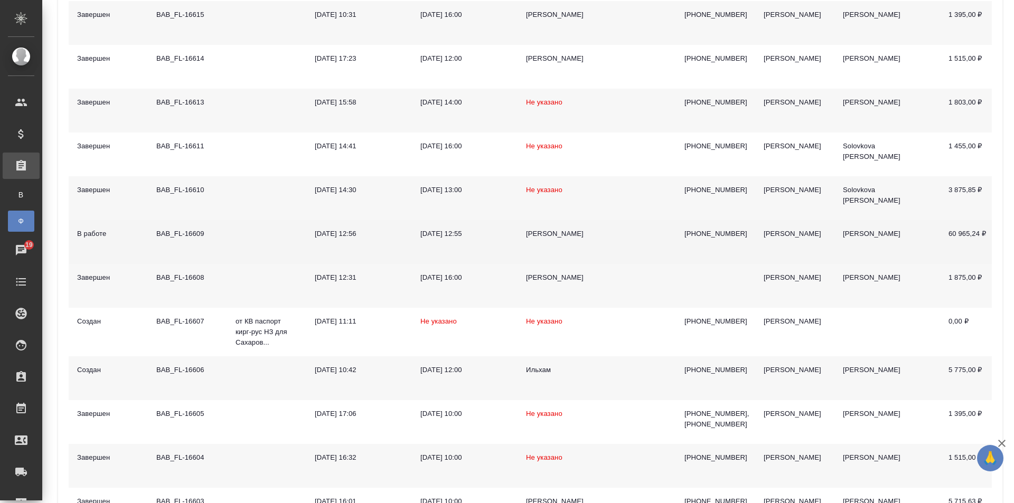
click at [235, 225] on td at bounding box center [266, 242] width 79 height 44
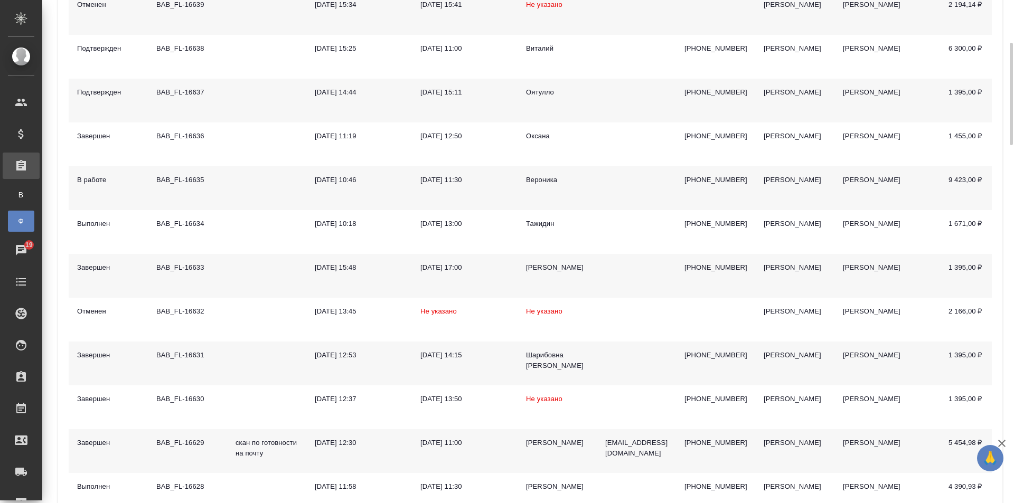
scroll to position [0, 0]
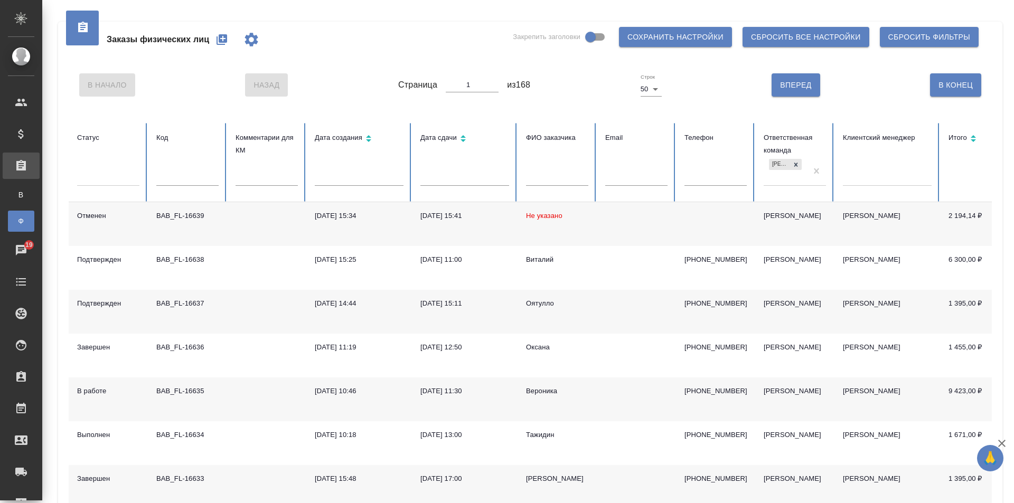
click at [363, 56] on div "Заказы физических лиц Закрепить заголовки Сохранить настройки Сбросить все наст…" at bounding box center [530, 40] width 923 height 36
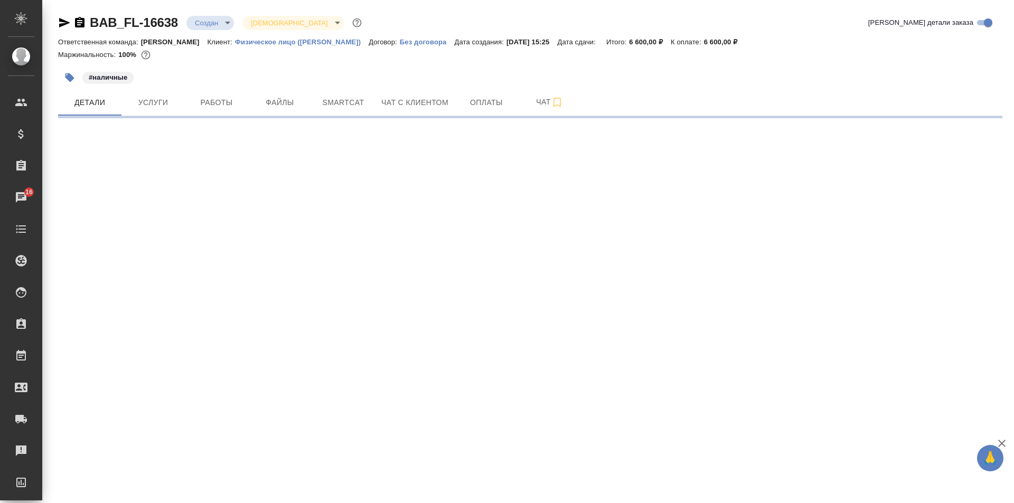
select select "RU"
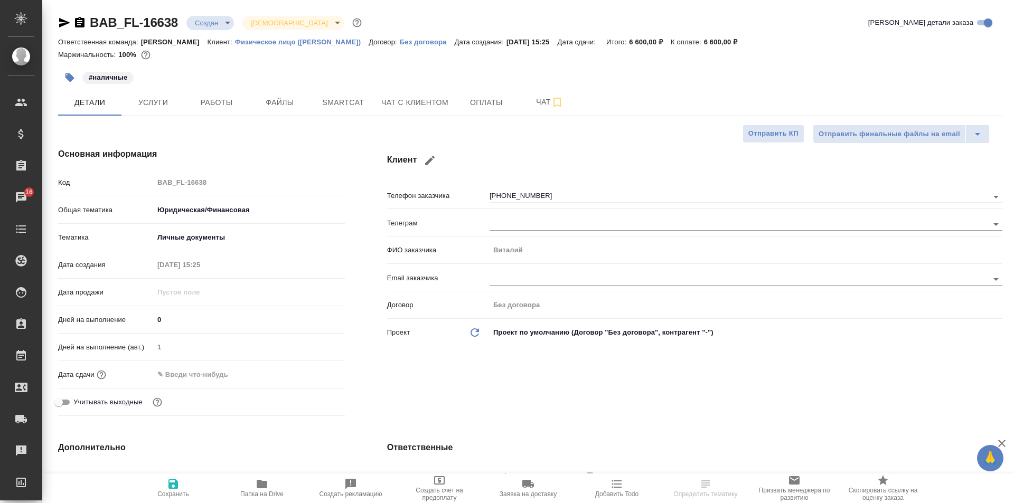
type textarea "x"
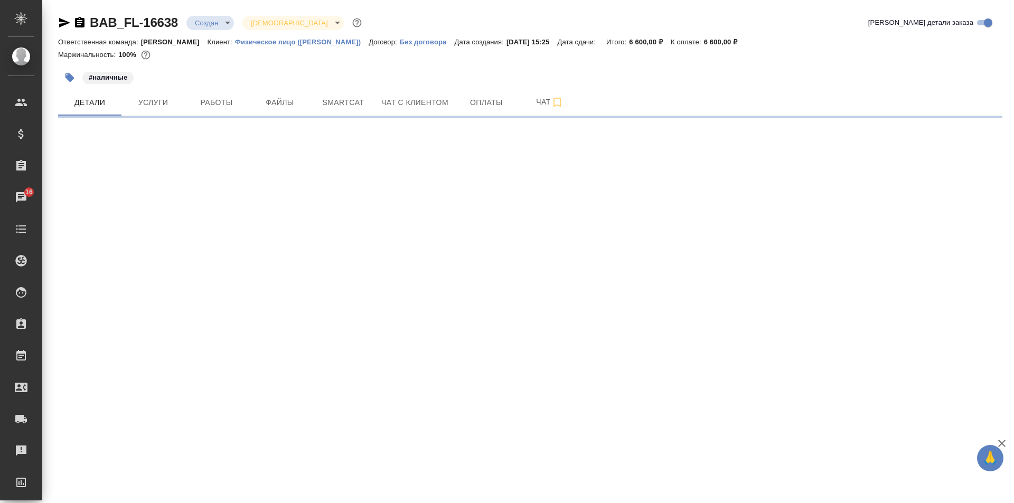
select select "RU"
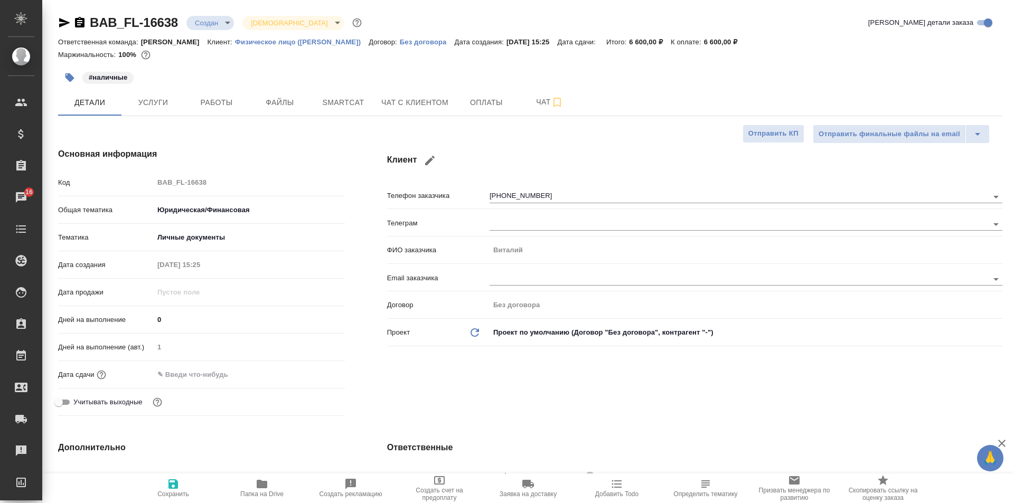
type textarea "x"
click at [135, 105] on span "Услуги" at bounding box center [153, 102] width 51 height 13
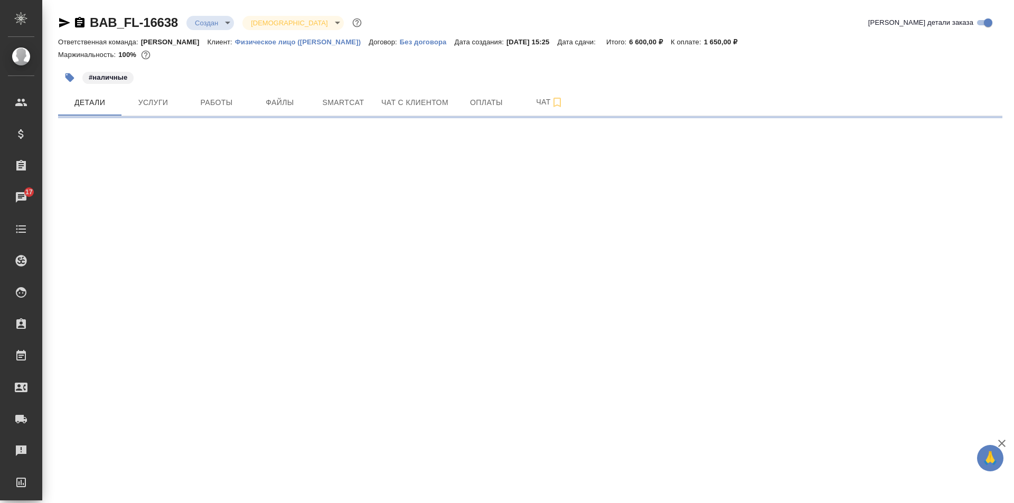
select select "RU"
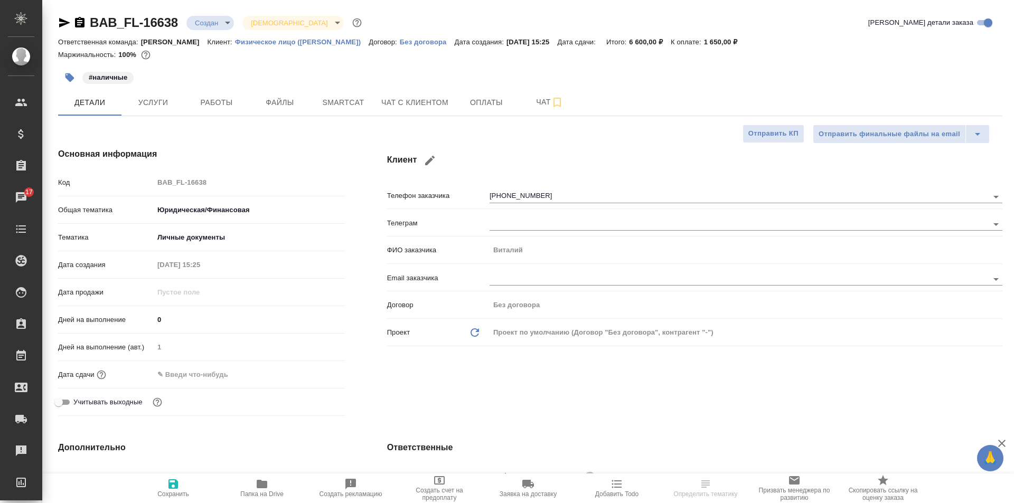
type textarea "x"
click at [139, 80] on div "#наличные" at bounding box center [373, 77] width 630 height 23
click at [161, 100] on span "Услуги" at bounding box center [153, 102] width 51 height 13
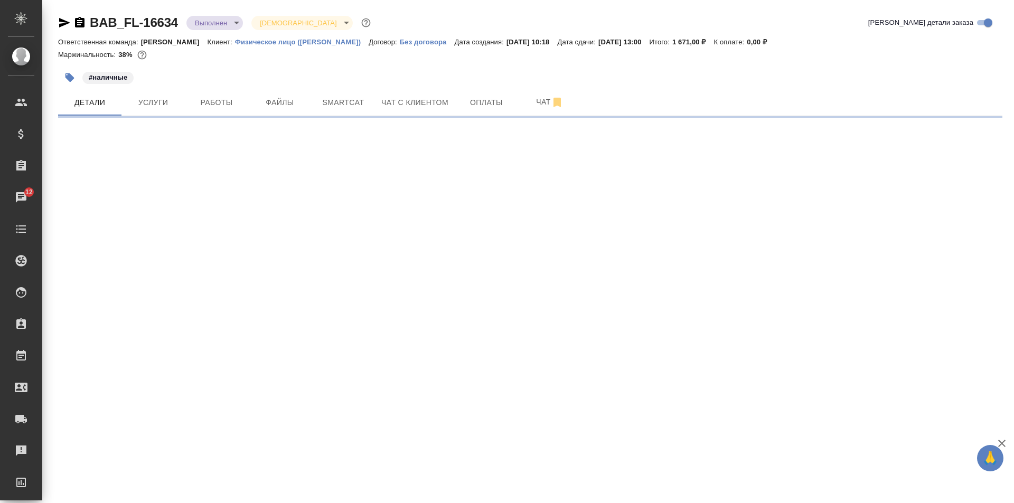
select select "RU"
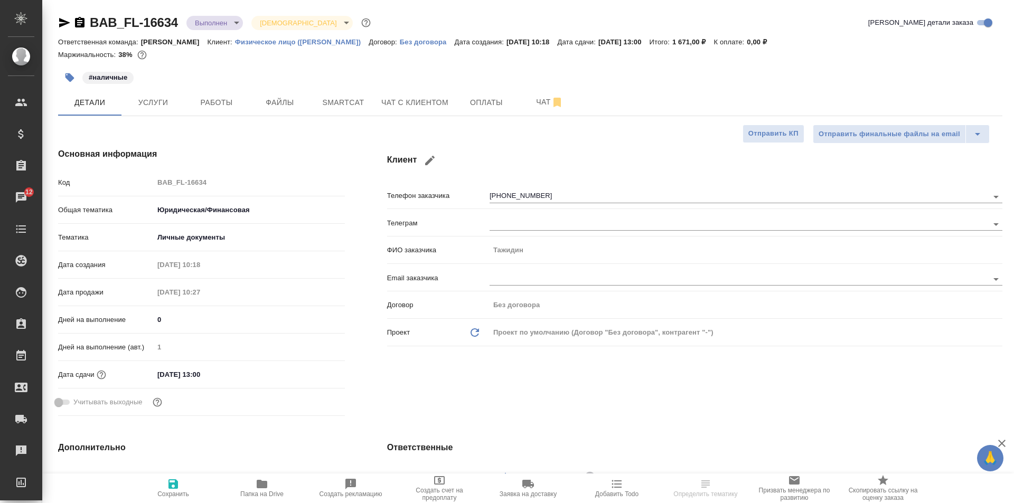
type textarea "x"
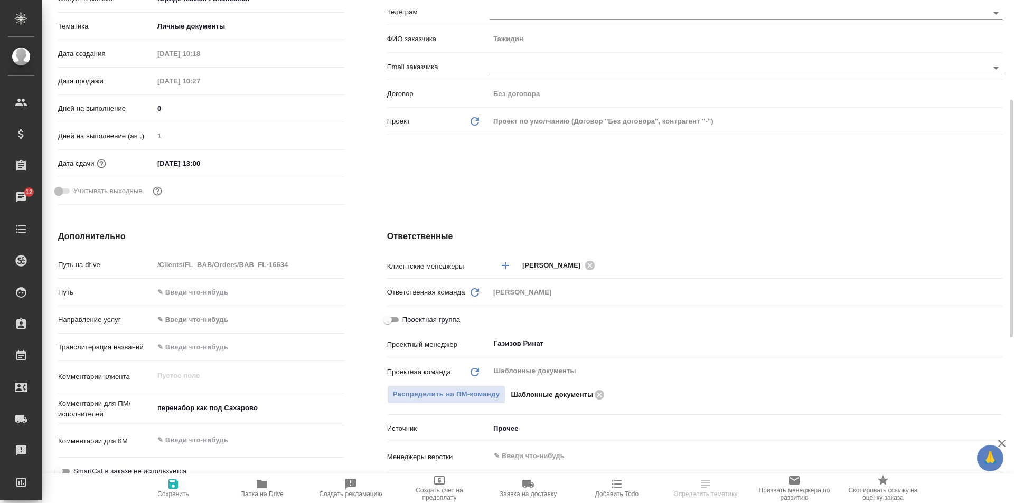
scroll to position [317, 0]
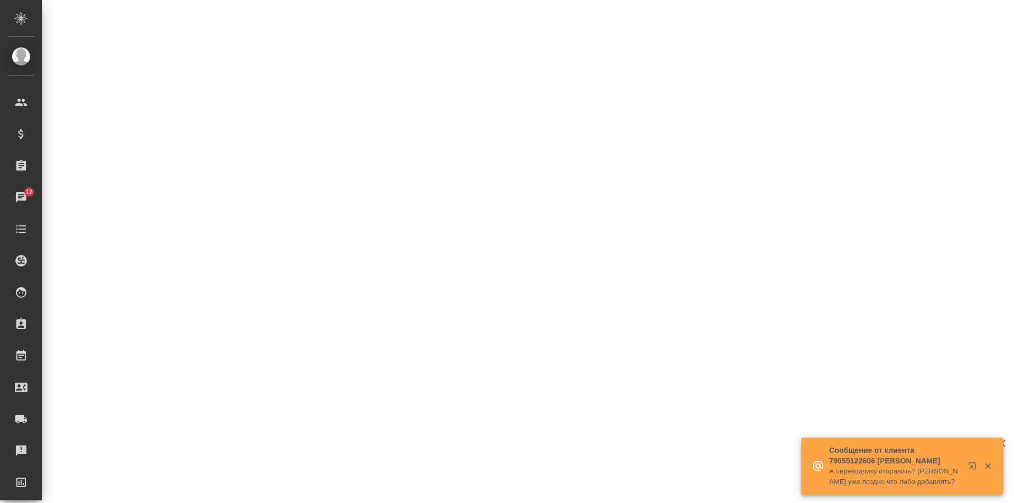
select select "RU"
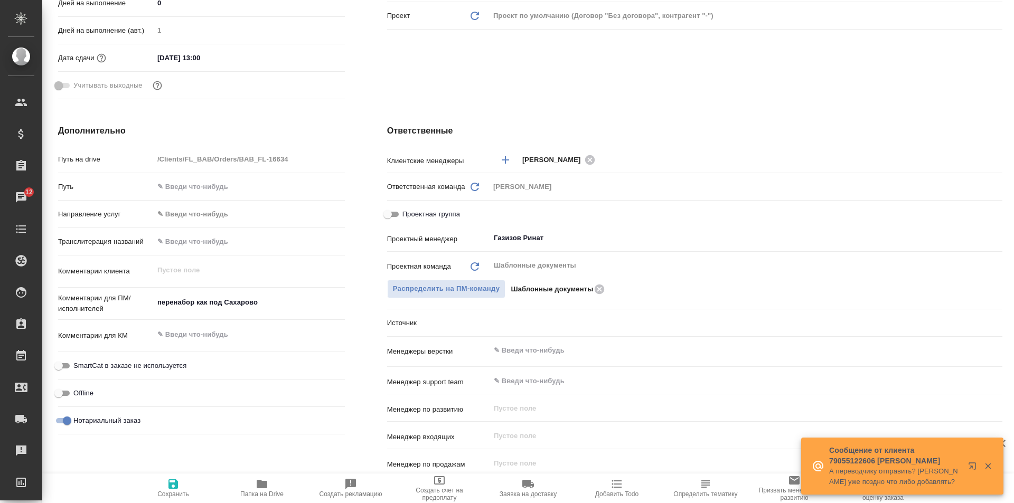
type textarea "x"
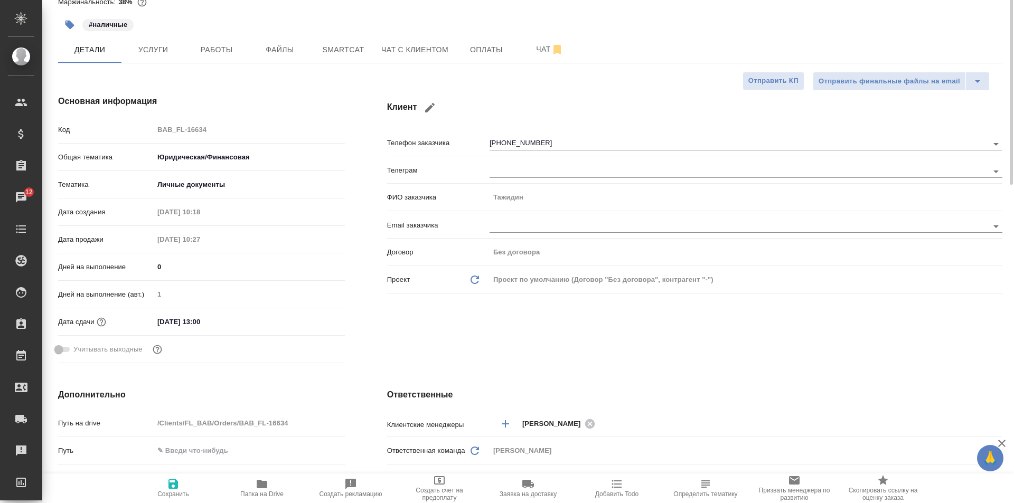
scroll to position [0, 0]
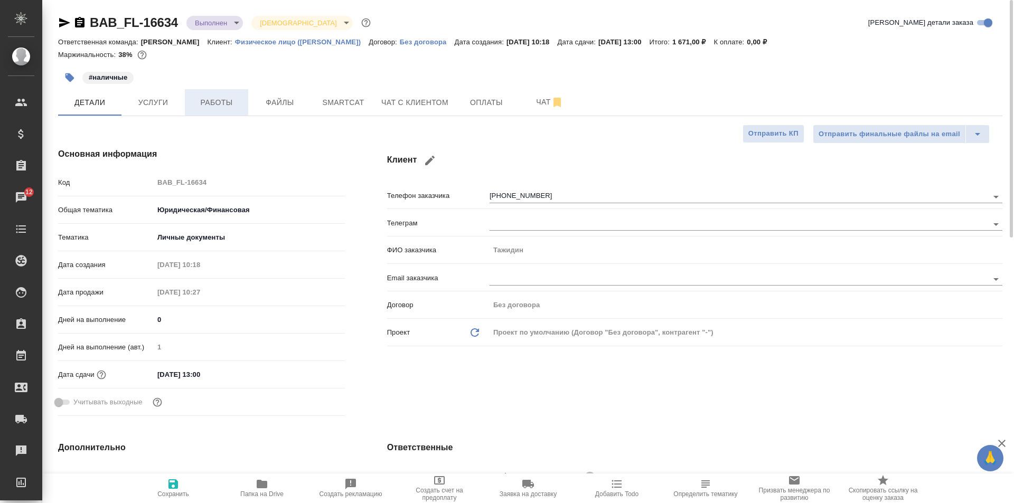
click at [208, 108] on span "Работы" at bounding box center [216, 102] width 51 height 13
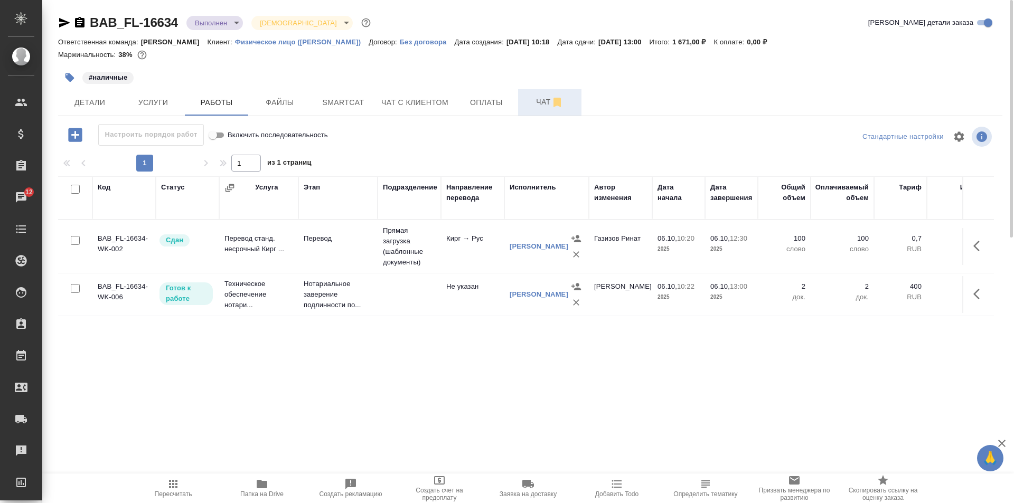
click at [537, 106] on span "Чат" at bounding box center [550, 102] width 51 height 13
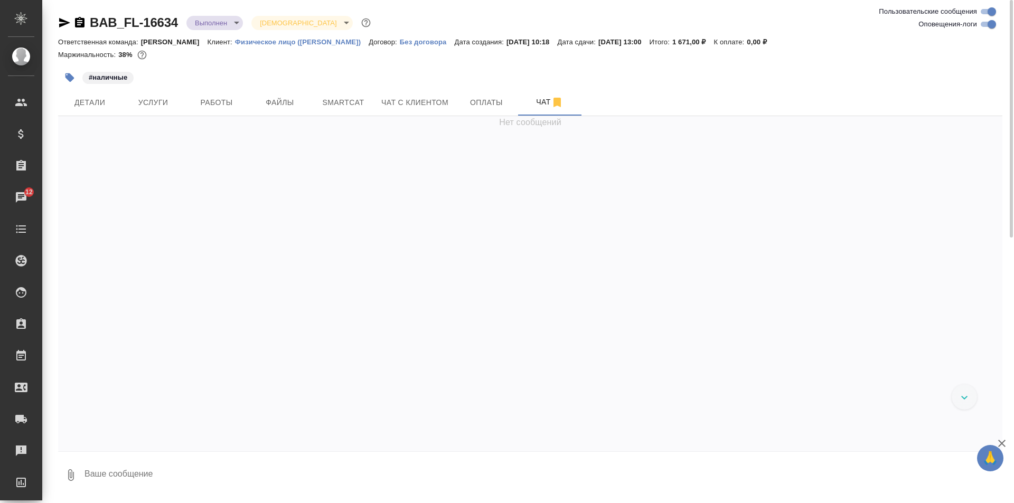
scroll to position [1873, 0]
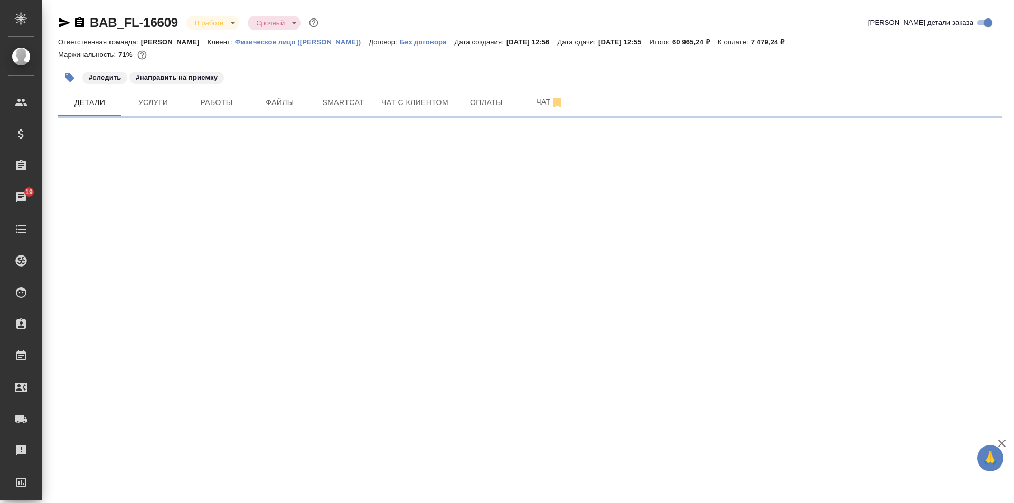
select select "RU"
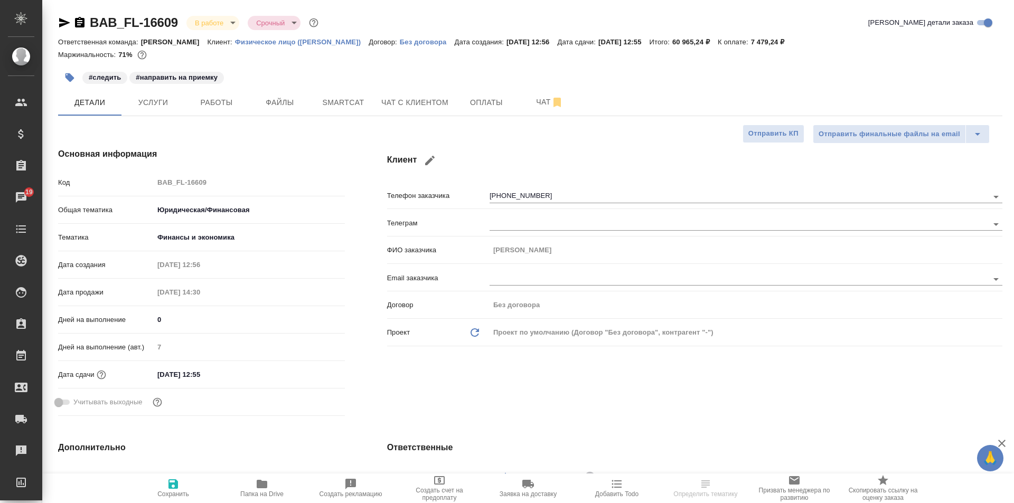
type textarea "x"
click at [224, 98] on span "Работы" at bounding box center [216, 102] width 51 height 13
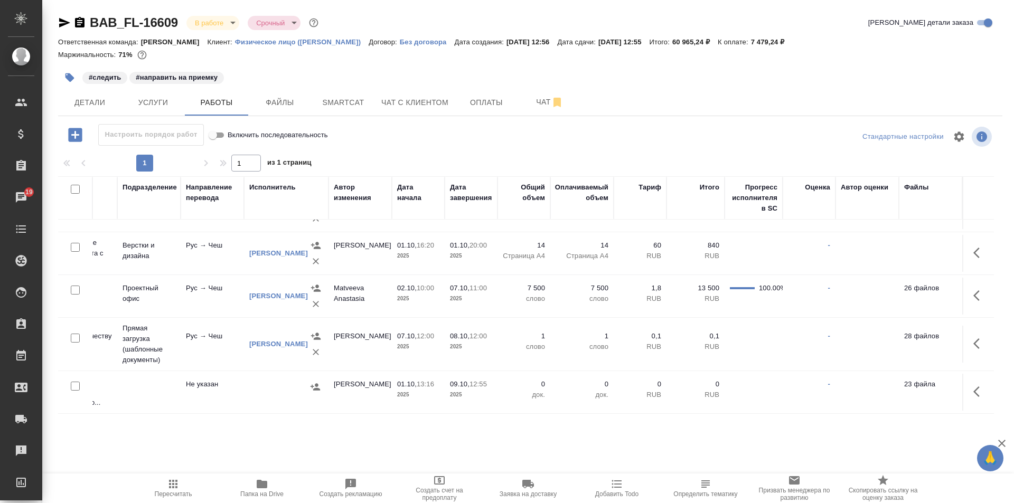
scroll to position [81, 0]
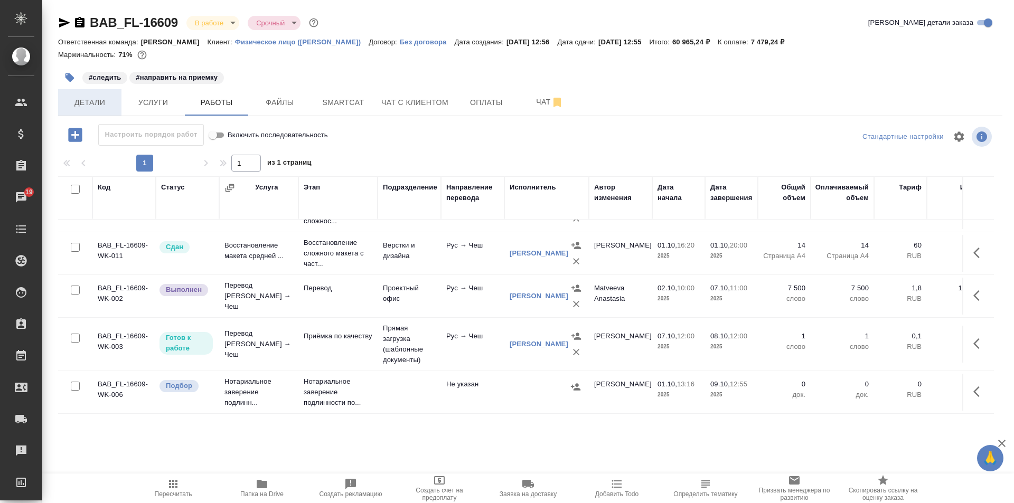
click at [86, 102] on span "Детали" at bounding box center [89, 102] width 51 height 13
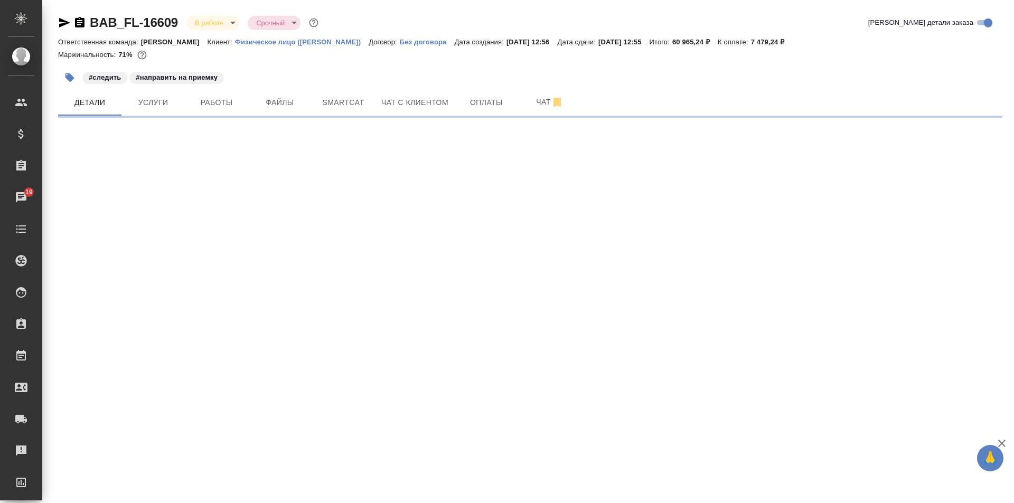
select select "RU"
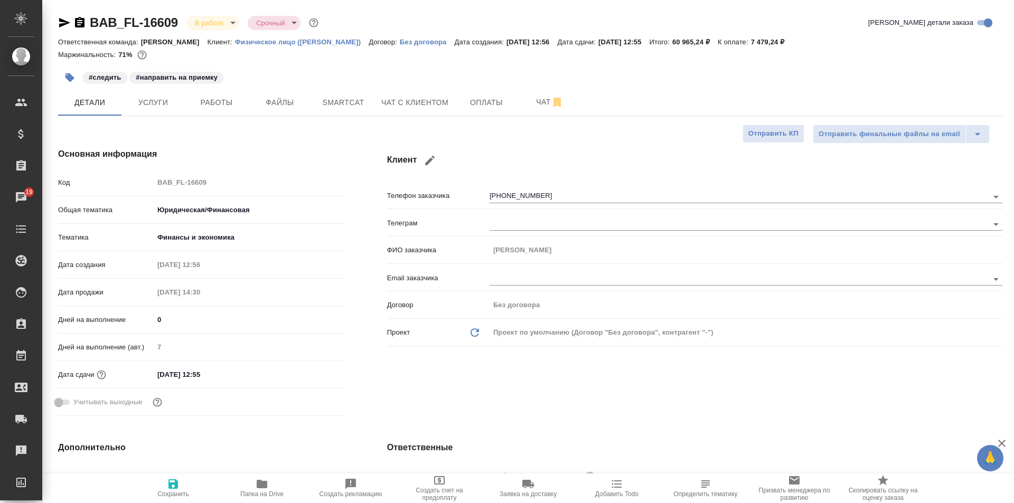
type textarea "x"
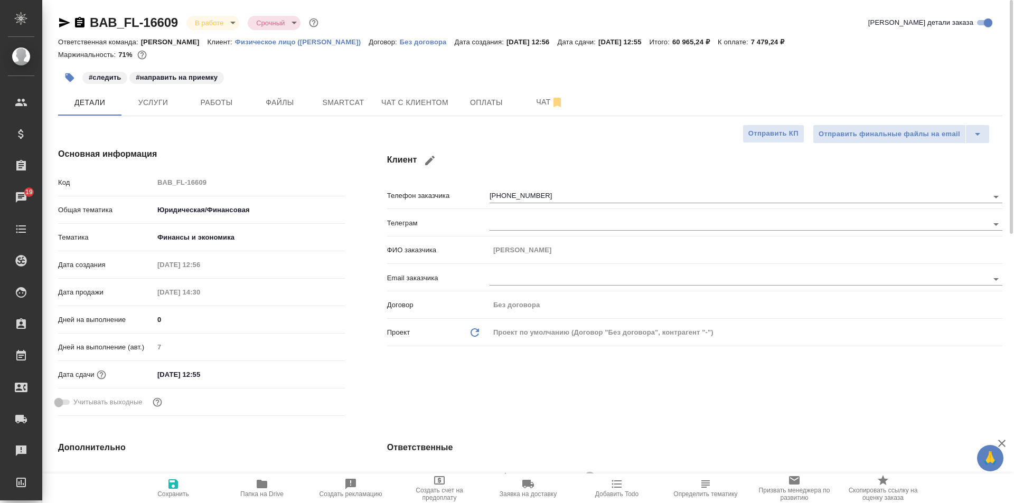
type textarea "x"
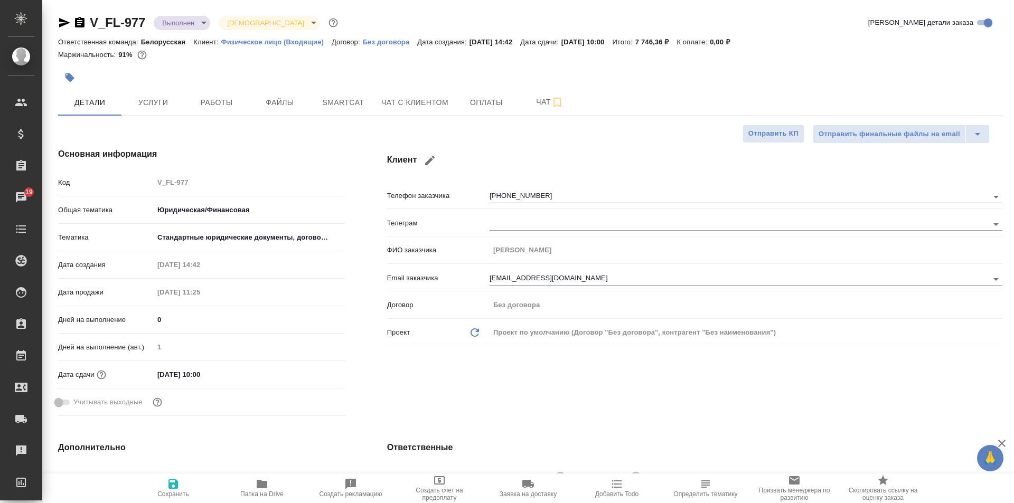
select select "RU"
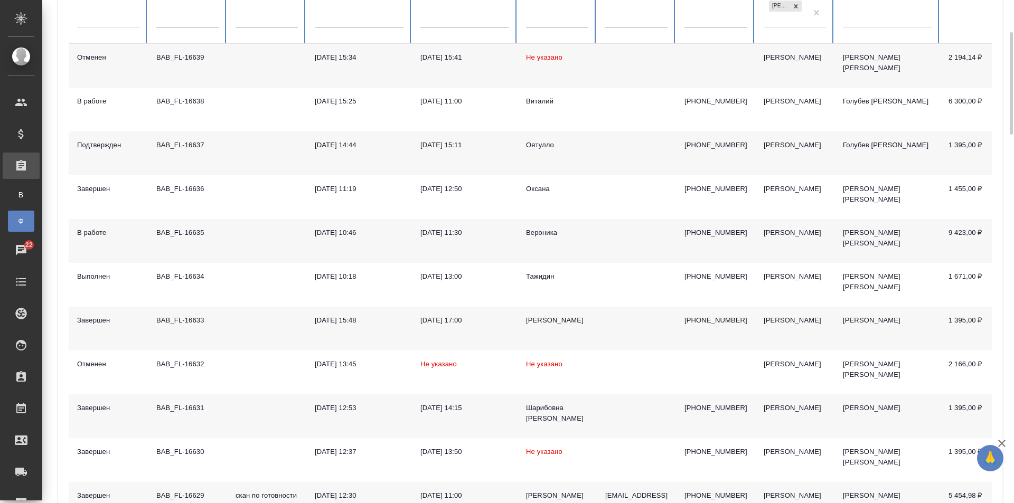
scroll to position [264, 0]
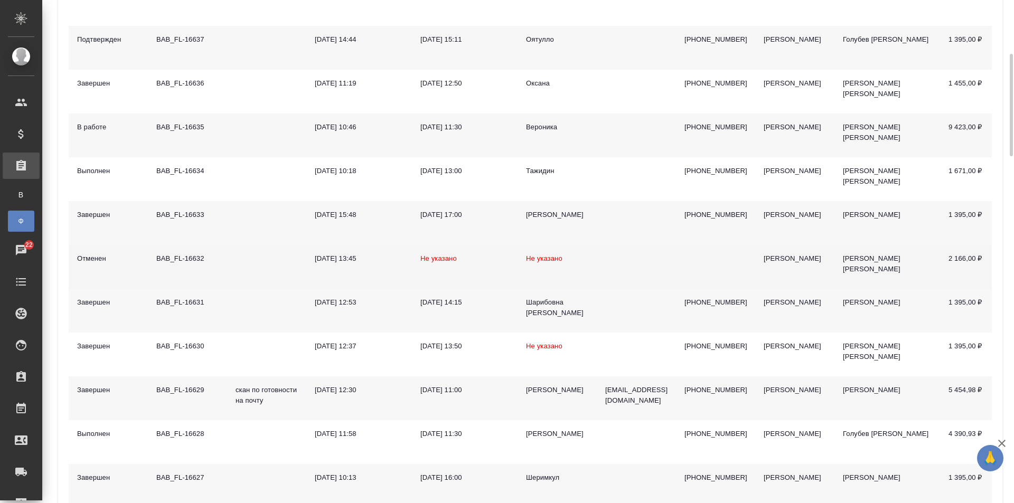
click at [389, 266] on td "[DATE] 13:45" at bounding box center [359, 267] width 106 height 44
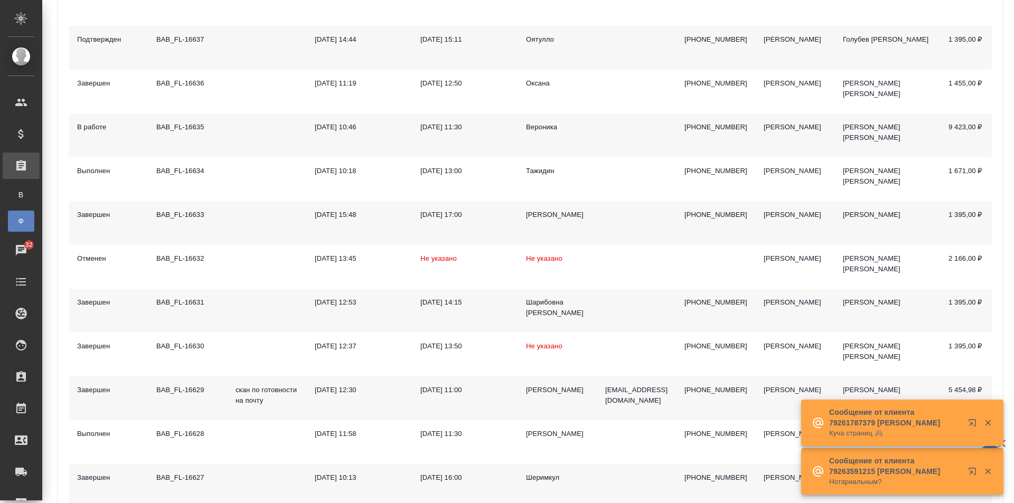
scroll to position [0, 0]
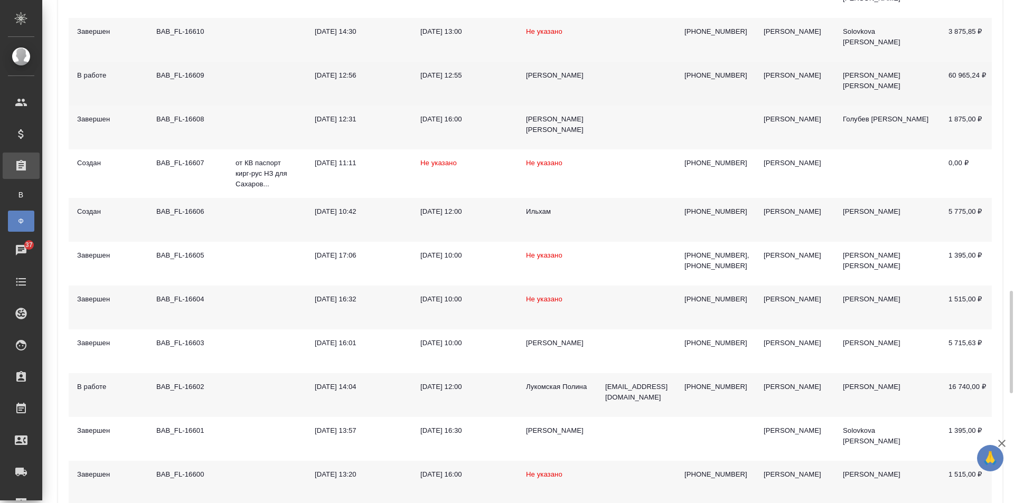
scroll to position [1321, 0]
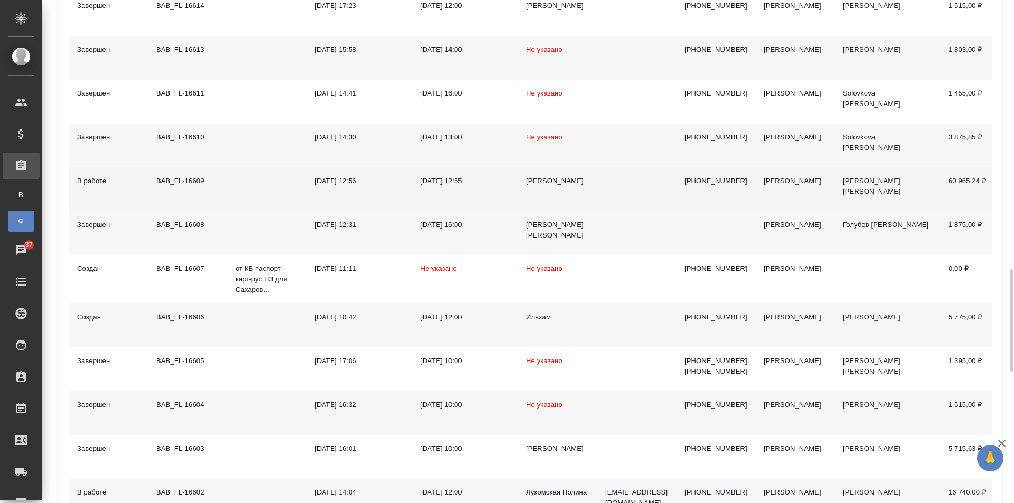
click at [230, 185] on td at bounding box center [266, 189] width 79 height 44
click at [230, 184] on td at bounding box center [266, 189] width 79 height 44
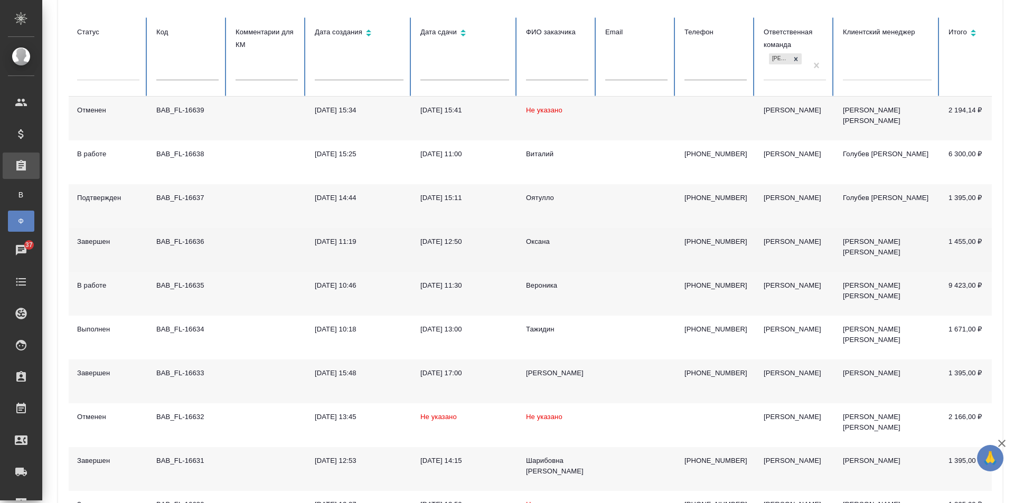
scroll to position [0, 0]
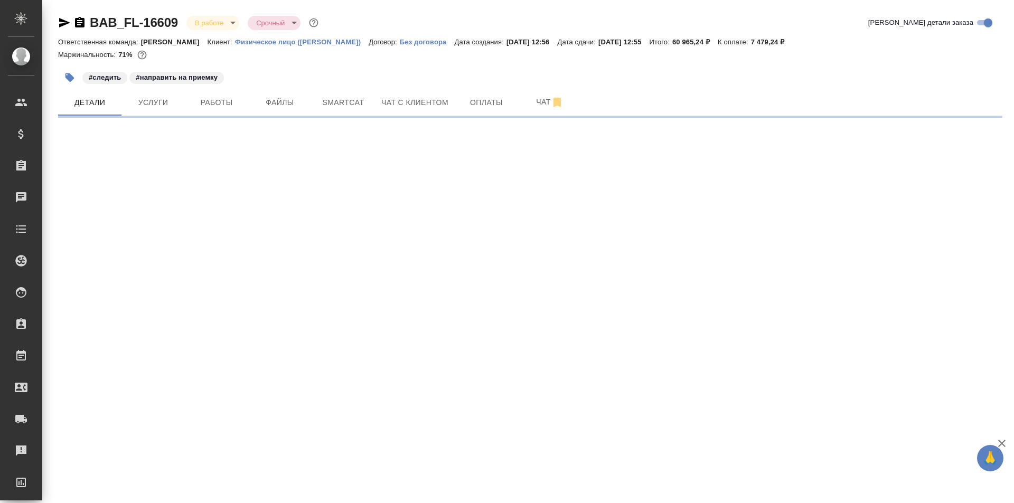
select select "RU"
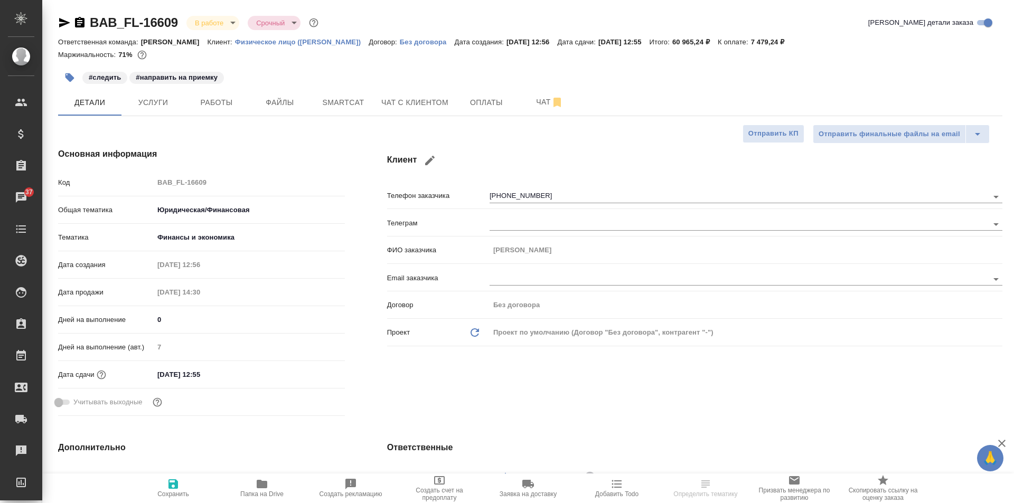
type textarea "x"
type input "[PERSON_NAME]"
type input "Matveeva Anastasia"
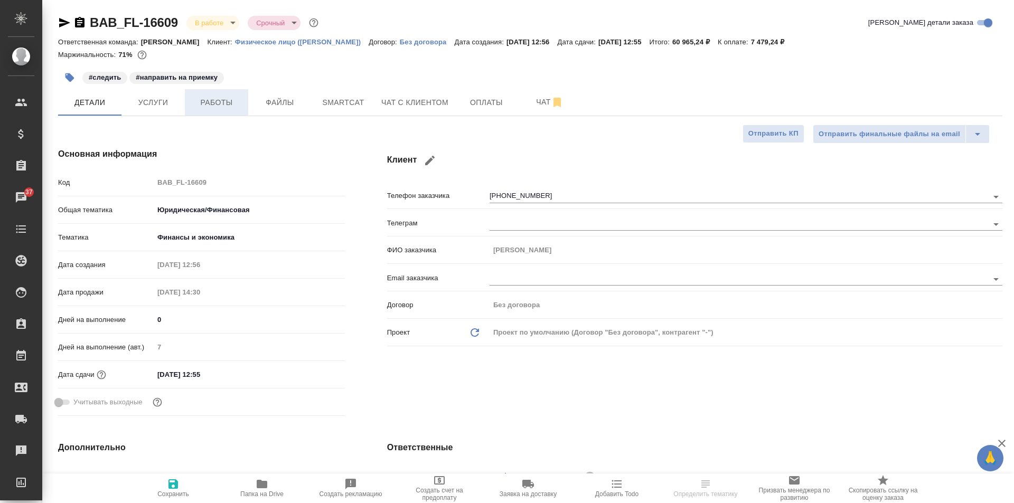
click at [232, 100] on span "Работы" at bounding box center [216, 102] width 51 height 13
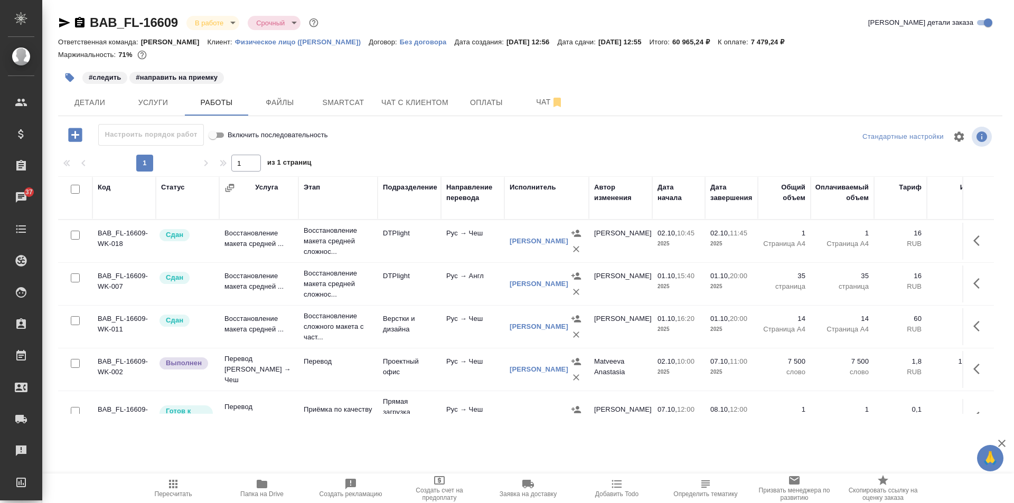
scroll to position [81, 0]
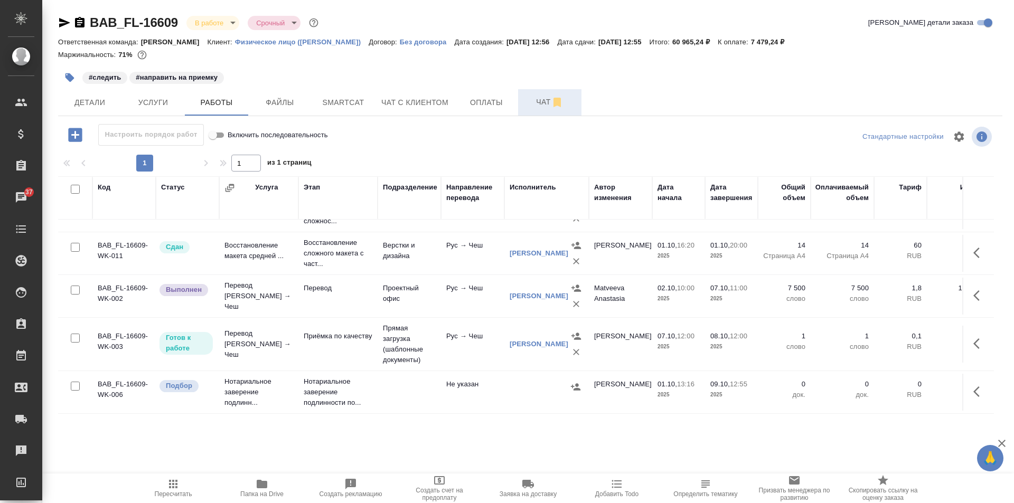
click at [529, 99] on span "Чат" at bounding box center [550, 102] width 51 height 13
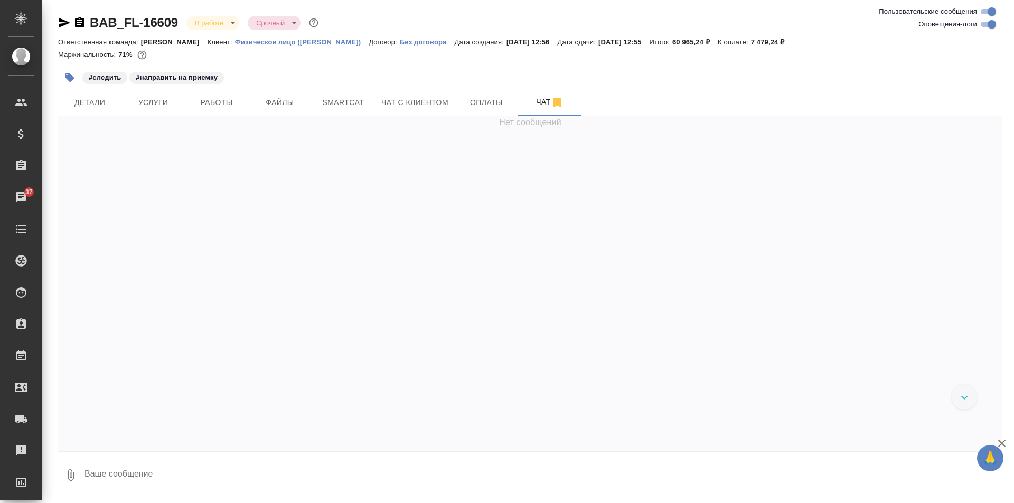
scroll to position [7012, 0]
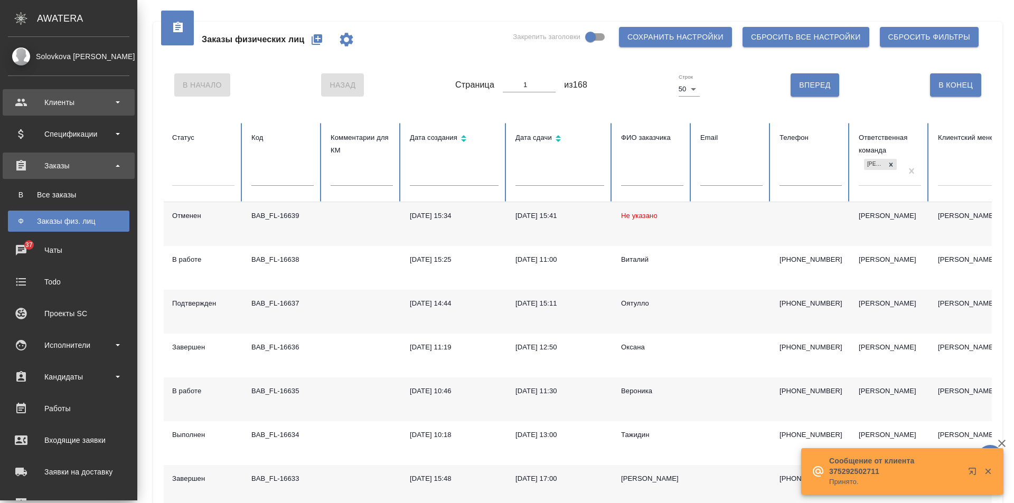
click at [78, 108] on div "Клиенты" at bounding box center [69, 103] width 122 height 16
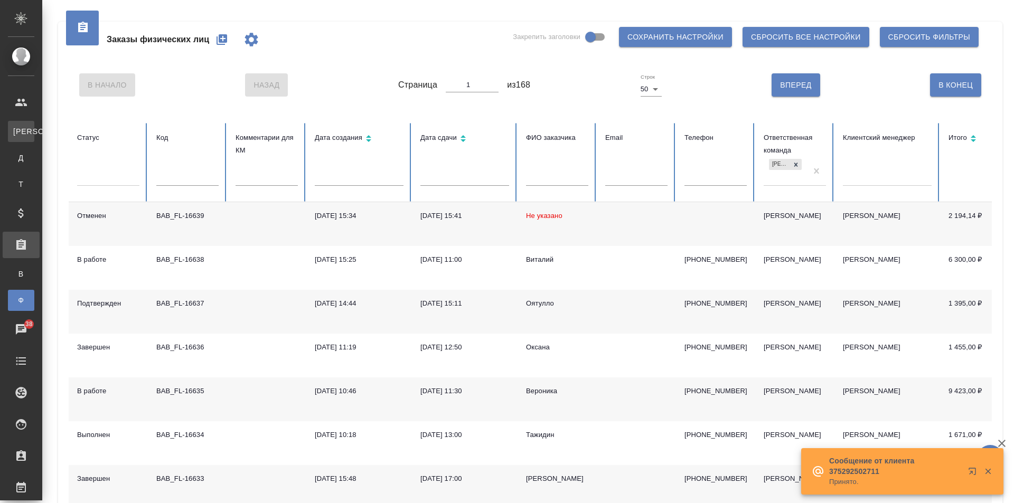
click at [16, 132] on div "Клиенты" at bounding box center [8, 131] width 16 height 11
select select "RU"
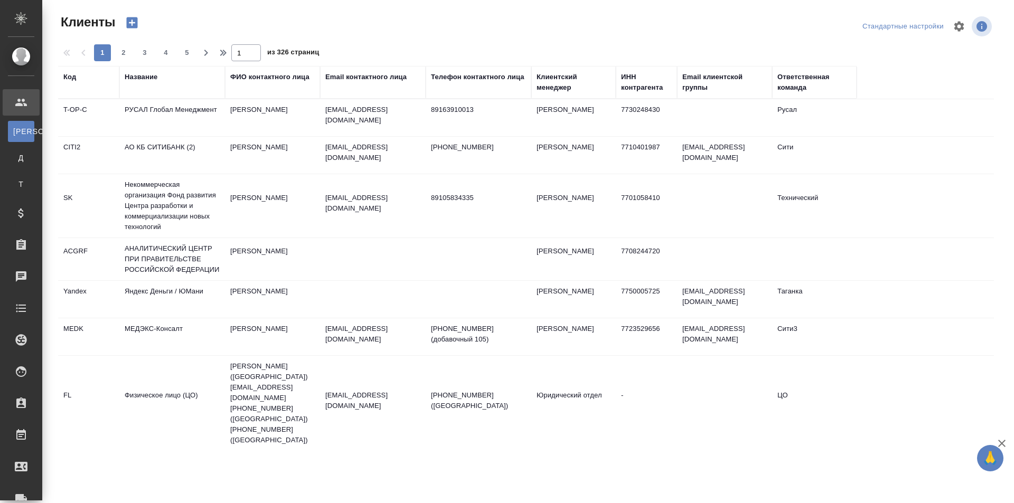
click at [150, 83] on div "Название" at bounding box center [172, 82] width 95 height 21
click at [148, 76] on div "Название" at bounding box center [141, 77] width 33 height 11
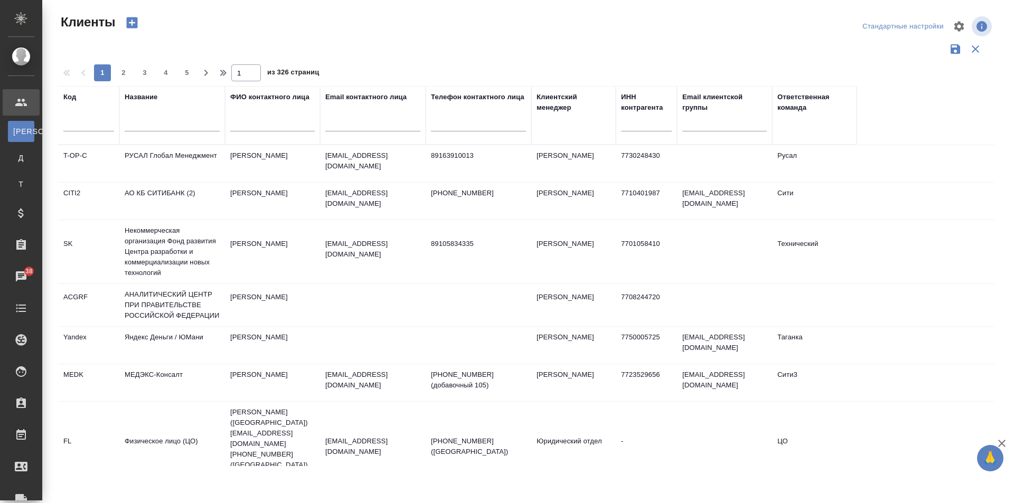
click at [162, 119] on div at bounding box center [172, 126] width 95 height 26
click at [165, 126] on input "text" at bounding box center [172, 124] width 95 height 13
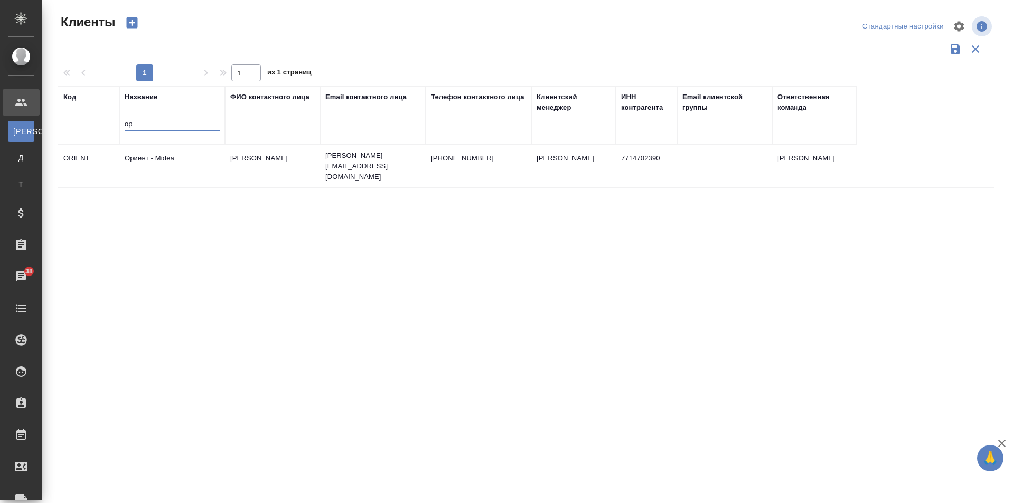
type input "о"
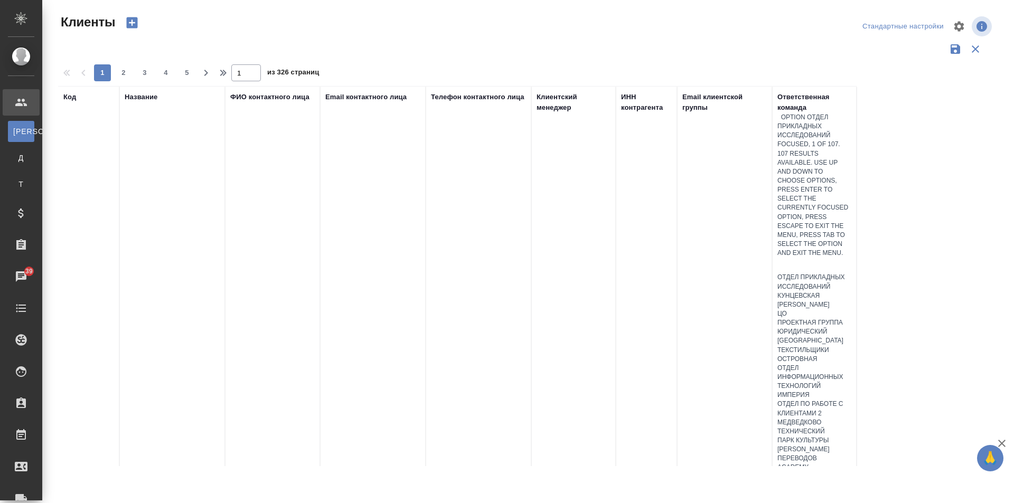
click at [802, 258] on div at bounding box center [815, 265] width 74 height 15
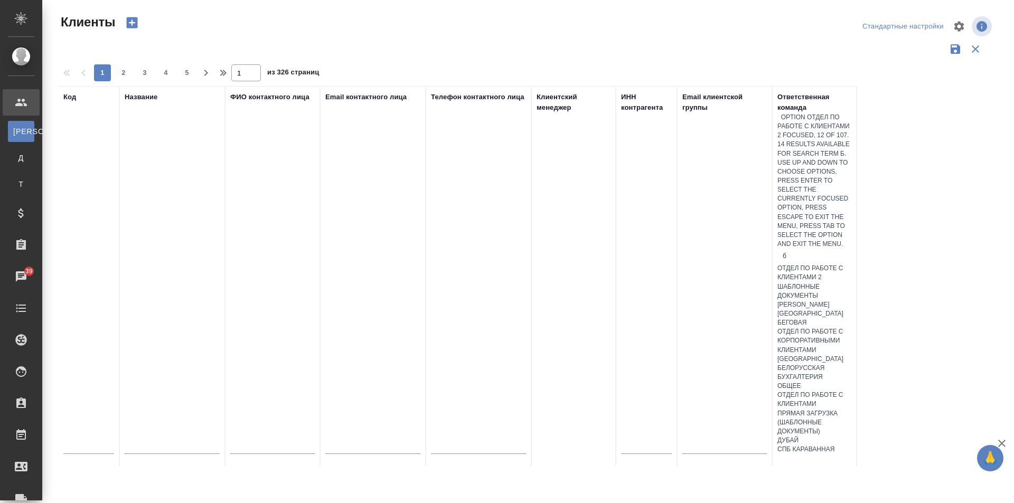
scroll to position [40, 0]
type input "ба"
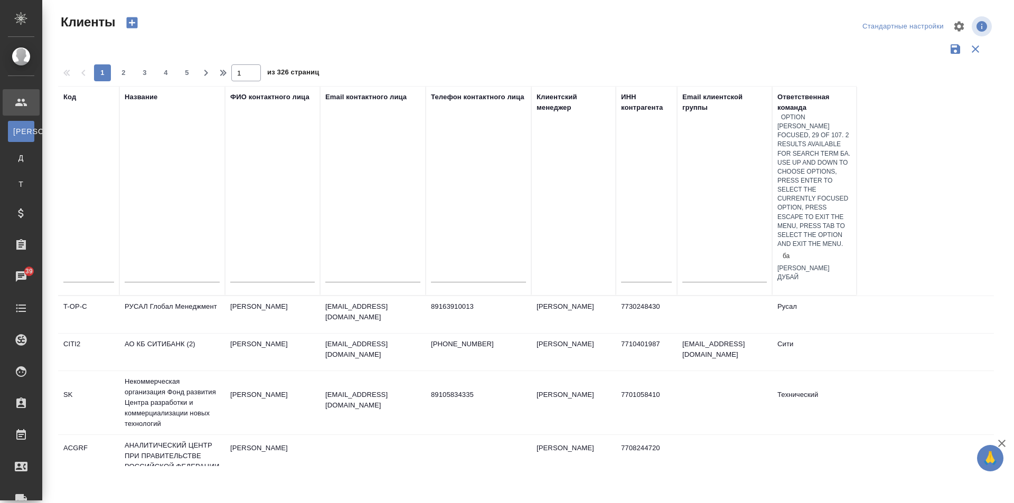
click at [805, 264] on div "[PERSON_NAME]" at bounding box center [815, 268] width 74 height 9
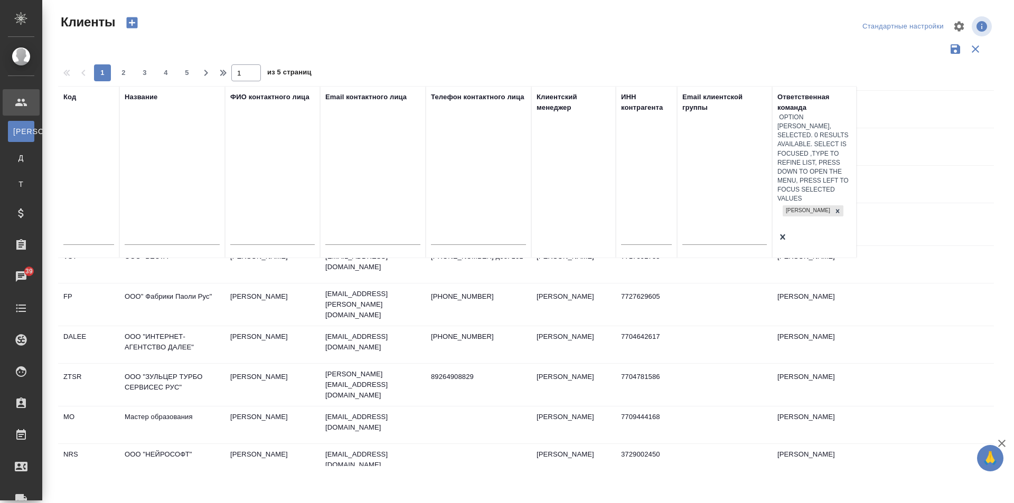
scroll to position [342, 0]
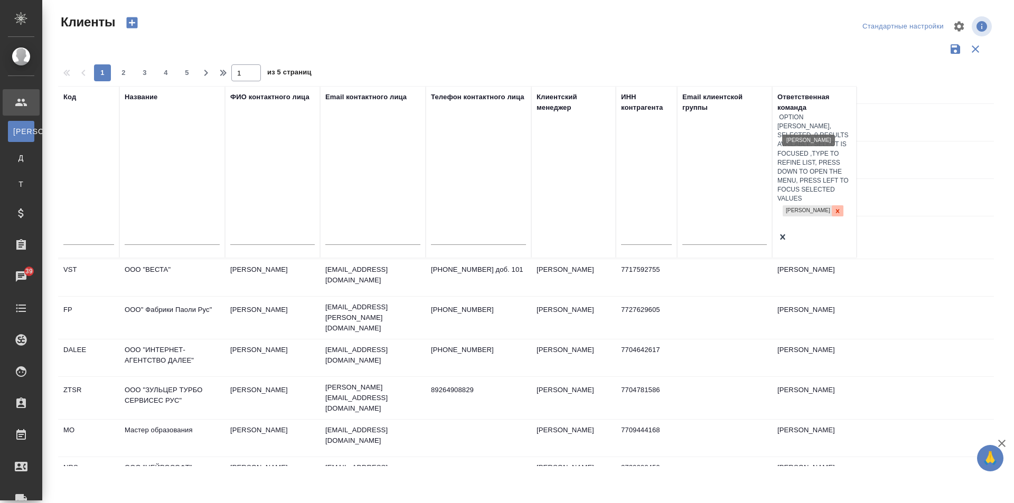
click at [834, 208] on icon at bounding box center [837, 211] width 7 height 7
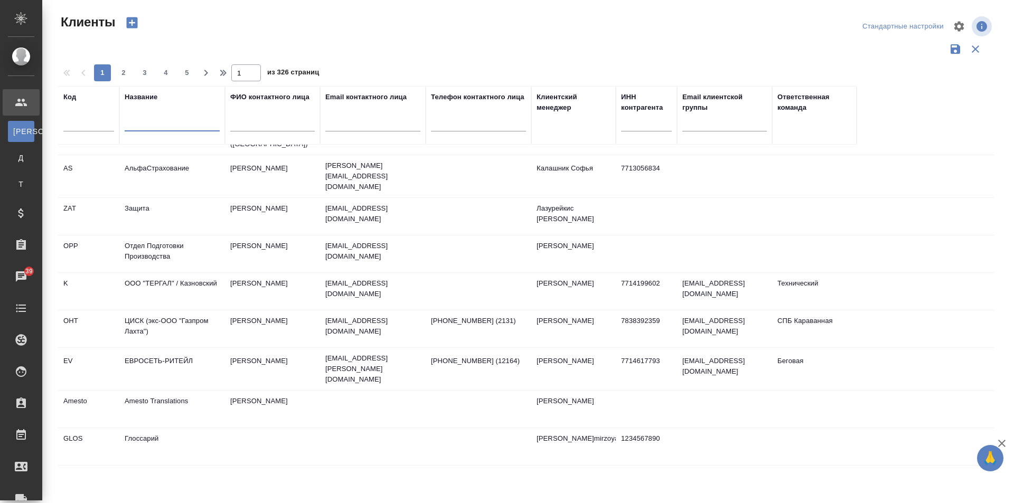
click at [174, 125] on input "text" at bounding box center [172, 124] width 95 height 13
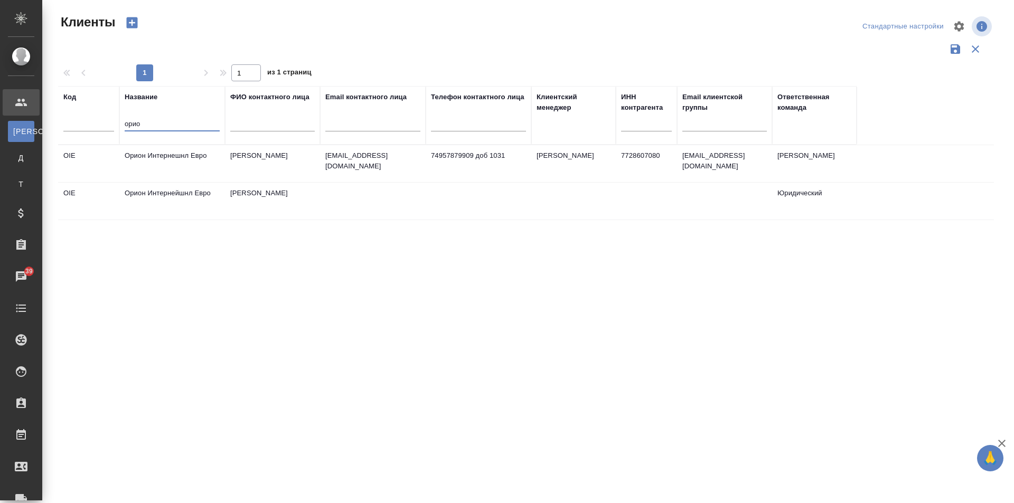
scroll to position [0, 0]
type input "орион"
click at [155, 167] on td "Орион Интернешнл Евро" at bounding box center [172, 163] width 106 height 37
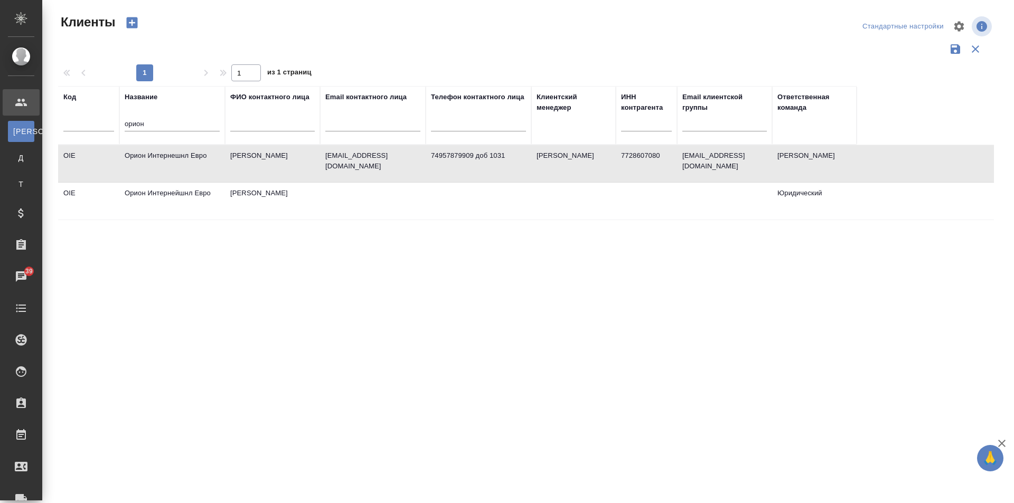
click at [157, 168] on td "Орион Интернешнл Евро" at bounding box center [172, 163] width 106 height 37
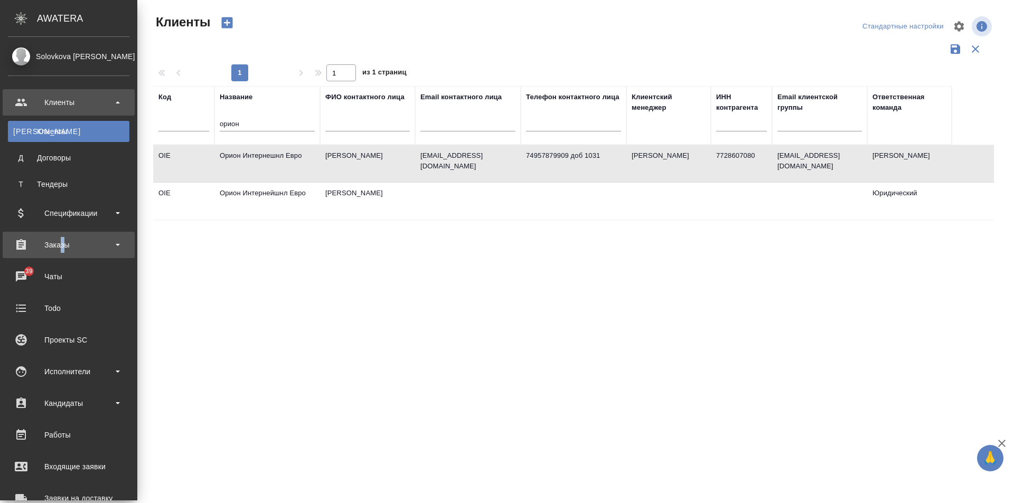
click at [62, 240] on div "Заказы" at bounding box center [69, 245] width 122 height 16
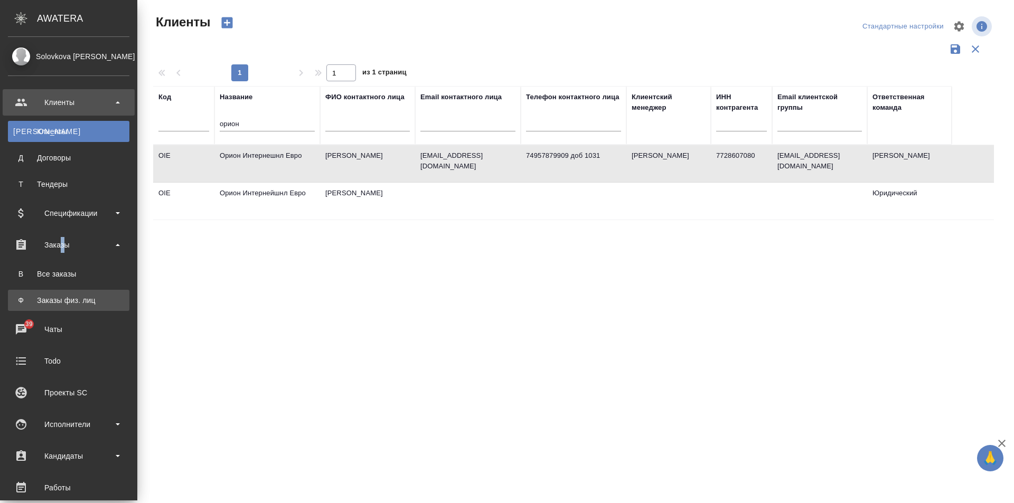
click at [87, 304] on div "Заказы физ. лиц" at bounding box center [68, 300] width 111 height 11
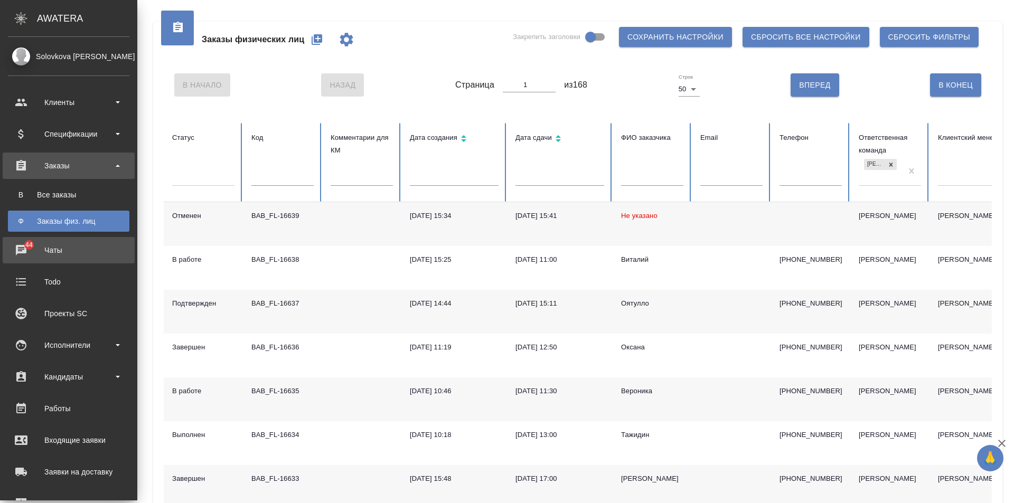
click at [29, 254] on div "Чаты" at bounding box center [69, 250] width 122 height 16
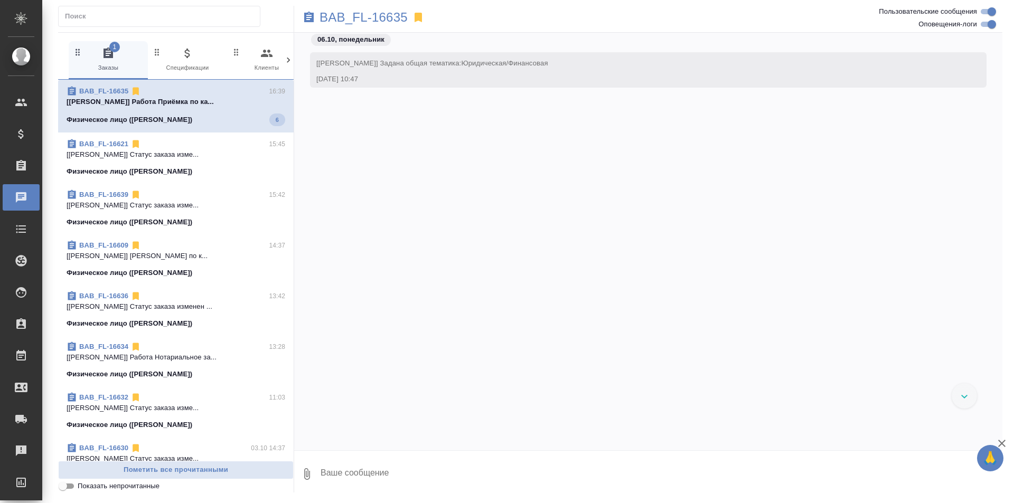
scroll to position [2508, 0]
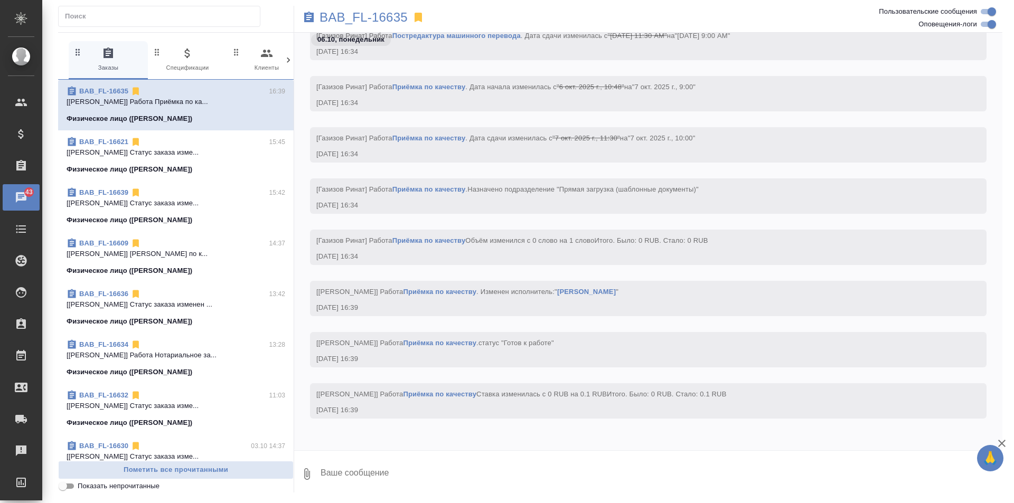
click at [291, 53] on div at bounding box center [288, 60] width 11 height 38
click at [237, 68] on span "43 Мессенджеры" at bounding box center [243, 60] width 71 height 26
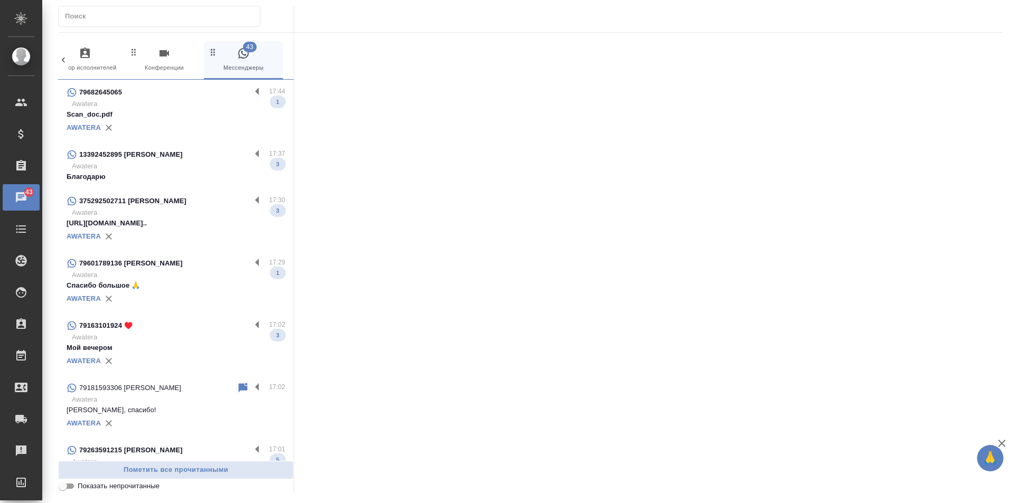
click at [188, 169] on p "Awatera" at bounding box center [178, 166] width 213 height 11
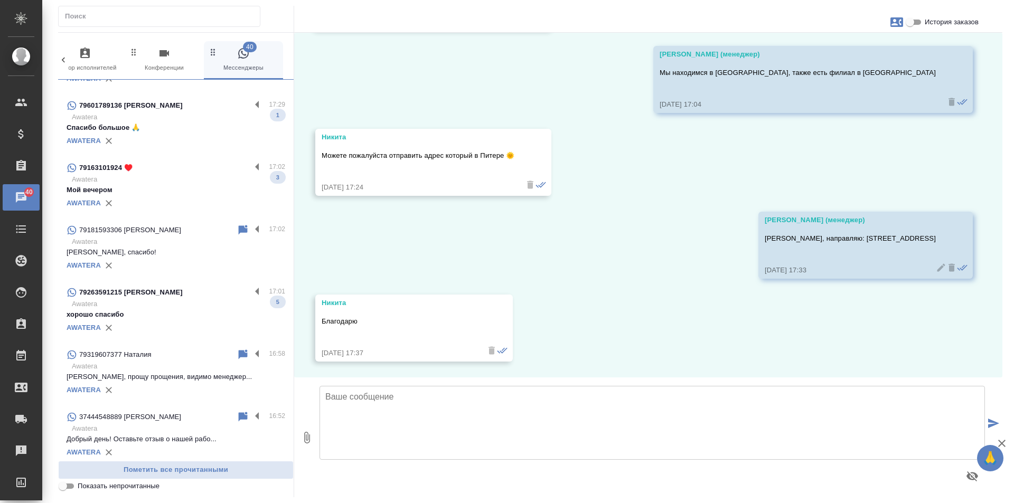
scroll to position [158, 0]
click at [179, 302] on p "Awatera" at bounding box center [178, 303] width 213 height 11
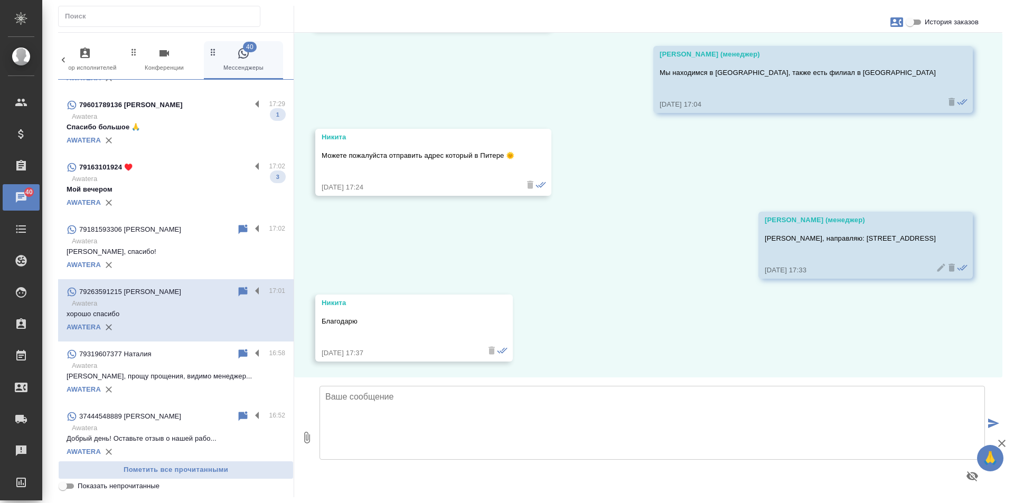
scroll to position [1896, 0]
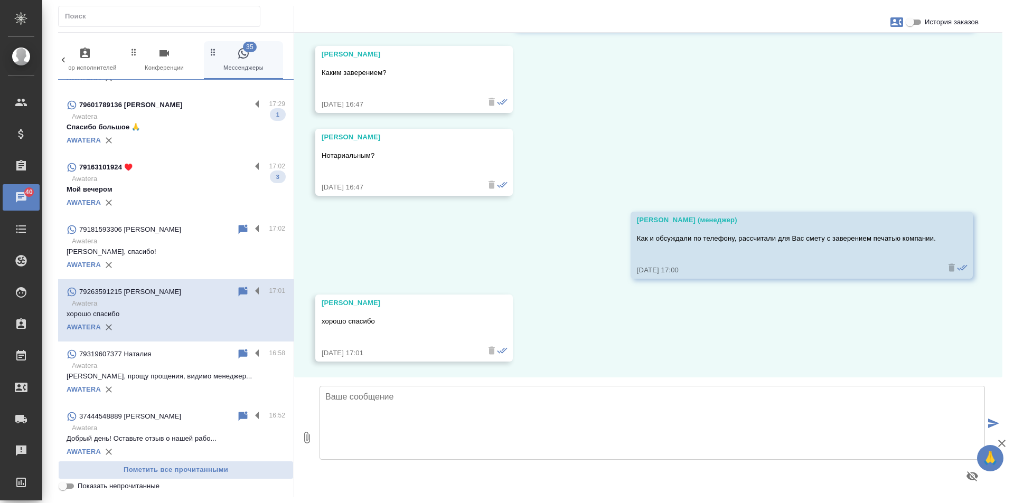
click at [201, 201] on div "AWATERA" at bounding box center [176, 203] width 219 height 16
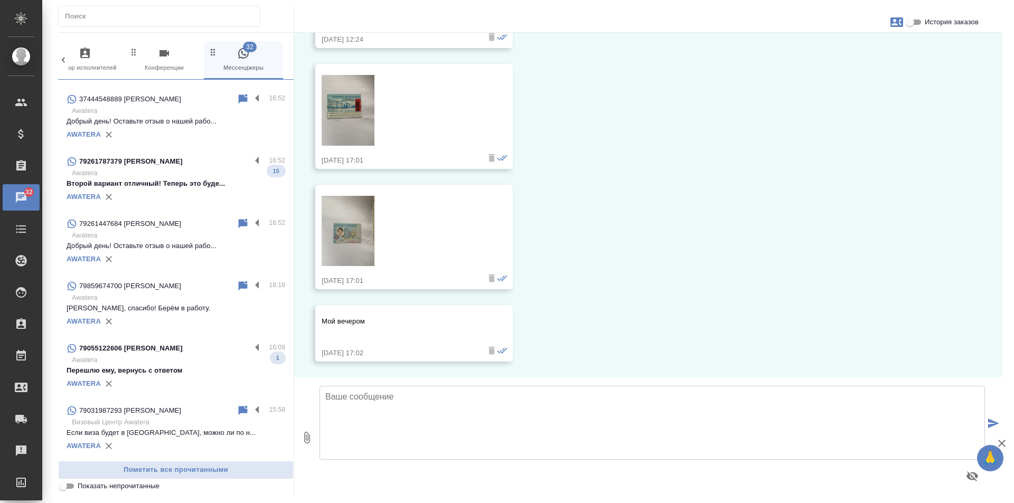
scroll to position [475, 0]
click at [156, 186] on p "Второй вариант отличный! Теперь это буде..." at bounding box center [176, 184] width 219 height 11
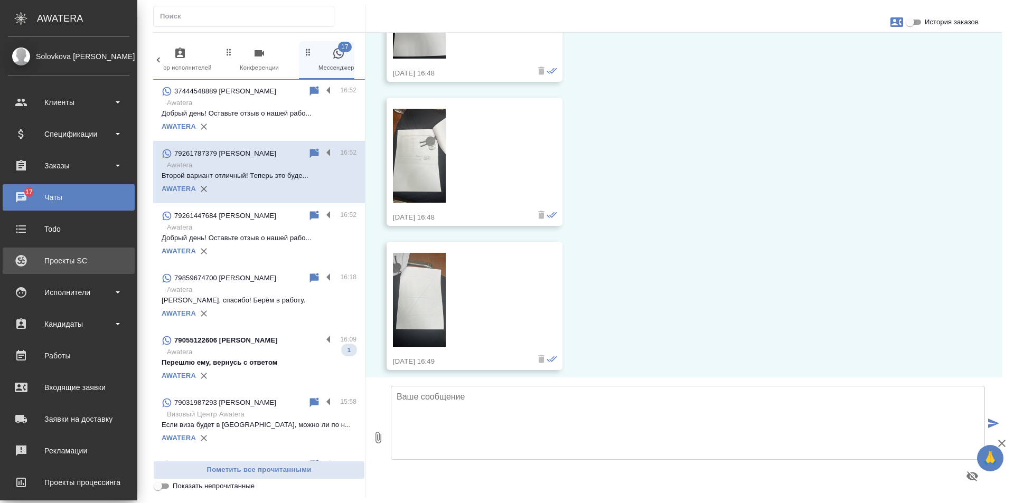
scroll to position [1846, 0]
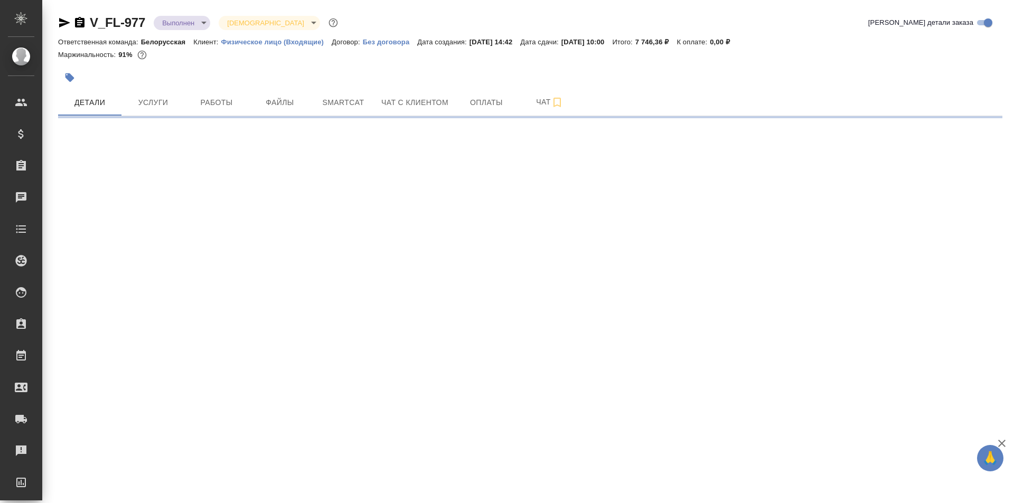
select select "RU"
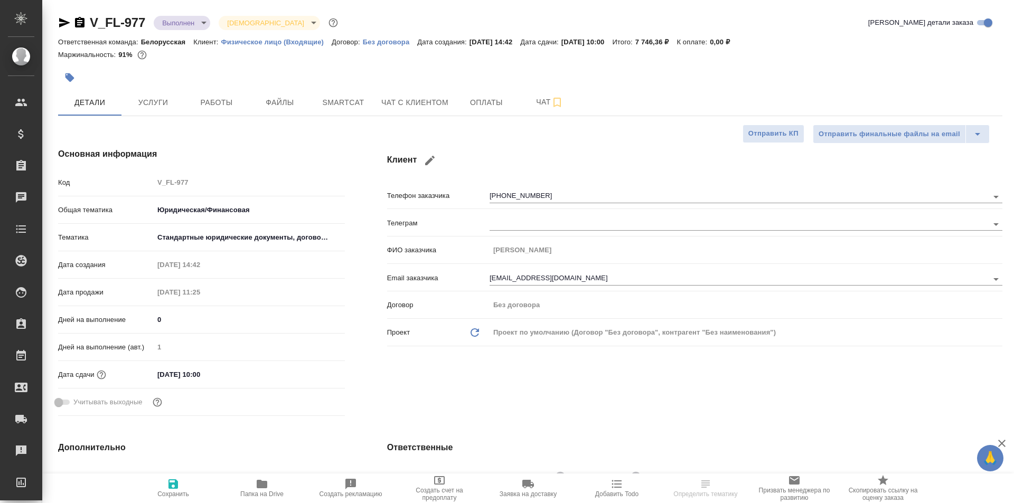
type textarea "x"
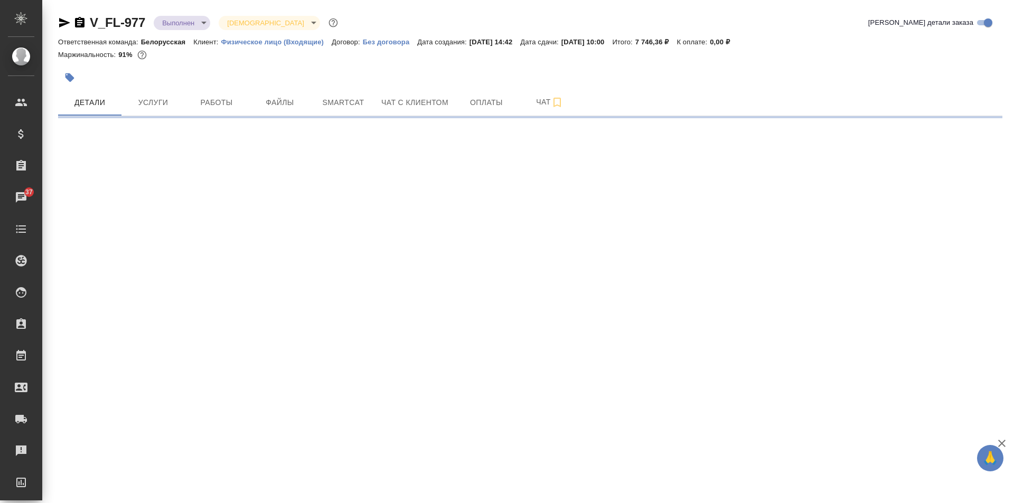
select select "RU"
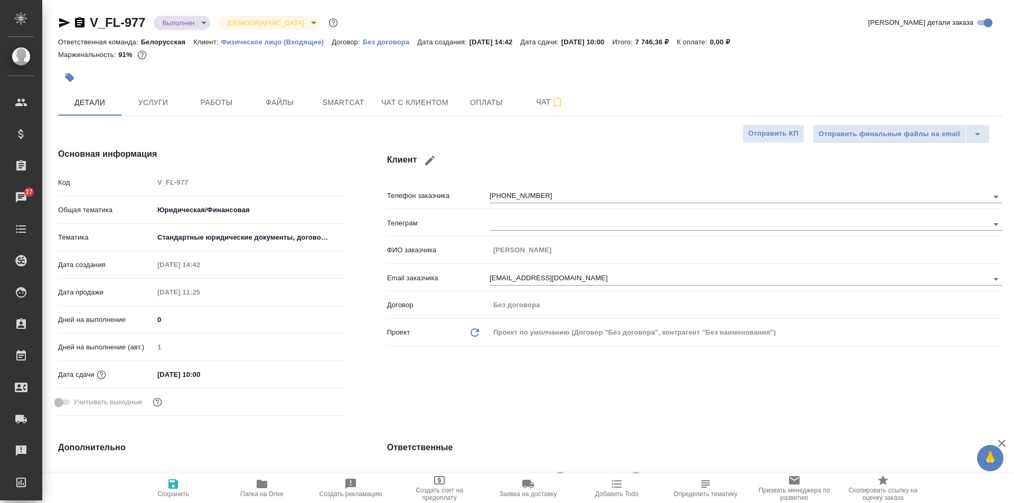
type textarea "x"
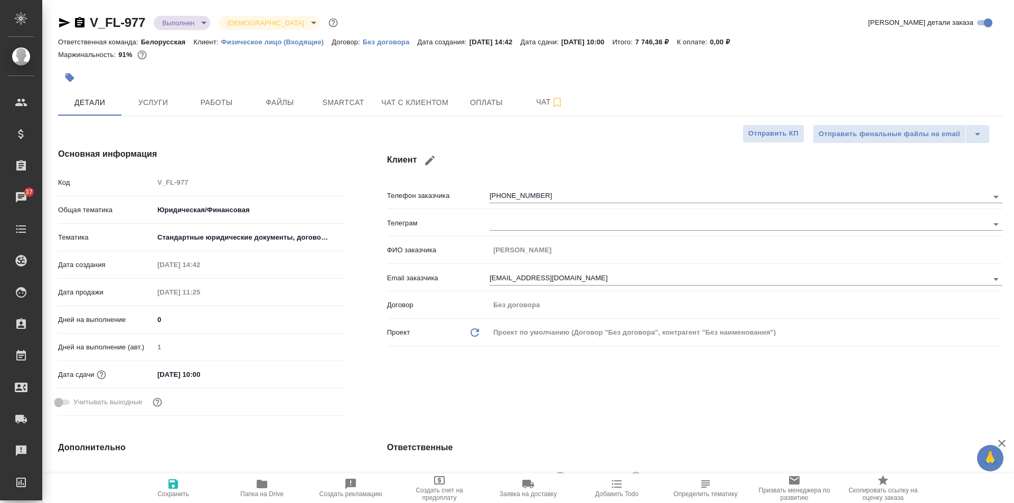
type textarea "x"
click at [218, 378] on input "06.10.2025 10:00" at bounding box center [200, 374] width 92 height 15
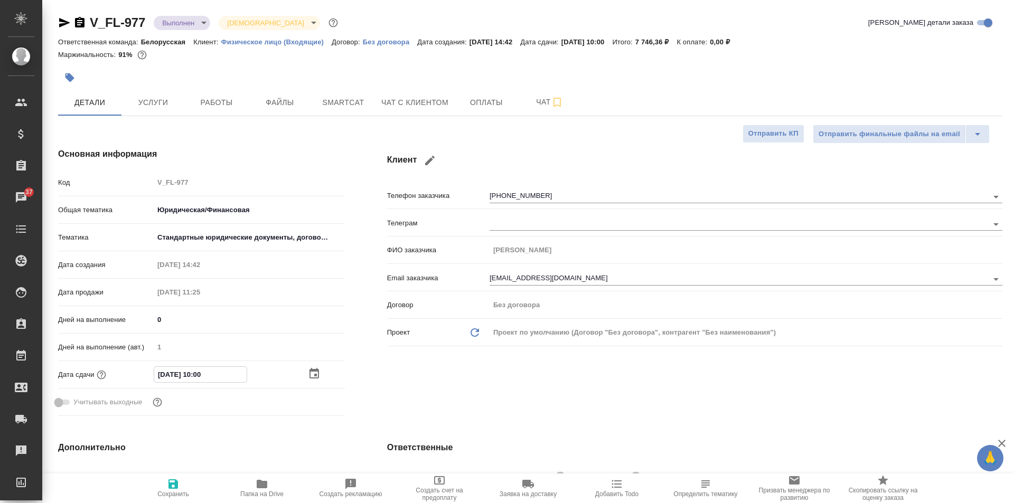
click at [313, 373] on icon "button" at bounding box center [314, 374] width 13 height 13
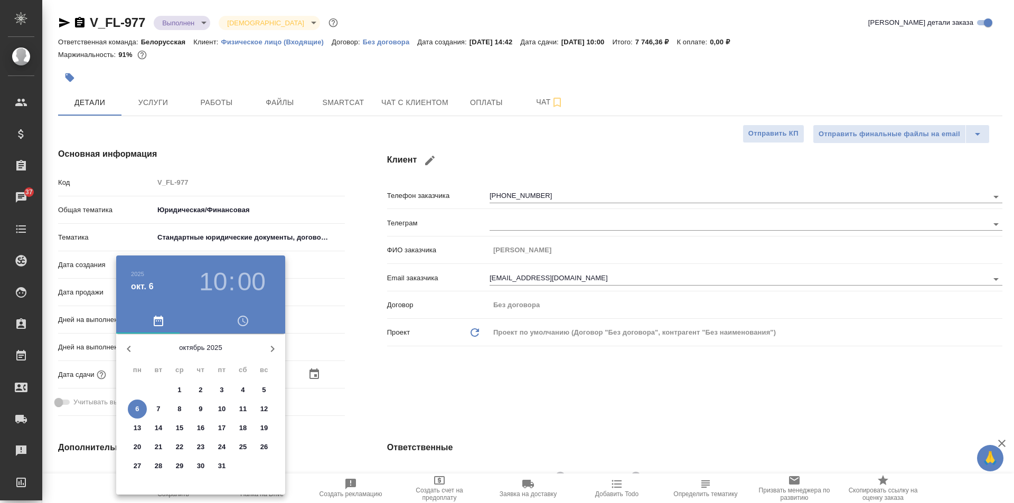
click at [292, 165] on div at bounding box center [507, 251] width 1014 height 503
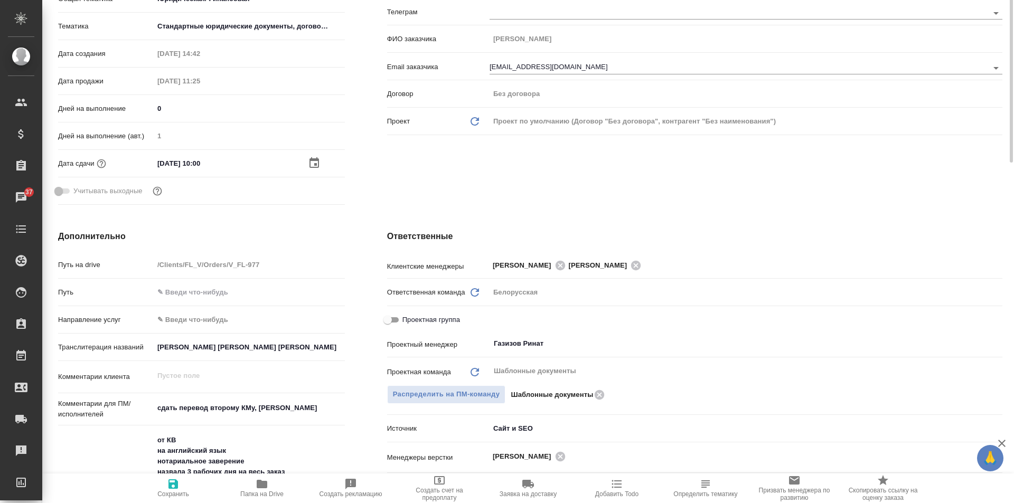
scroll to position [53, 0]
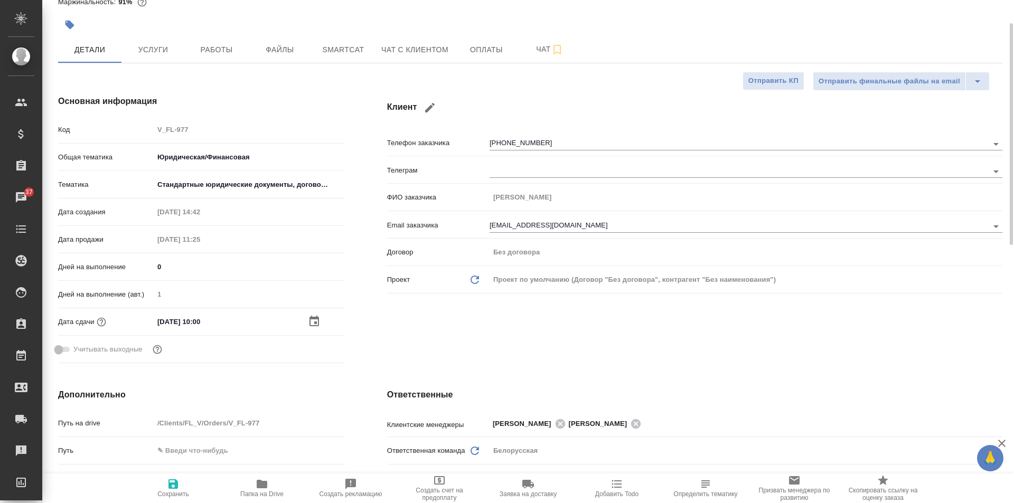
click at [251, 105] on h4 "Основная информация" at bounding box center [201, 101] width 287 height 13
type textarea "x"
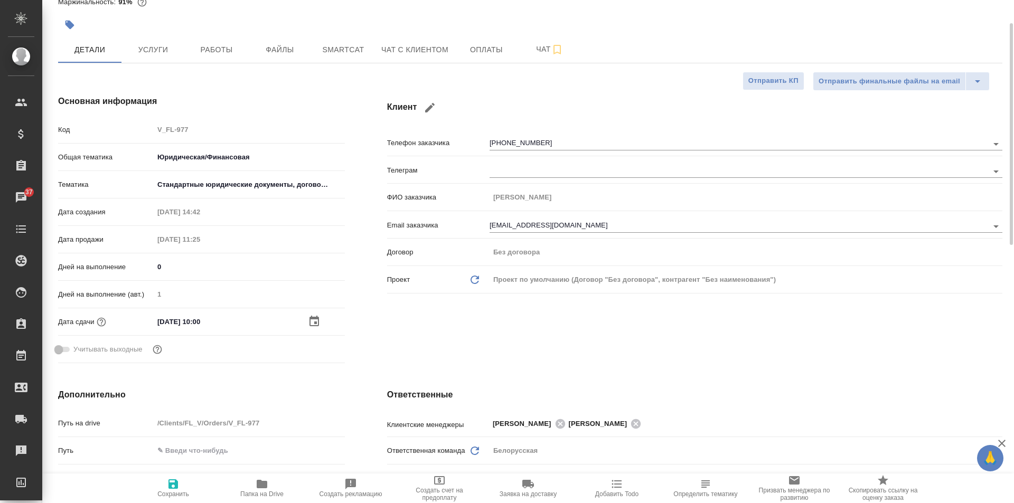
type textarea "x"
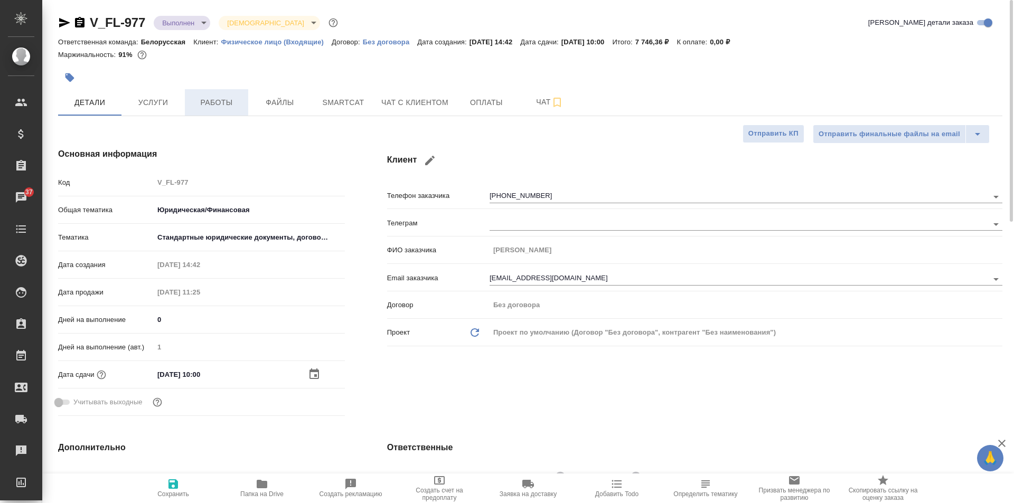
click at [211, 104] on span "Работы" at bounding box center [216, 102] width 51 height 13
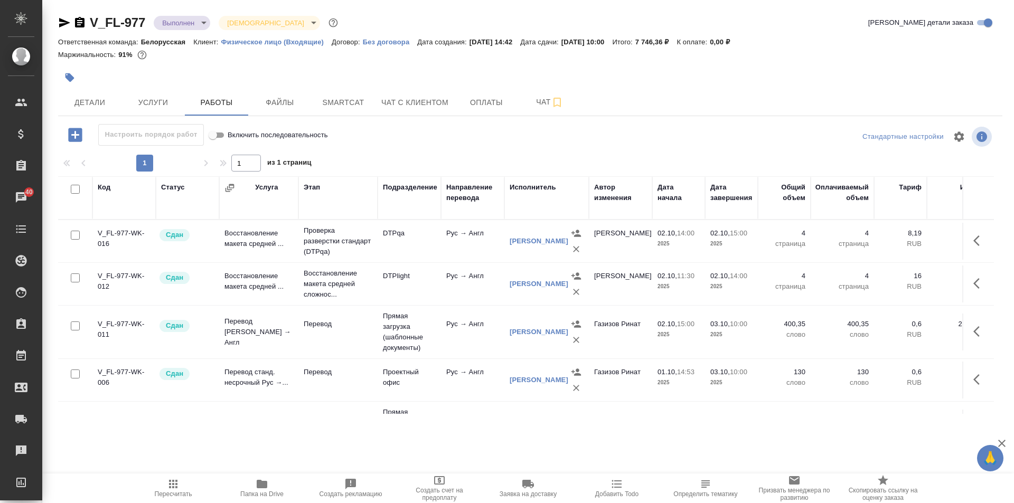
scroll to position [92, 0]
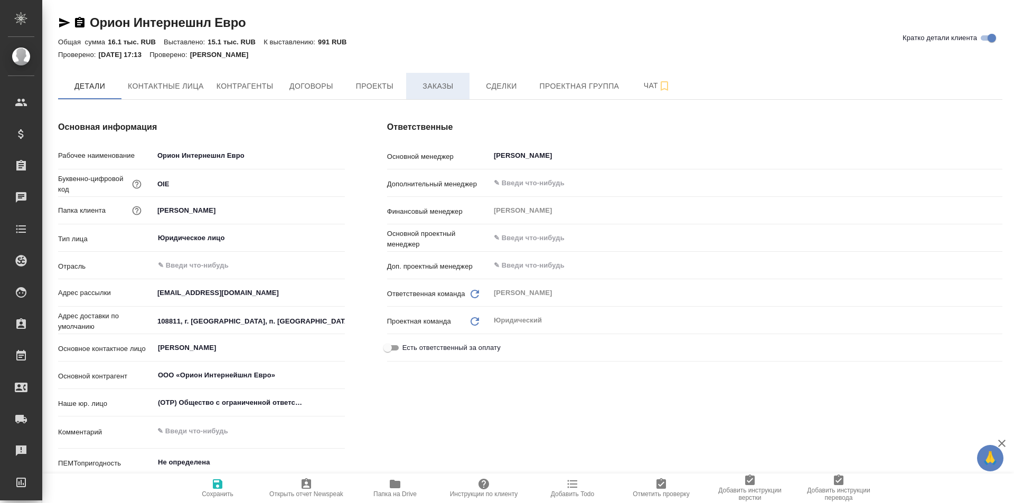
click at [441, 90] on span "Заказы" at bounding box center [438, 86] width 51 height 13
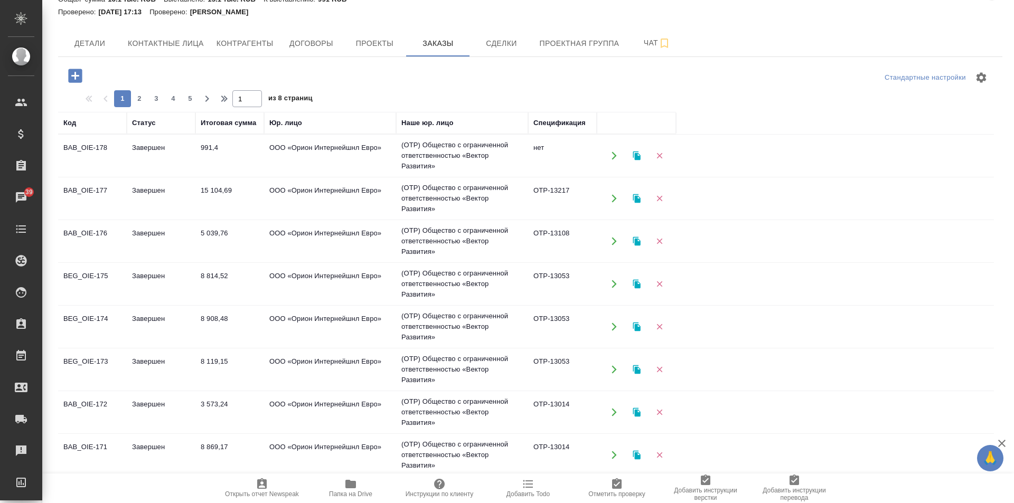
click at [157, 155] on td "Завершен" at bounding box center [161, 155] width 69 height 37
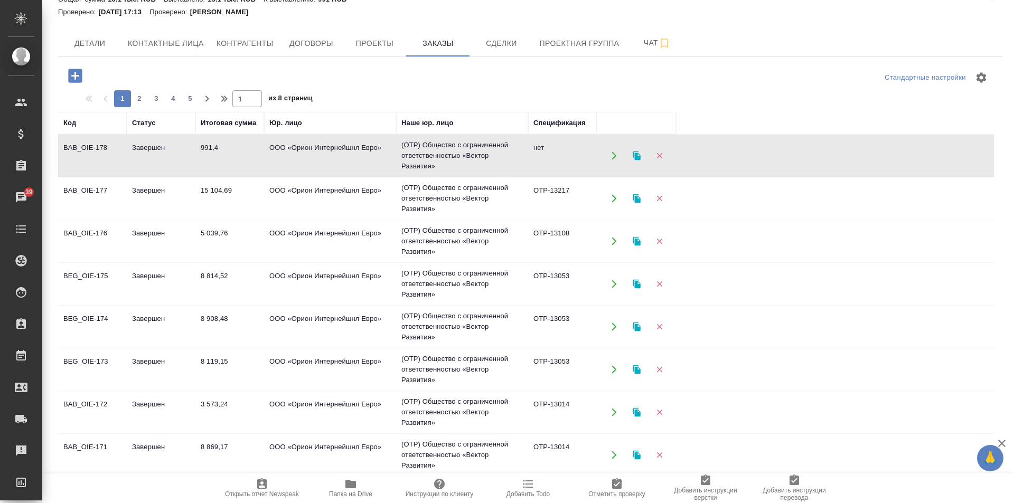
click at [157, 155] on td "Завершен" at bounding box center [161, 155] width 69 height 37
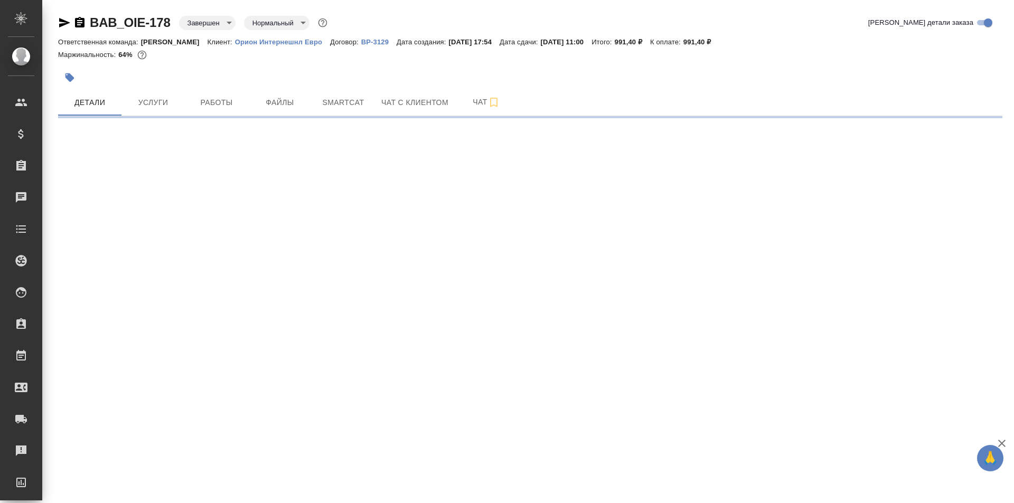
select select "RU"
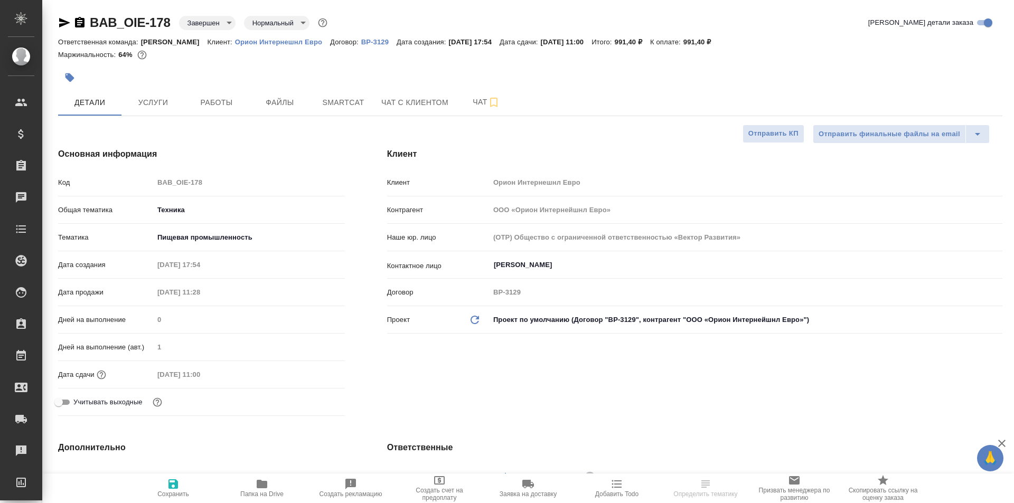
type textarea "x"
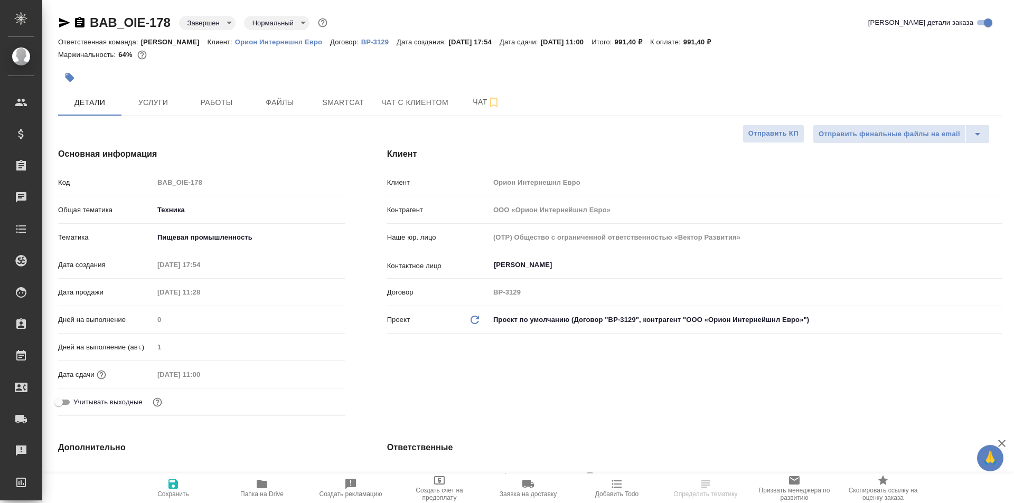
type textarea "x"
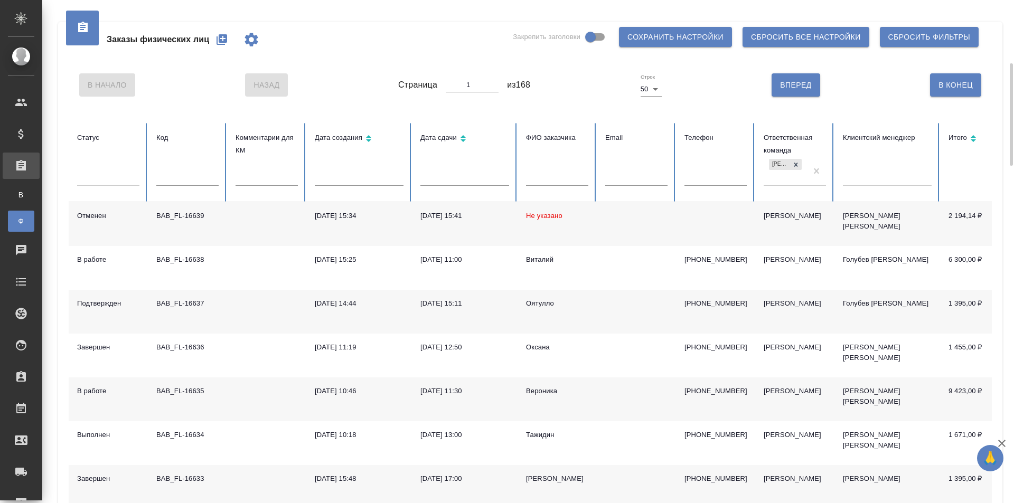
scroll to position [53, 0]
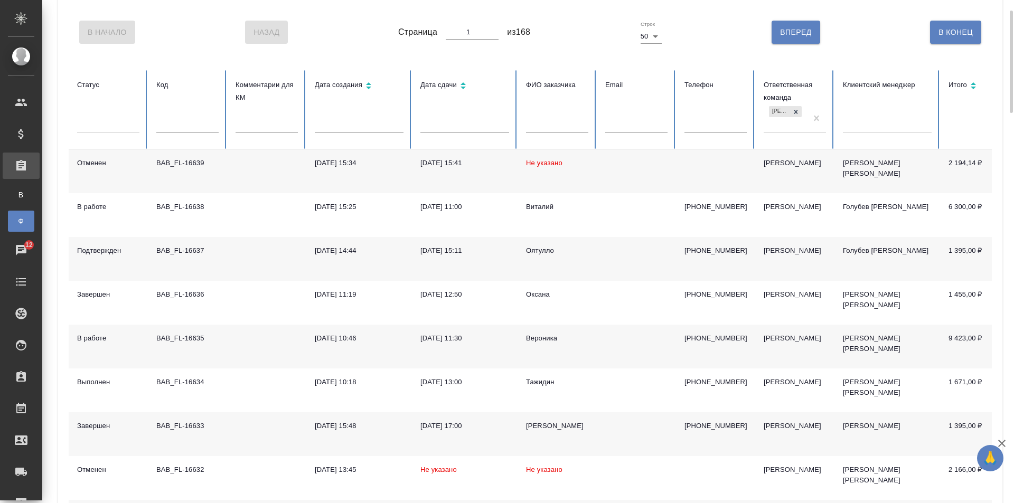
click at [234, 350] on td at bounding box center [266, 347] width 79 height 44
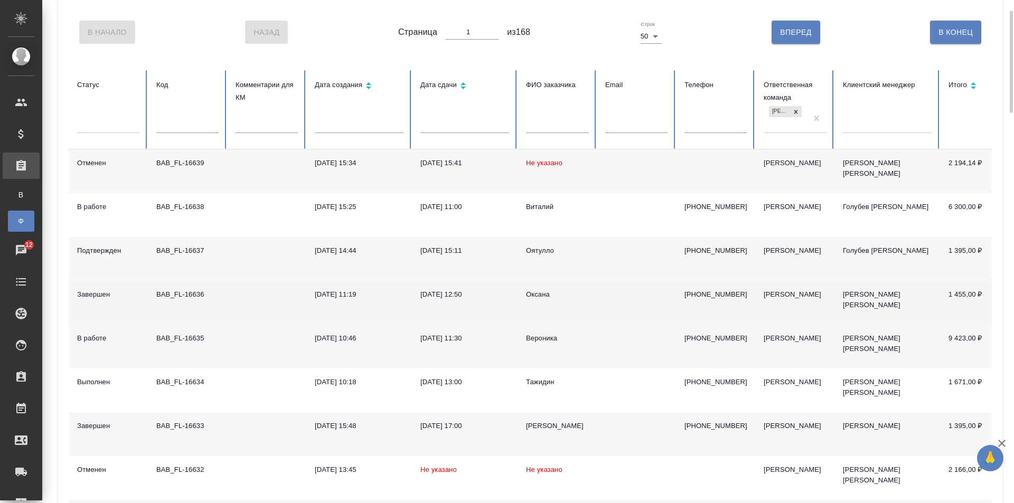
click at [239, 302] on td at bounding box center [266, 303] width 79 height 44
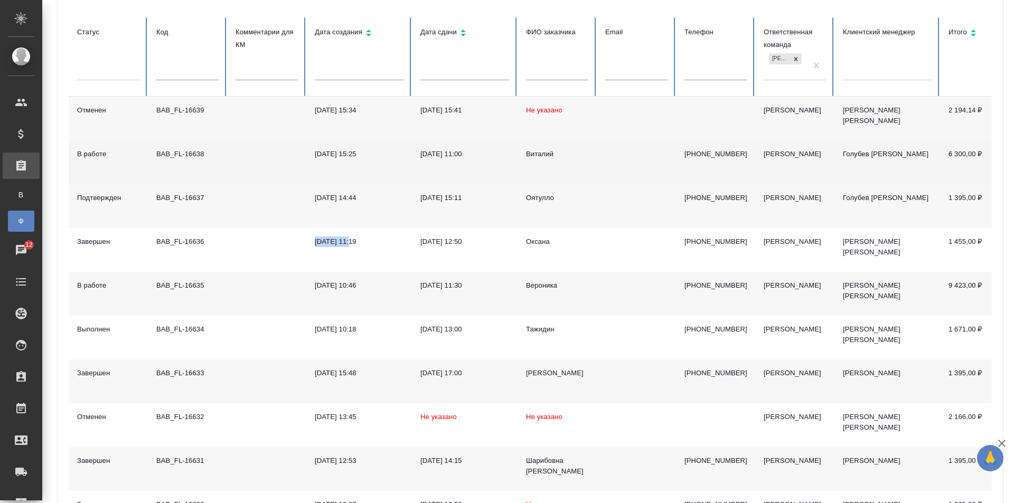
scroll to position [0, 0]
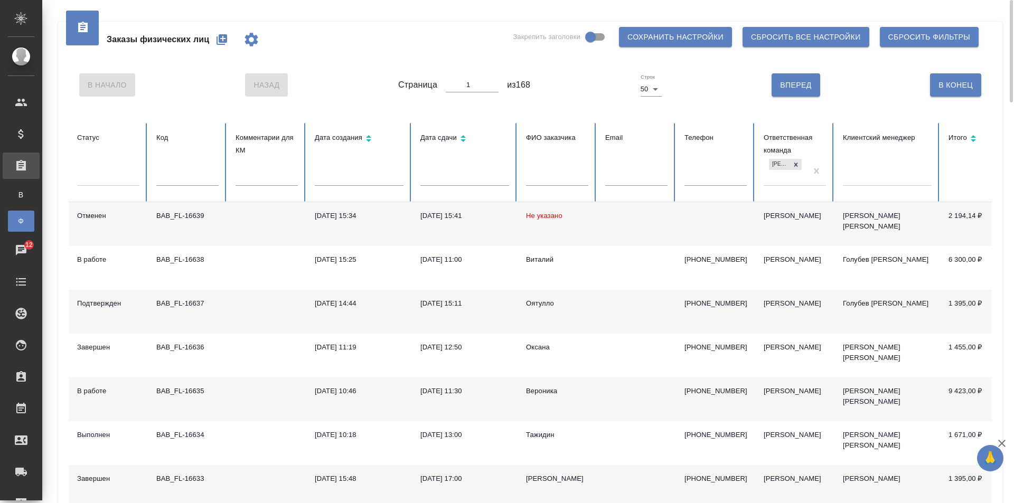
click at [347, 29] on div "Заказы физических лиц Закрепить заголовки Сохранить настройки Сбросить все наст…" at bounding box center [530, 40] width 923 height 36
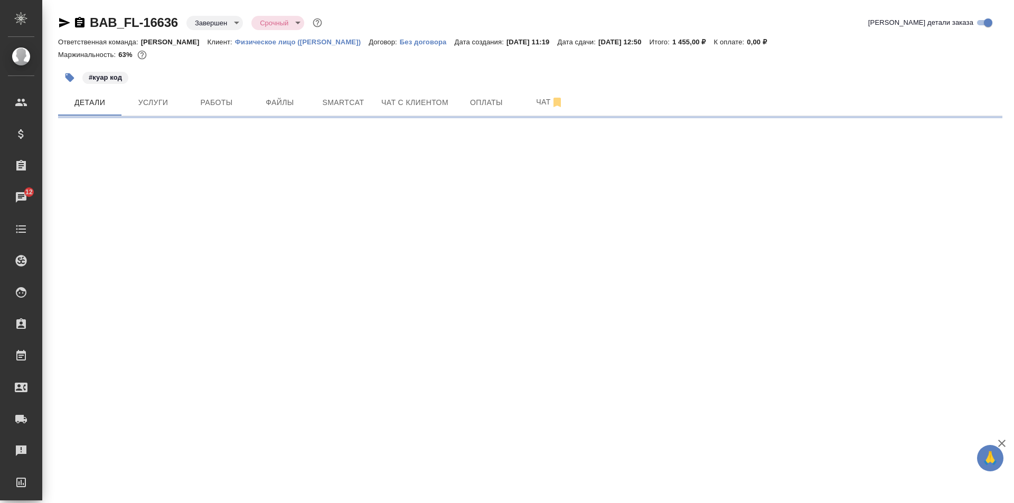
select select "RU"
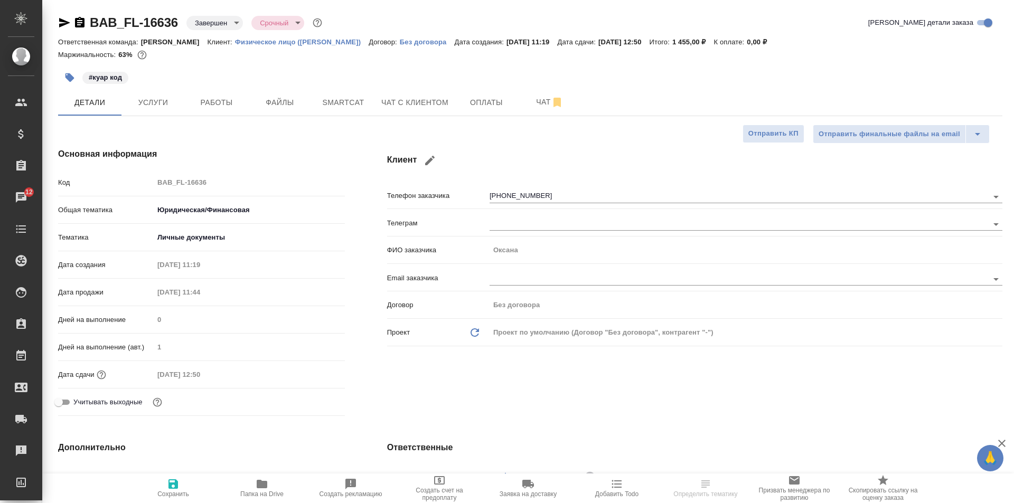
type textarea "x"
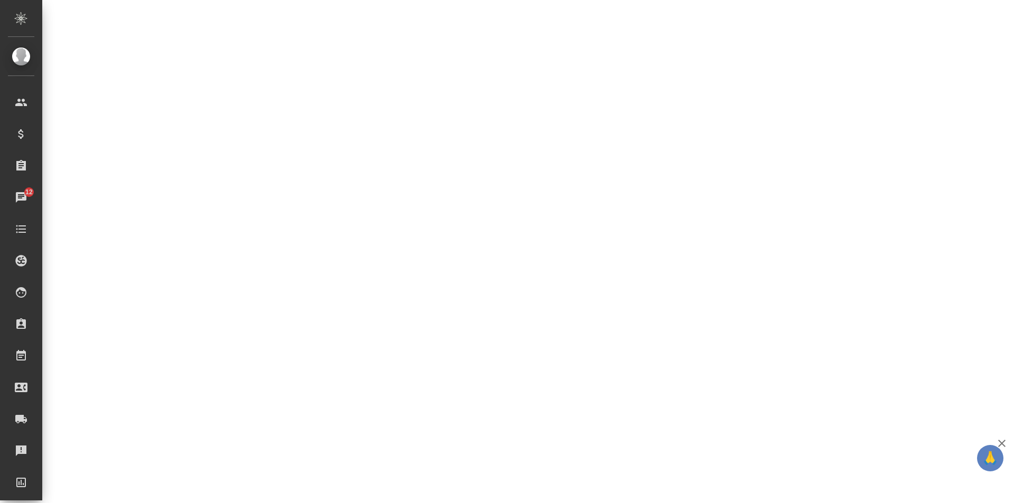
select select "RU"
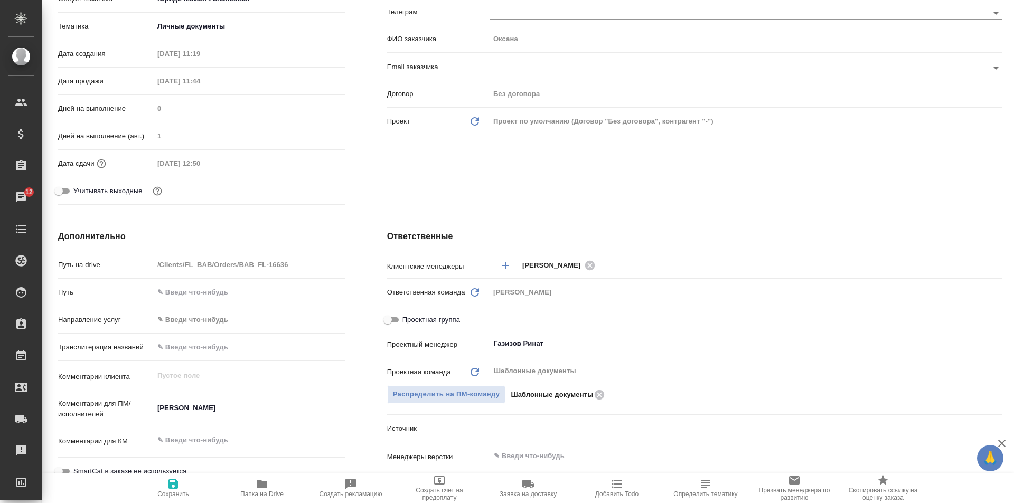
type textarea "x"
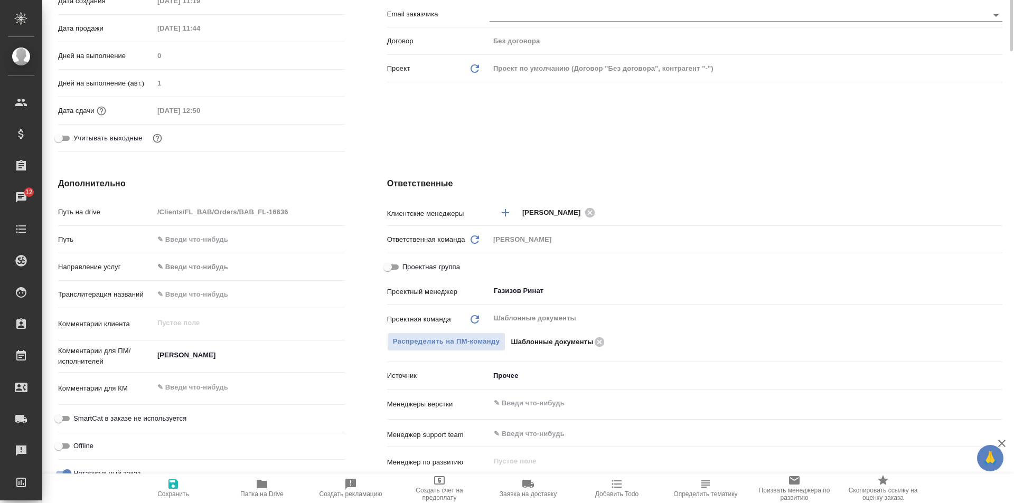
scroll to position [0, 0]
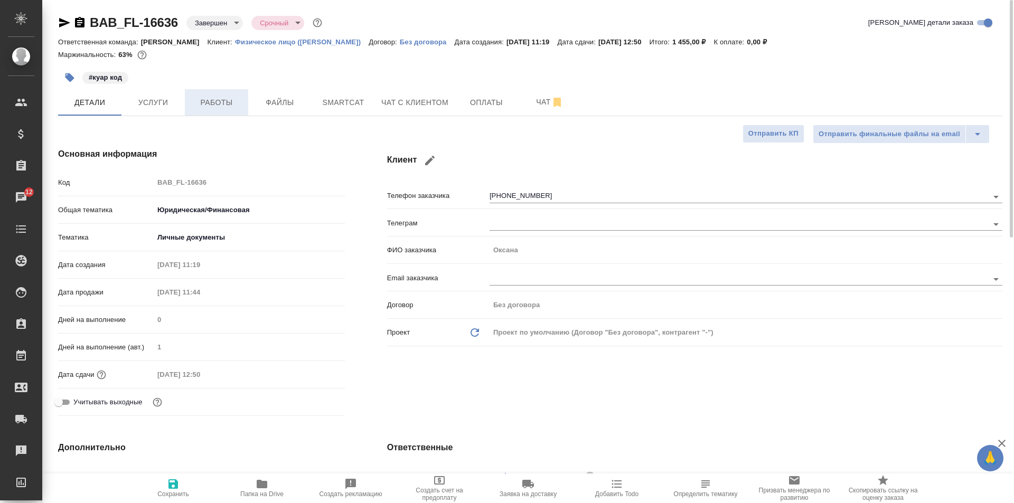
click at [211, 107] on span "Работы" at bounding box center [216, 102] width 51 height 13
